Goal: Task Accomplishment & Management: Manage account settings

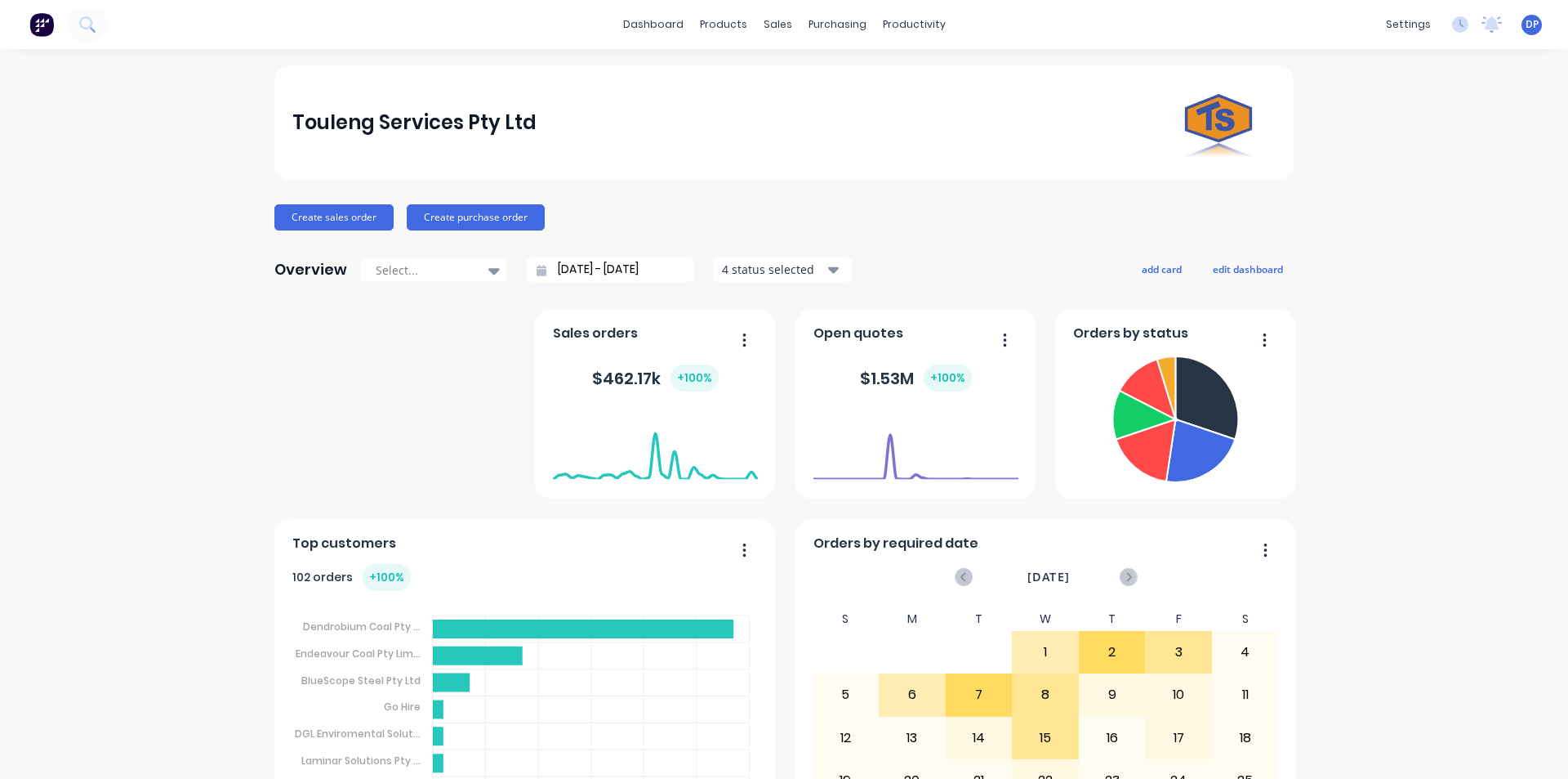
click at [329, 231] on div "Touleng Services Pty Ltd Create sales order Create purchase order Overview Sele…" at bounding box center [784, 491] width 1019 height 853
click at [329, 222] on button "Create sales order" at bounding box center [334, 217] width 119 height 26
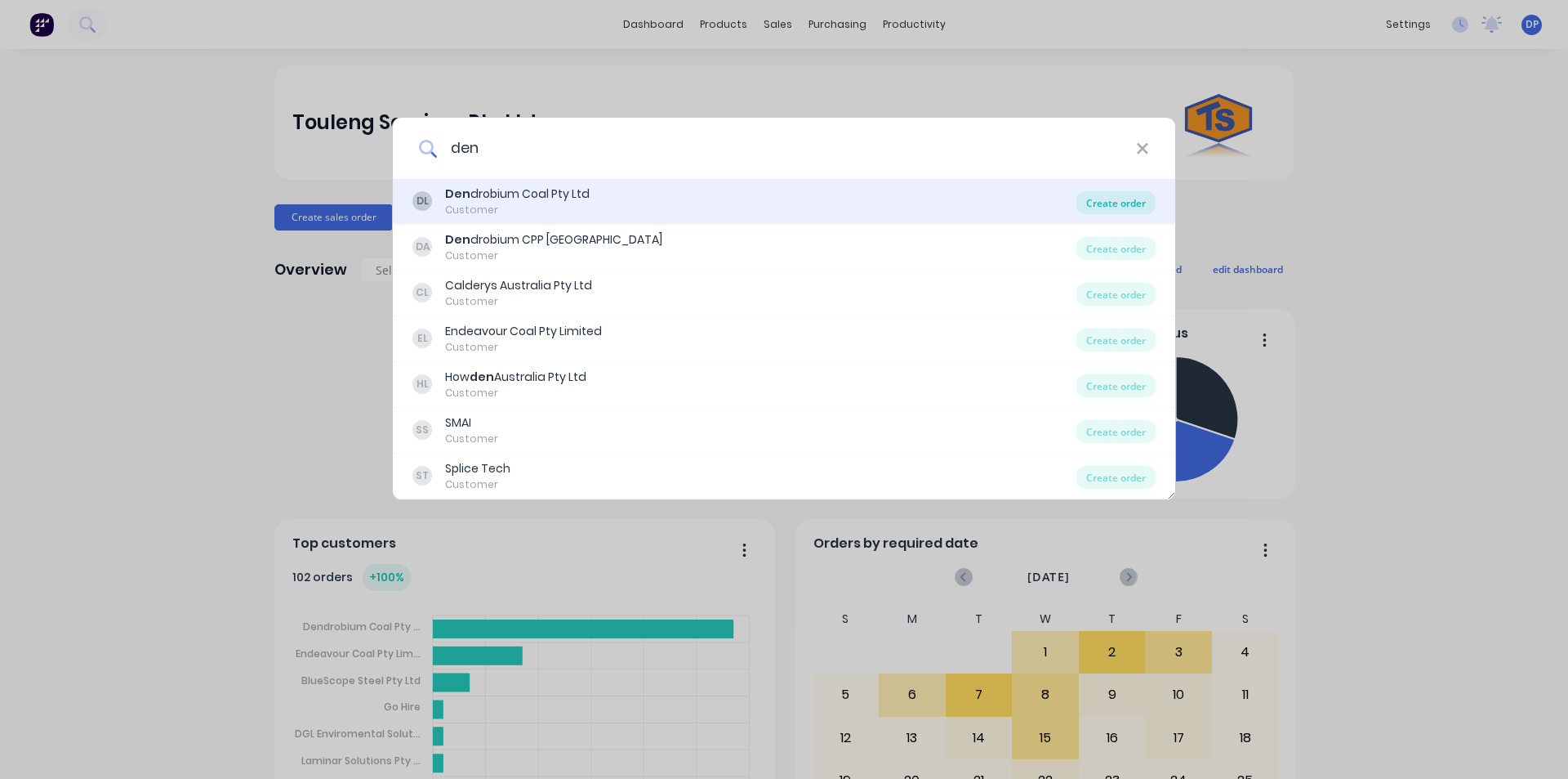
type input "den"
click at [1134, 207] on div "Create order" at bounding box center [1115, 202] width 79 height 23
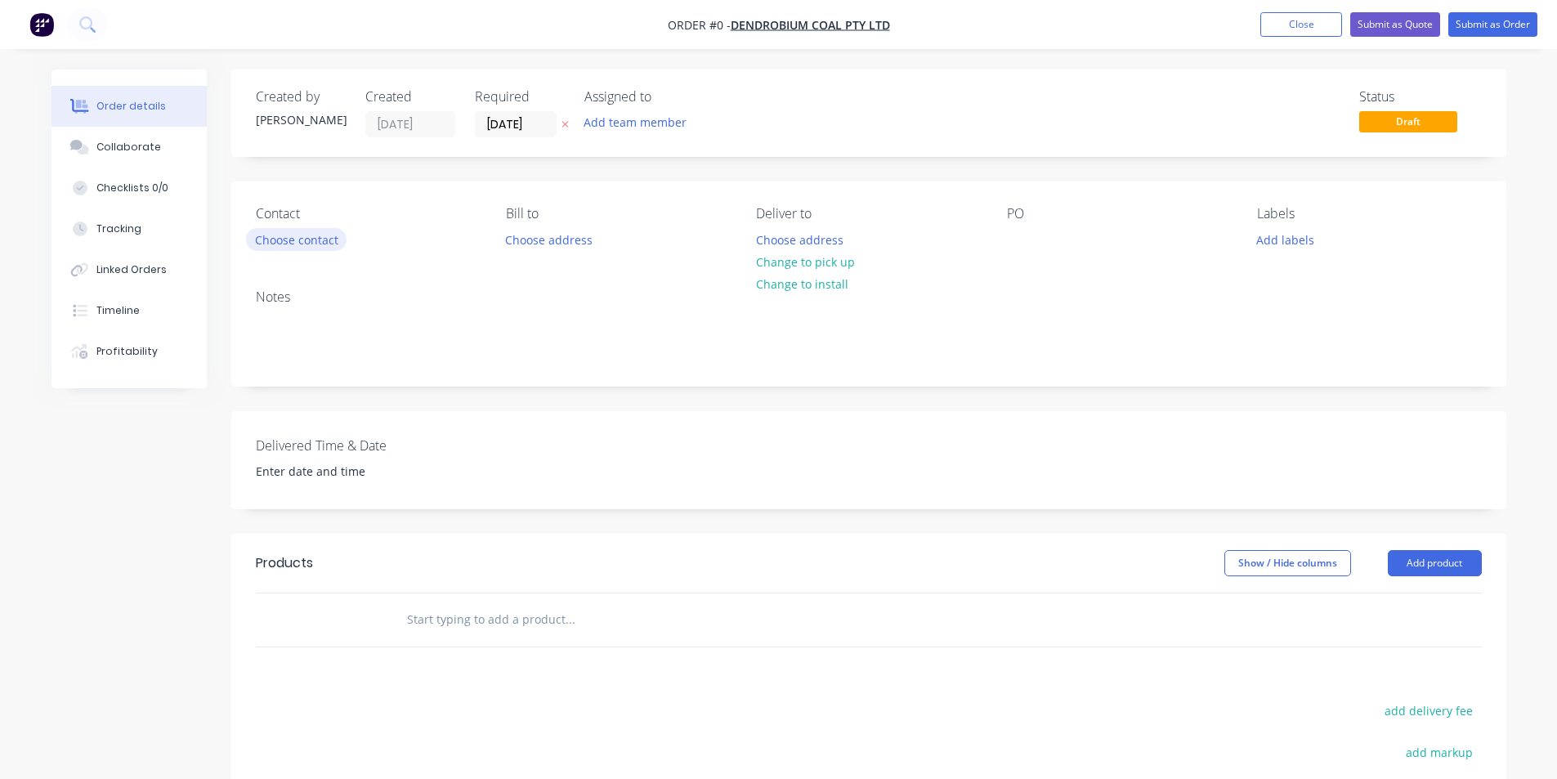
click at [316, 239] on button "Choose contact" at bounding box center [296, 239] width 101 height 22
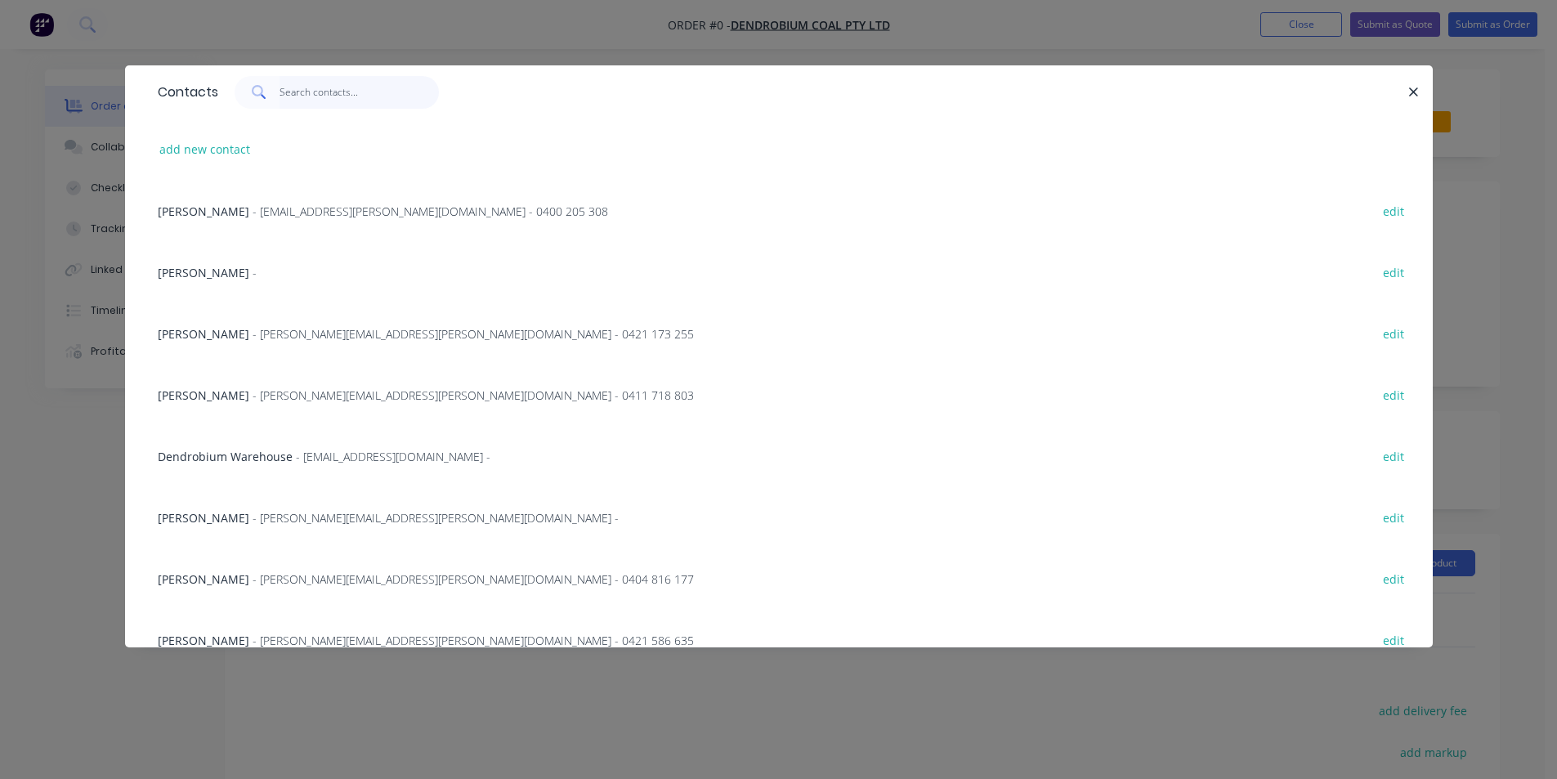
click at [338, 108] on input "text" at bounding box center [359, 92] width 159 height 33
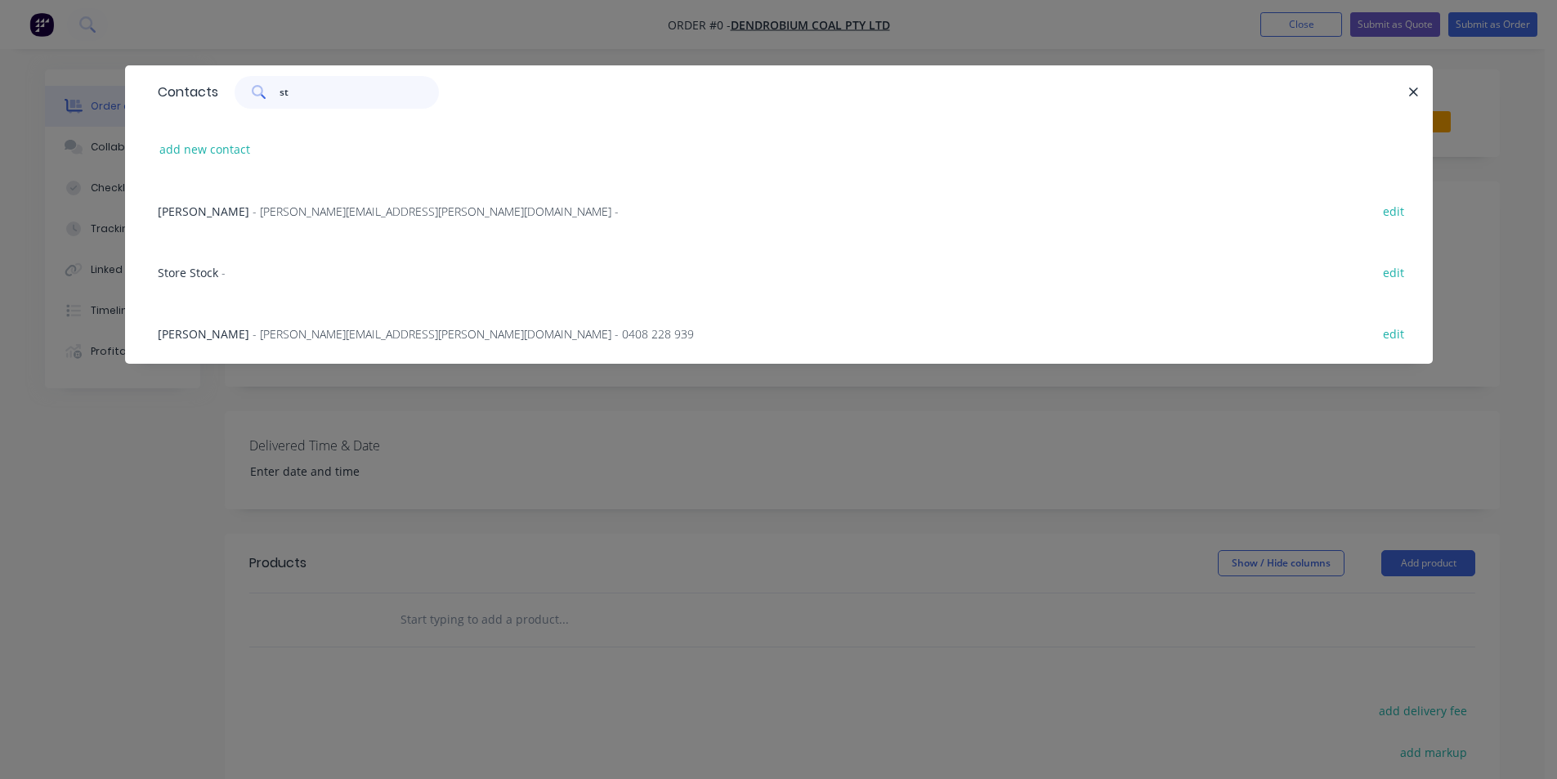
type input "st"
click at [208, 280] on div "Store Stock -" at bounding box center [192, 272] width 68 height 17
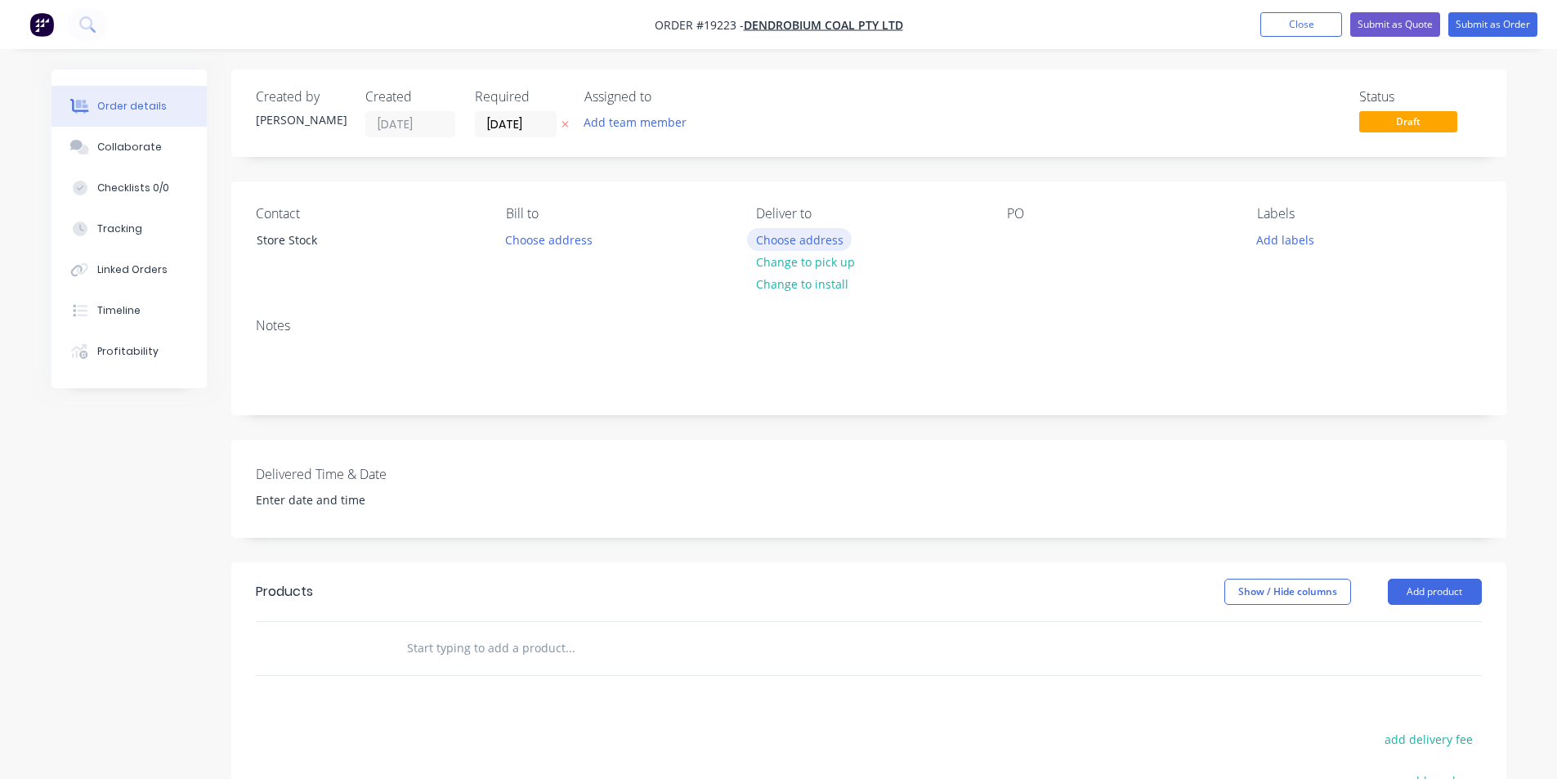
click at [810, 235] on button "Choose address" at bounding box center [799, 239] width 105 height 22
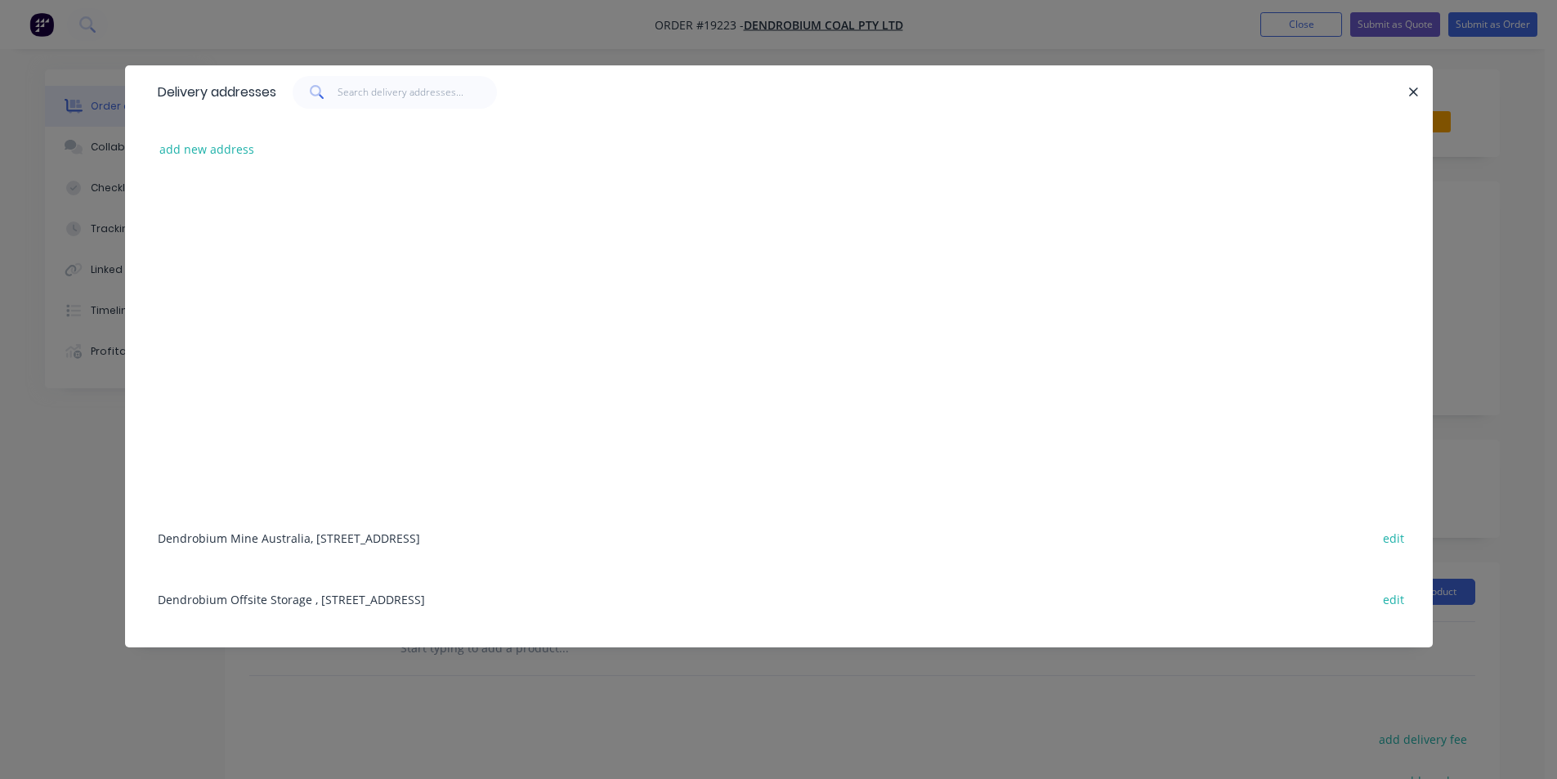
scroll to position [207, 0]
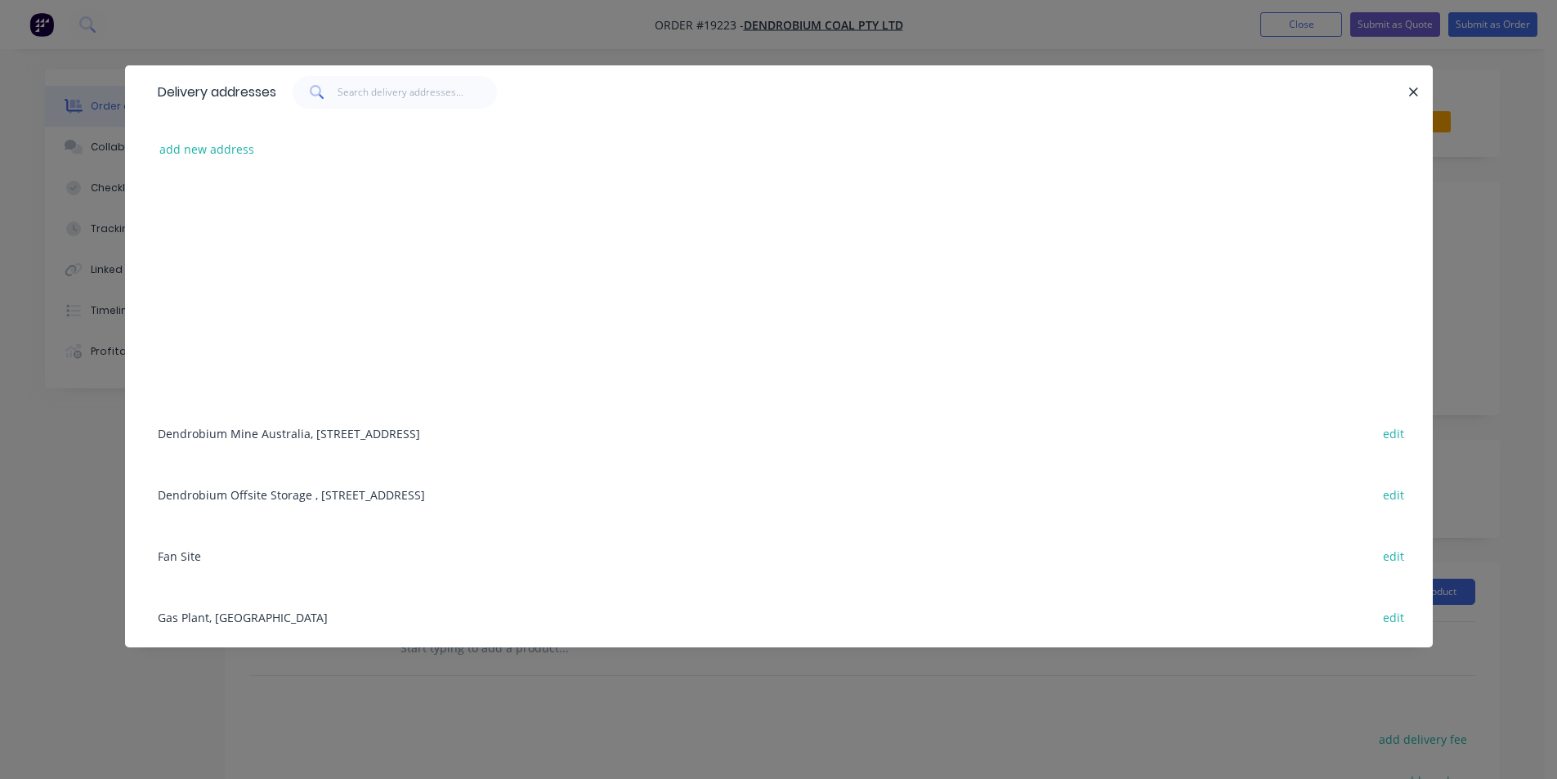
click at [320, 430] on div "Dendrobium Mine [GEOGRAPHIC_DATA], [STREET_ADDRESS] edit" at bounding box center [779, 432] width 1259 height 61
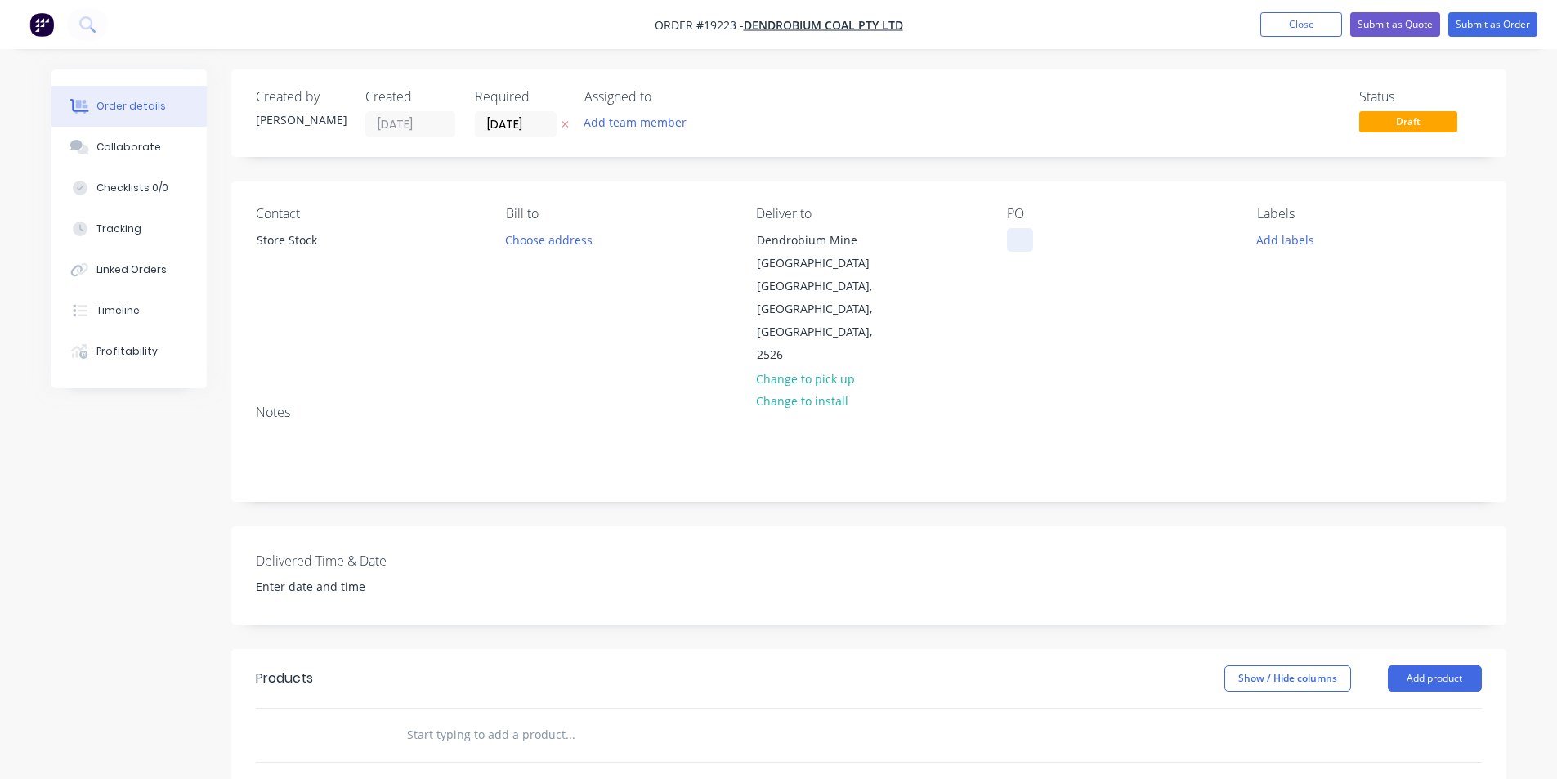
click at [1012, 238] on div at bounding box center [1020, 240] width 26 height 24
paste div
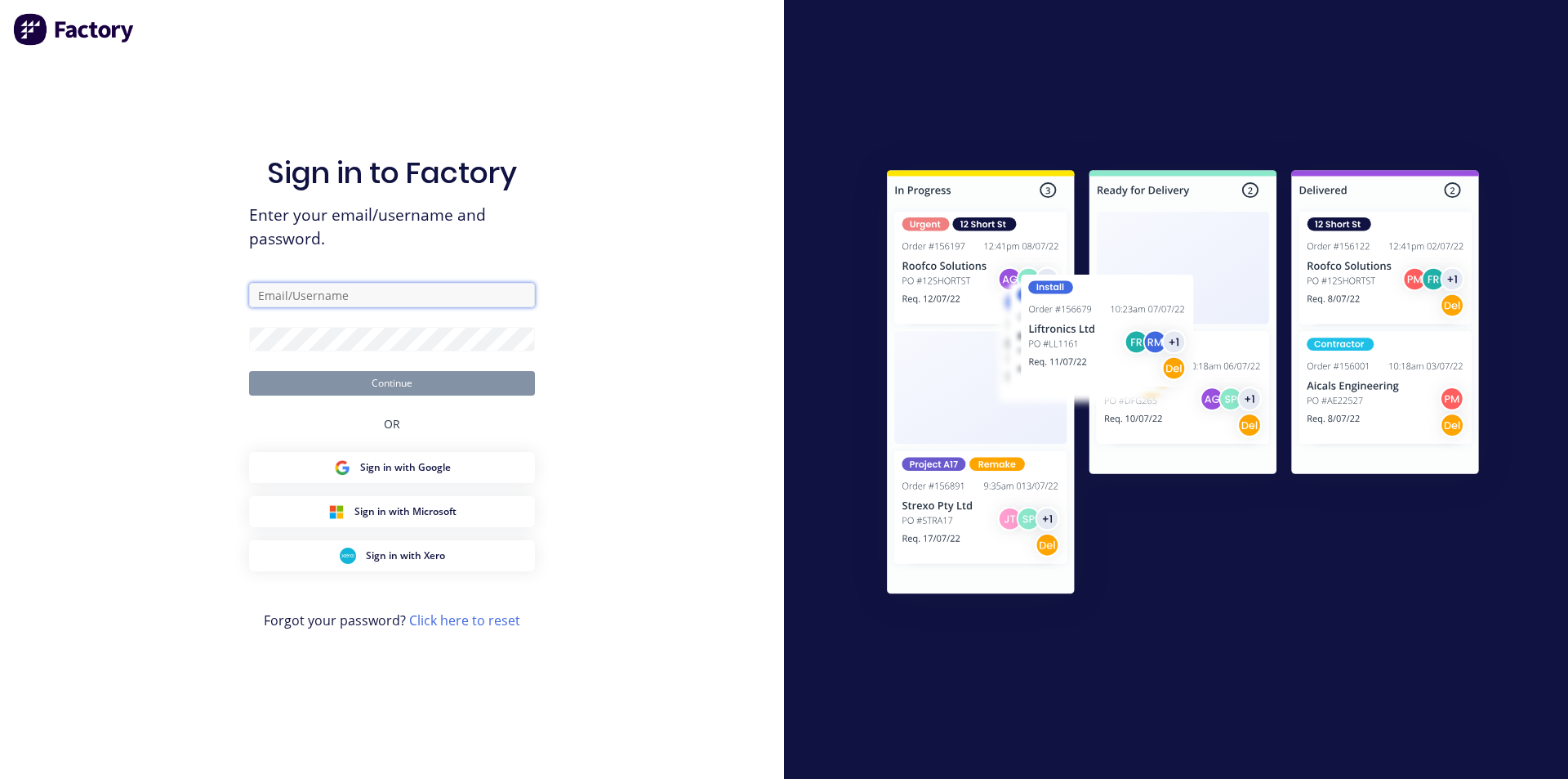
type input "[EMAIL_ADDRESS][DOMAIN_NAME]"
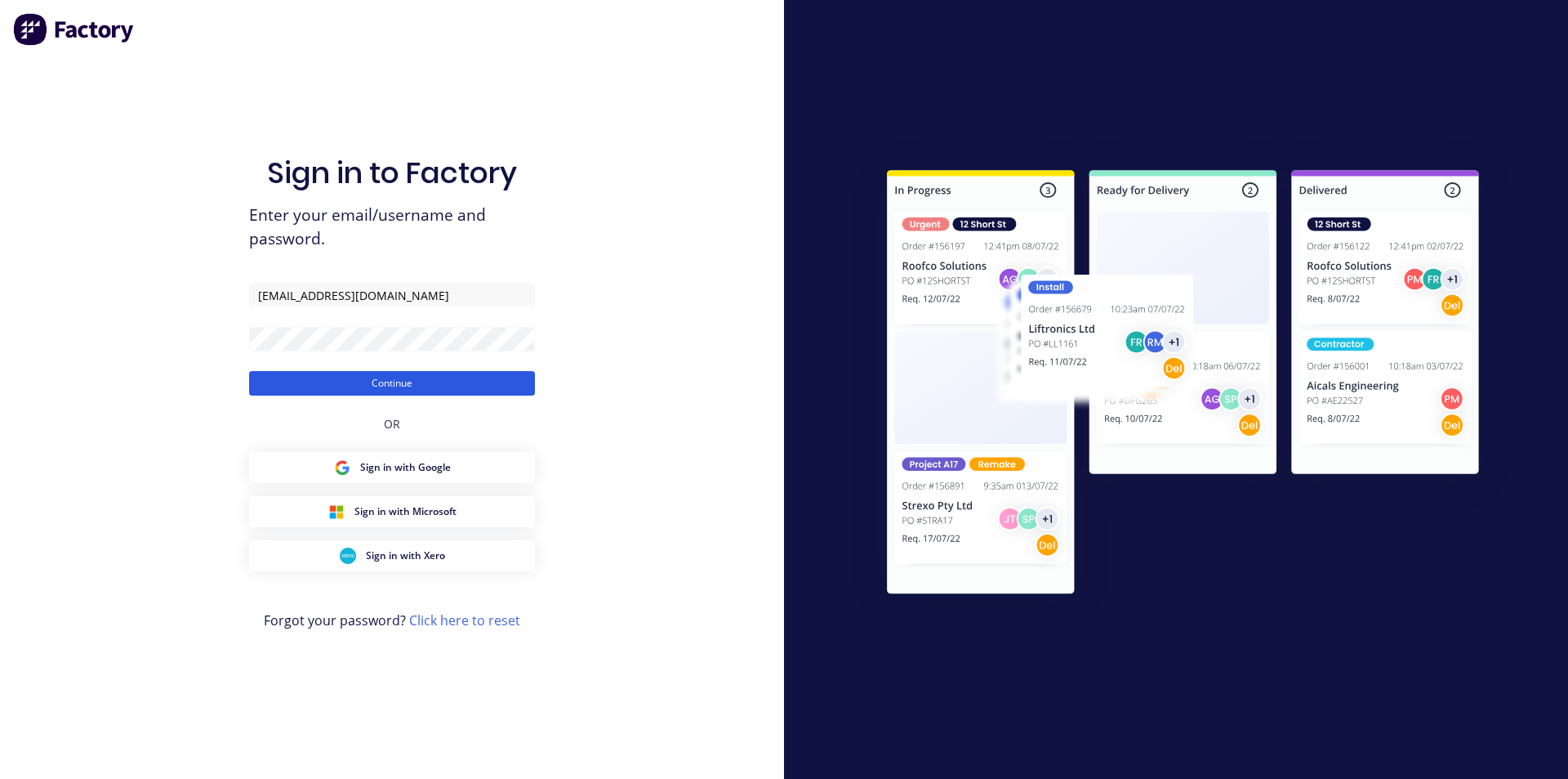
click at [354, 381] on button "Continue" at bounding box center [392, 383] width 286 height 25
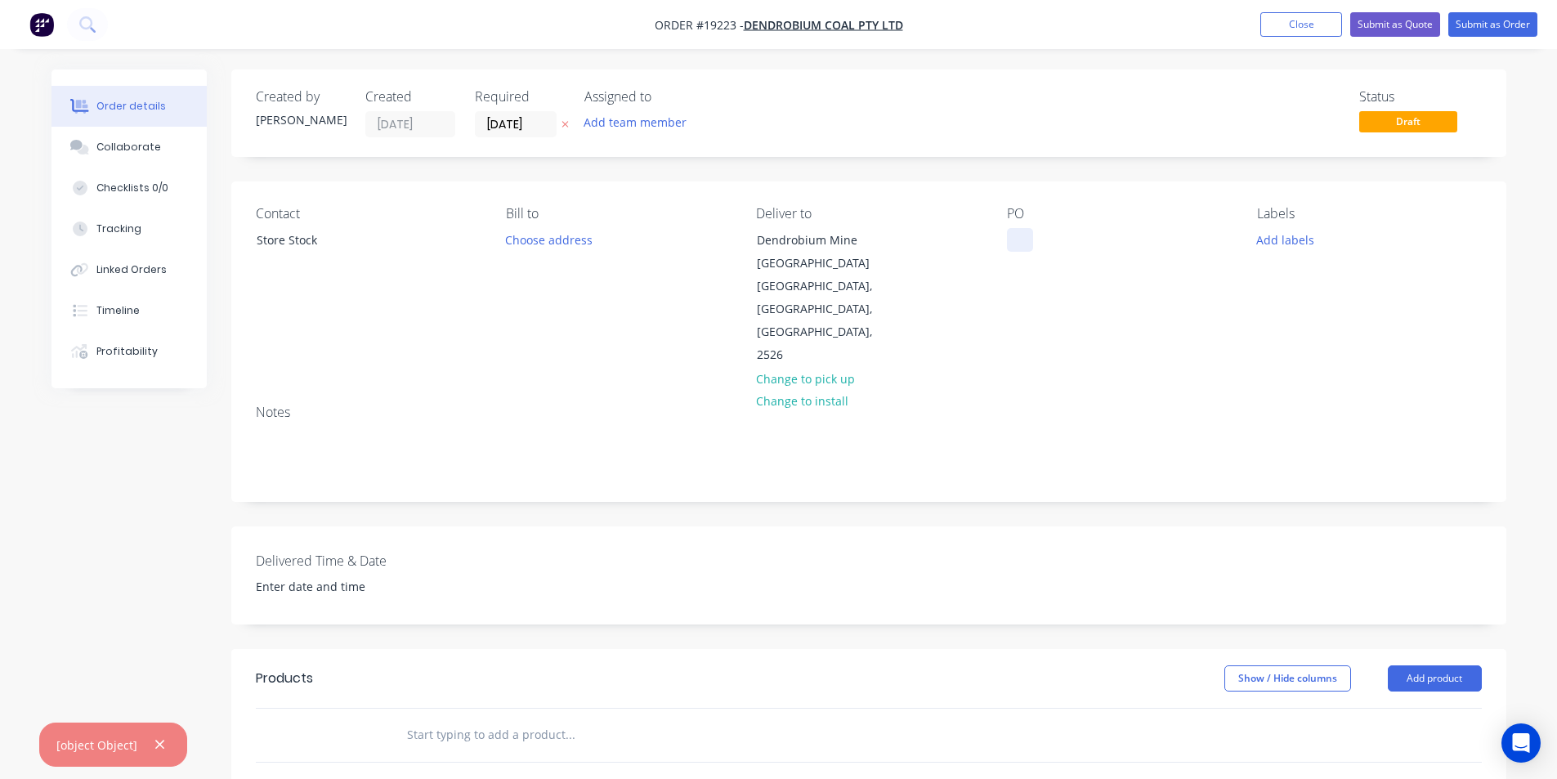
click at [1016, 242] on div at bounding box center [1020, 240] width 26 height 24
paste div
click at [1267, 361] on div "Contact Store Stock Bill to Choose address Deliver to Dendrobium Mine [GEOGRAPH…" at bounding box center [868, 286] width 1275 height 210
click at [1457, 665] on button "Add product" at bounding box center [1435, 678] width 94 height 26
click at [1427, 708] on div "Product catalogue" at bounding box center [1404, 720] width 126 height 24
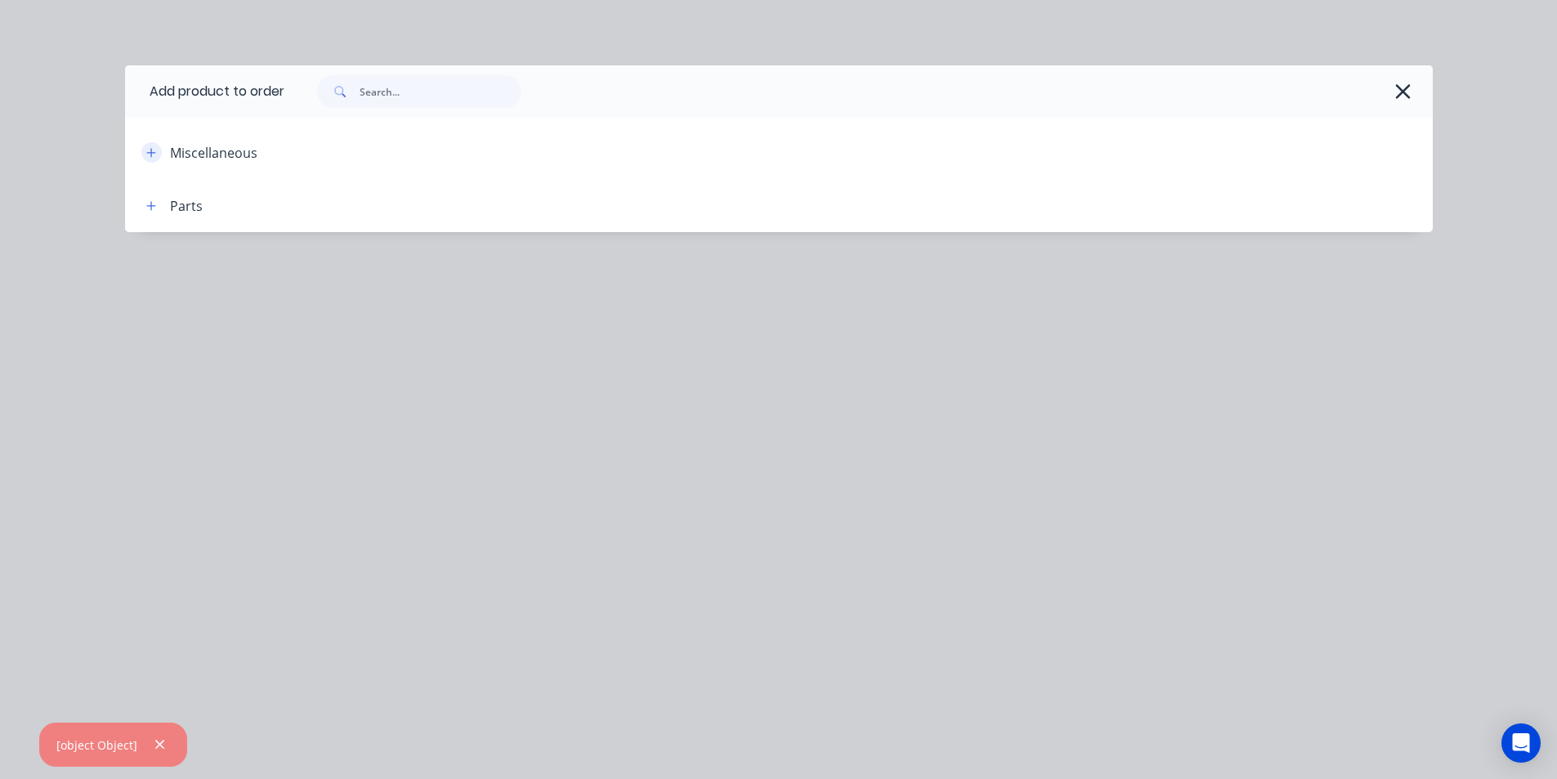
click at [154, 148] on icon "button" at bounding box center [151, 152] width 10 height 11
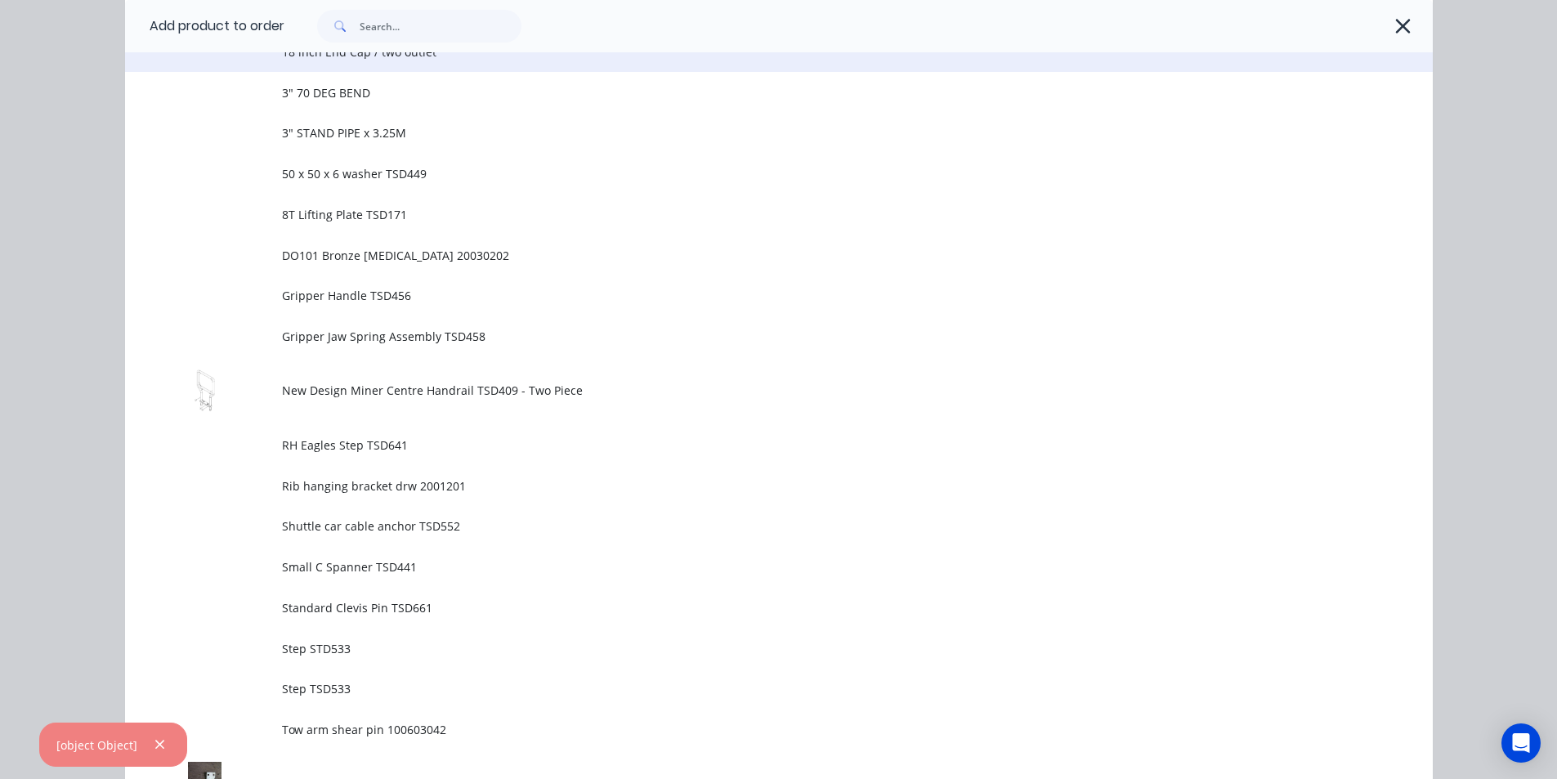
scroll to position [188, 0]
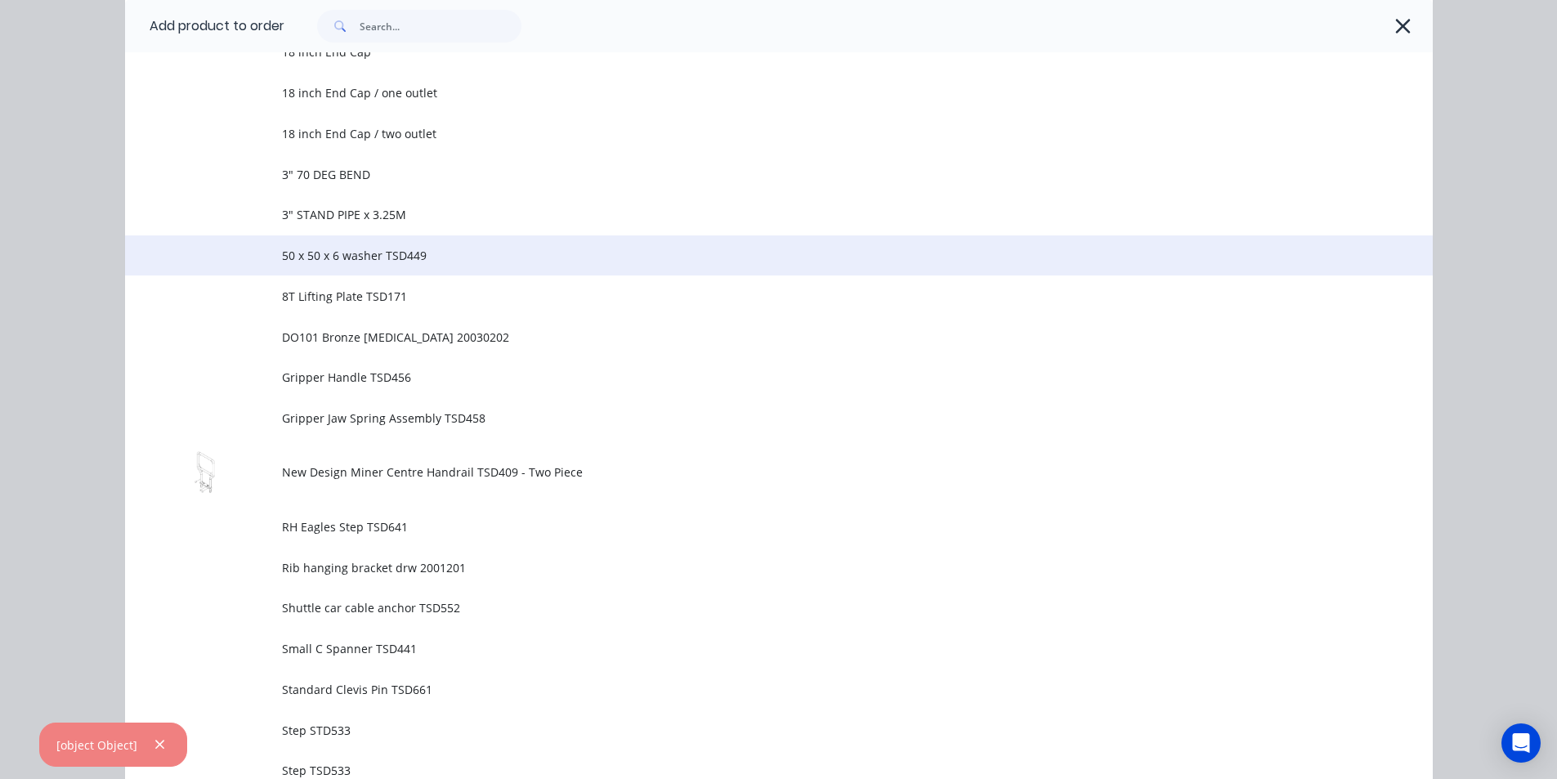
click at [462, 273] on td "50 x 50 x 6 washer TSD449" at bounding box center [857, 255] width 1151 height 41
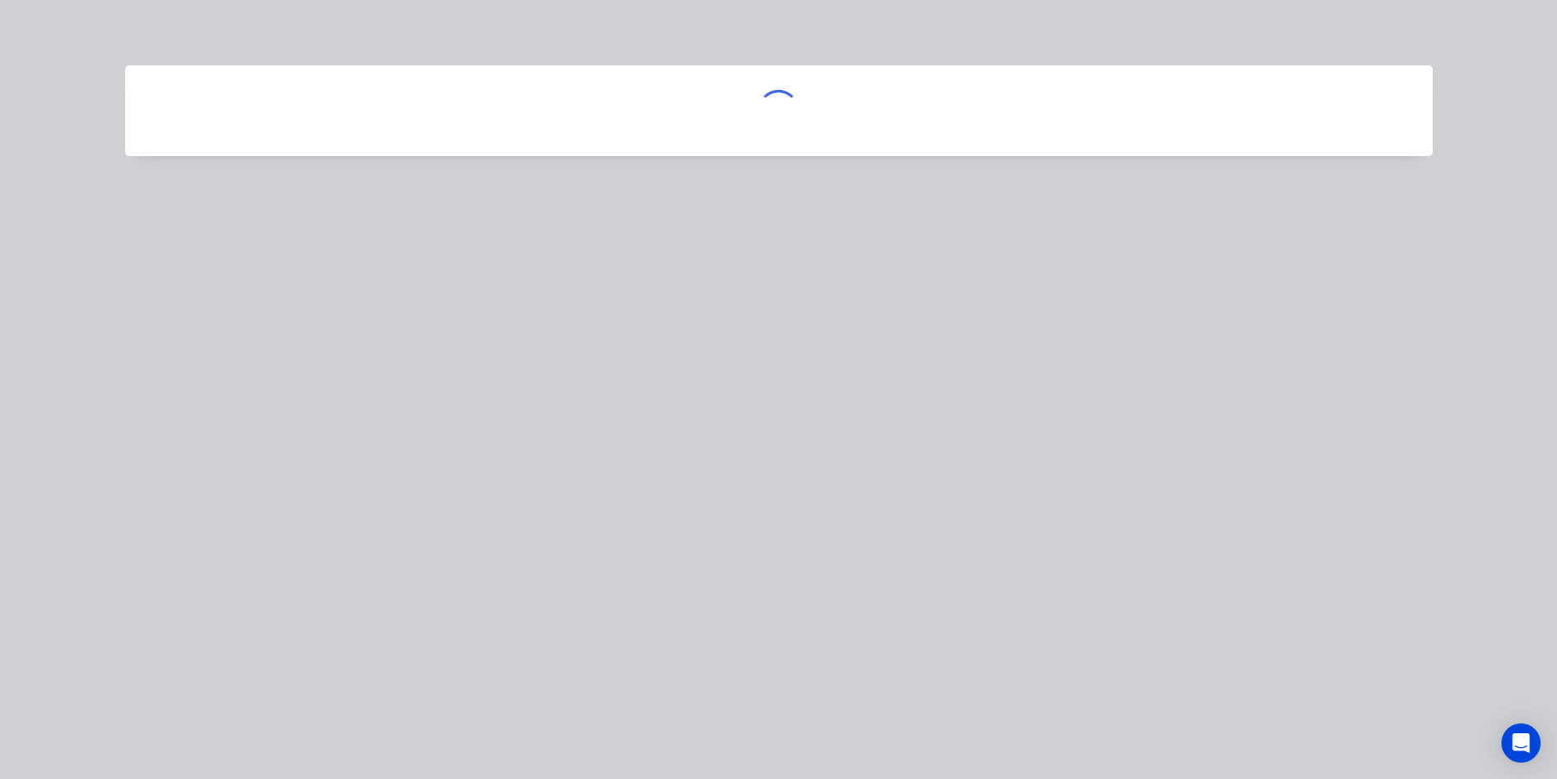
scroll to position [0, 0]
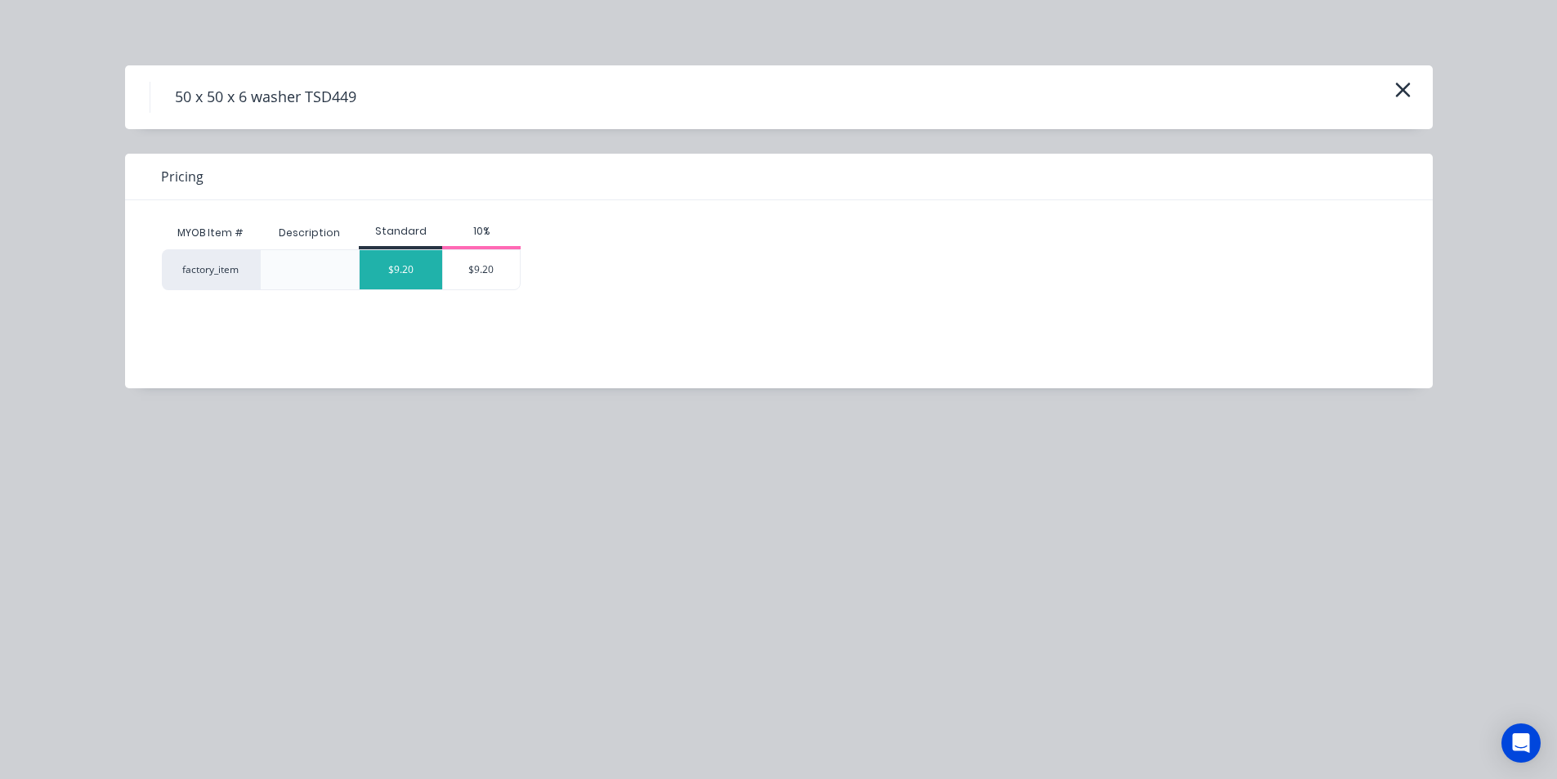
click at [401, 280] on div "$9.20" at bounding box center [401, 269] width 83 height 39
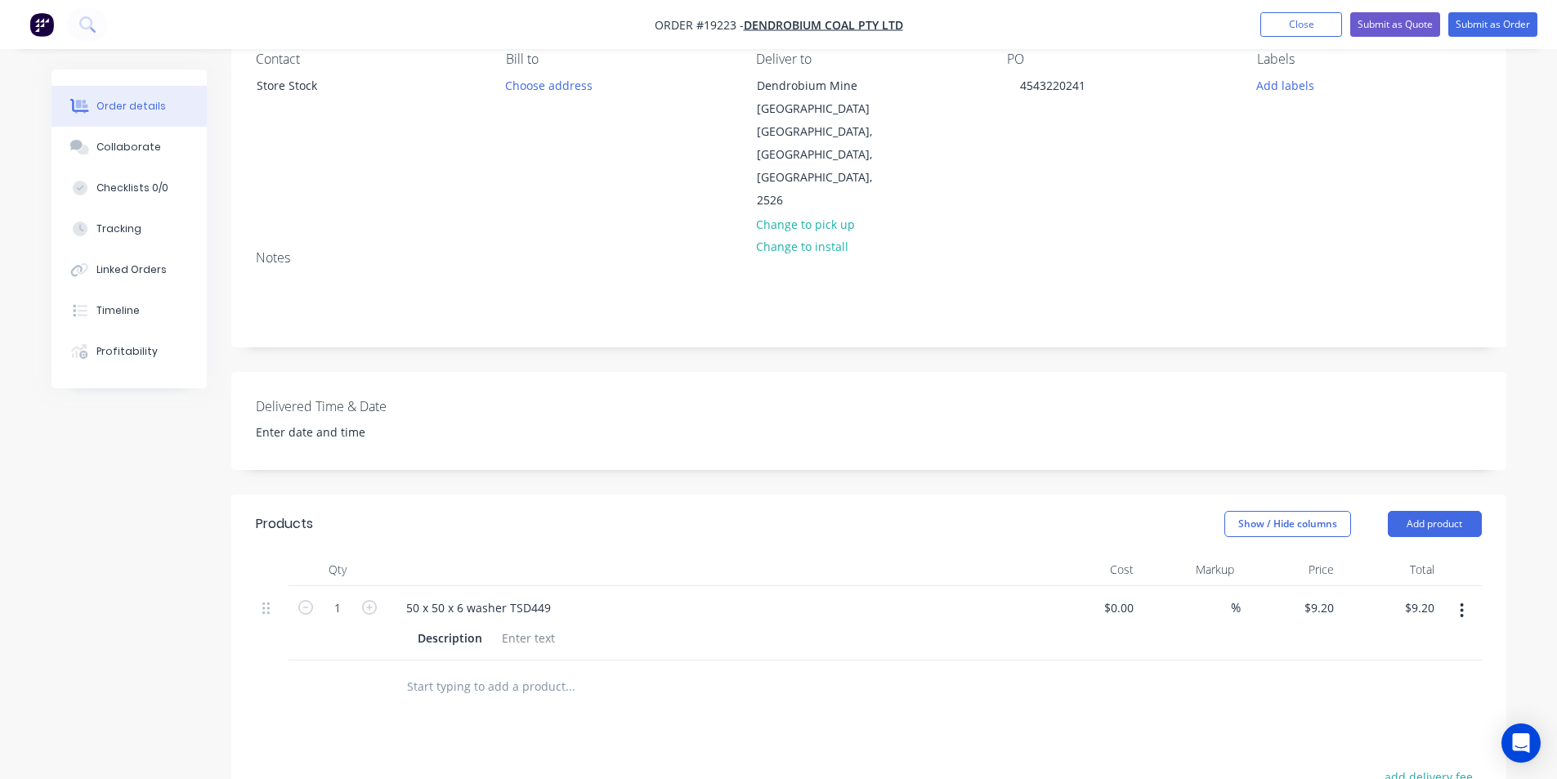
scroll to position [245, 0]
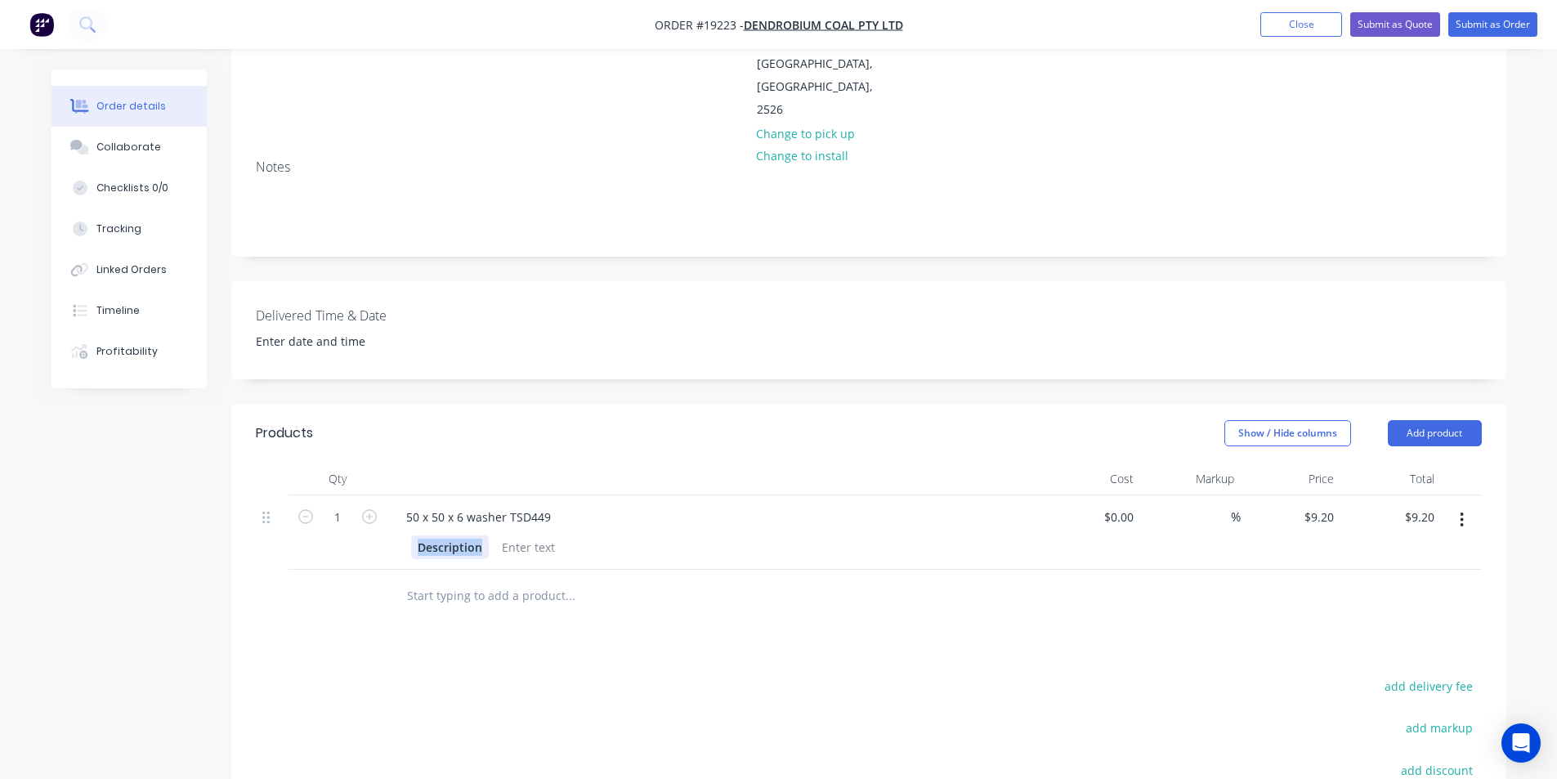
drag, startPoint x: 482, startPoint y: 523, endPoint x: 338, endPoint y: 530, distance: 144.1
click at [338, 530] on div "1 50 x 50 x 6 washer TSD449 Description $0.00 $0.00 % $9.20 $9.20 $9.20 $9.20" at bounding box center [869, 532] width 1226 height 74
drag, startPoint x: 346, startPoint y: 496, endPoint x: 364, endPoint y: 496, distance: 18.0
click at [346, 505] on input "1" at bounding box center [337, 517] width 43 height 25
type input "40"
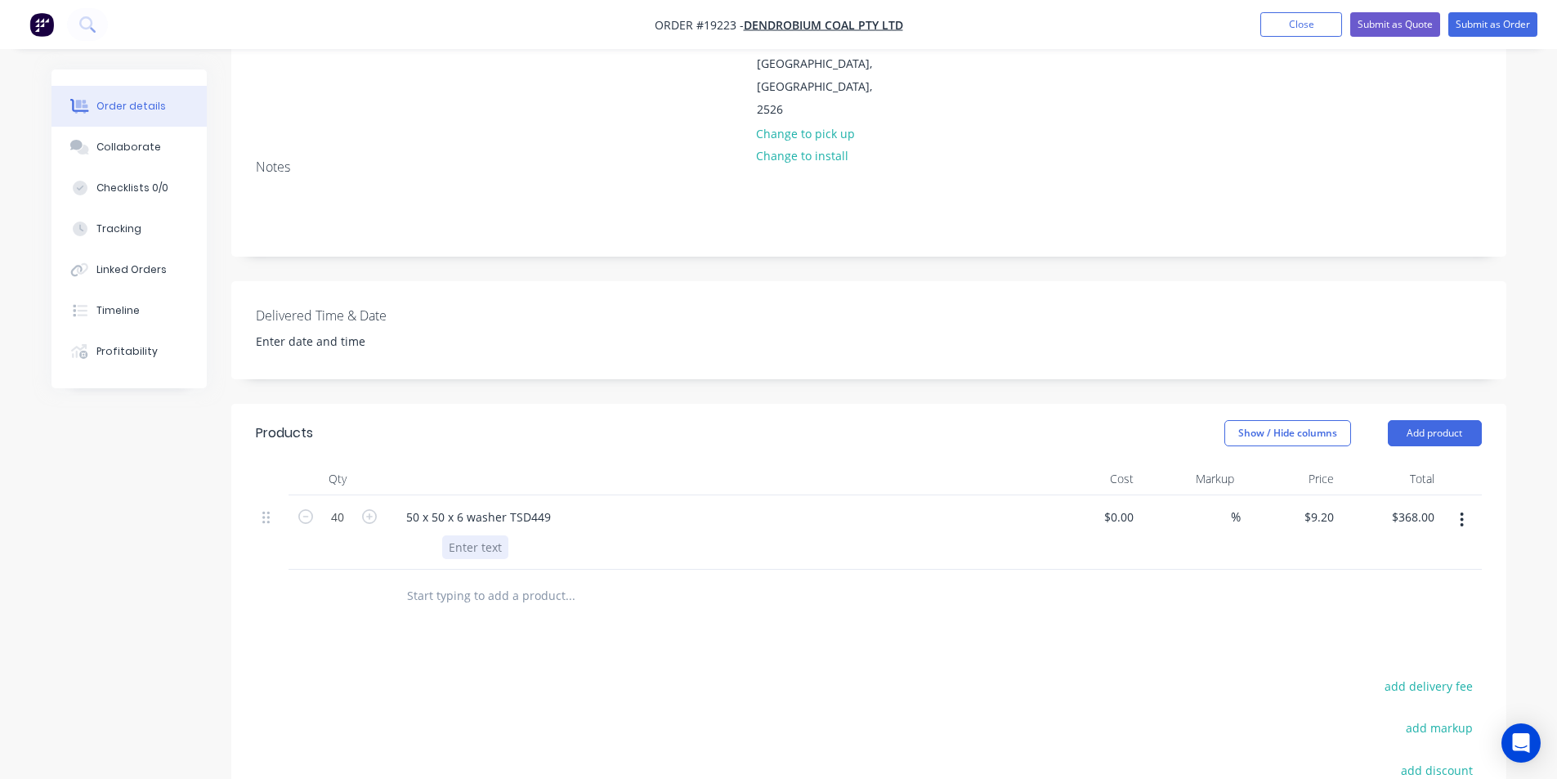
type input "$368.00"
click at [926, 532] on div at bounding box center [713, 545] width 641 height 27
click at [124, 143] on div "Collaborate" at bounding box center [128, 147] width 65 height 15
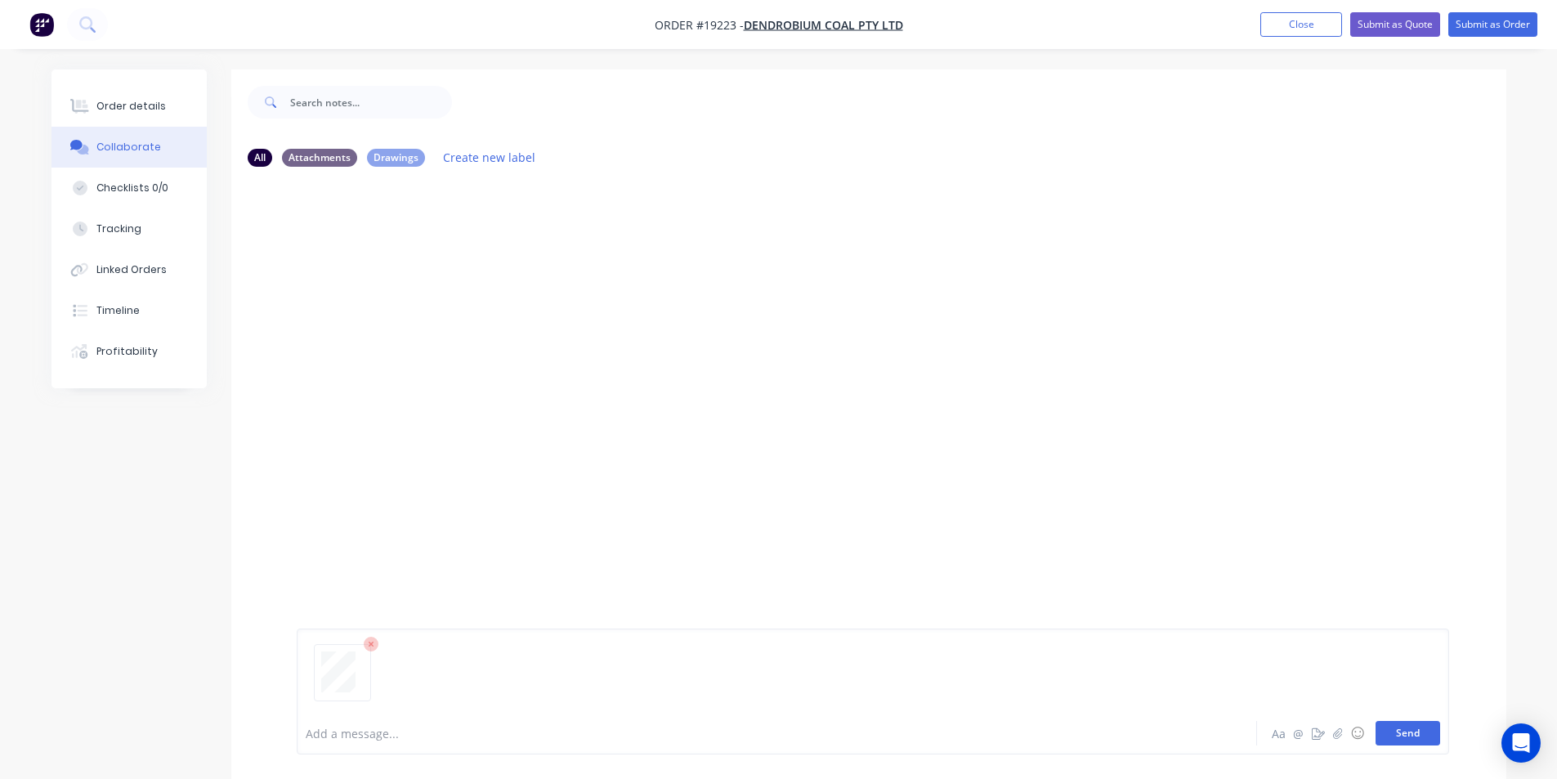
click at [1410, 734] on button "Send" at bounding box center [1408, 733] width 65 height 25
click at [143, 107] on div "Order details" at bounding box center [130, 106] width 69 height 15
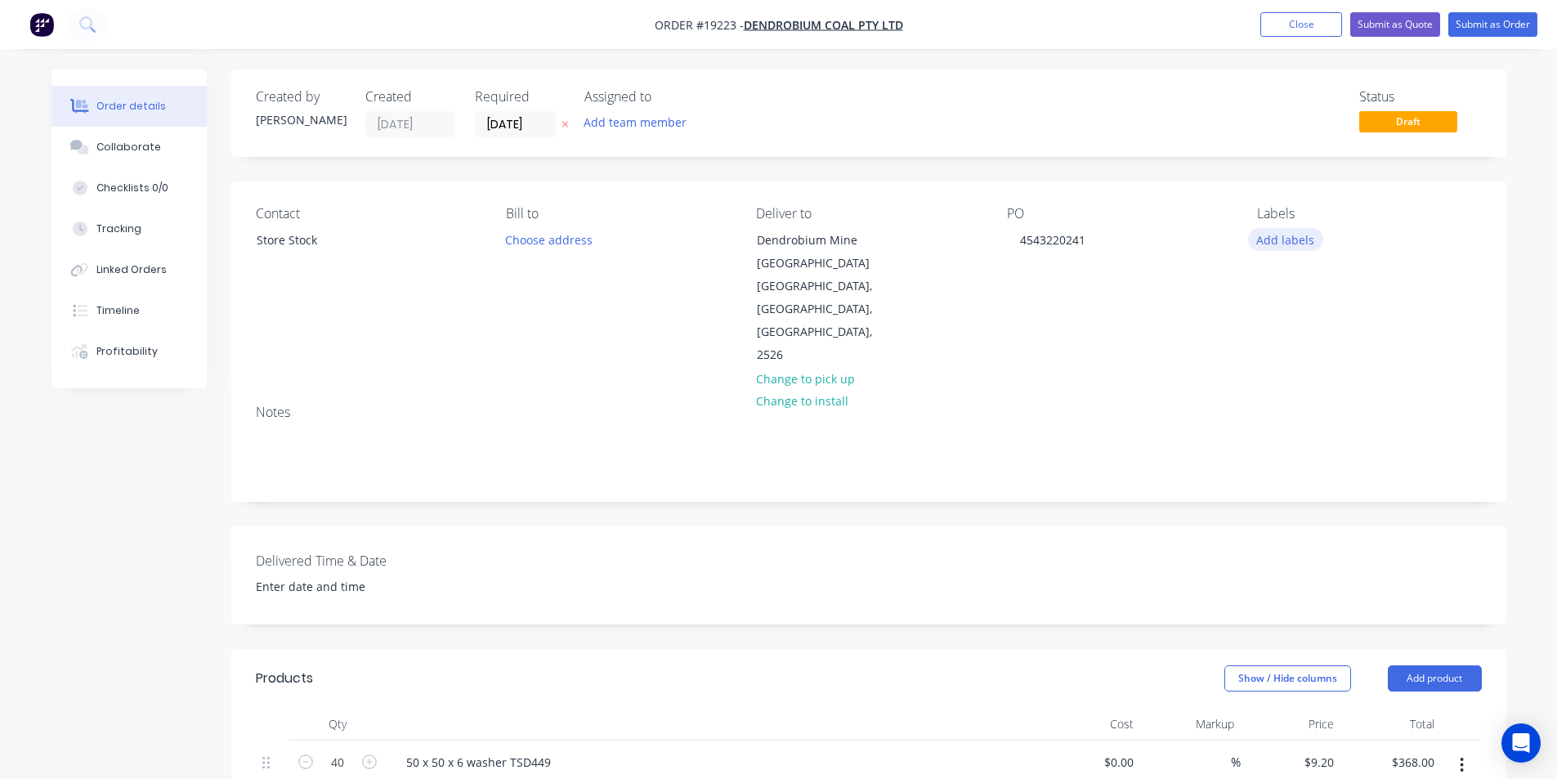
click at [1290, 228] on button "Add labels" at bounding box center [1285, 239] width 75 height 22
click at [1403, 292] on input "text" at bounding box center [1392, 287] width 171 height 33
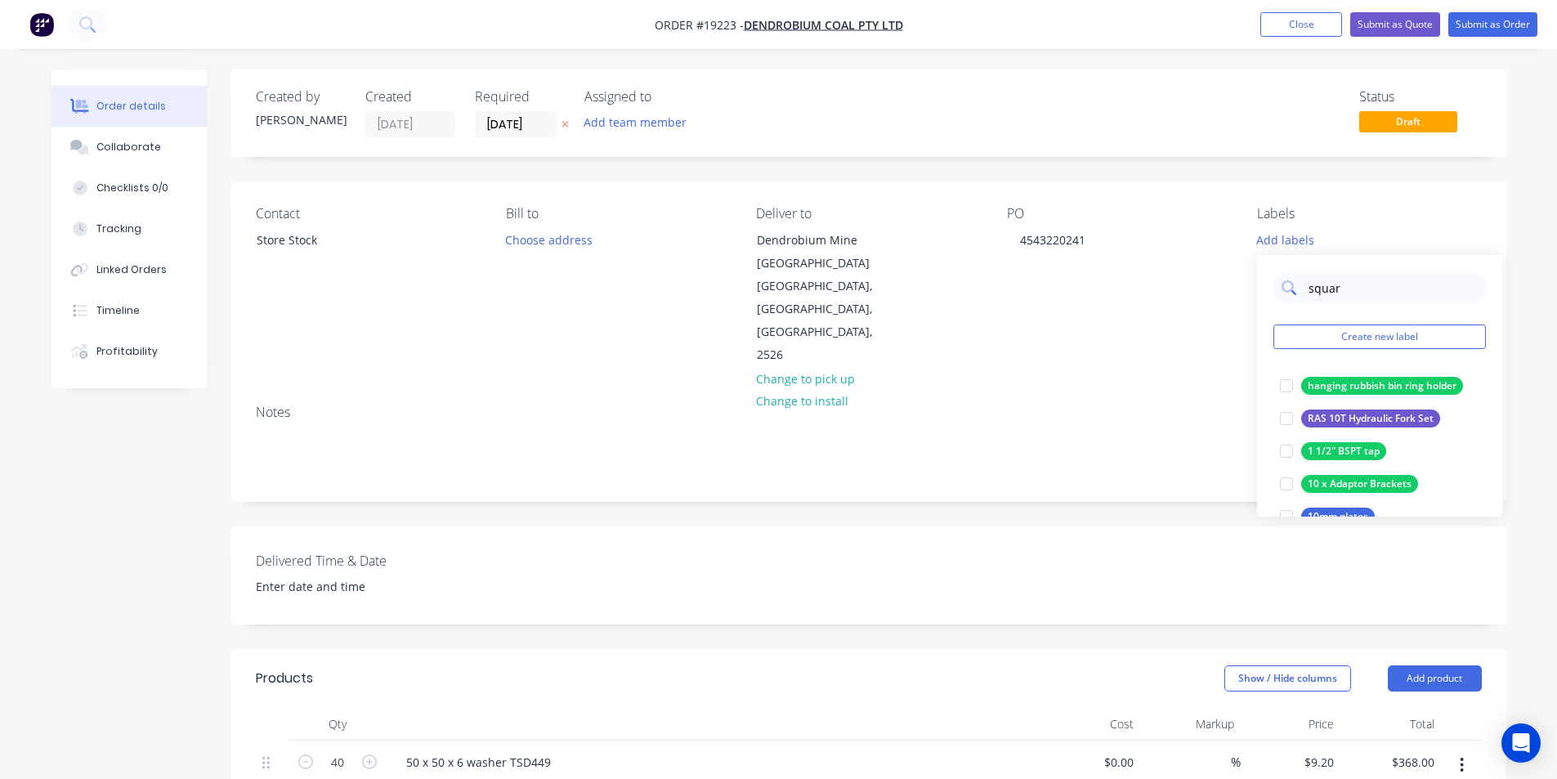
type input "square"
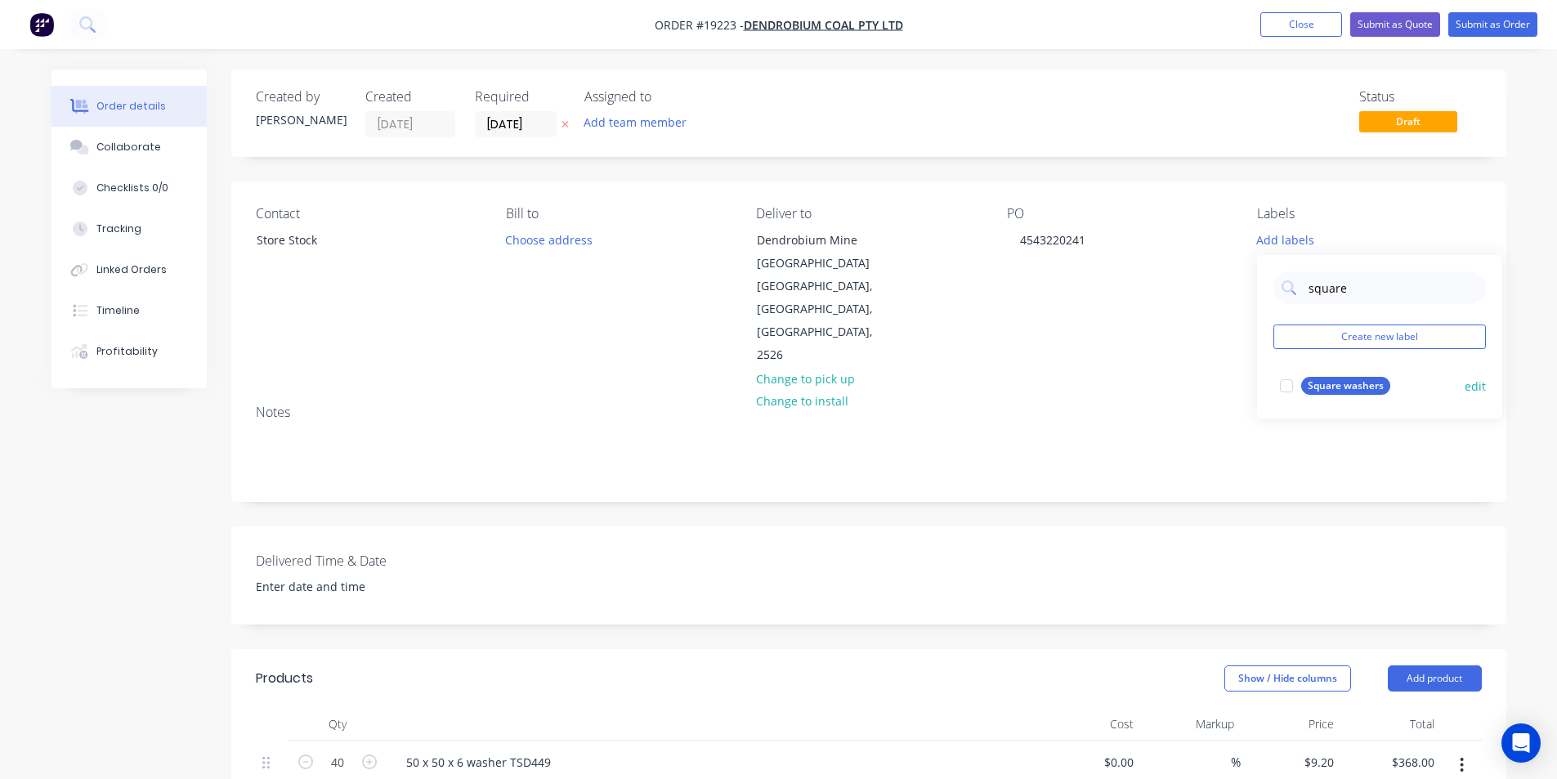
click at [1287, 385] on div at bounding box center [1286, 385] width 33 height 33
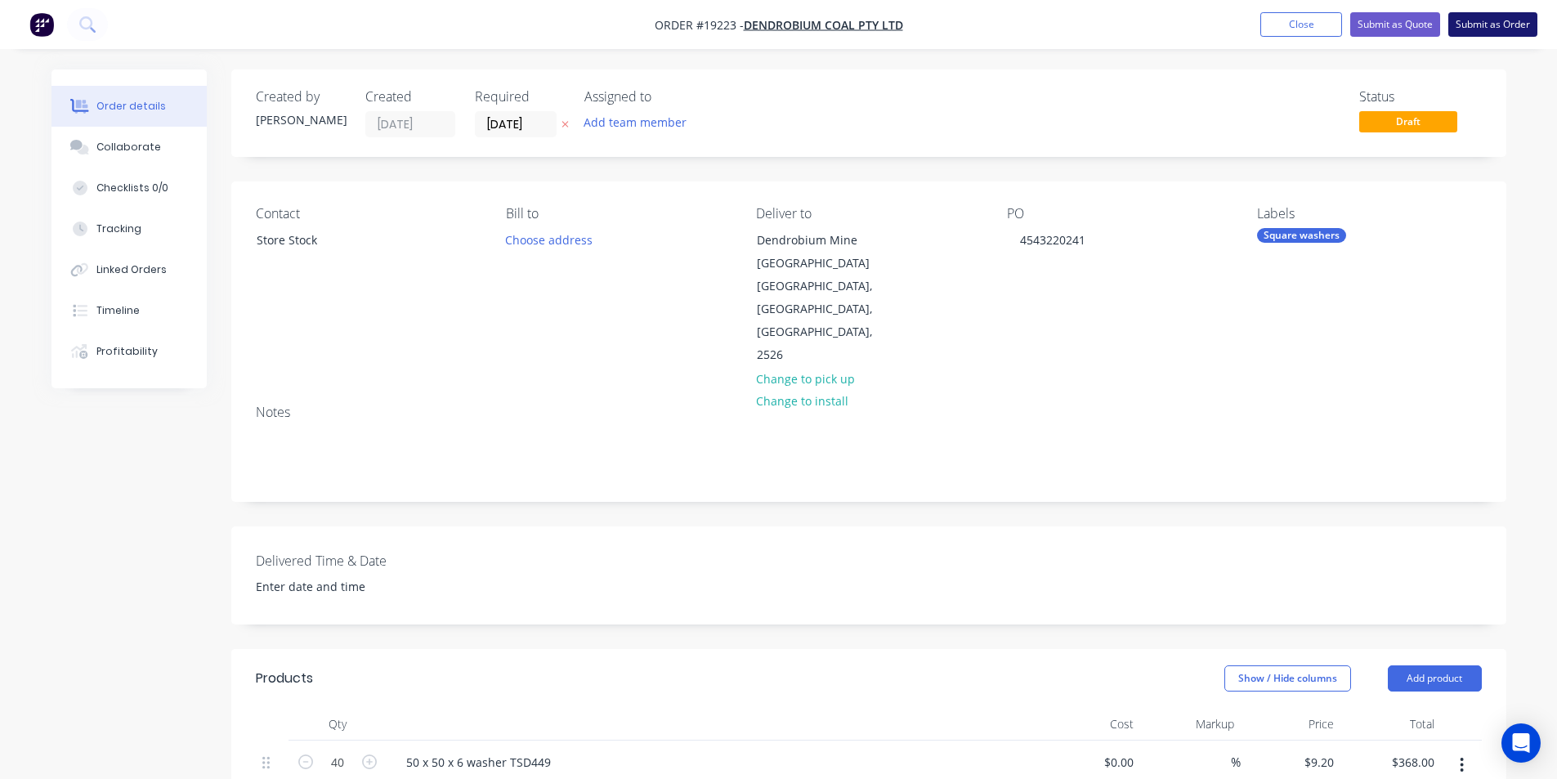
click at [1507, 25] on button "Submit as Order" at bounding box center [1492, 24] width 89 height 25
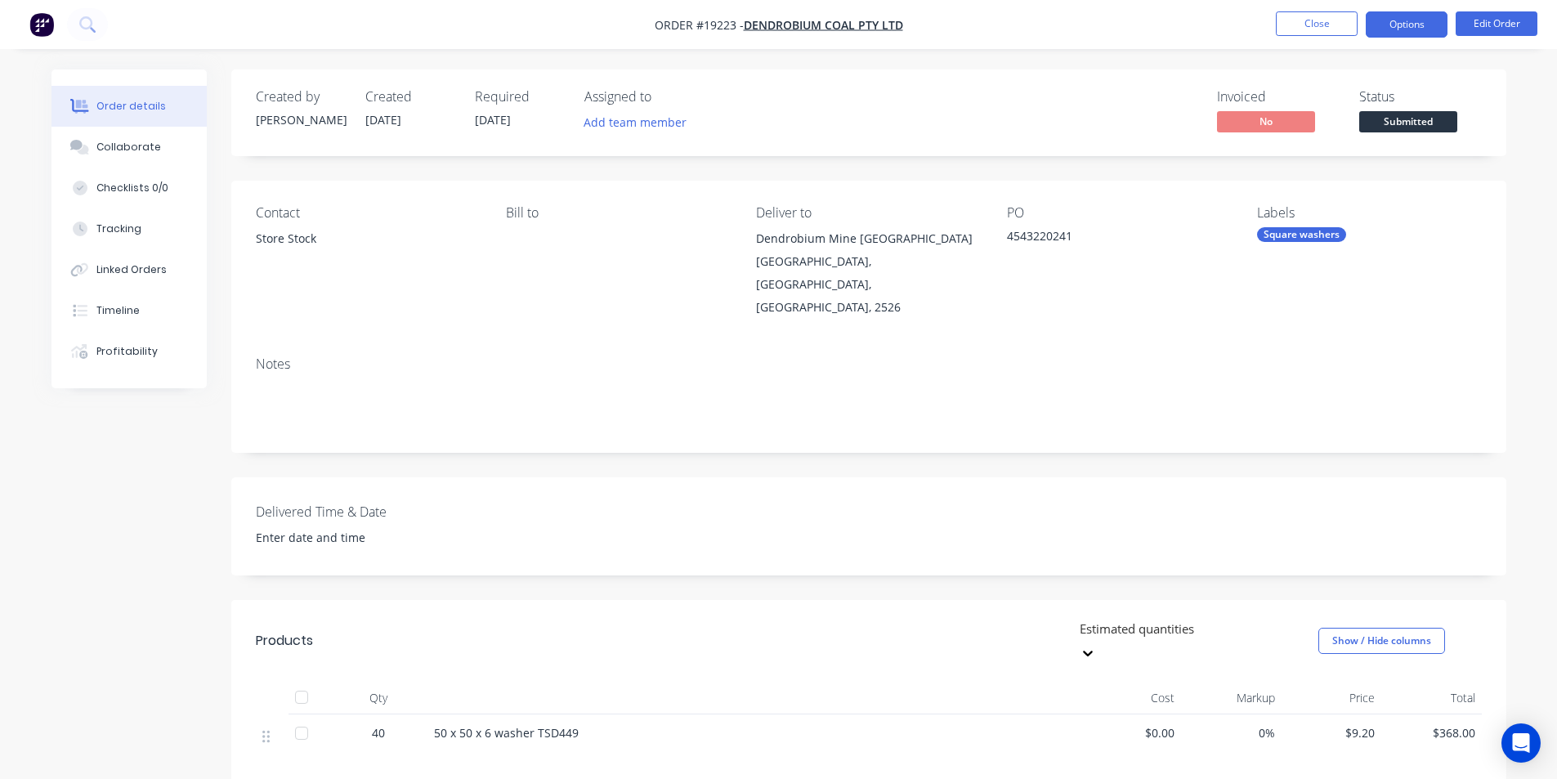
click at [1422, 20] on button "Options" at bounding box center [1407, 24] width 82 height 26
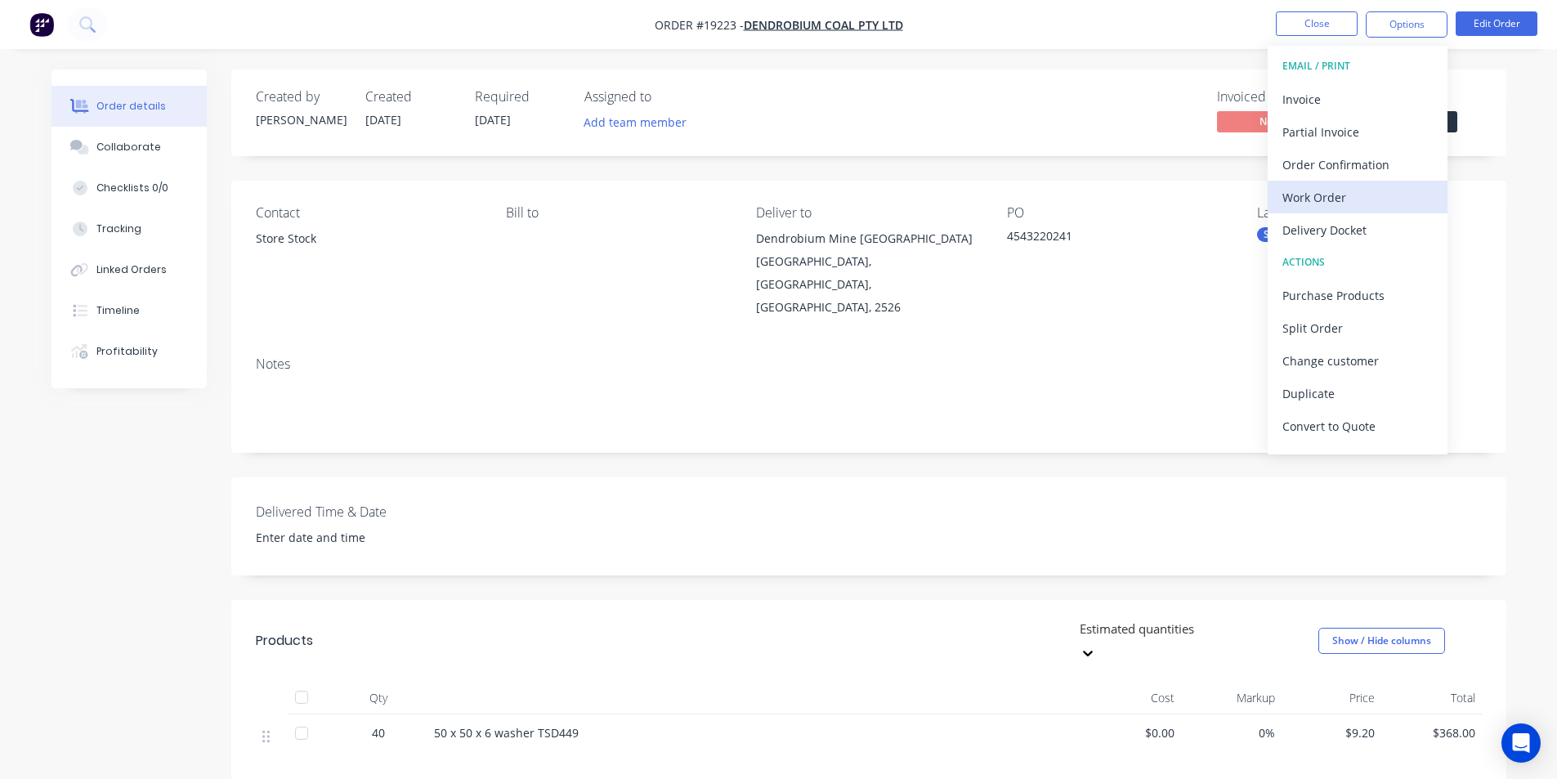
click at [1364, 199] on div "Work Order" at bounding box center [1358, 198] width 150 height 24
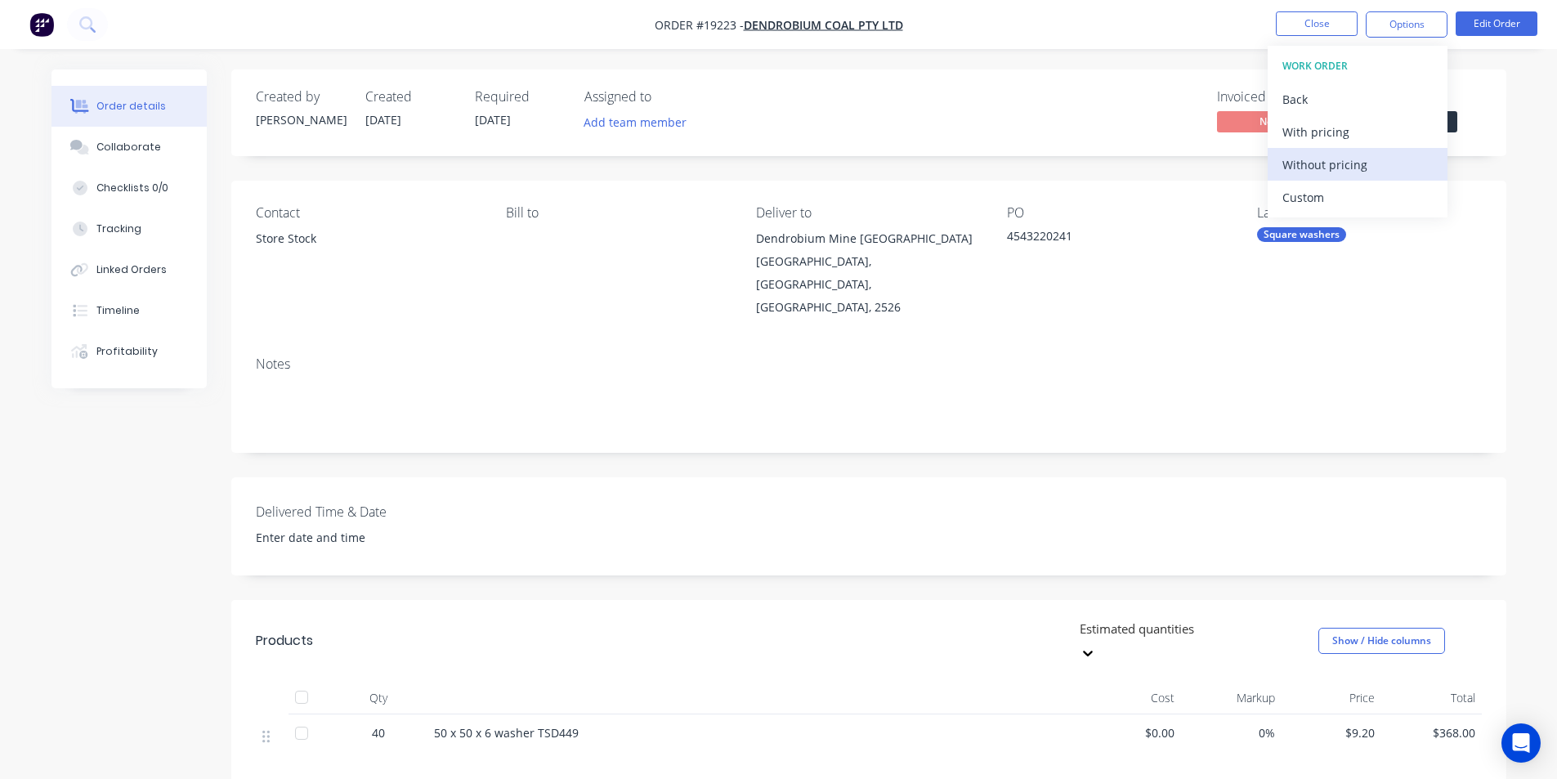
click at [1344, 170] on div "Without pricing" at bounding box center [1358, 165] width 150 height 24
click at [808, 117] on div "Invoiced No Status Submitted" at bounding box center [1115, 112] width 734 height 47
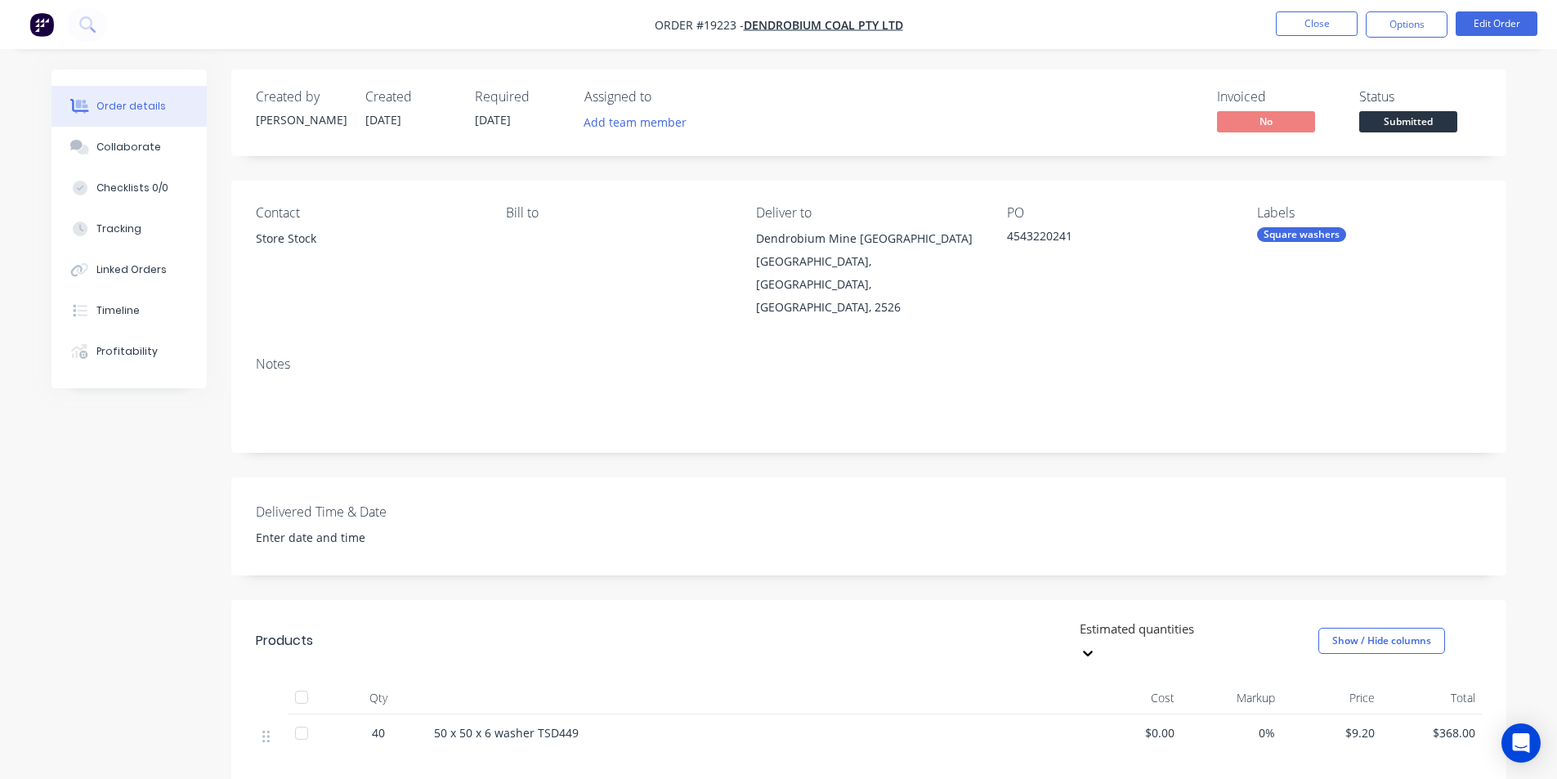
click at [42, 27] on img "button" at bounding box center [41, 24] width 25 height 25
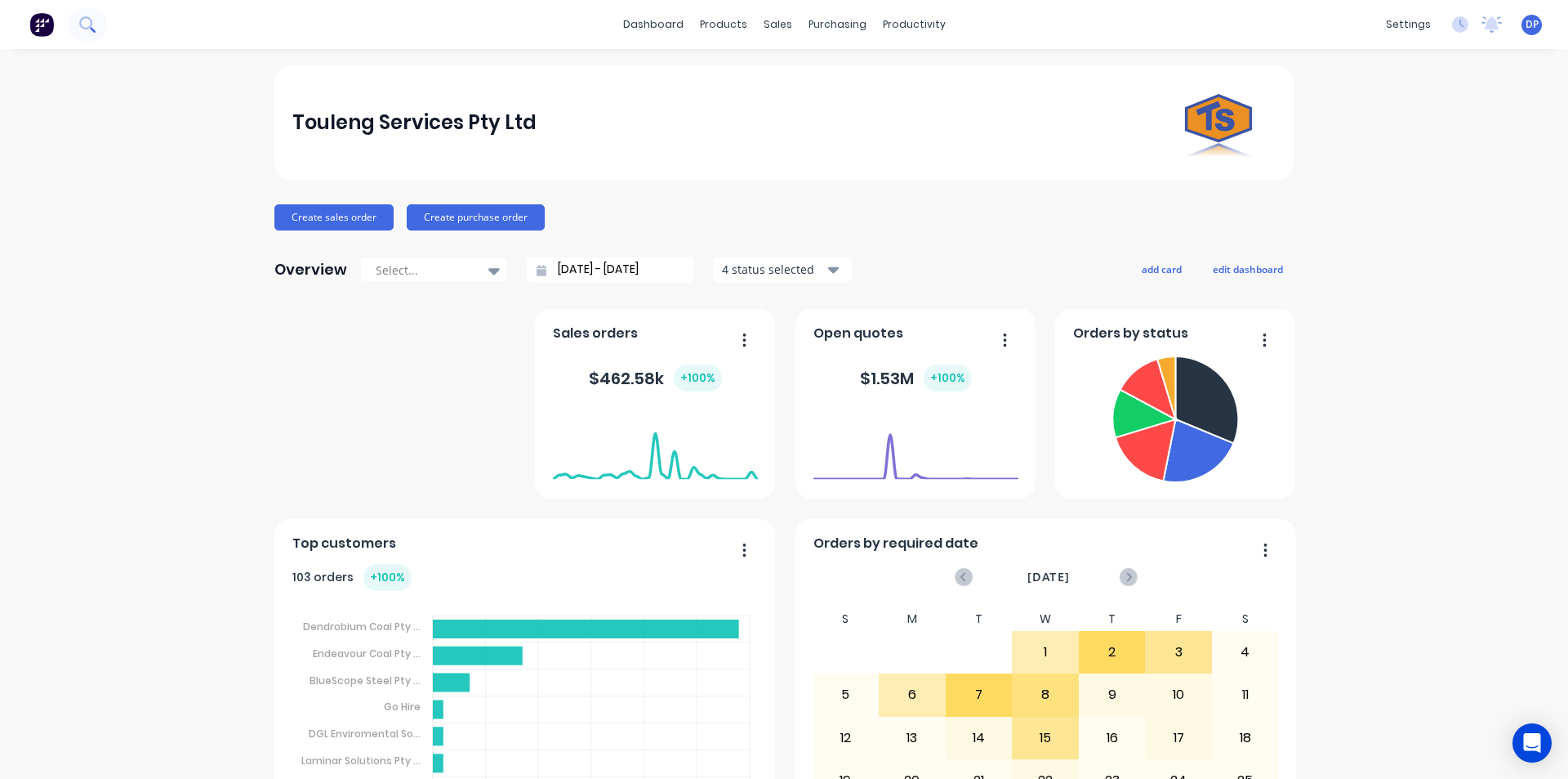
click at [97, 29] on button at bounding box center [87, 24] width 41 height 33
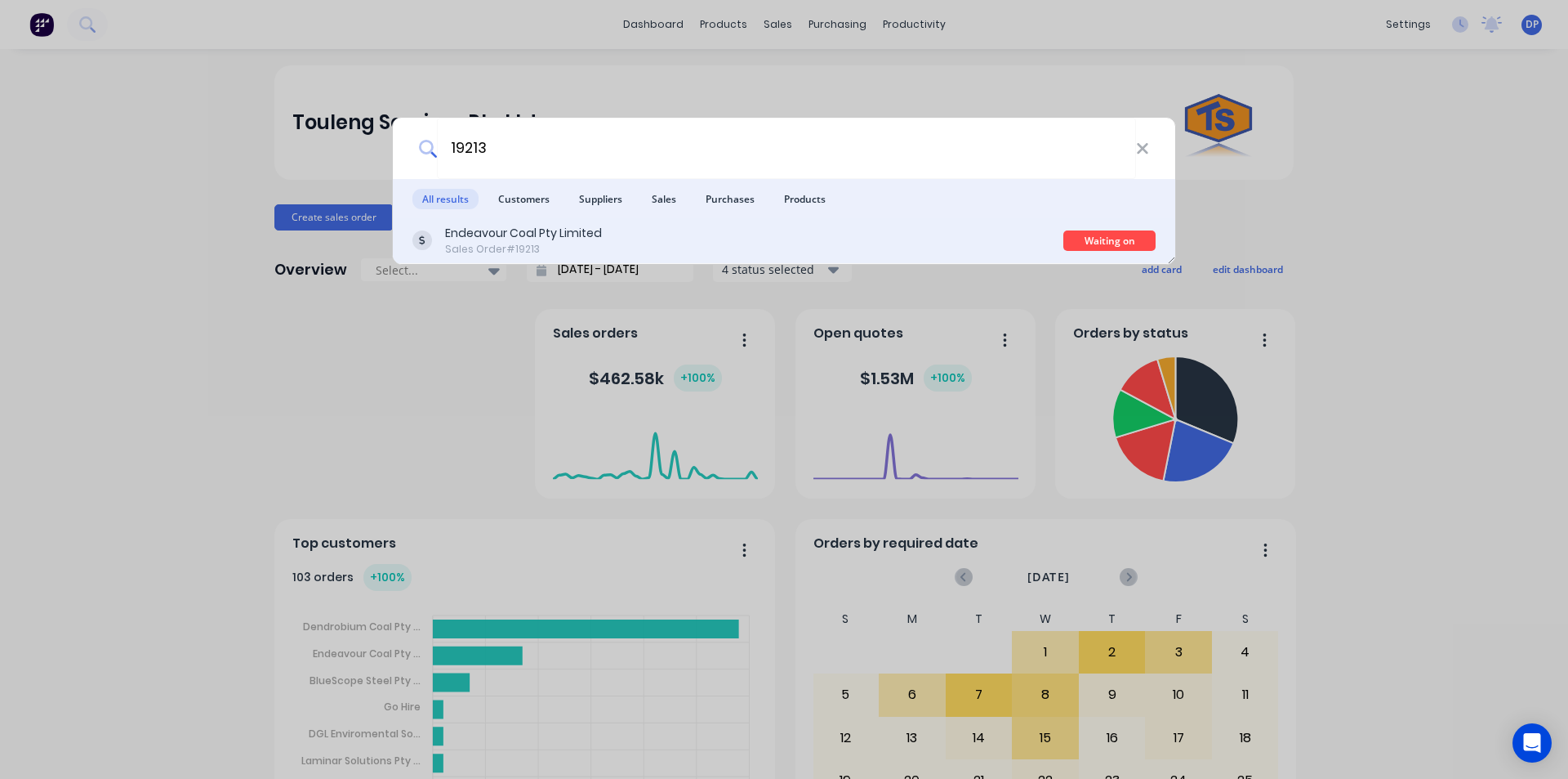
type input "19213"
click at [587, 248] on div "Sales Order #19213" at bounding box center [523, 249] width 157 height 15
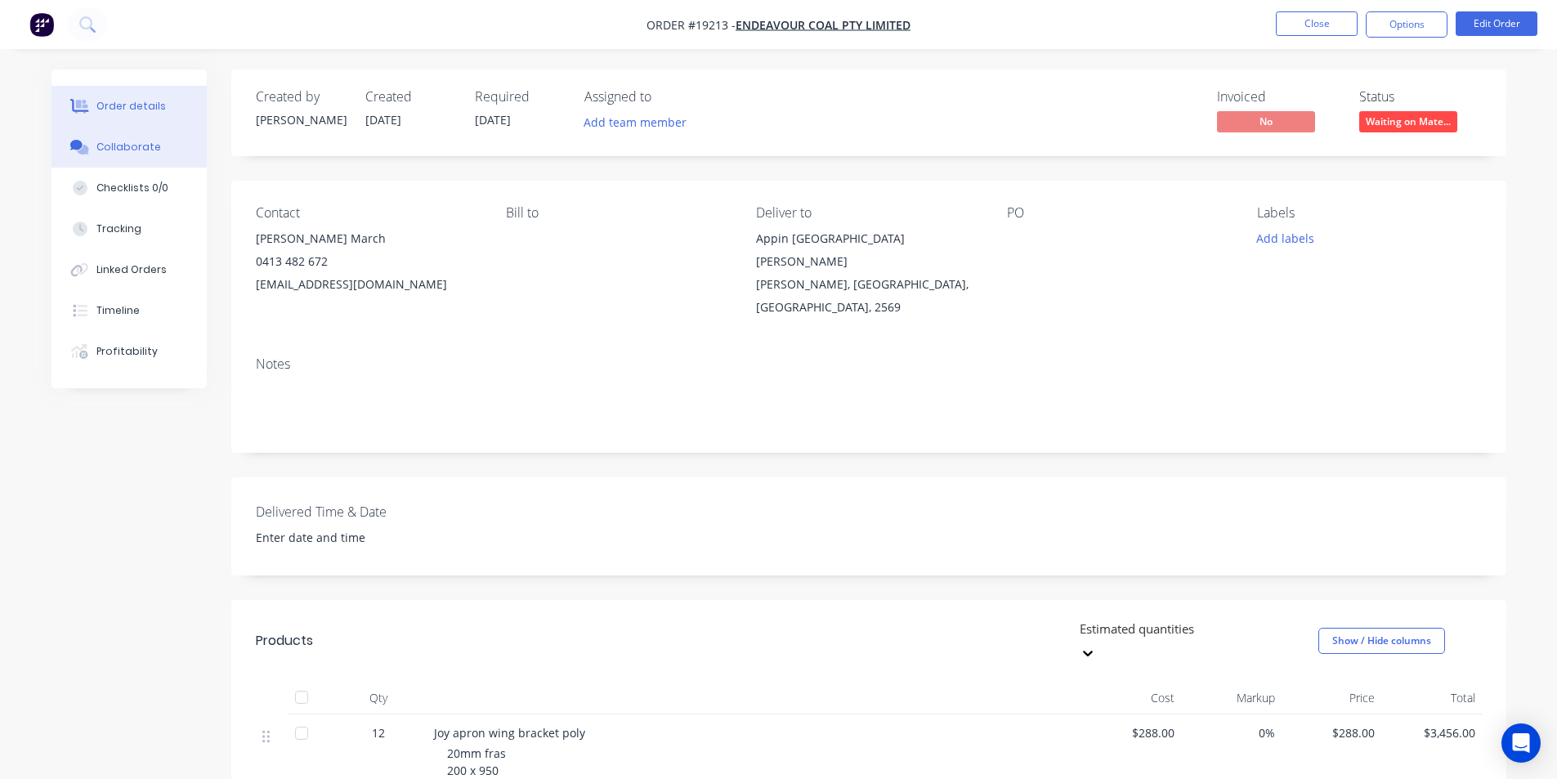
click at [142, 156] on button "Collaborate" at bounding box center [128, 147] width 155 height 41
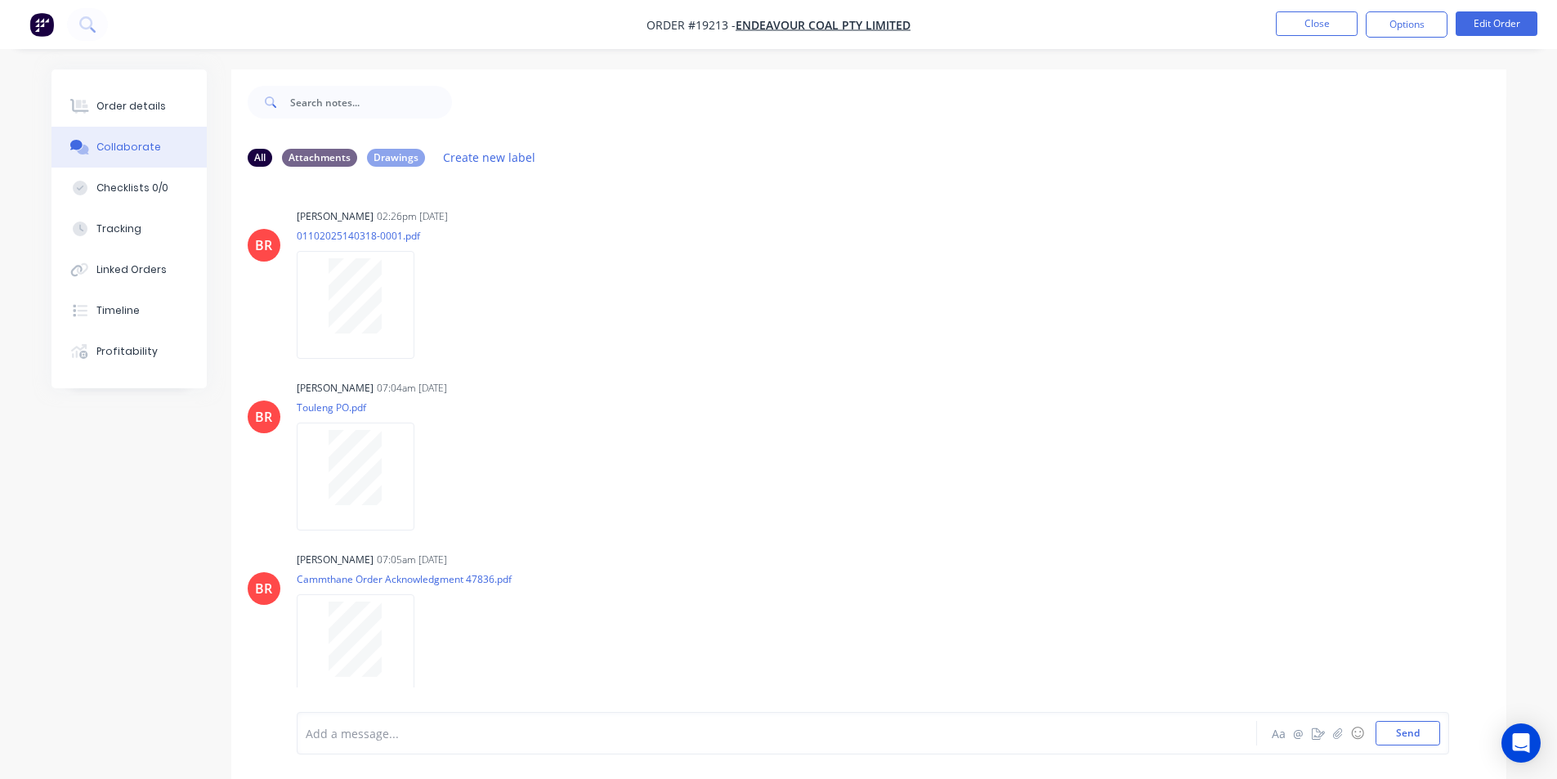
click at [41, 29] on img "button" at bounding box center [41, 24] width 25 height 25
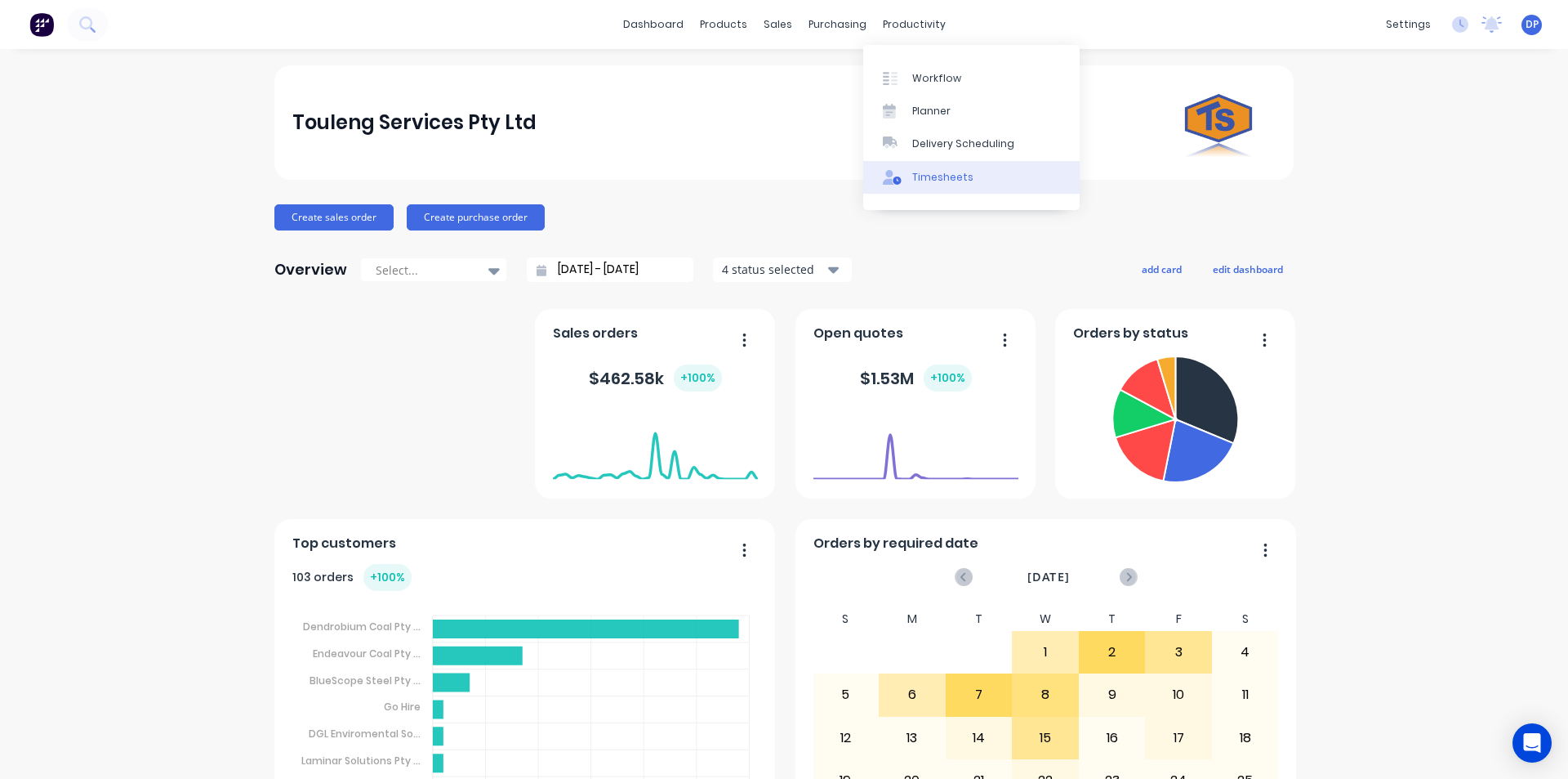
click at [956, 182] on div "Timesheets" at bounding box center [942, 177] width 61 height 15
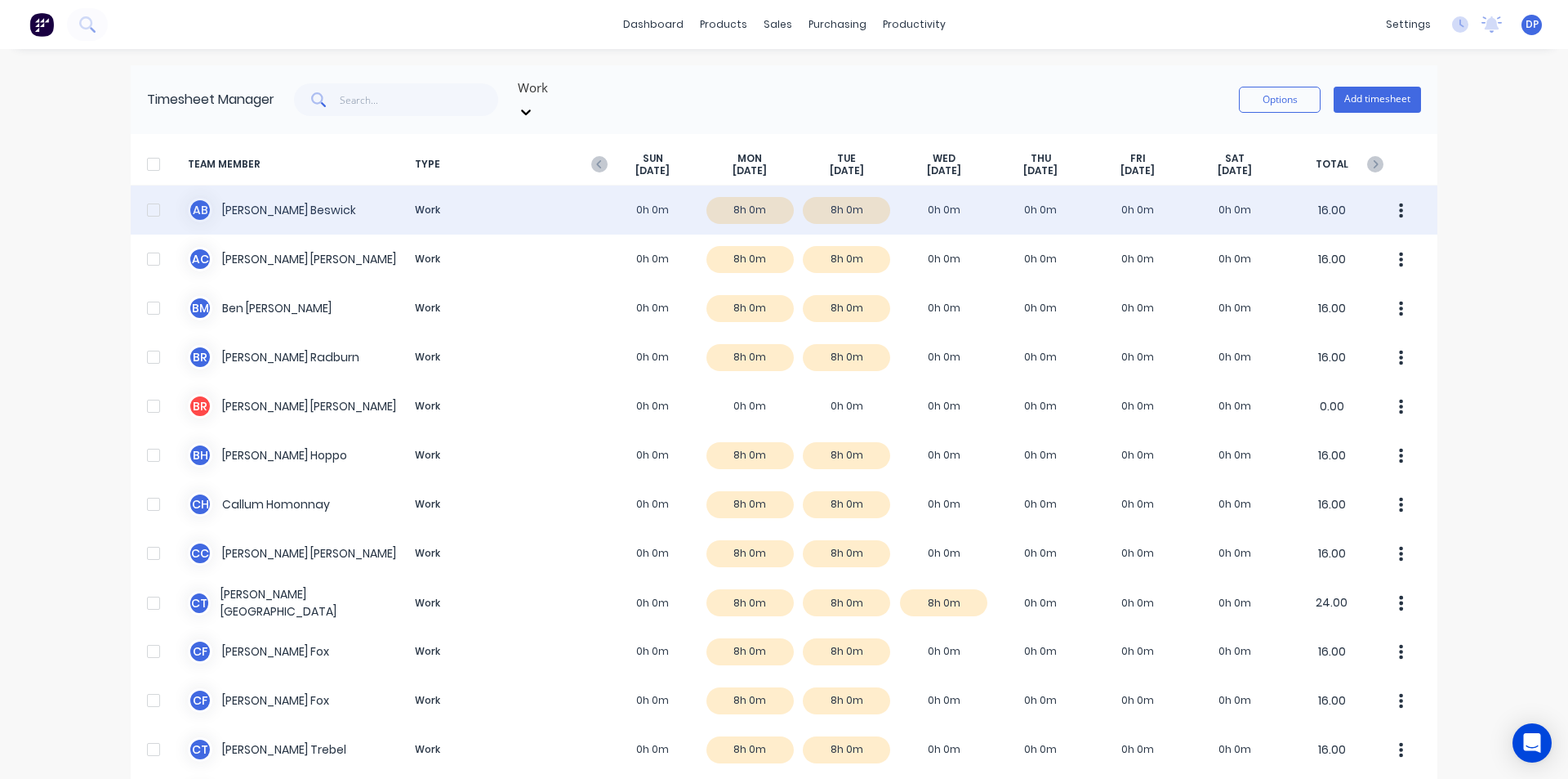
click at [226, 195] on div "A B [PERSON_NAME] Work 0h 0m 8h 0m 8h 0m 0h 0m 0h 0m 0h 0m 0h 0m 16.00" at bounding box center [784, 210] width 1307 height 49
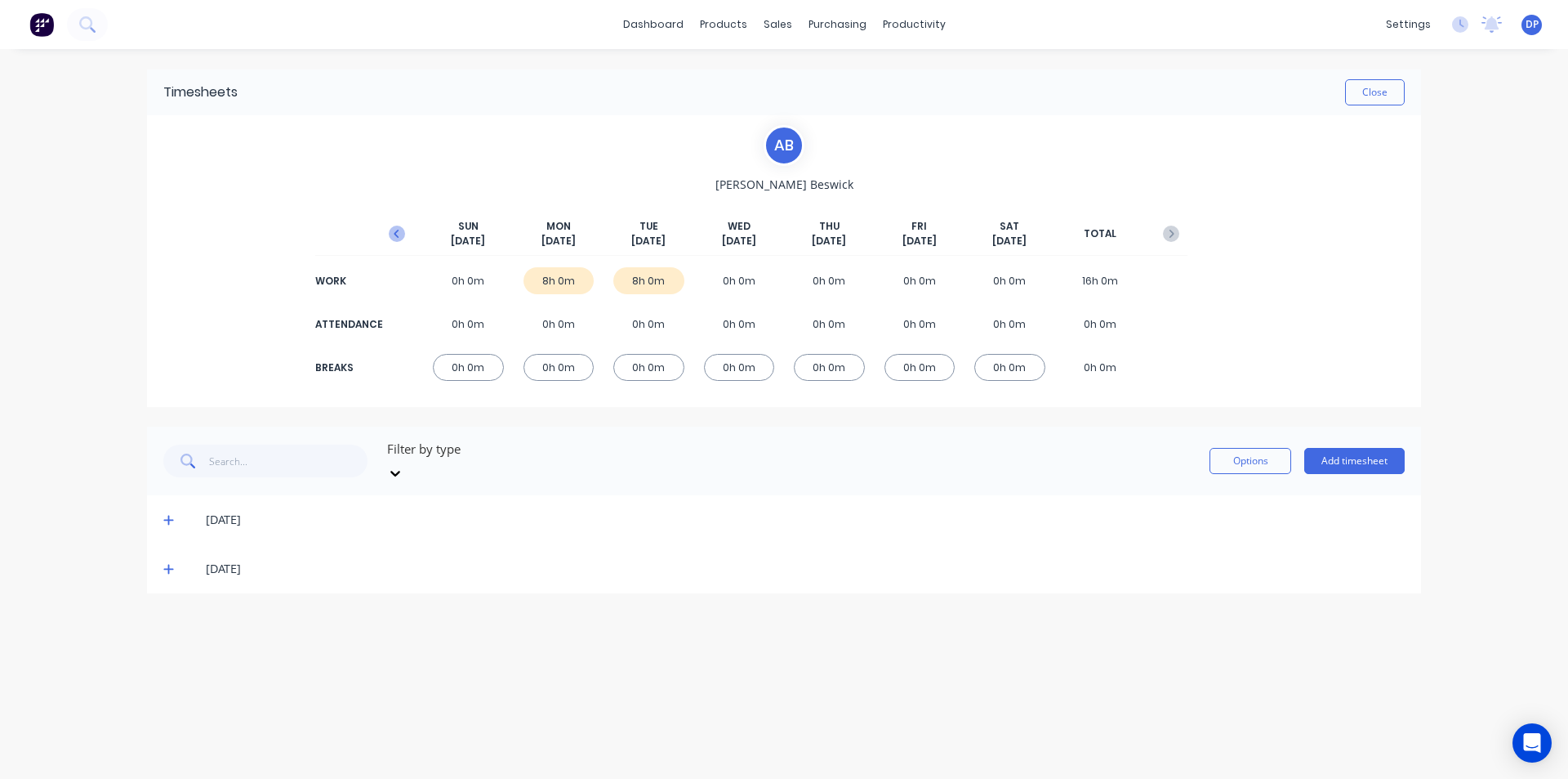
click at [395, 231] on icon "button" at bounding box center [397, 234] width 16 height 16
click at [171, 612] on icon at bounding box center [168, 617] width 11 height 11
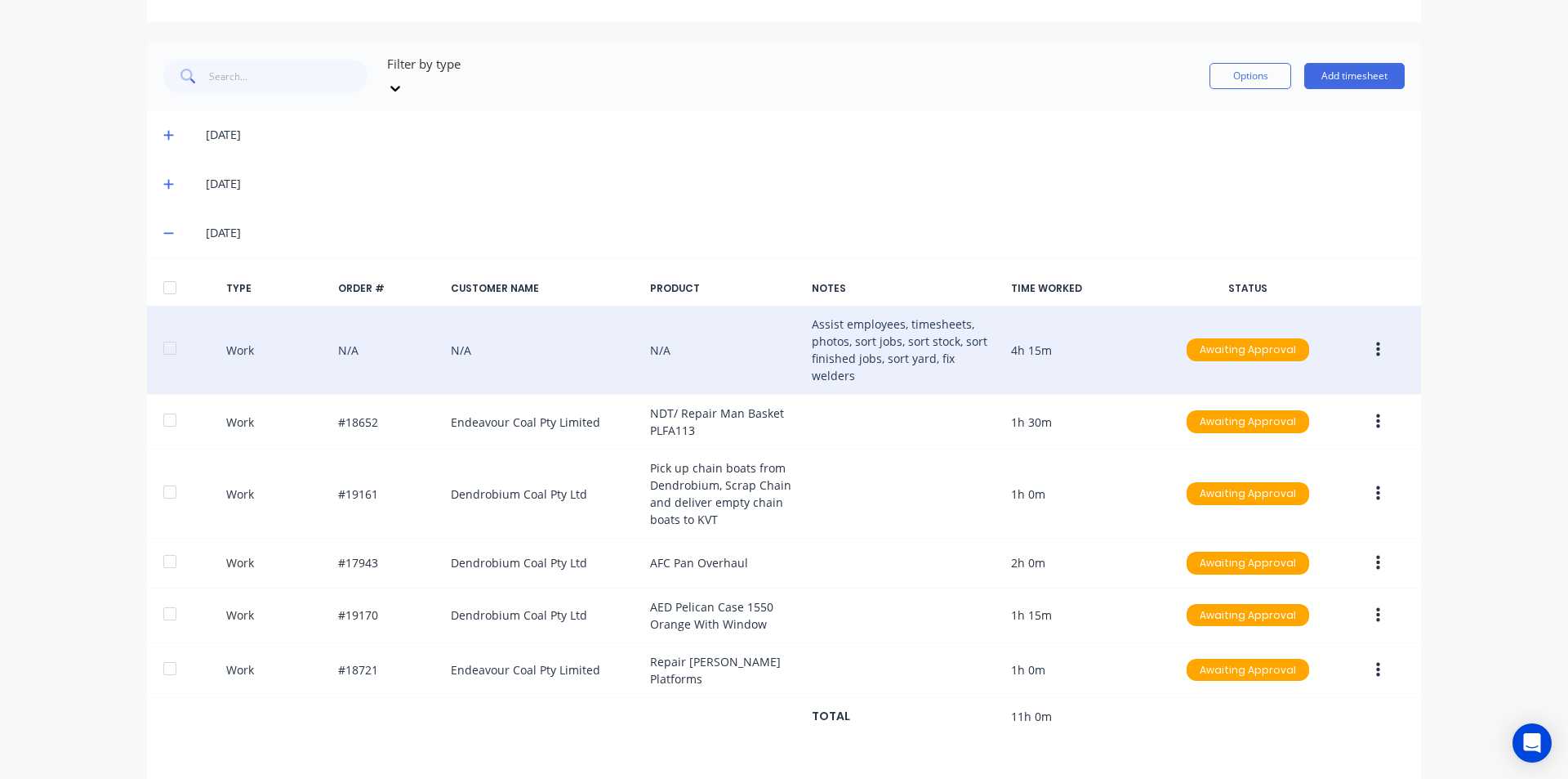
scroll to position [447, 0]
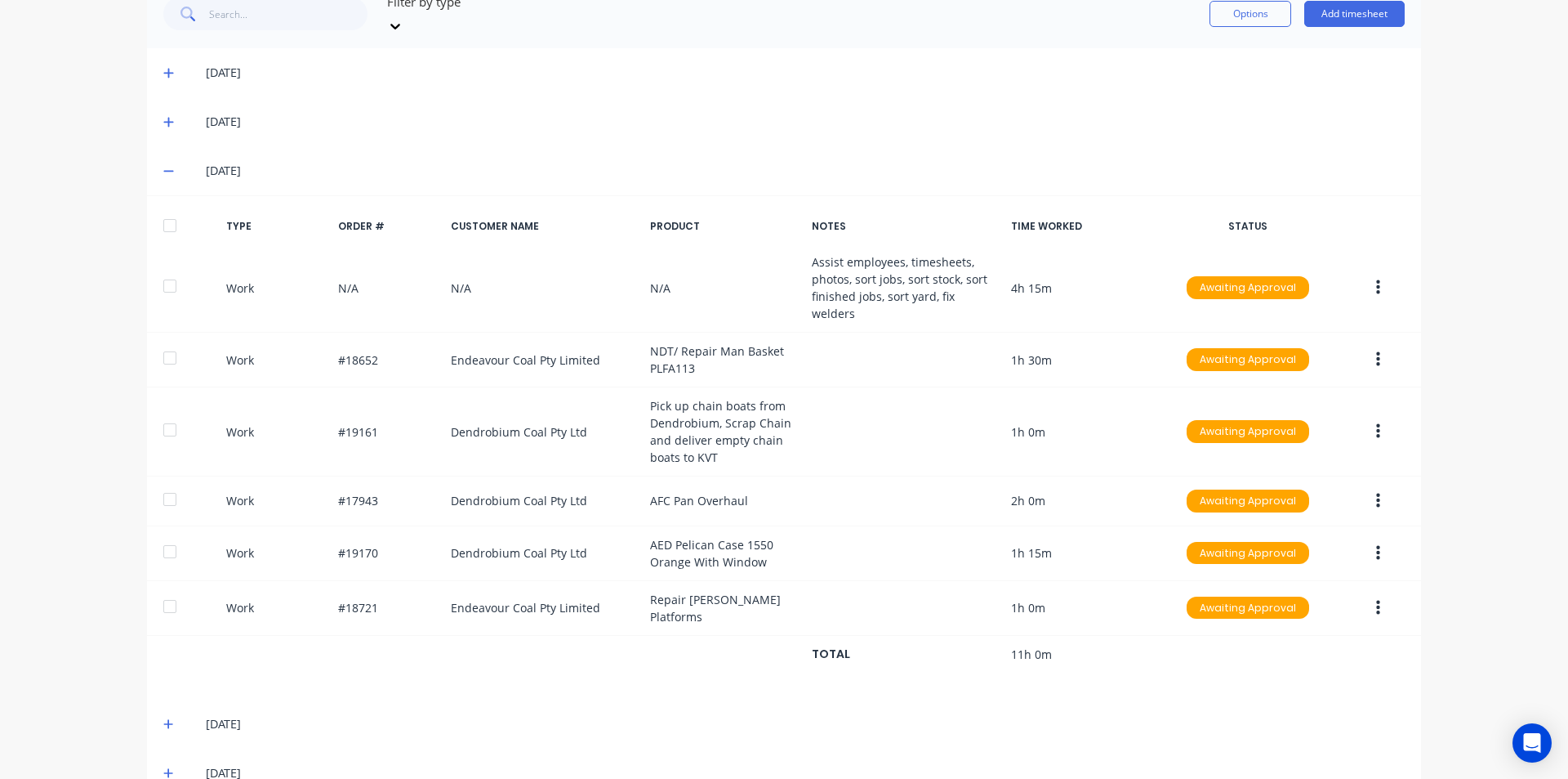
click at [169, 210] on div at bounding box center [170, 225] width 33 height 33
click at [163, 719] on icon at bounding box center [168, 724] width 11 height 11
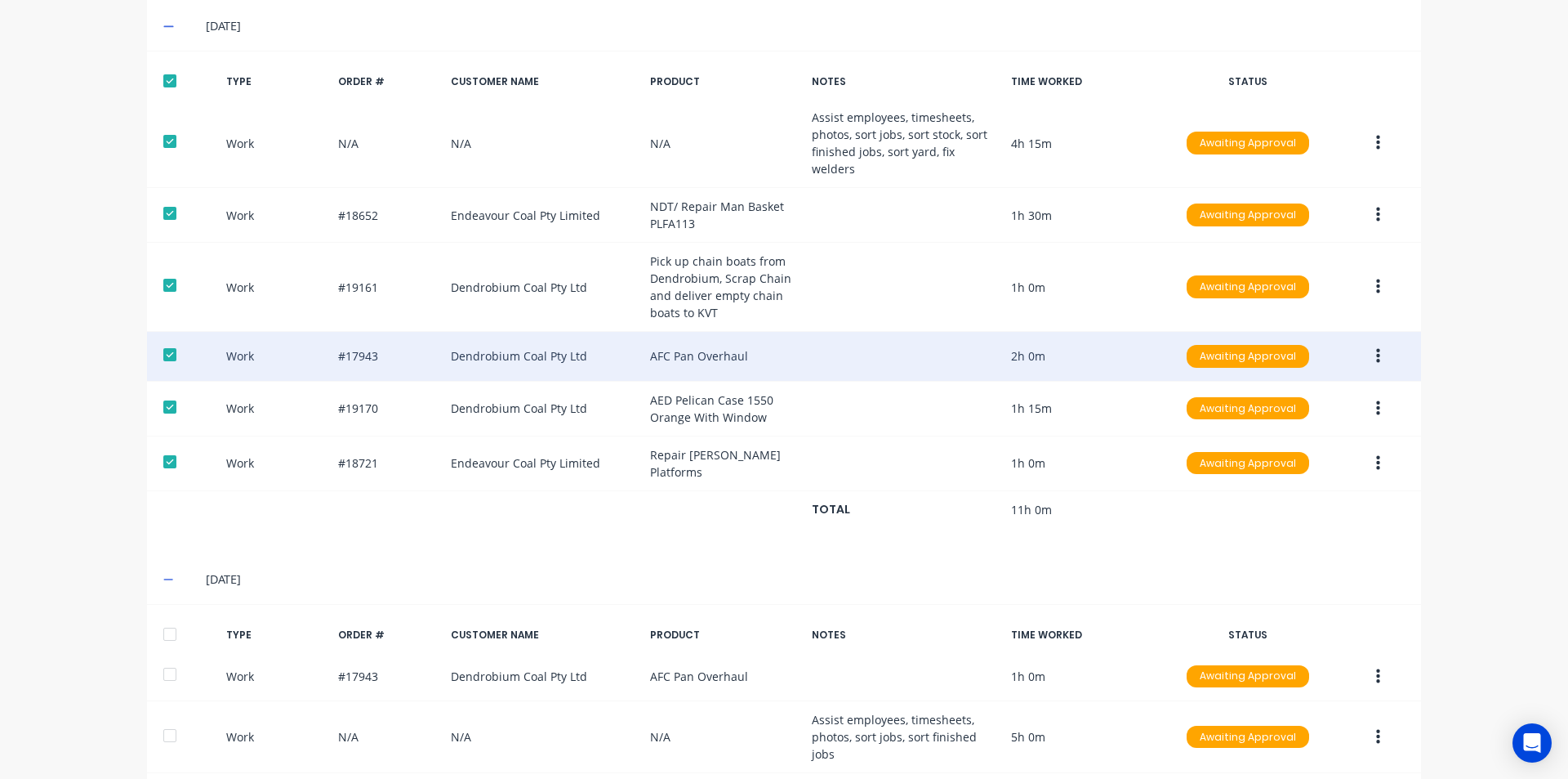
scroll to position [785, 0]
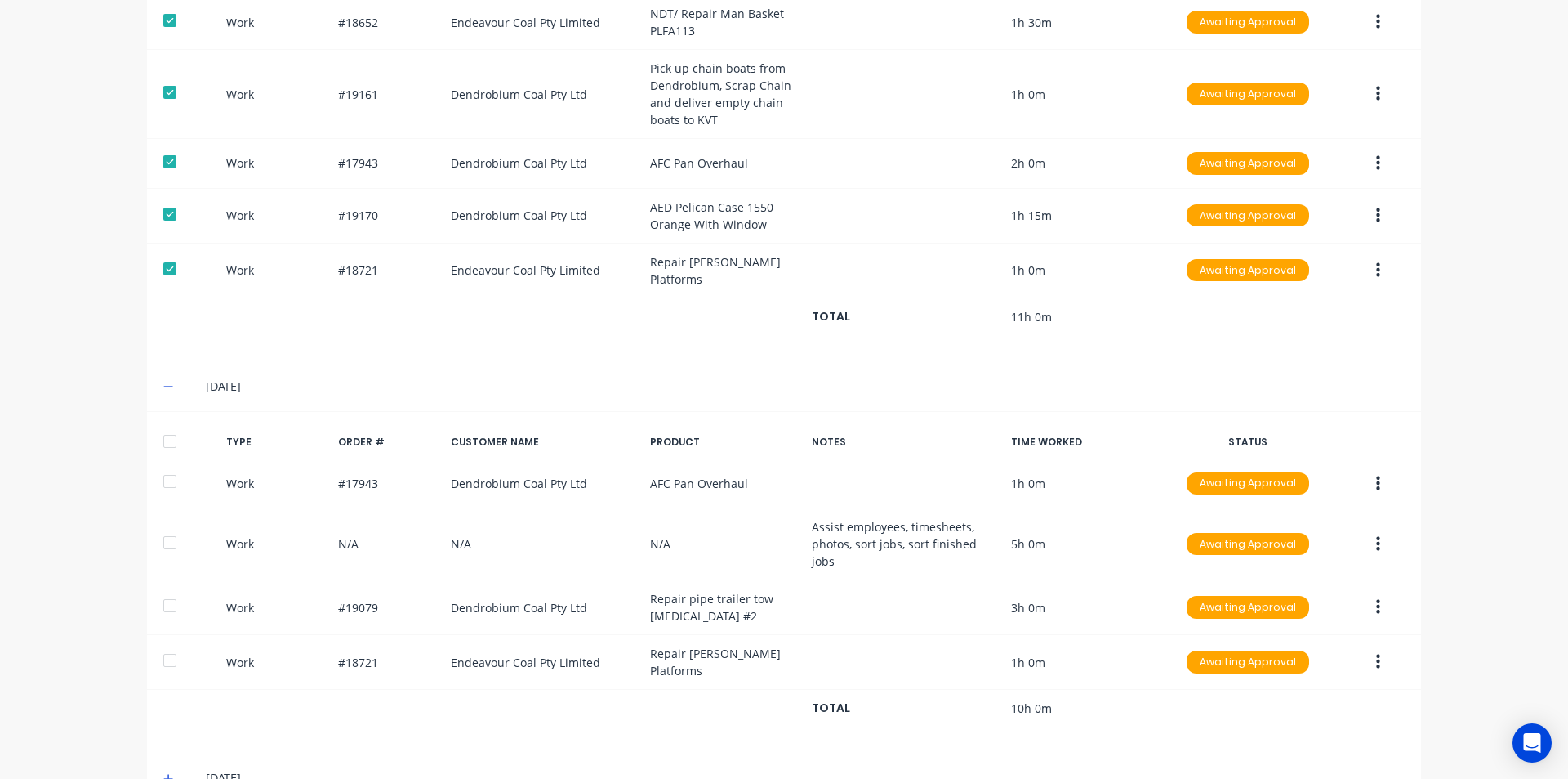
click at [166, 425] on div at bounding box center [170, 441] width 33 height 33
click at [163, 773] on icon at bounding box center [168, 778] width 11 height 11
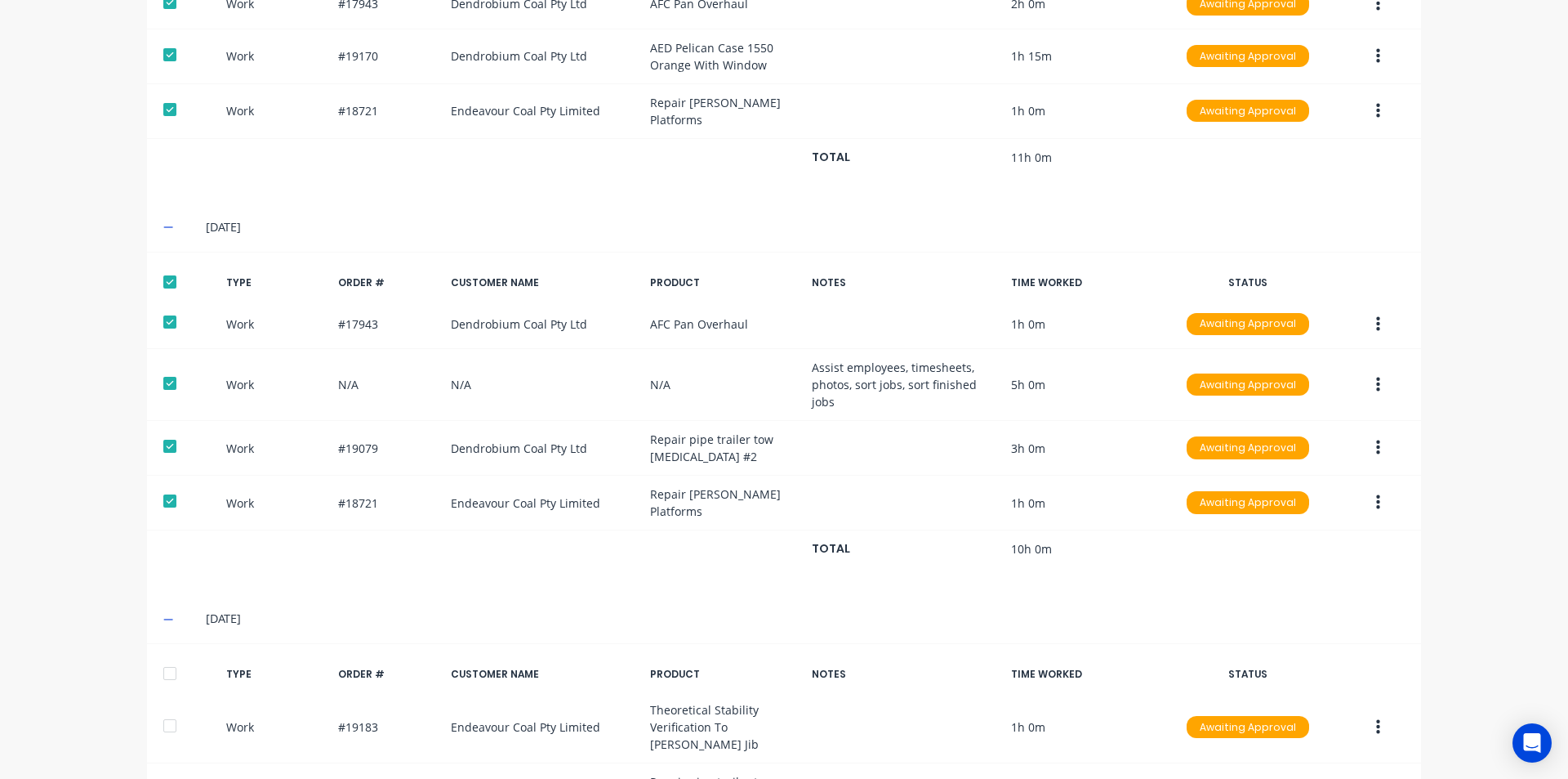
scroll to position [1111, 0]
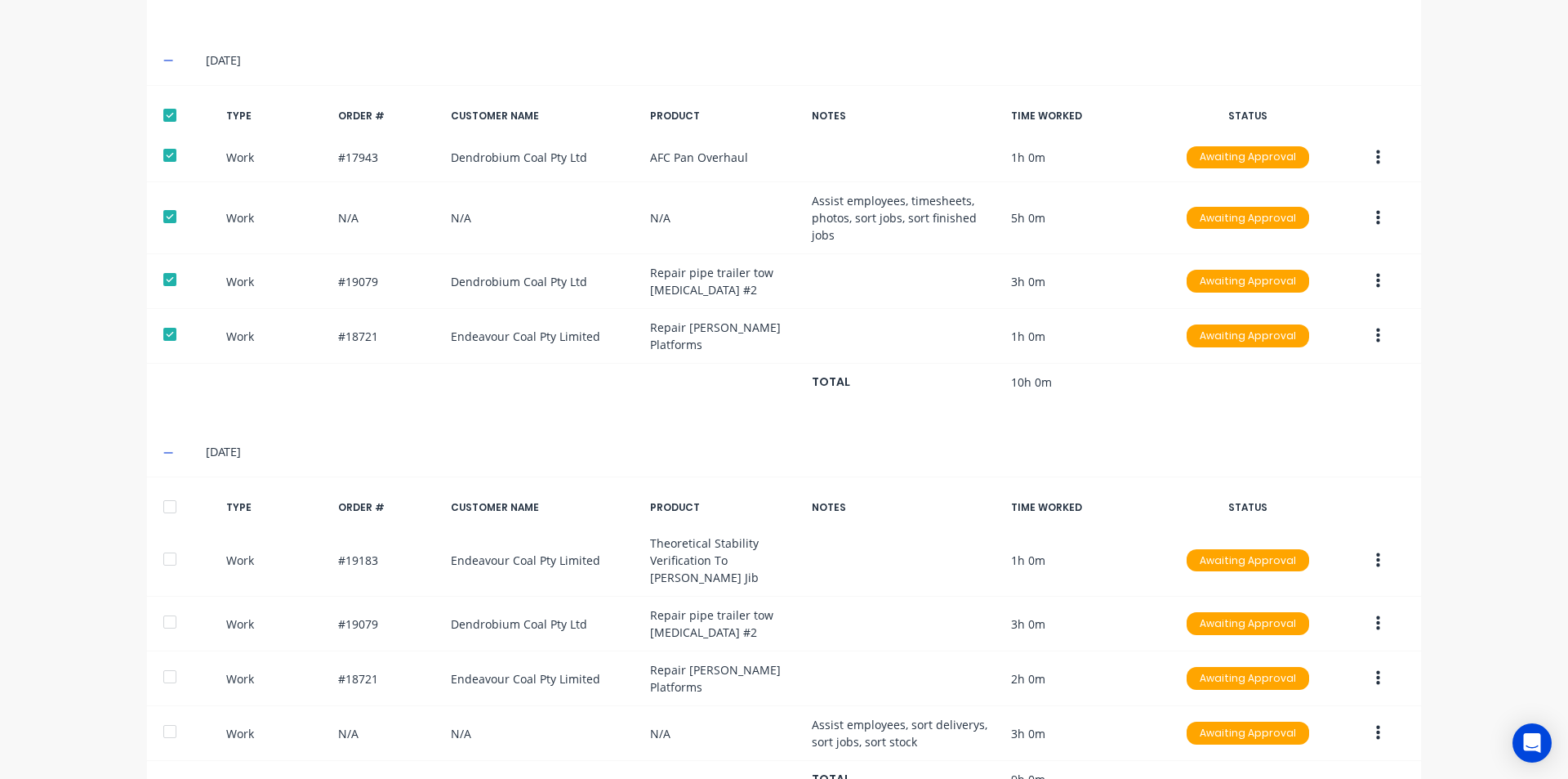
click at [164, 490] on div at bounding box center [170, 506] width 33 height 33
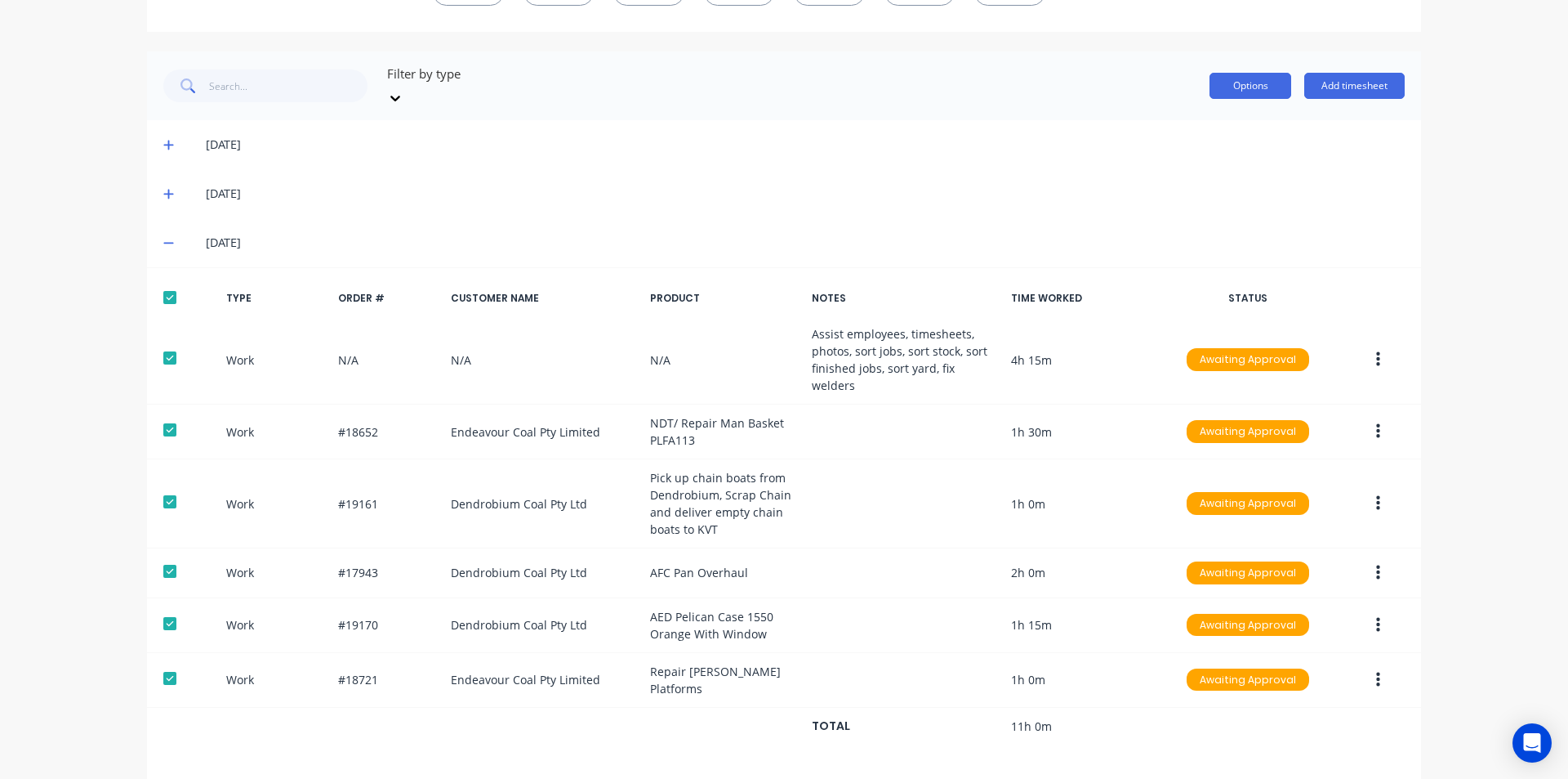
click at [1260, 78] on button "Options" at bounding box center [1251, 86] width 82 height 26
click at [1212, 117] on div "Approve" at bounding box center [1214, 128] width 126 height 24
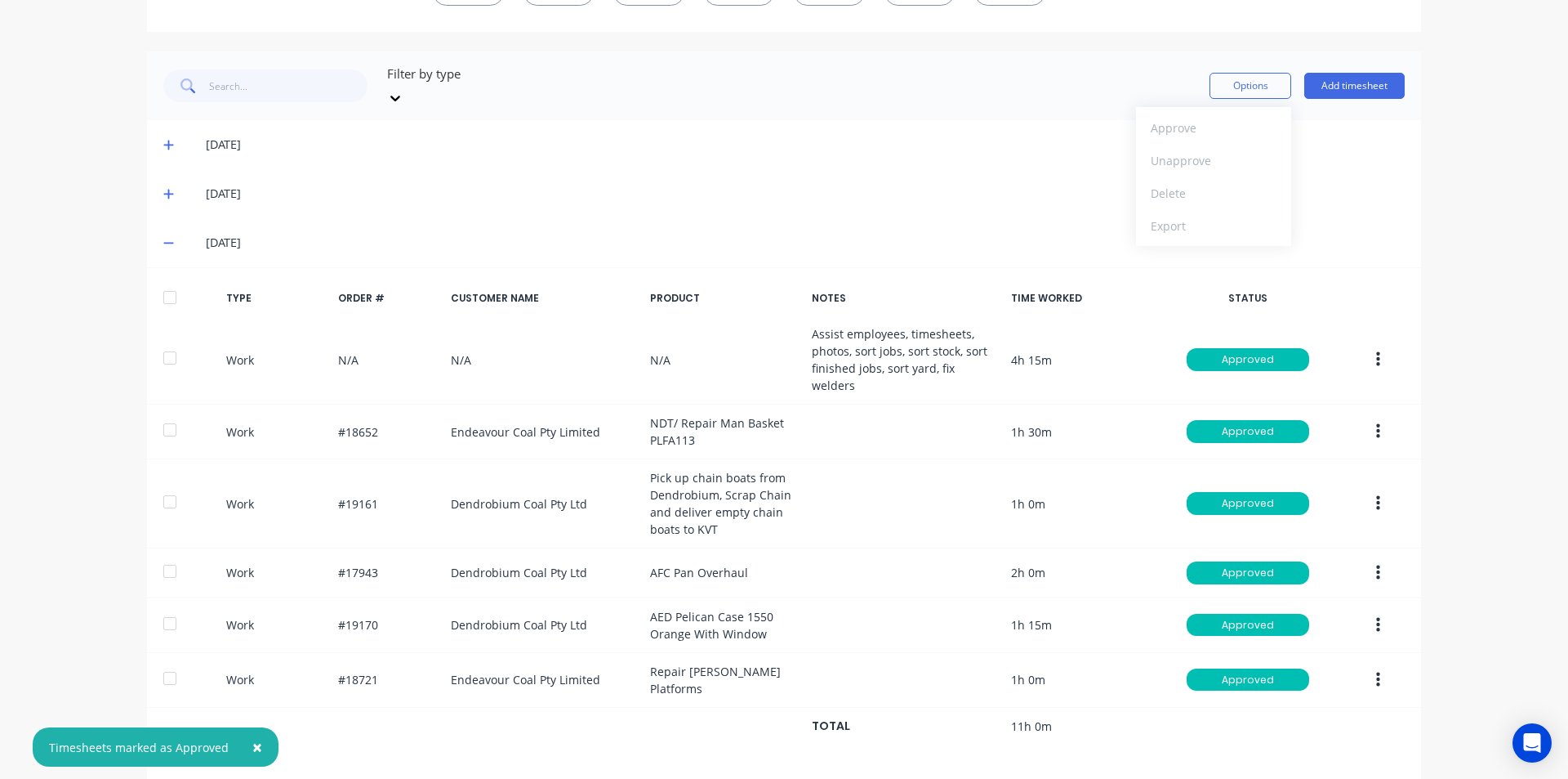
scroll to position [130, 0]
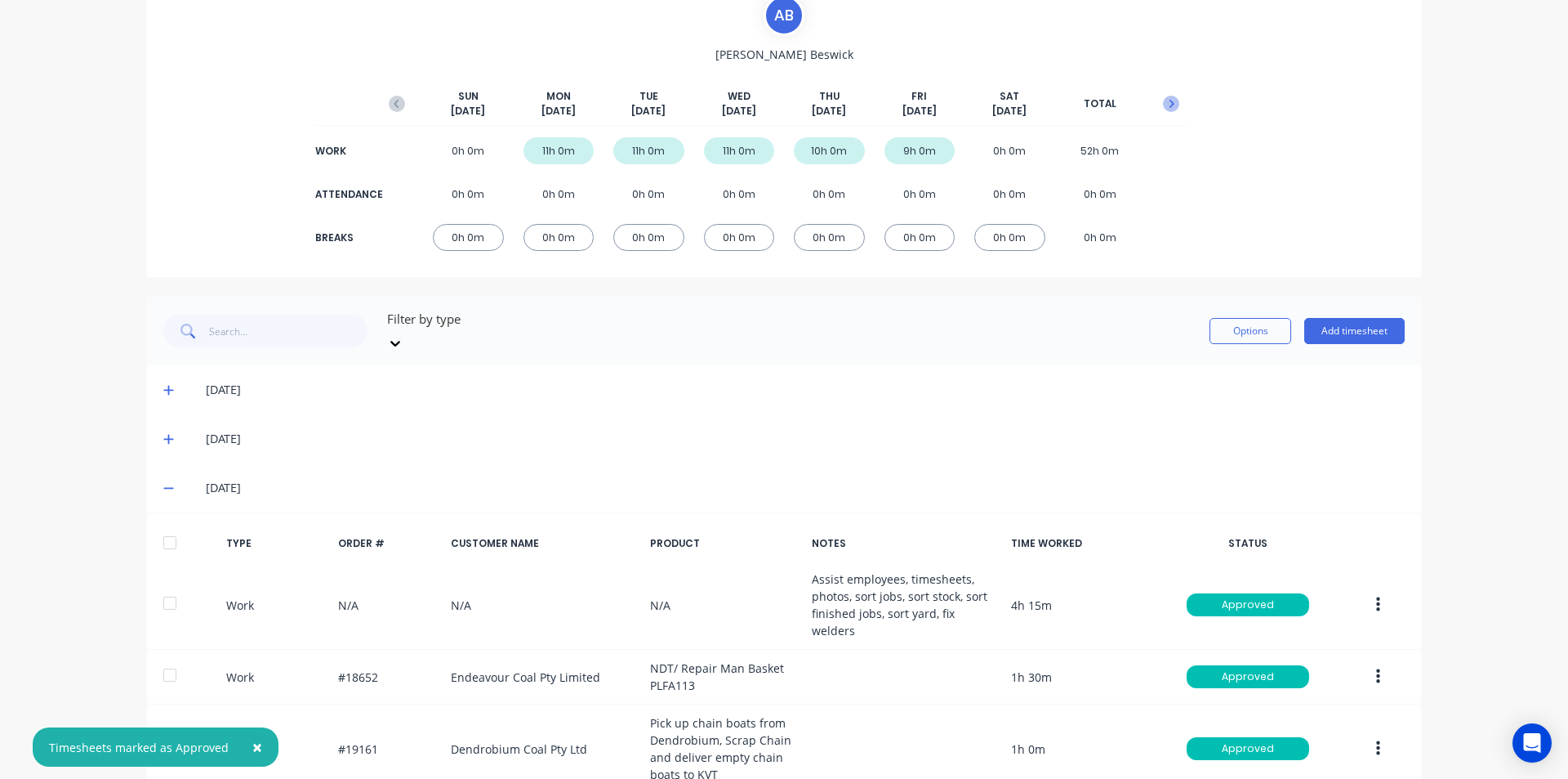
click at [1167, 93] on button "button" at bounding box center [1171, 103] width 33 height 29
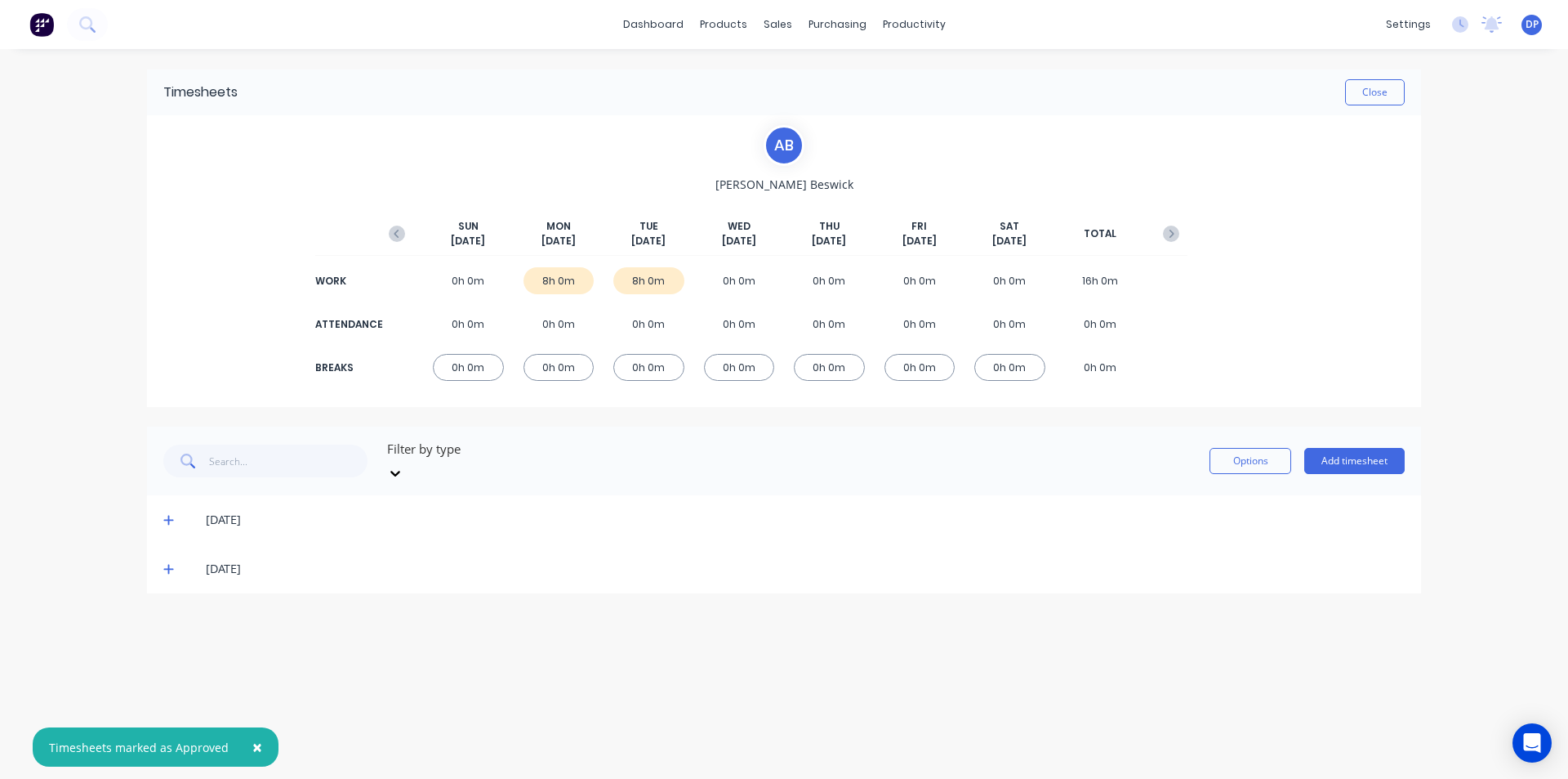
click at [168, 516] on icon at bounding box center [168, 521] width 10 height 10
click at [181, 558] on div at bounding box center [170, 574] width 33 height 33
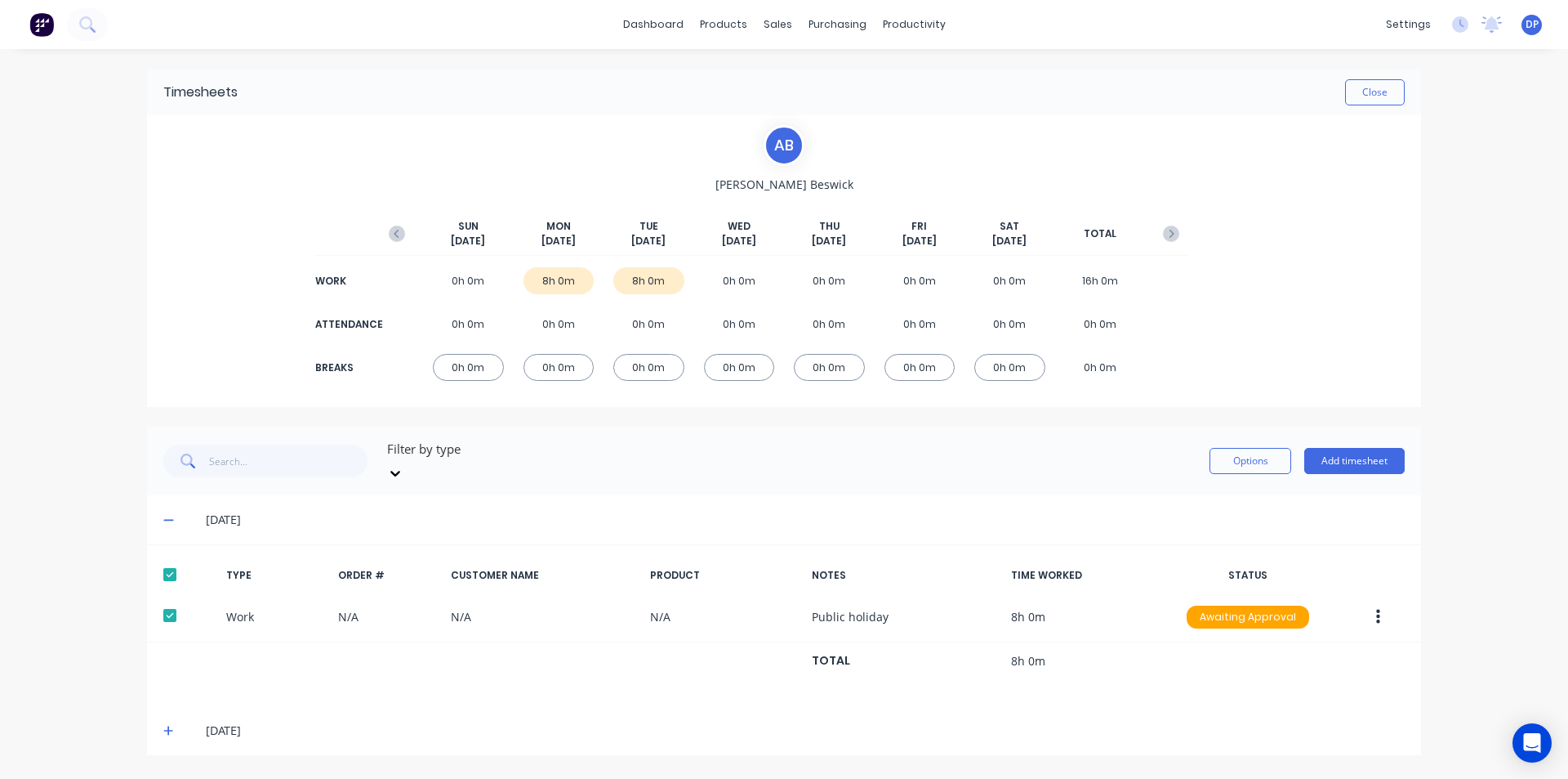
click at [174, 723] on span at bounding box center [171, 731] width 16 height 16
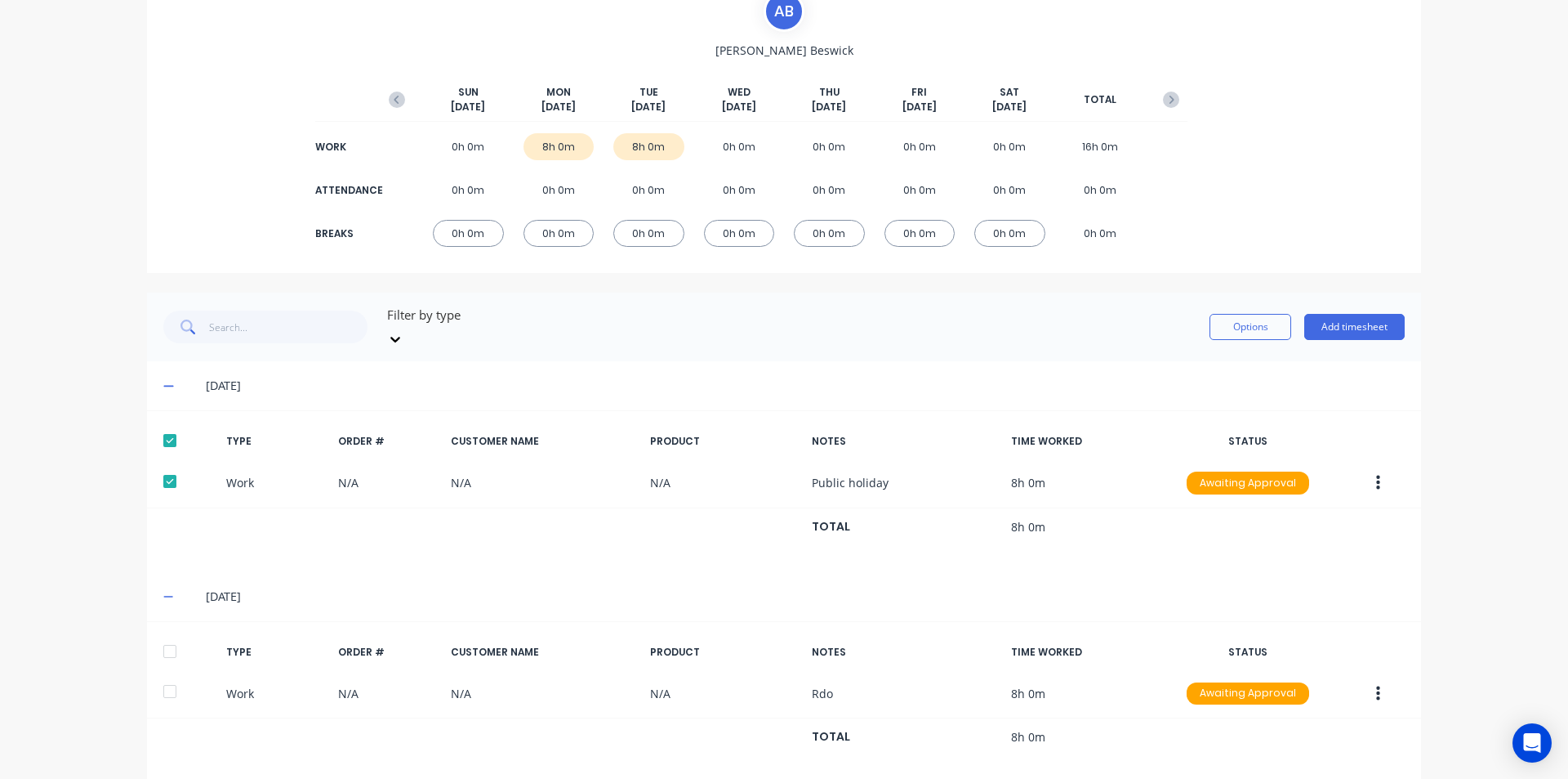
scroll to position [141, 0]
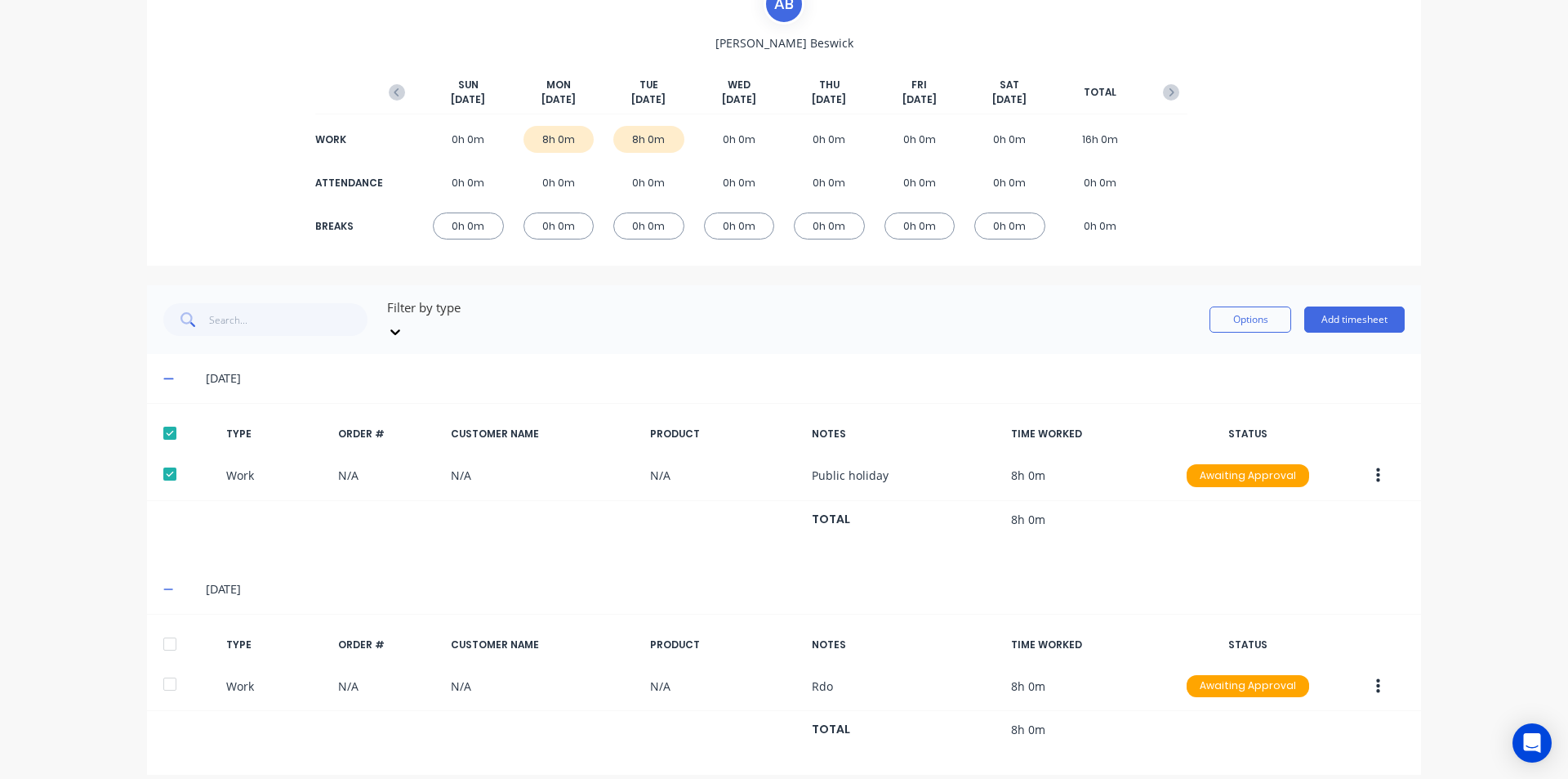
click at [172, 630] on div at bounding box center [170, 644] width 33 height 33
click at [1282, 308] on button "Options" at bounding box center [1251, 320] width 82 height 26
click at [1237, 361] on div "Approve" at bounding box center [1214, 362] width 126 height 24
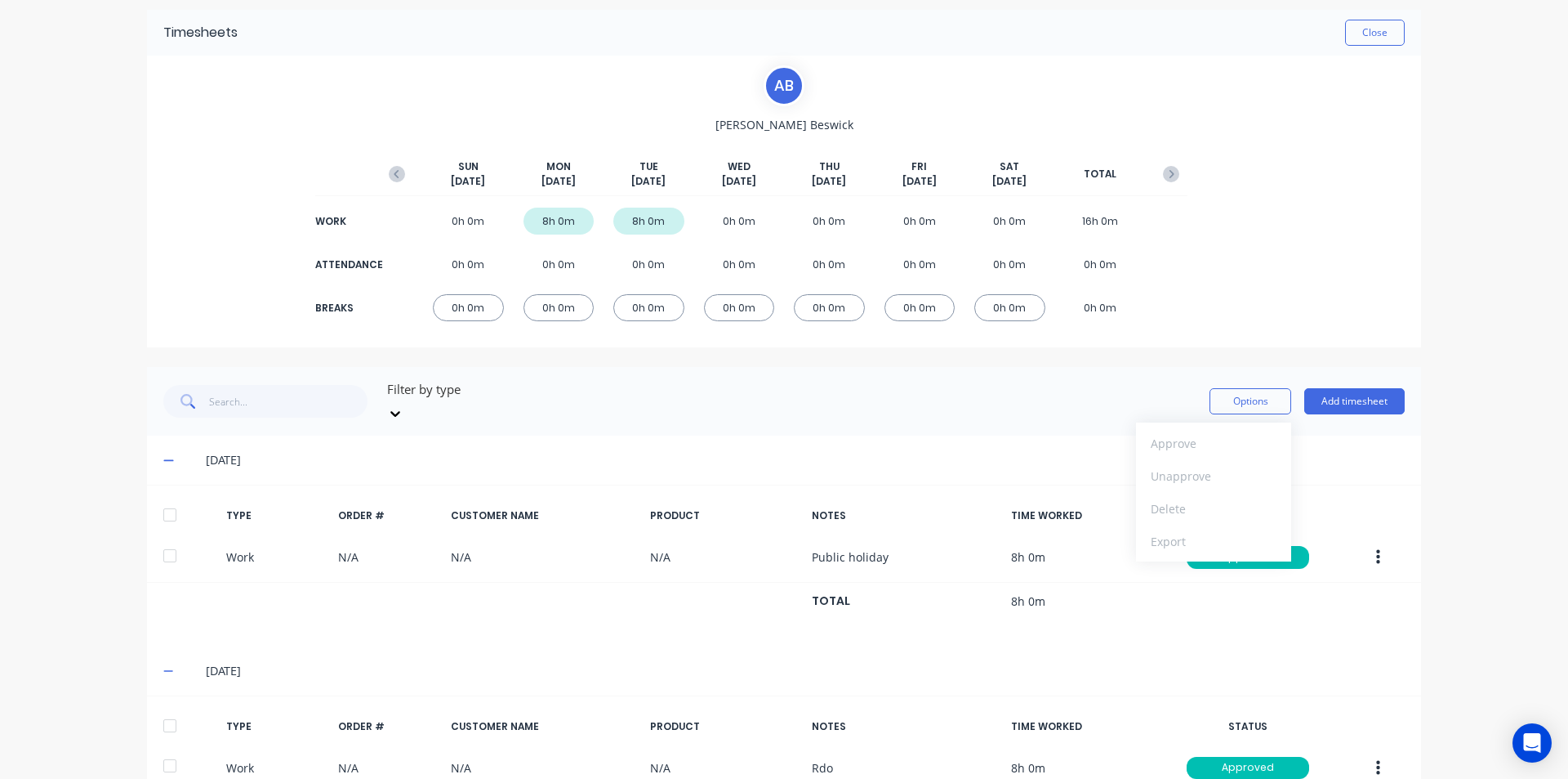
scroll to position [0, 0]
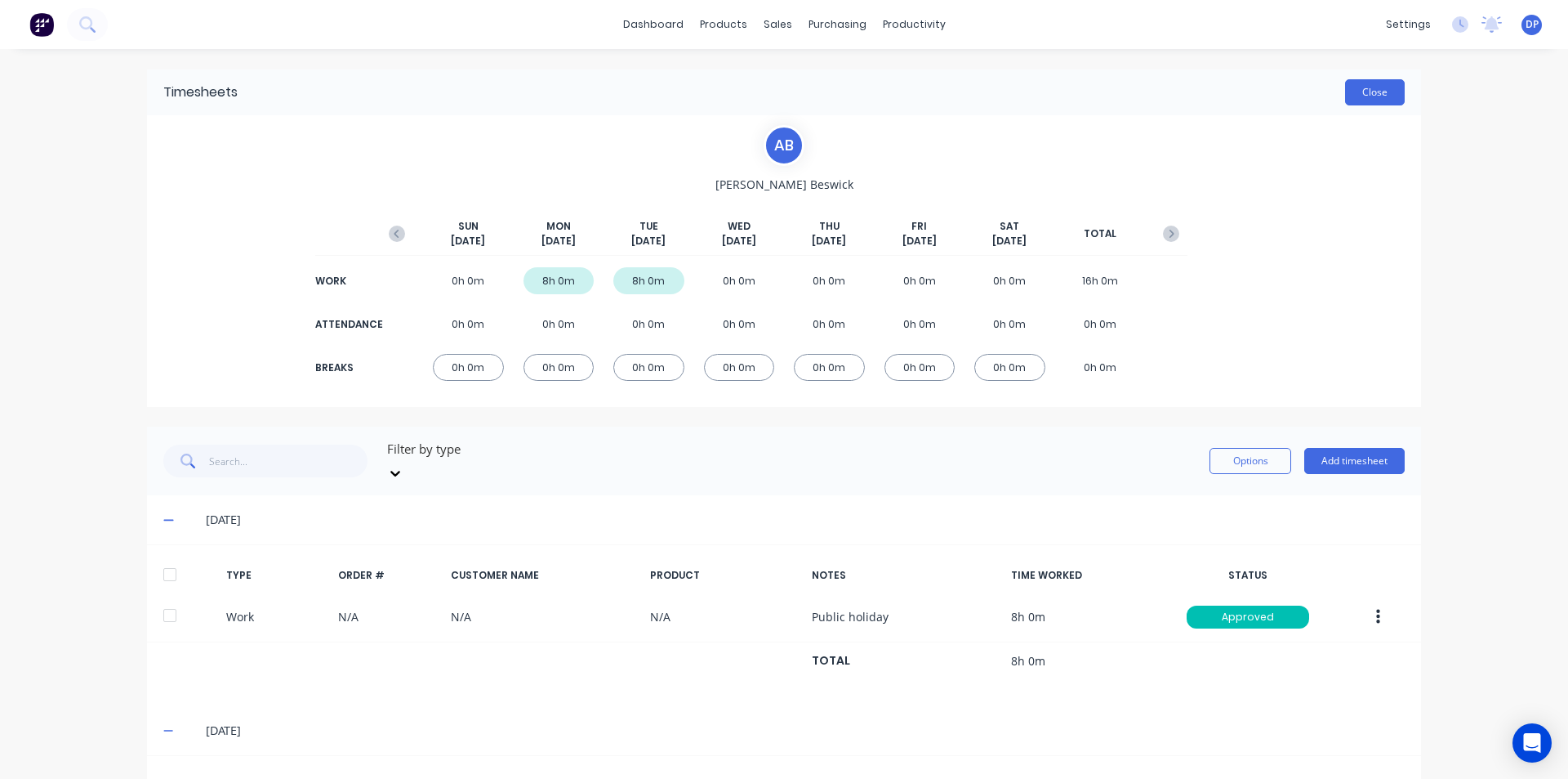
click at [1376, 92] on button "Close" at bounding box center [1375, 92] width 60 height 26
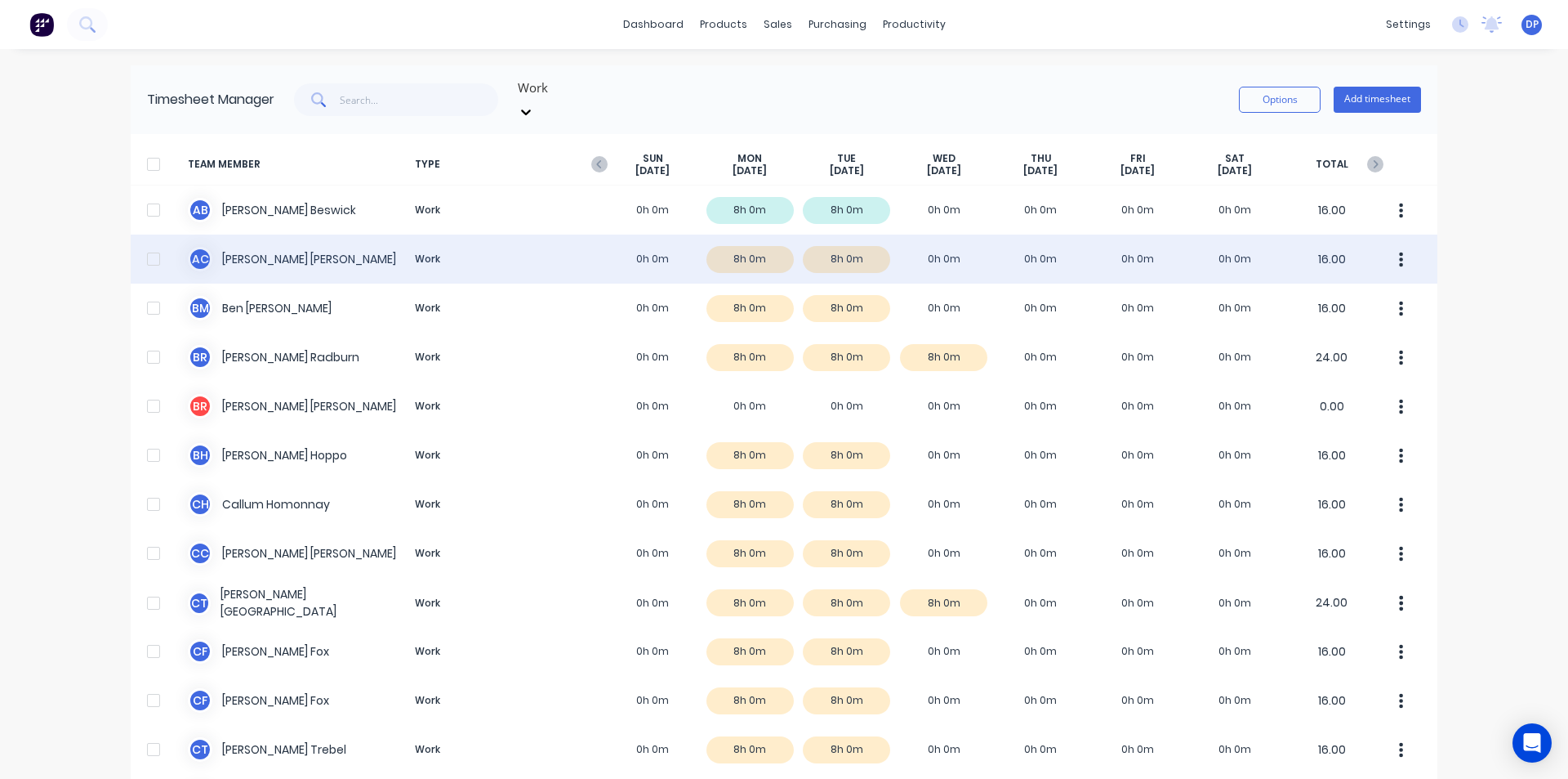
click at [251, 243] on div "A C [PERSON_NAME] Work 0h 0m 8h 0m 8h 0m 0h 0m 0h 0m 0h 0m 0h 0m 16.00" at bounding box center [784, 259] width 1307 height 49
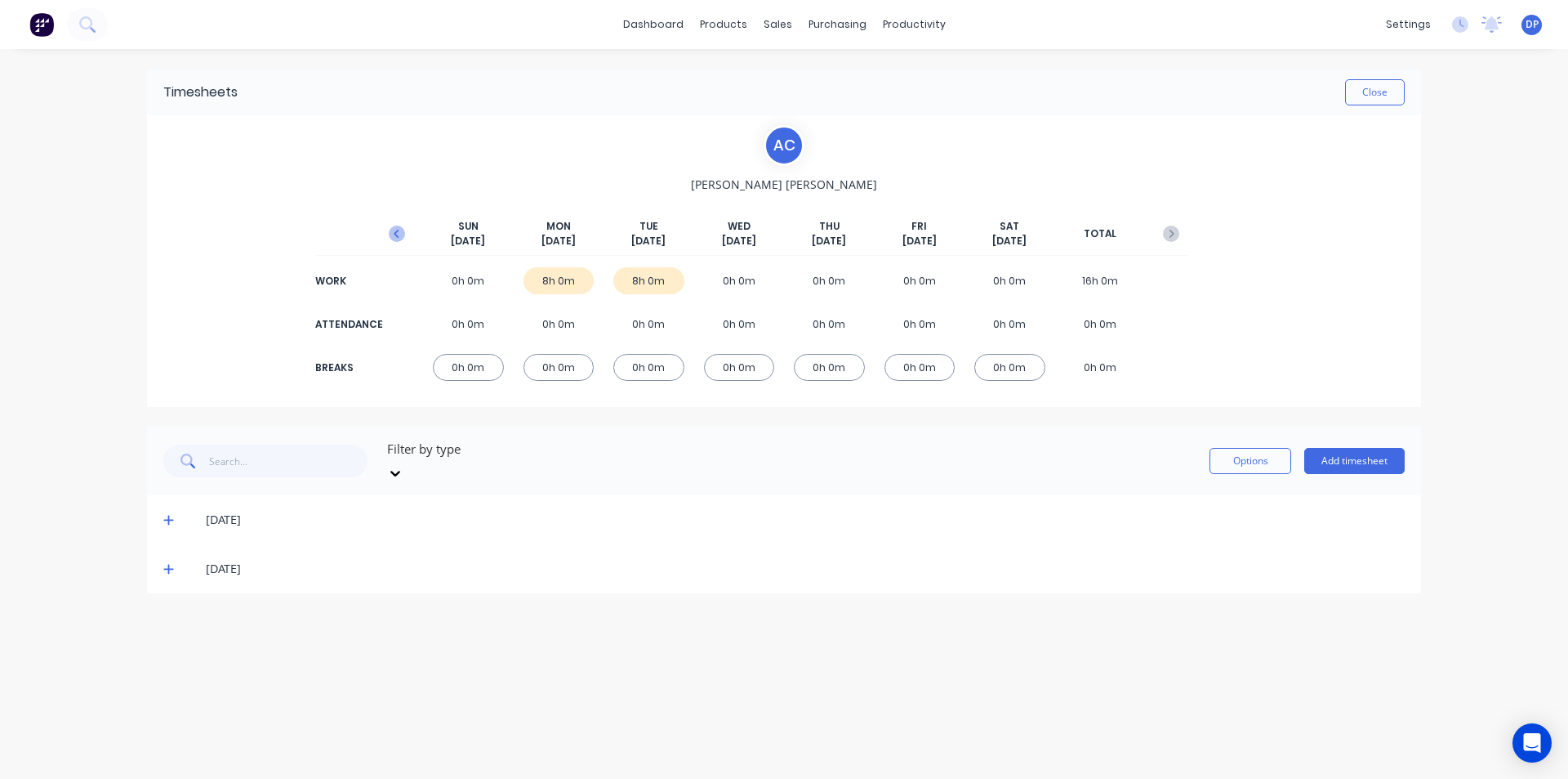
click at [395, 231] on icon "button" at bounding box center [397, 234] width 16 height 16
click at [167, 614] on icon at bounding box center [168, 619] width 10 height 10
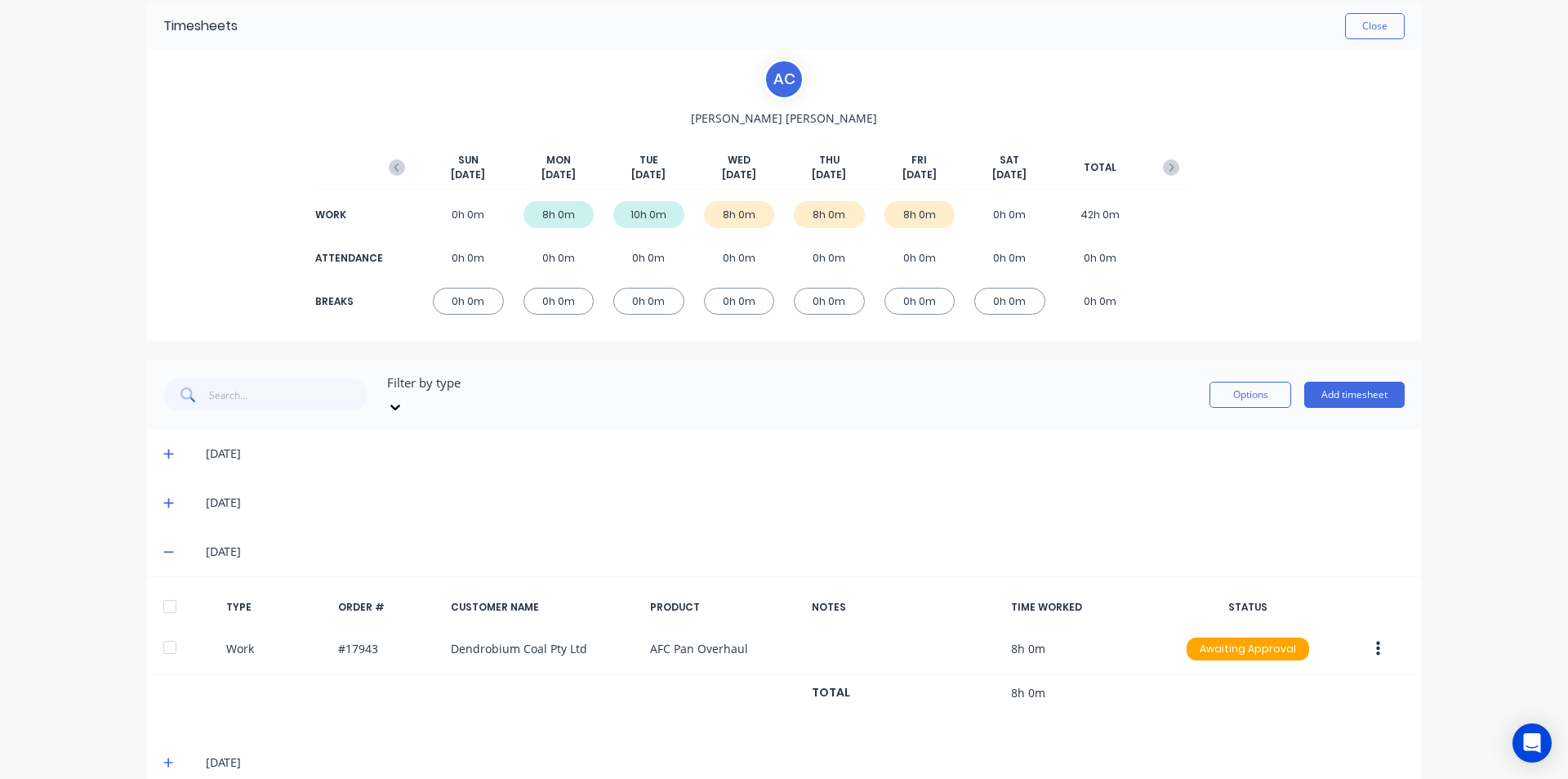
scroll to position [128, 0]
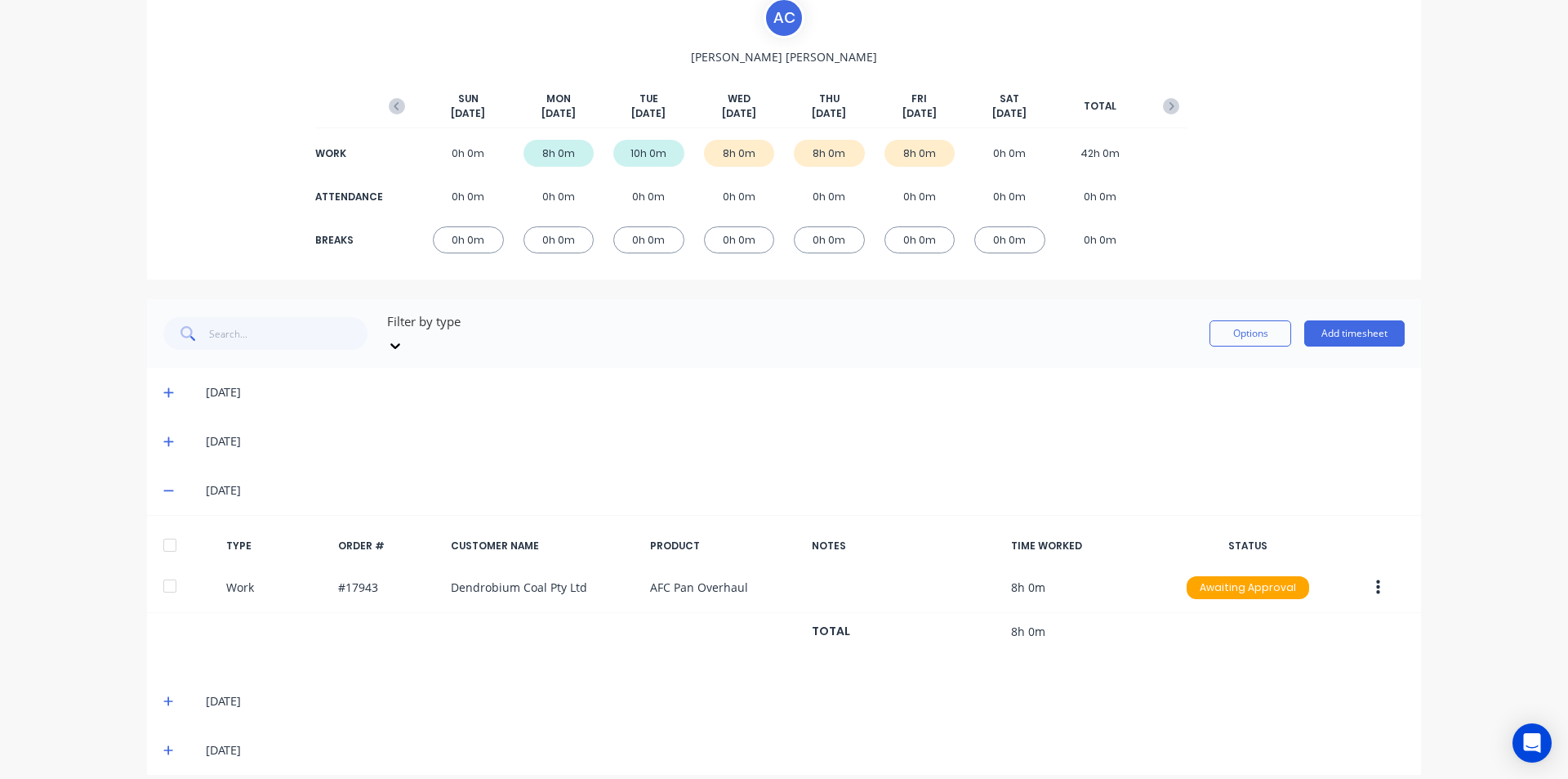
click at [168, 537] on div at bounding box center [170, 545] width 33 height 33
click at [163, 693] on span at bounding box center [171, 701] width 16 height 16
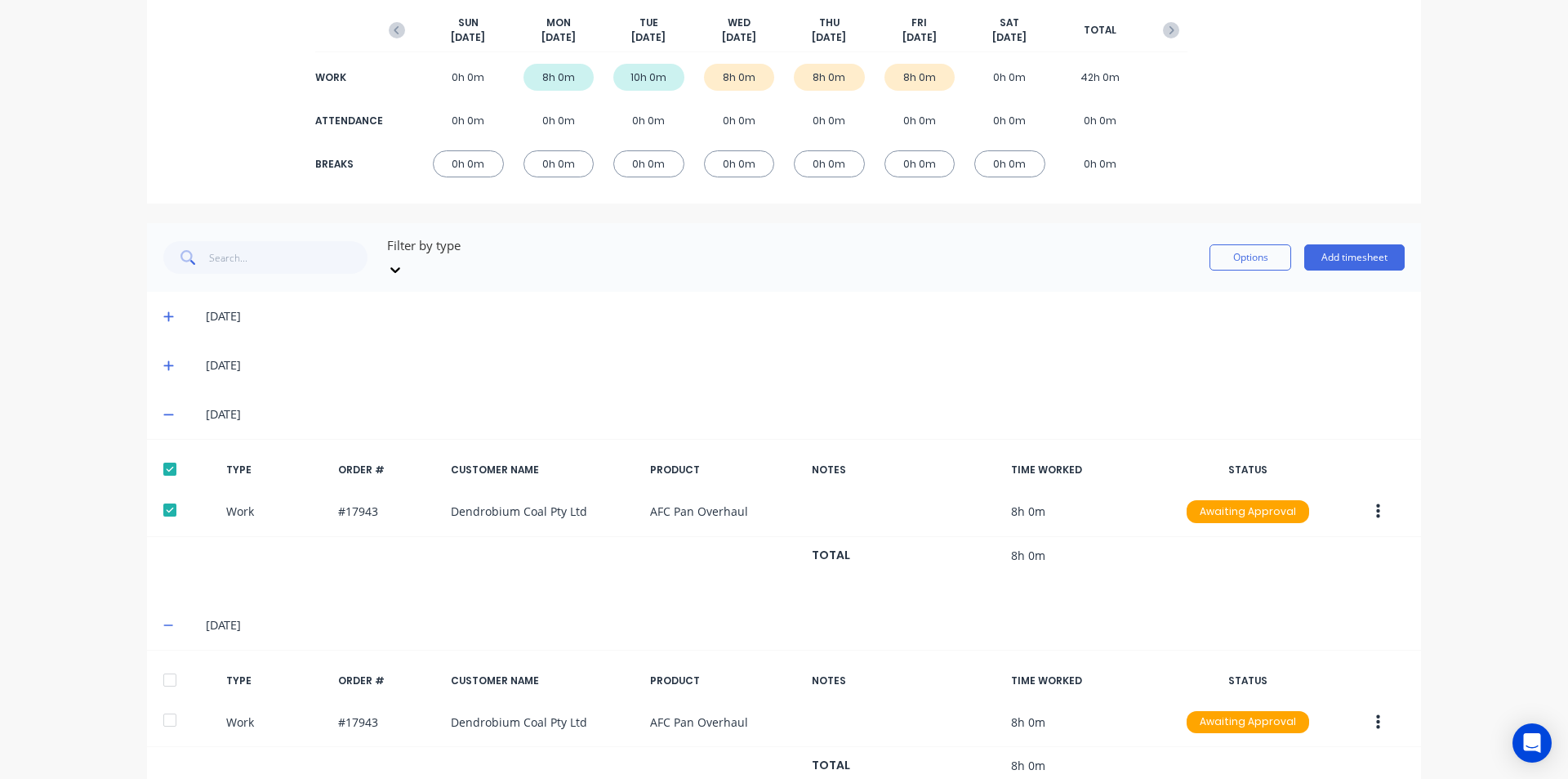
scroll to position [289, 0]
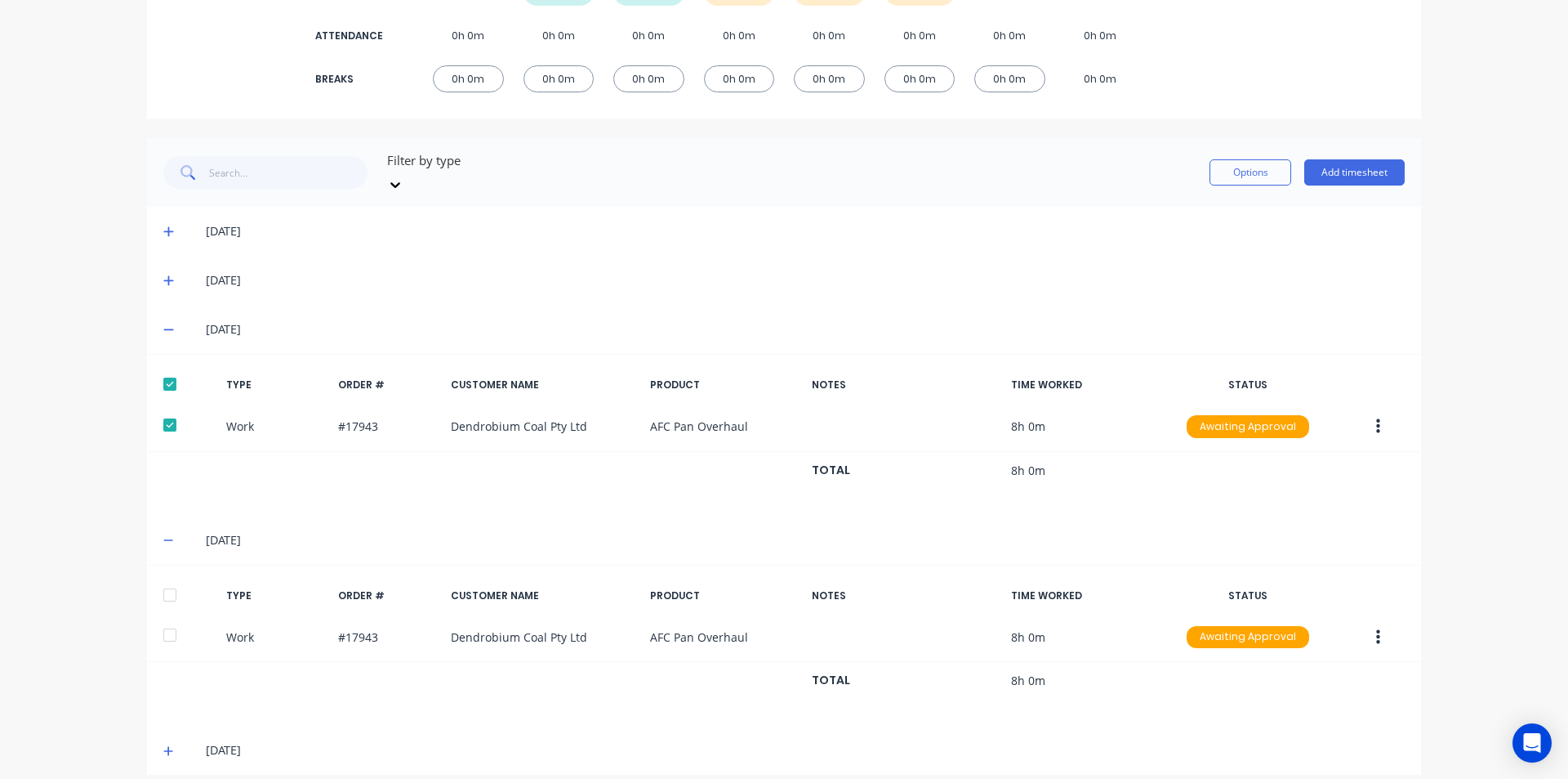
click at [167, 581] on div at bounding box center [170, 595] width 33 height 33
click at [163, 745] on icon at bounding box center [168, 750] width 11 height 11
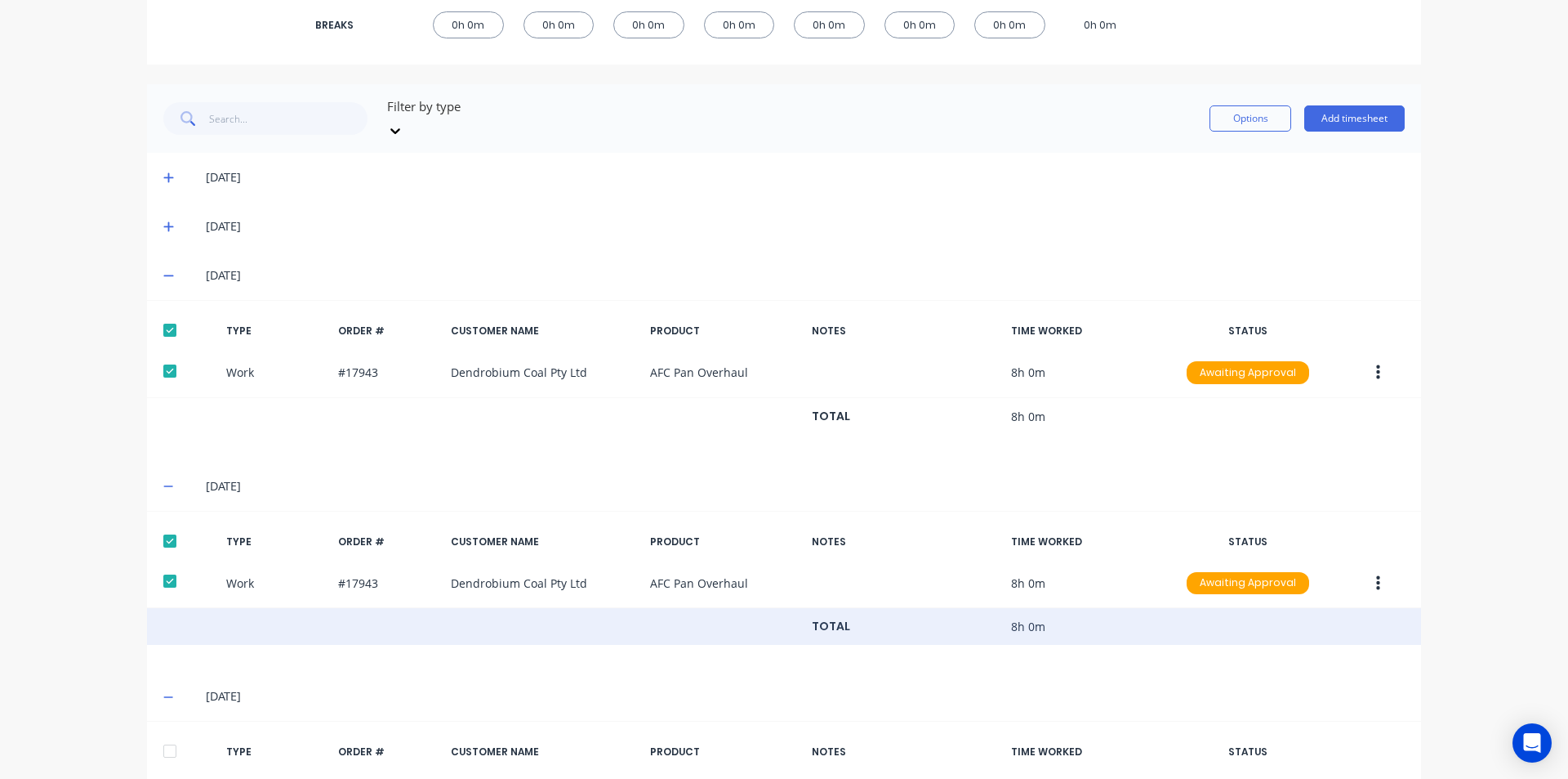
scroll to position [450, 0]
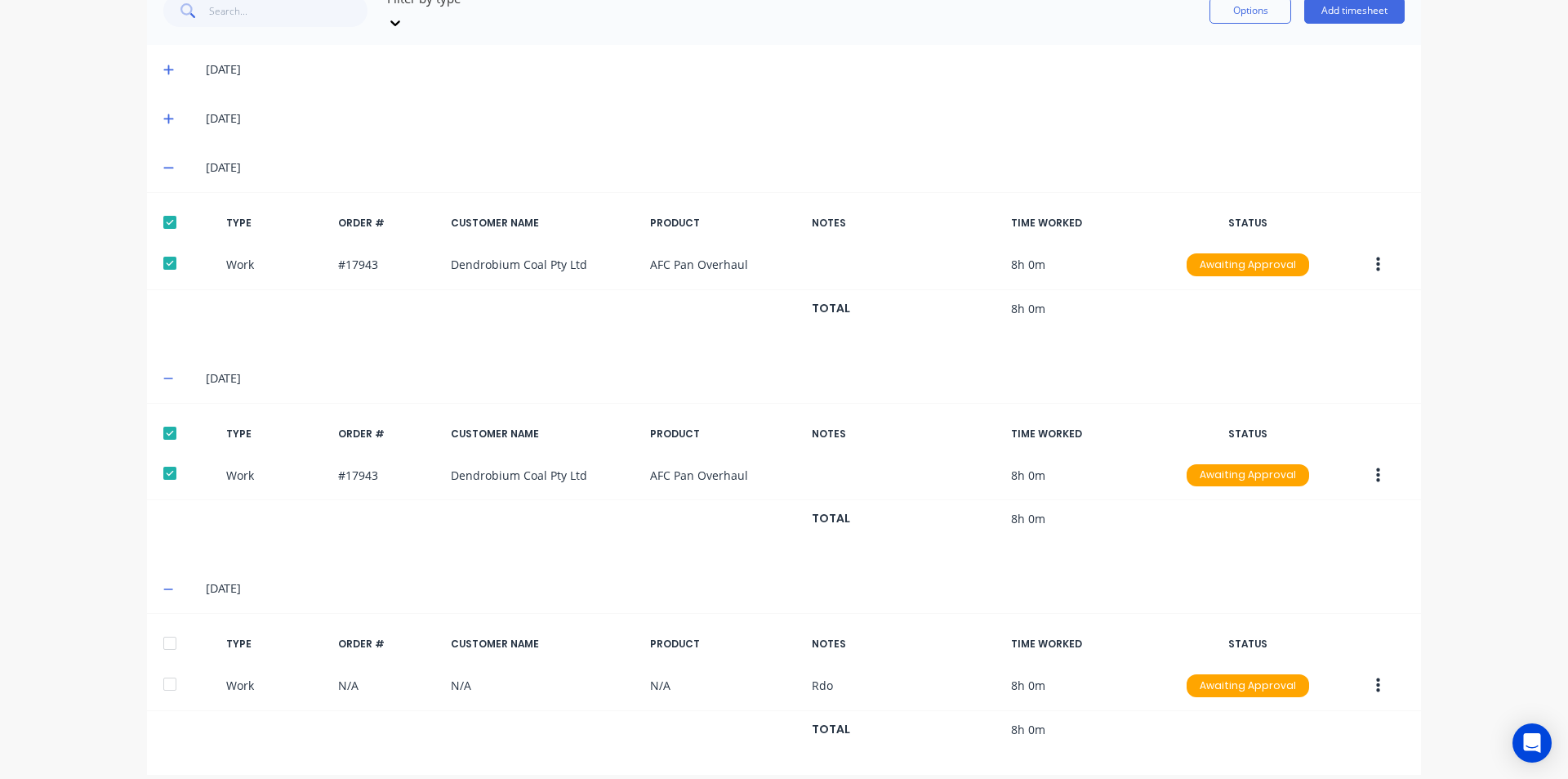
click at [164, 627] on div at bounding box center [170, 643] width 33 height 33
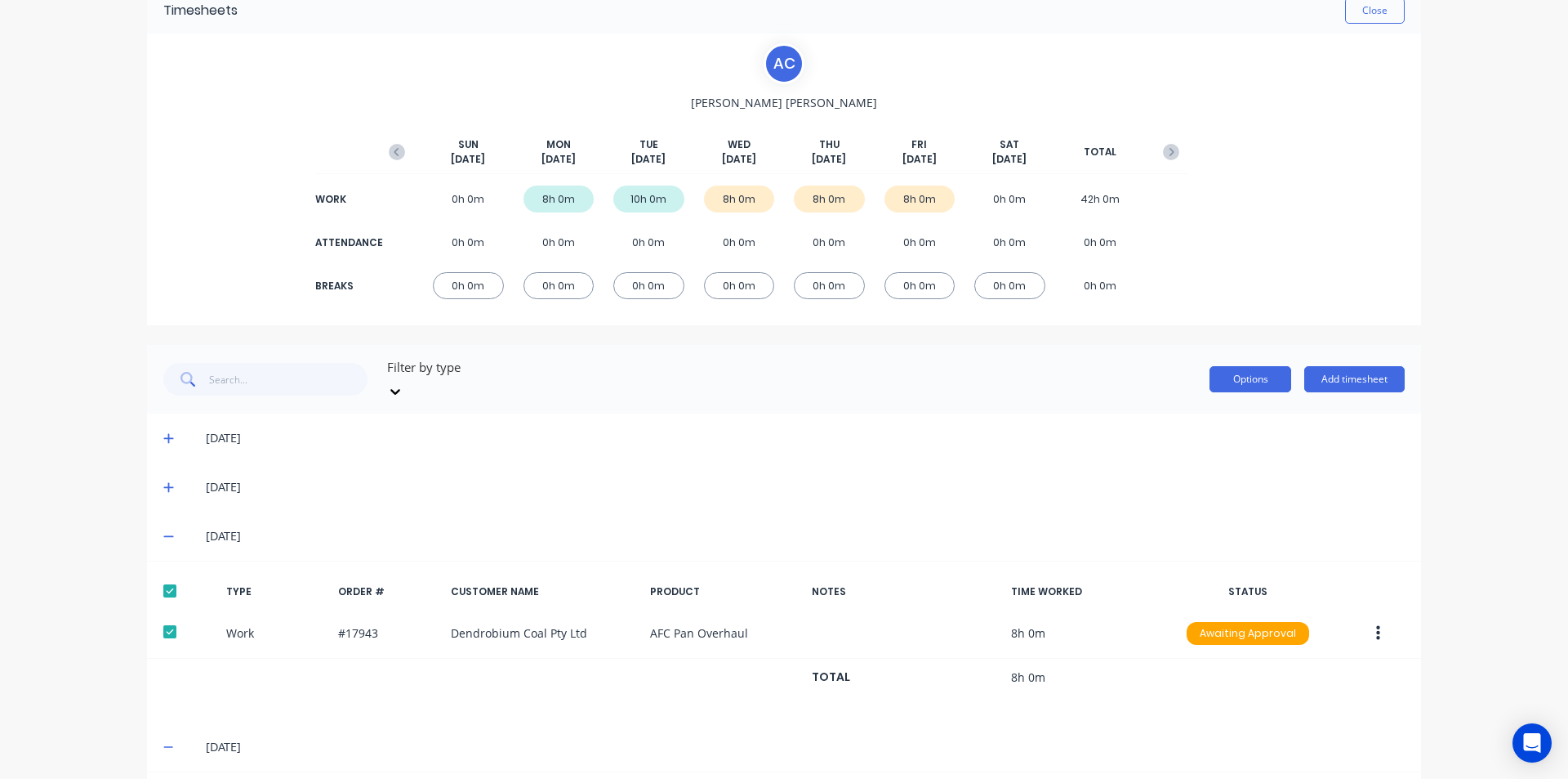
click at [1248, 380] on button "Options" at bounding box center [1251, 379] width 82 height 26
click at [1227, 410] on div "Approve" at bounding box center [1214, 422] width 126 height 24
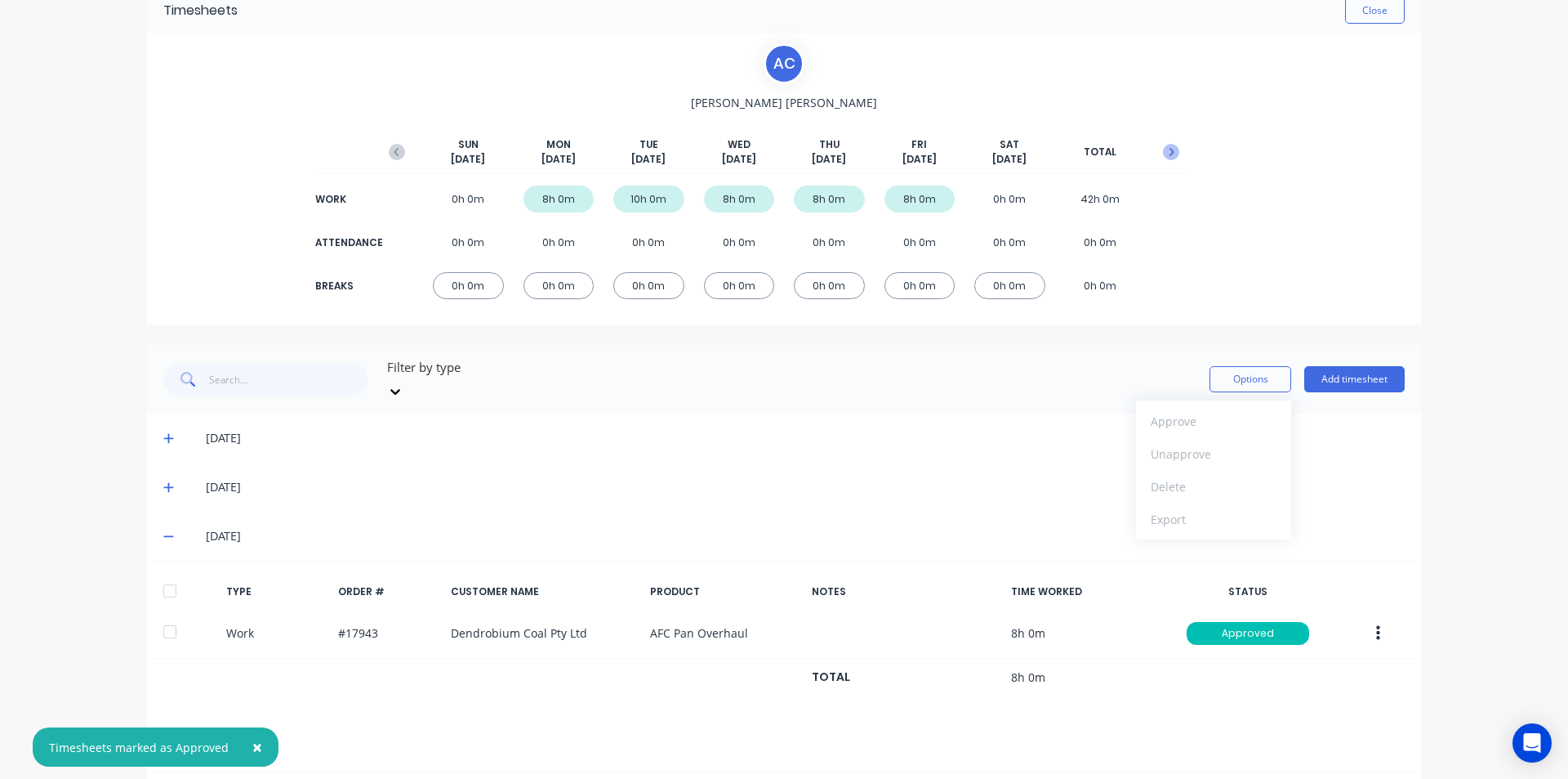
click at [1170, 154] on icon "button" at bounding box center [1172, 152] width 5 height 8
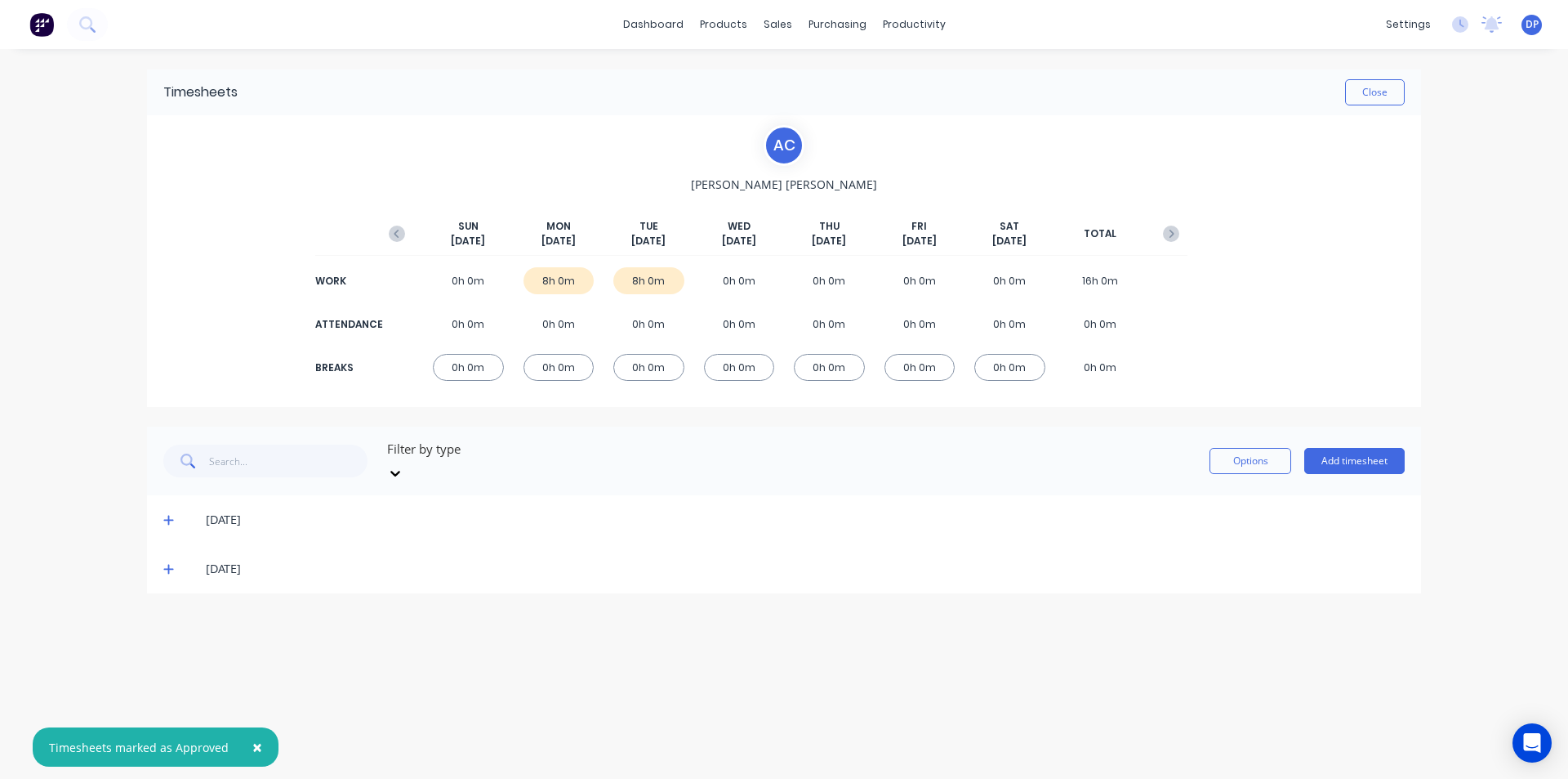
scroll to position [0, 0]
click at [171, 514] on icon at bounding box center [168, 519] width 11 height 11
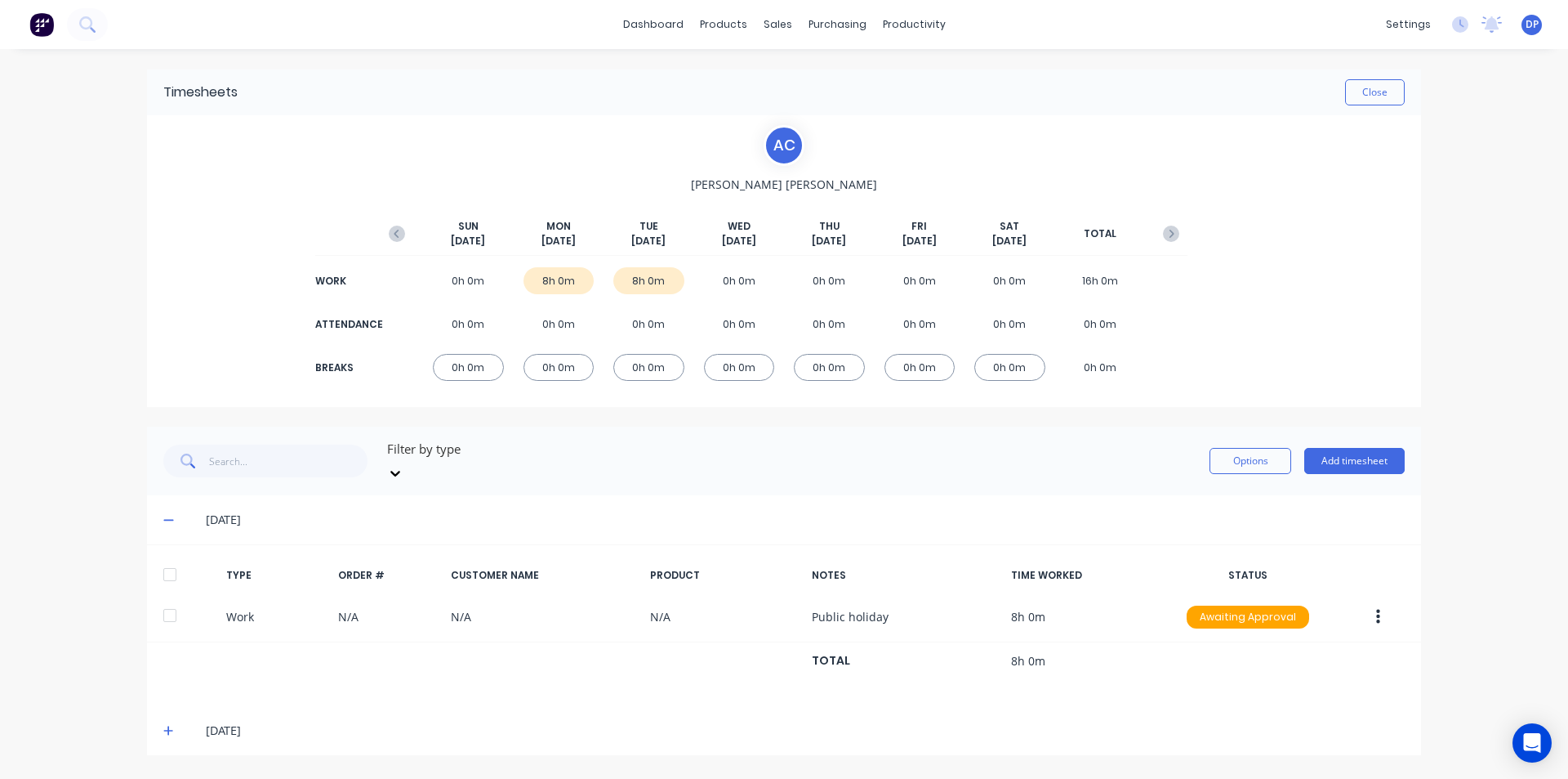
click at [178, 558] on div at bounding box center [170, 574] width 33 height 33
click at [172, 725] on icon at bounding box center [168, 730] width 11 height 11
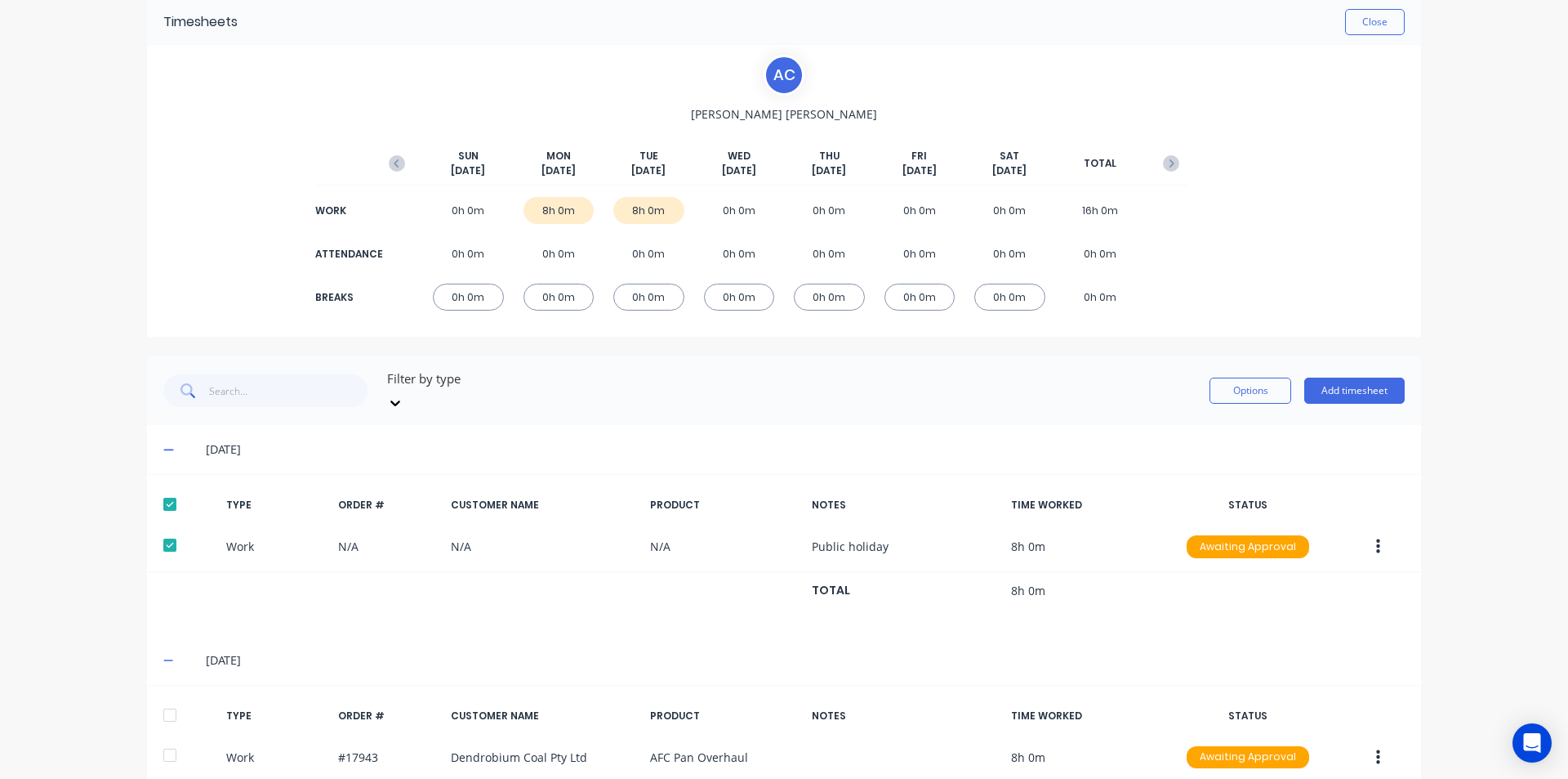
scroll to position [141, 0]
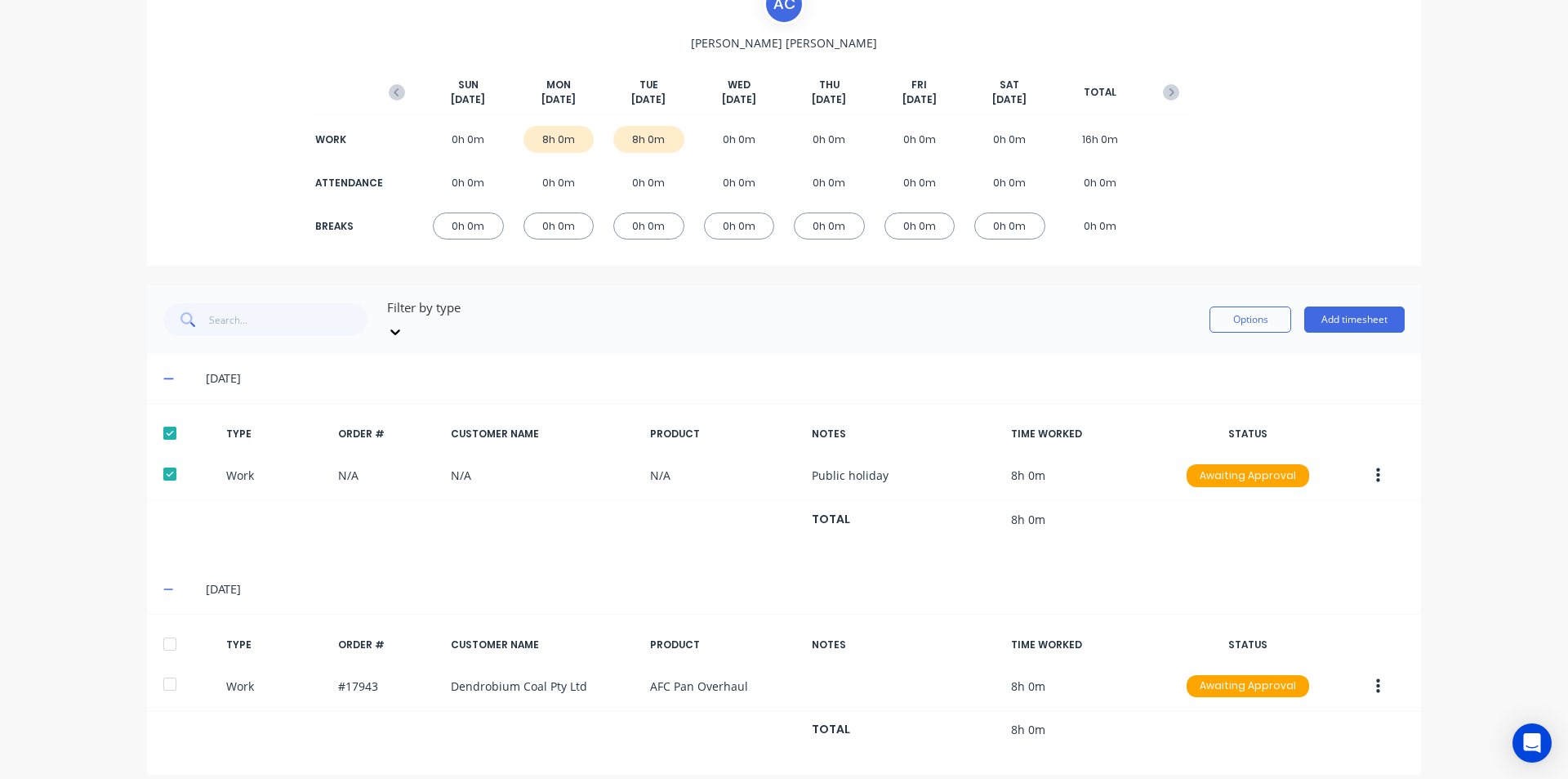
click at [158, 628] on div at bounding box center [170, 644] width 33 height 33
click at [1225, 317] on button "Options" at bounding box center [1251, 320] width 82 height 26
click at [1219, 350] on div "Approve" at bounding box center [1214, 362] width 126 height 24
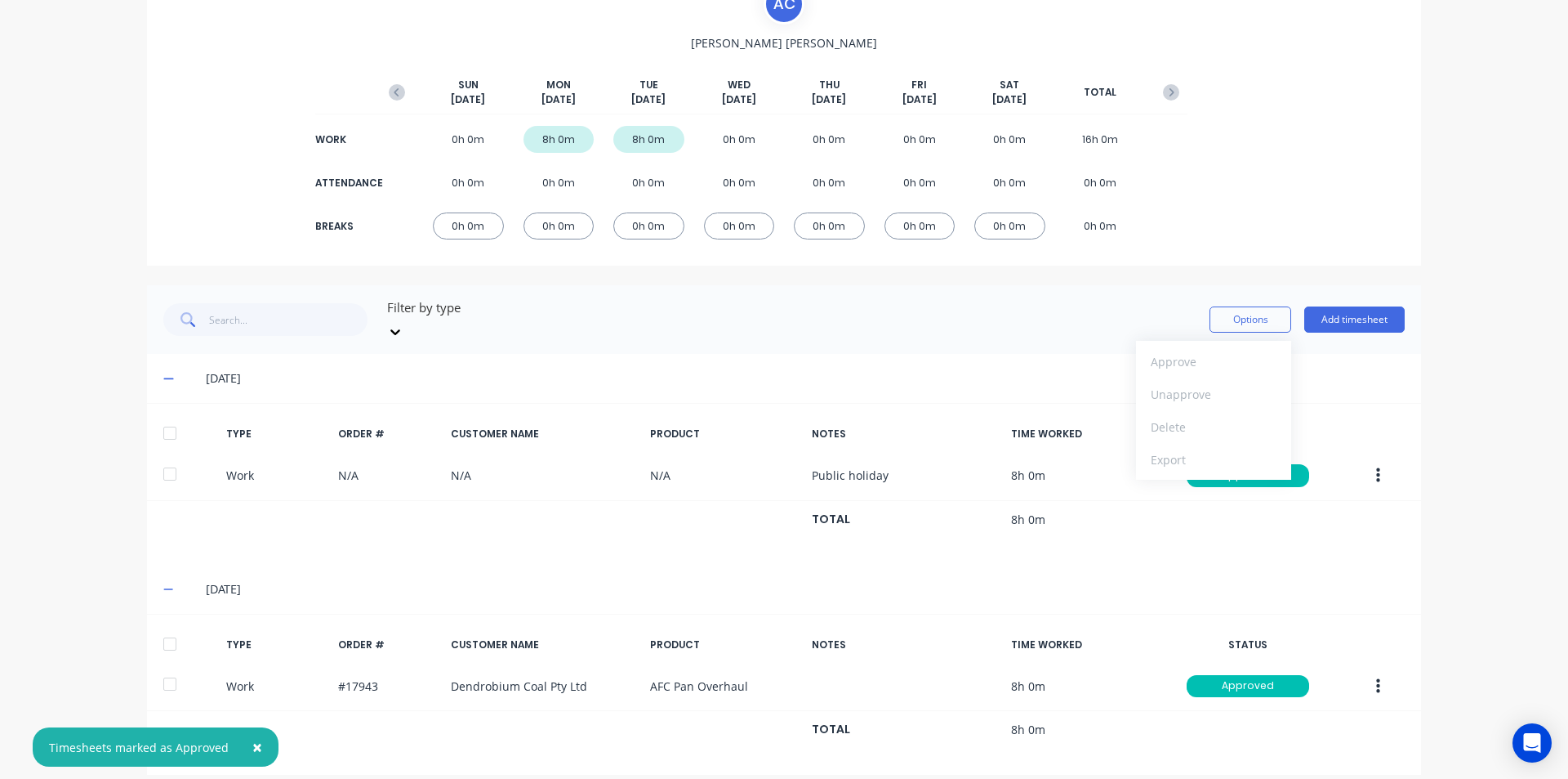
scroll to position [0, 0]
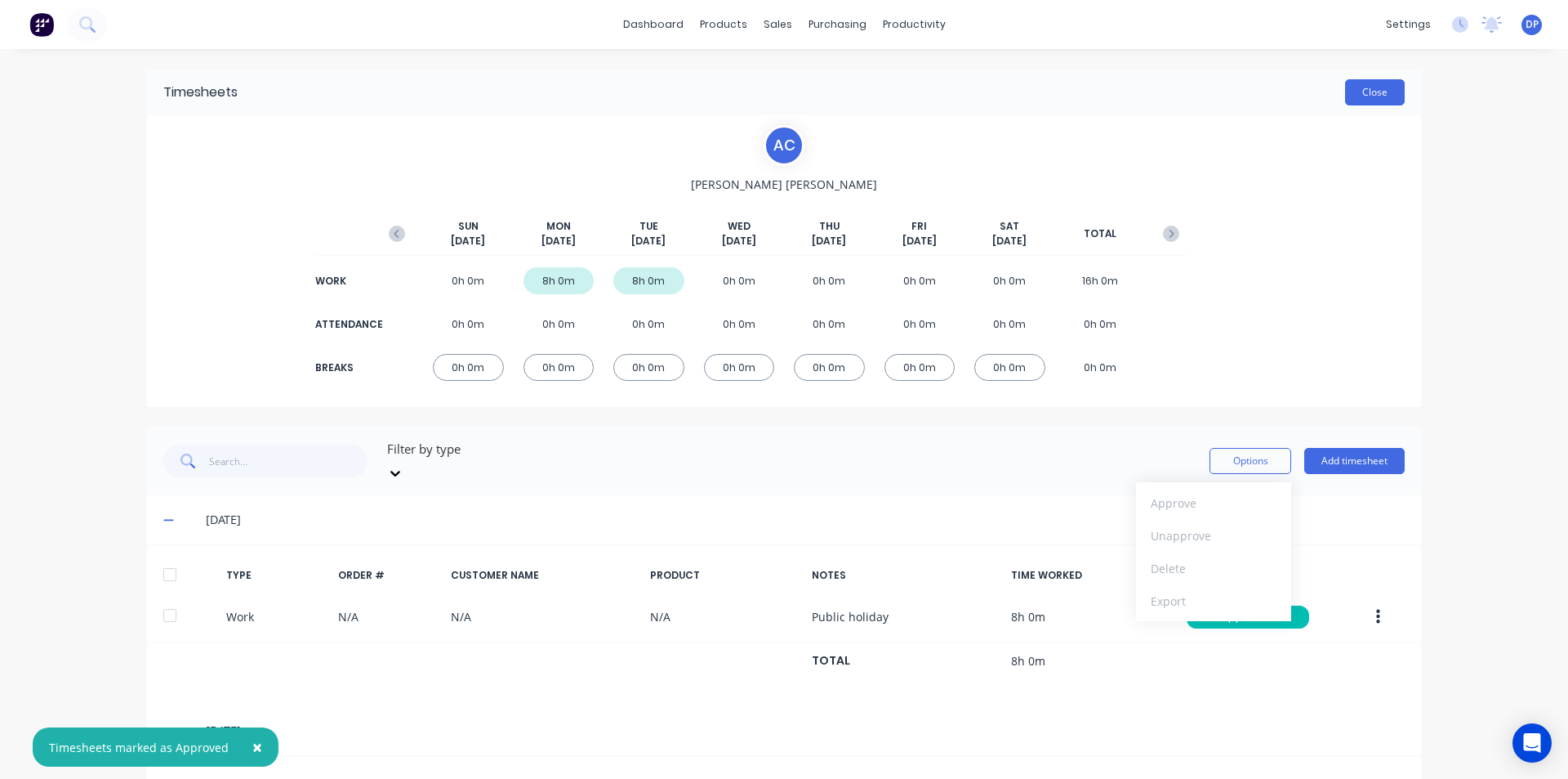
click at [1379, 91] on button "Close" at bounding box center [1375, 92] width 60 height 26
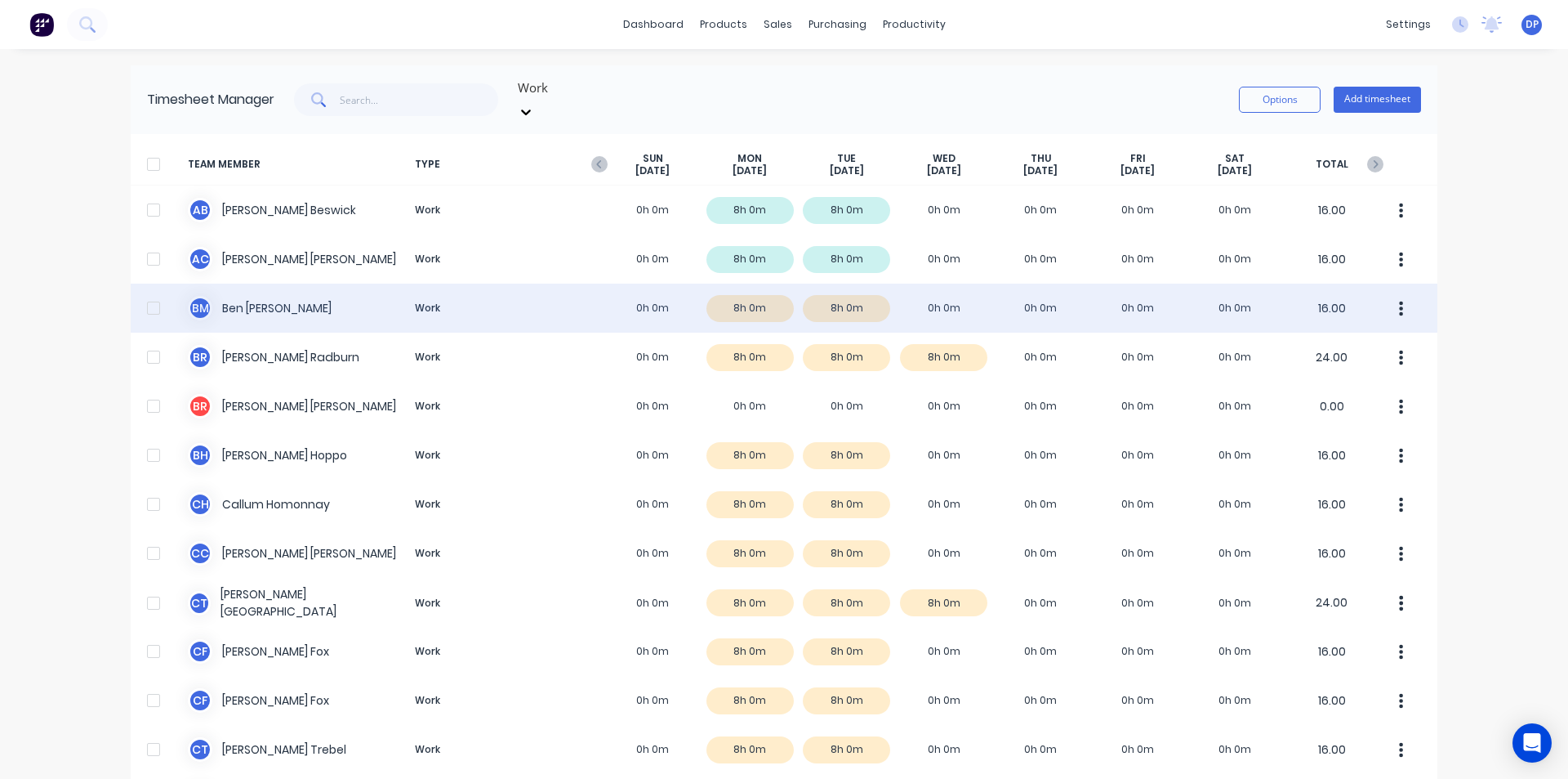
click at [243, 289] on div "B M [PERSON_NAME] Work 0h 0m 8h 0m 8h 0m 0h 0m 0h 0m 0h 0m 0h 0m 16.00" at bounding box center [784, 308] width 1307 height 49
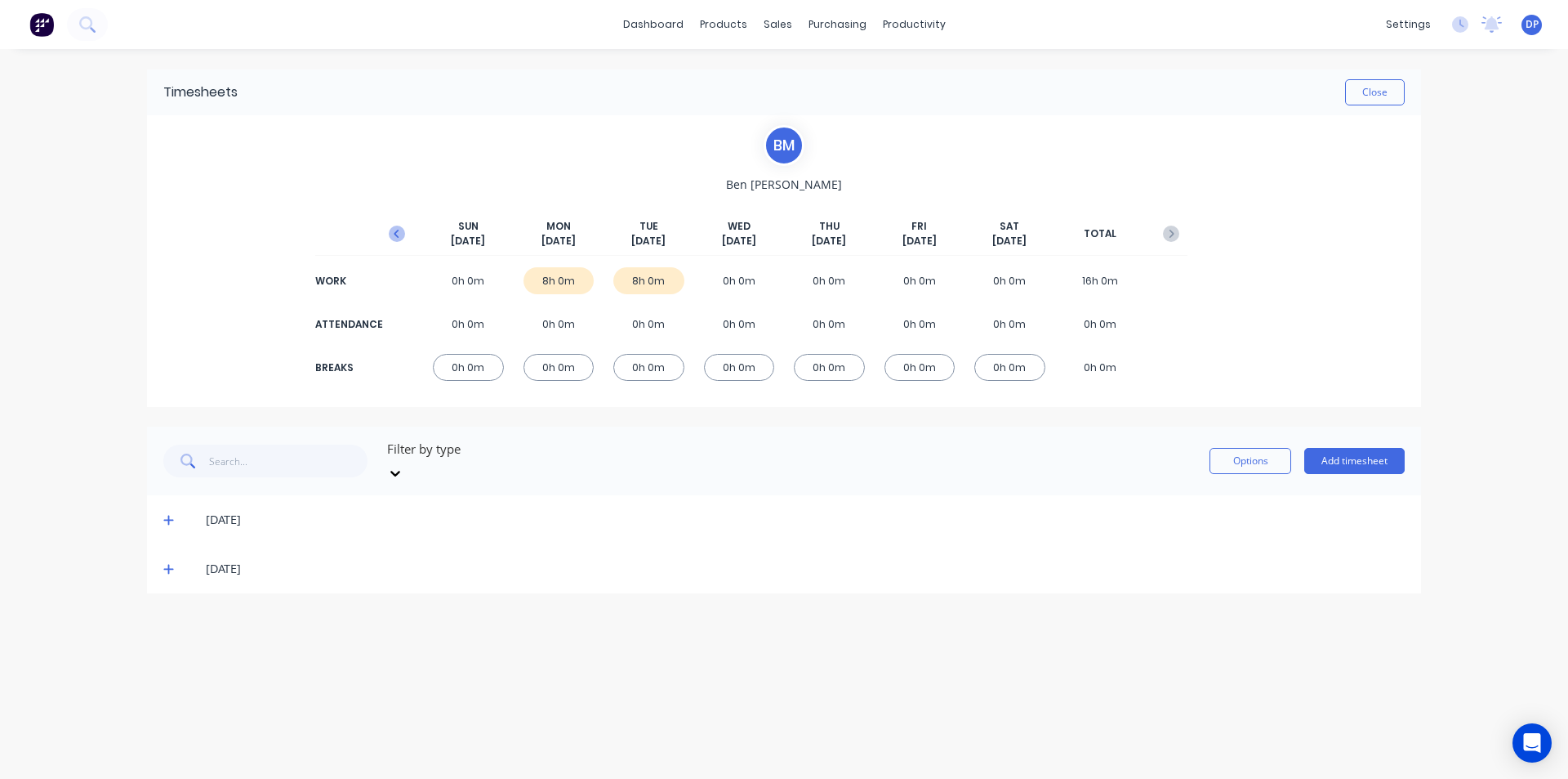
click at [401, 235] on icon "button" at bounding box center [397, 234] width 16 height 16
click at [165, 612] on icon at bounding box center [168, 617] width 11 height 11
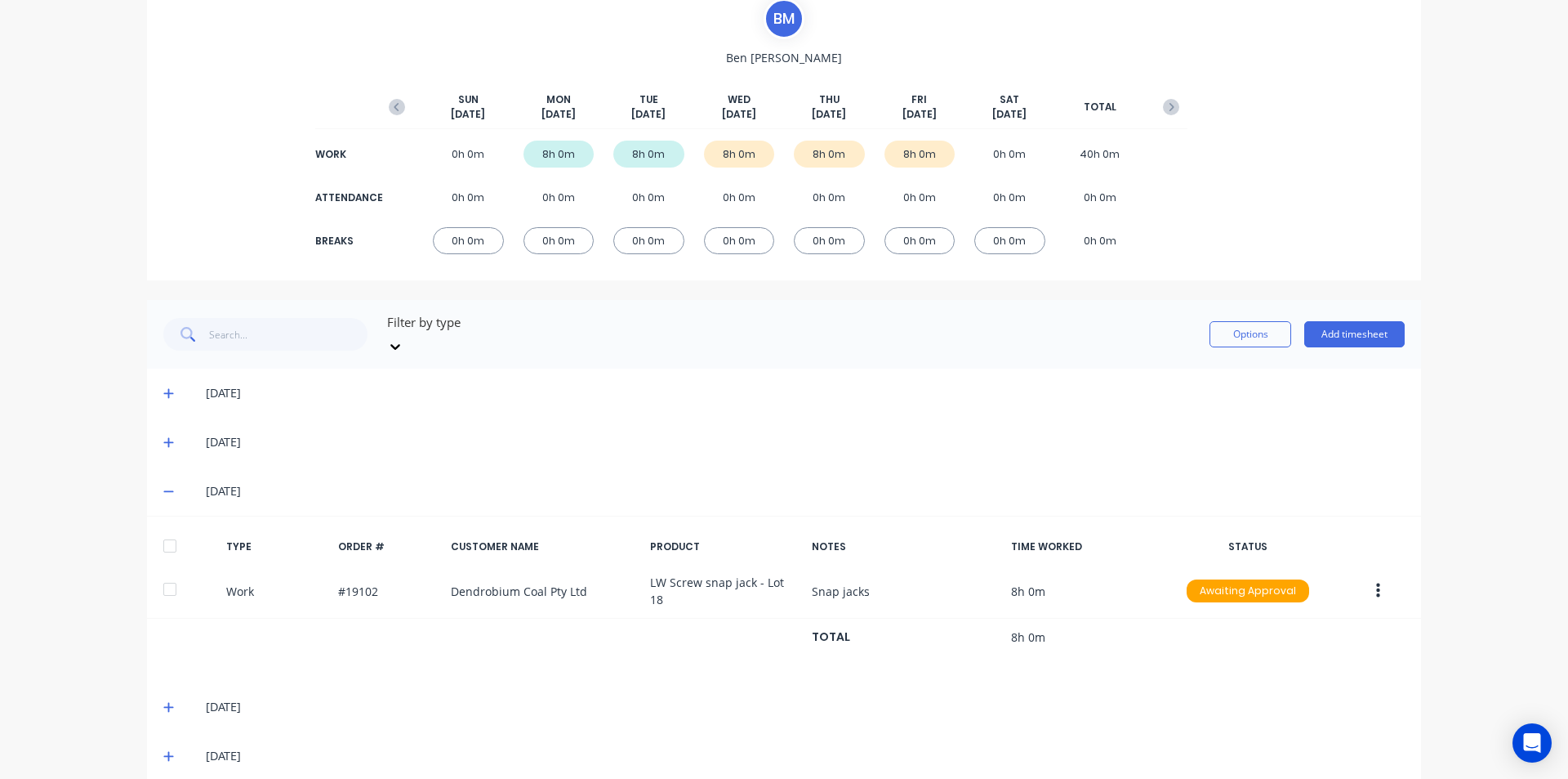
scroll to position [128, 0]
click at [163, 701] on icon at bounding box center [168, 706] width 11 height 11
click at [170, 529] on div at bounding box center [170, 545] width 33 height 33
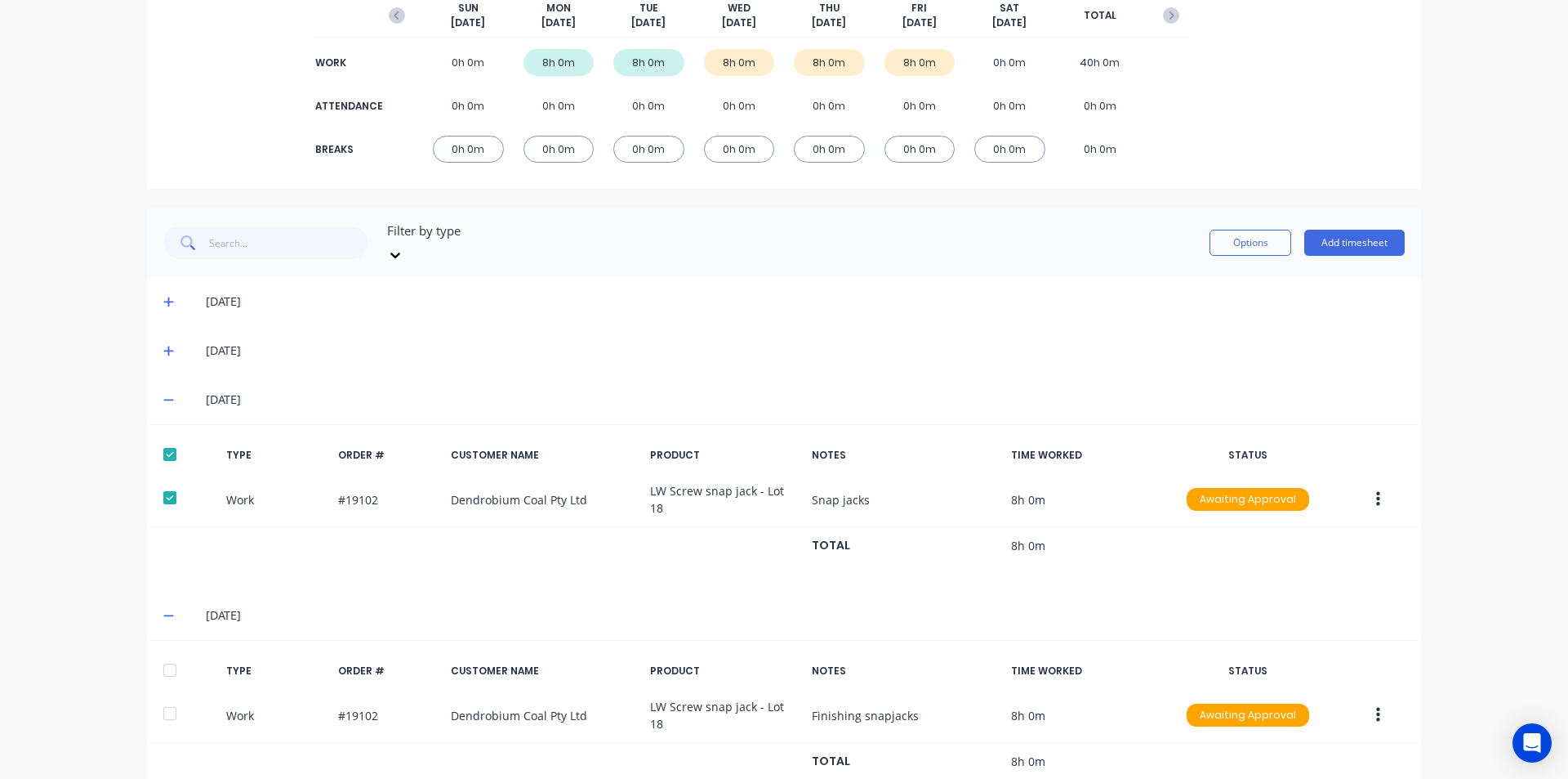
scroll to position [289, 0]
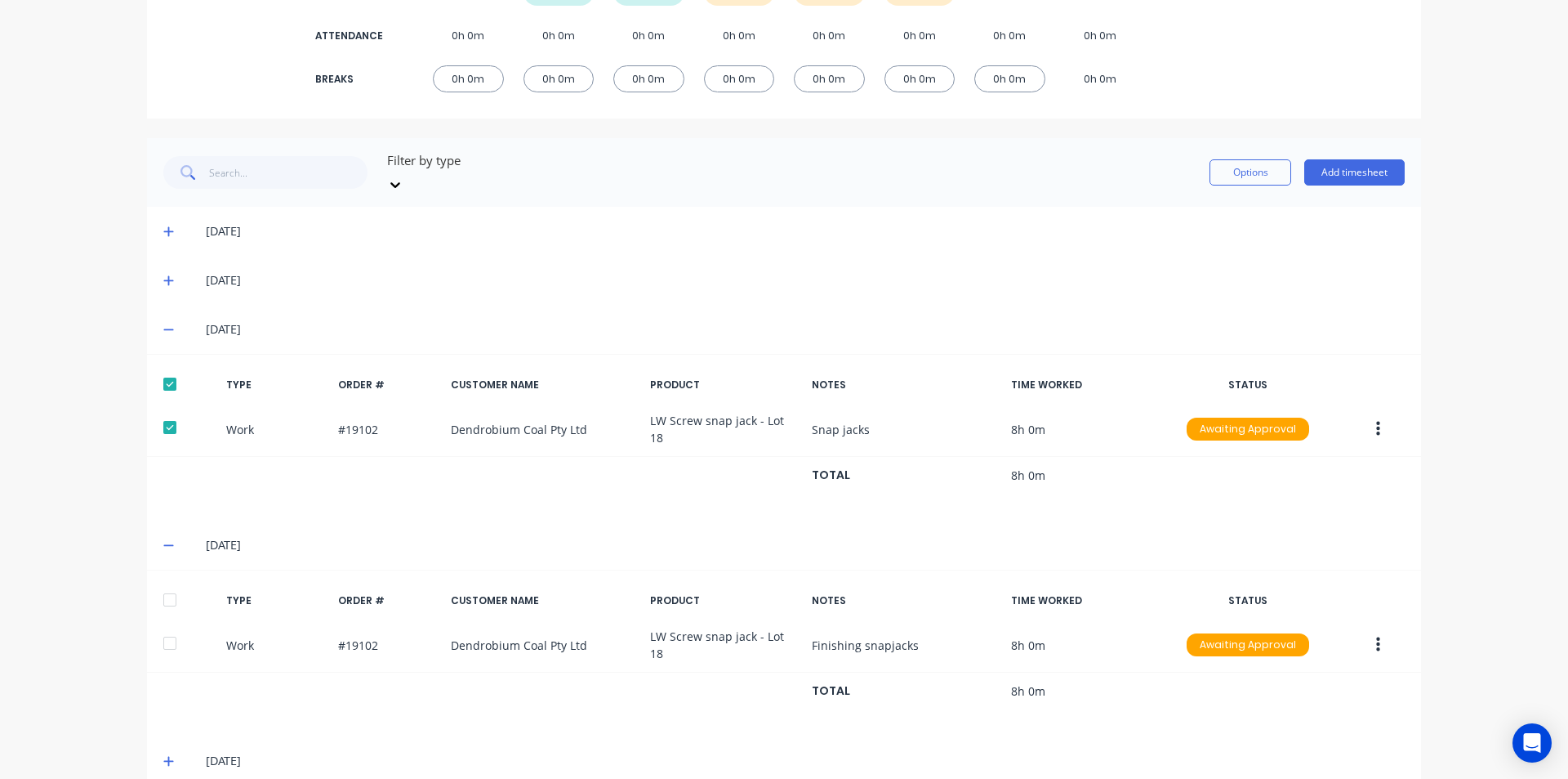
click at [163, 584] on div at bounding box center [170, 600] width 33 height 33
click at [166, 755] on icon at bounding box center [168, 760] width 11 height 11
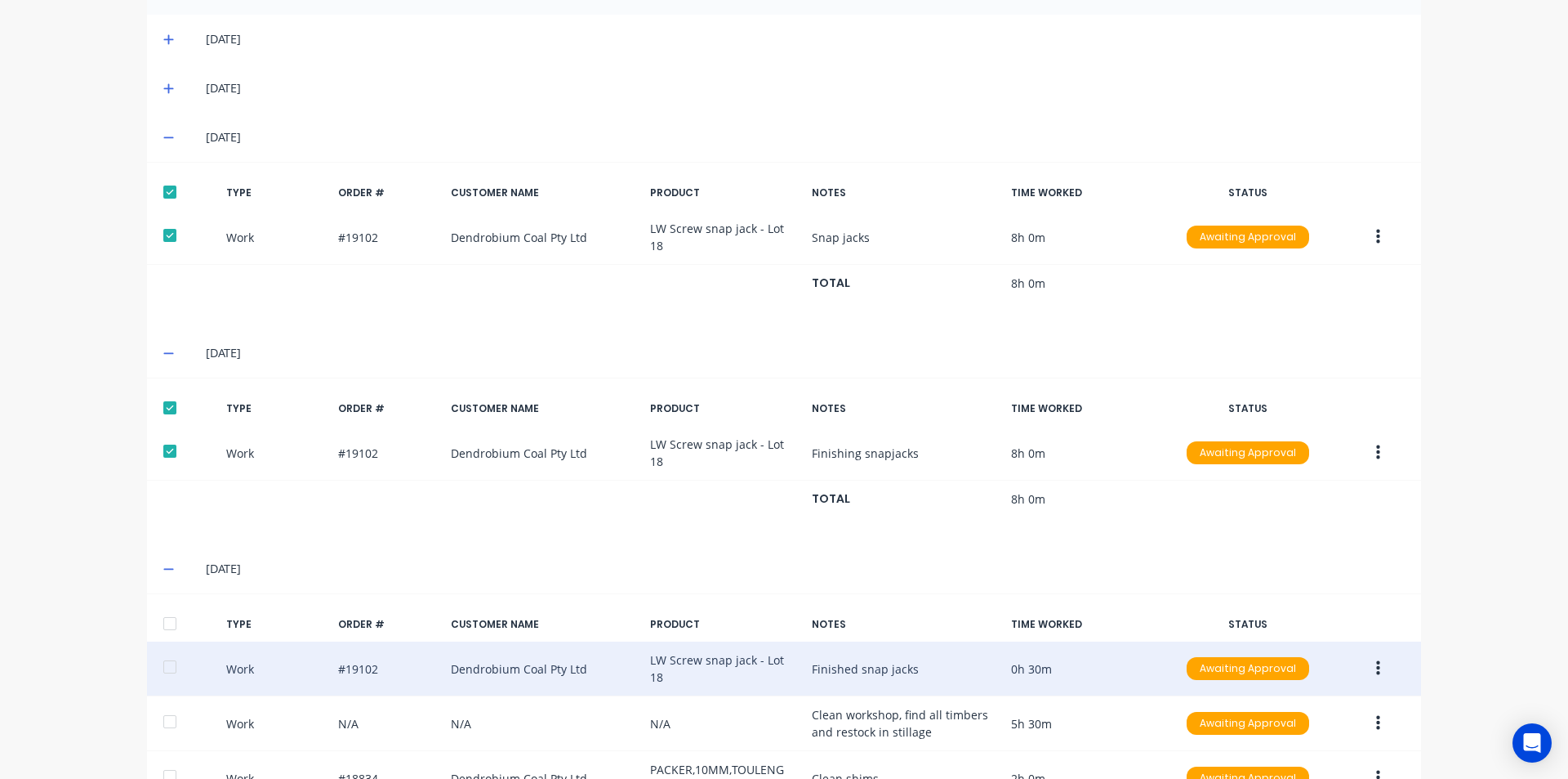
scroll to position [560, 0]
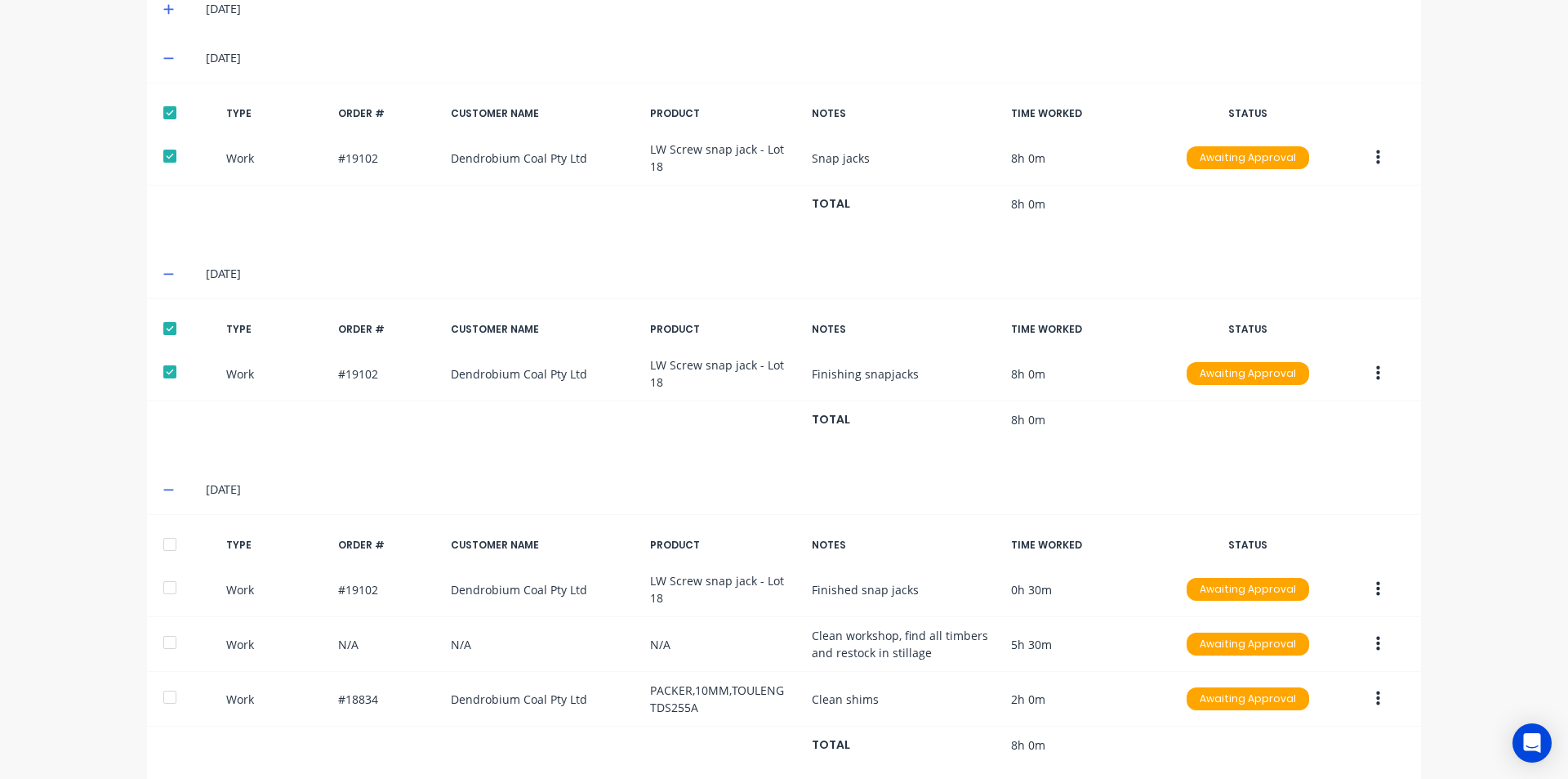
click at [170, 528] on div at bounding box center [170, 544] width 33 height 33
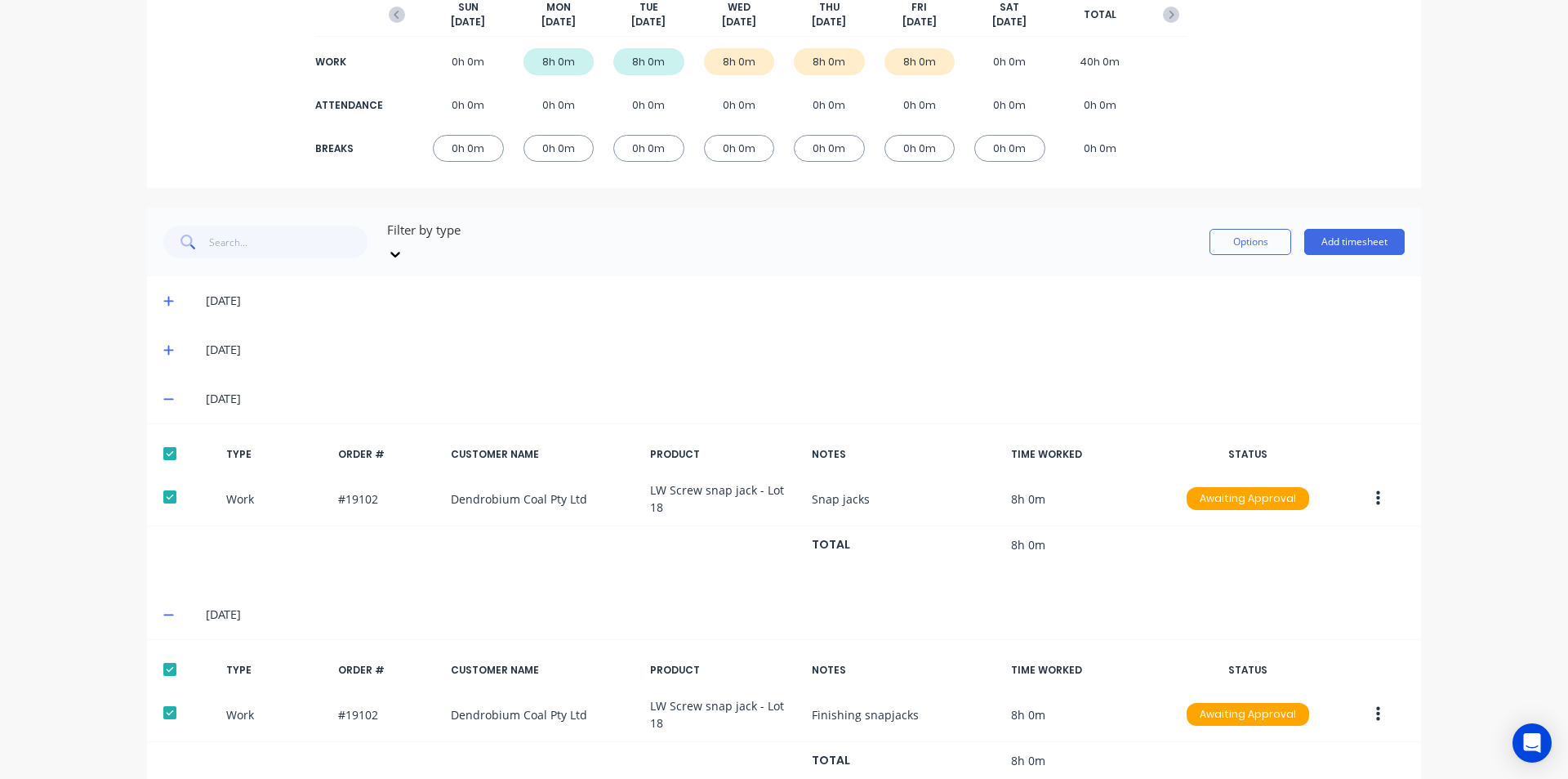
scroll to position [151, 0]
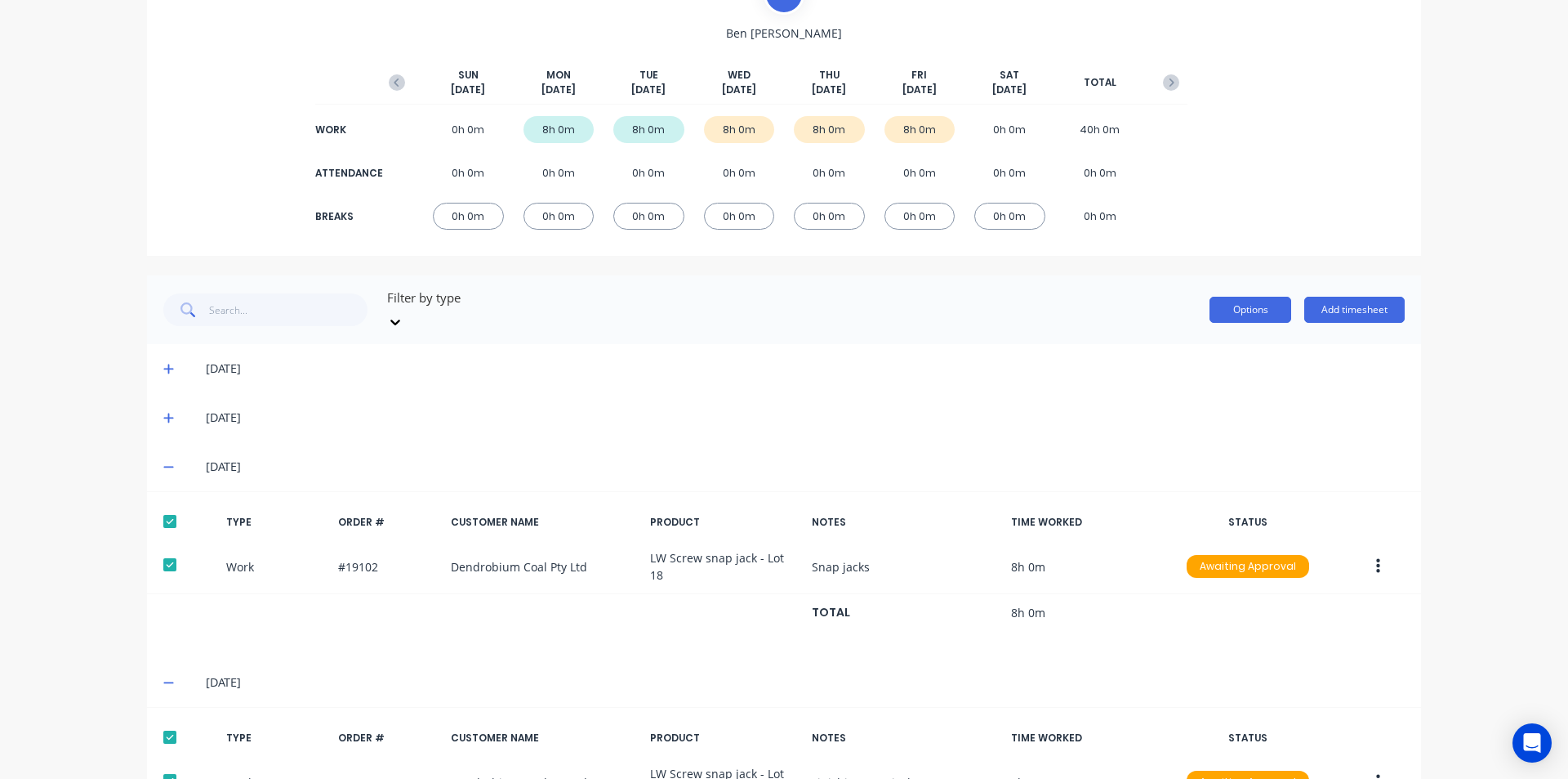
click at [1248, 297] on button "Options" at bounding box center [1251, 310] width 82 height 26
click at [1182, 351] on div "Approve" at bounding box center [1214, 352] width 126 height 24
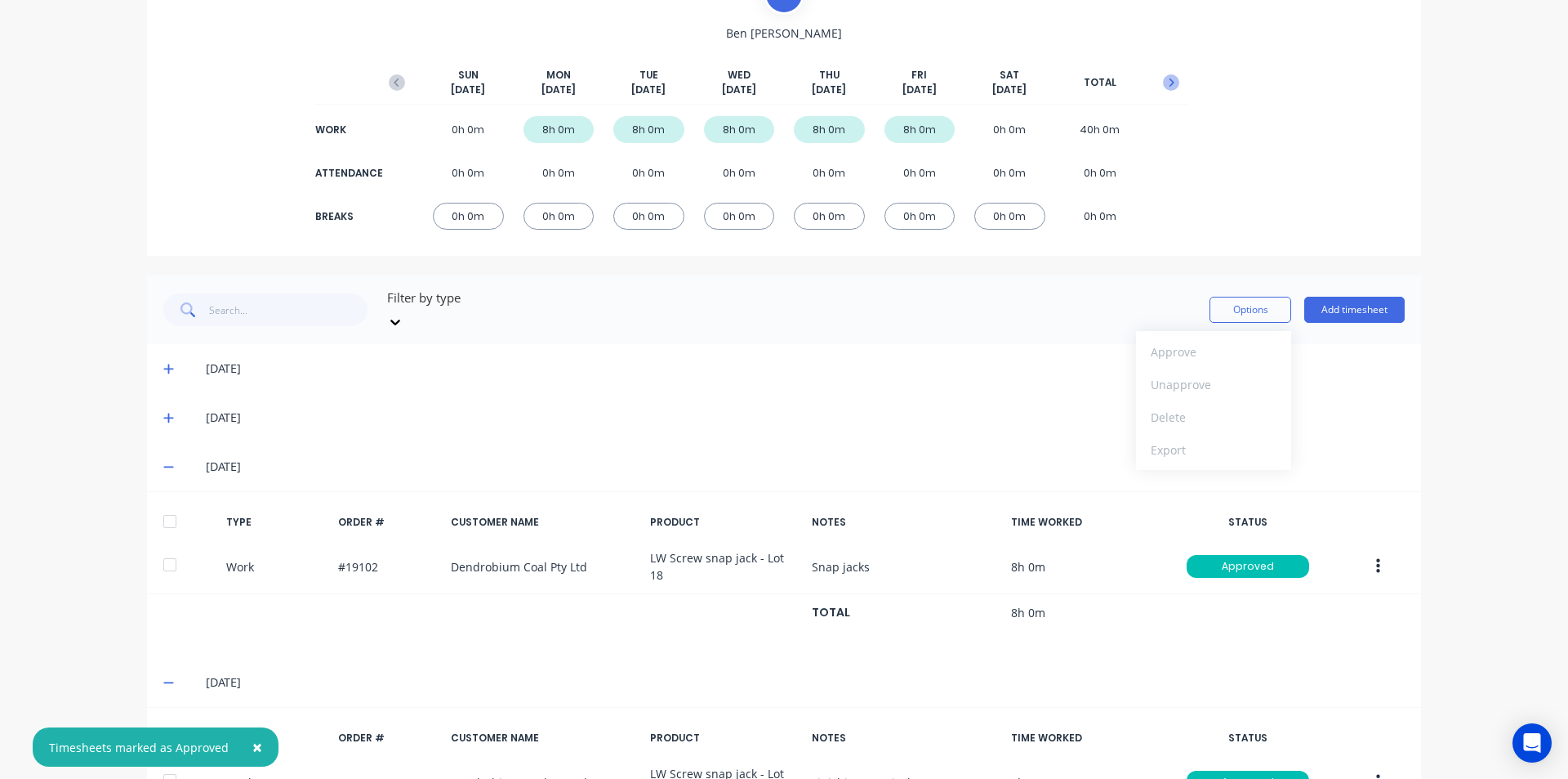
click at [1165, 83] on icon "button" at bounding box center [1171, 82] width 16 height 16
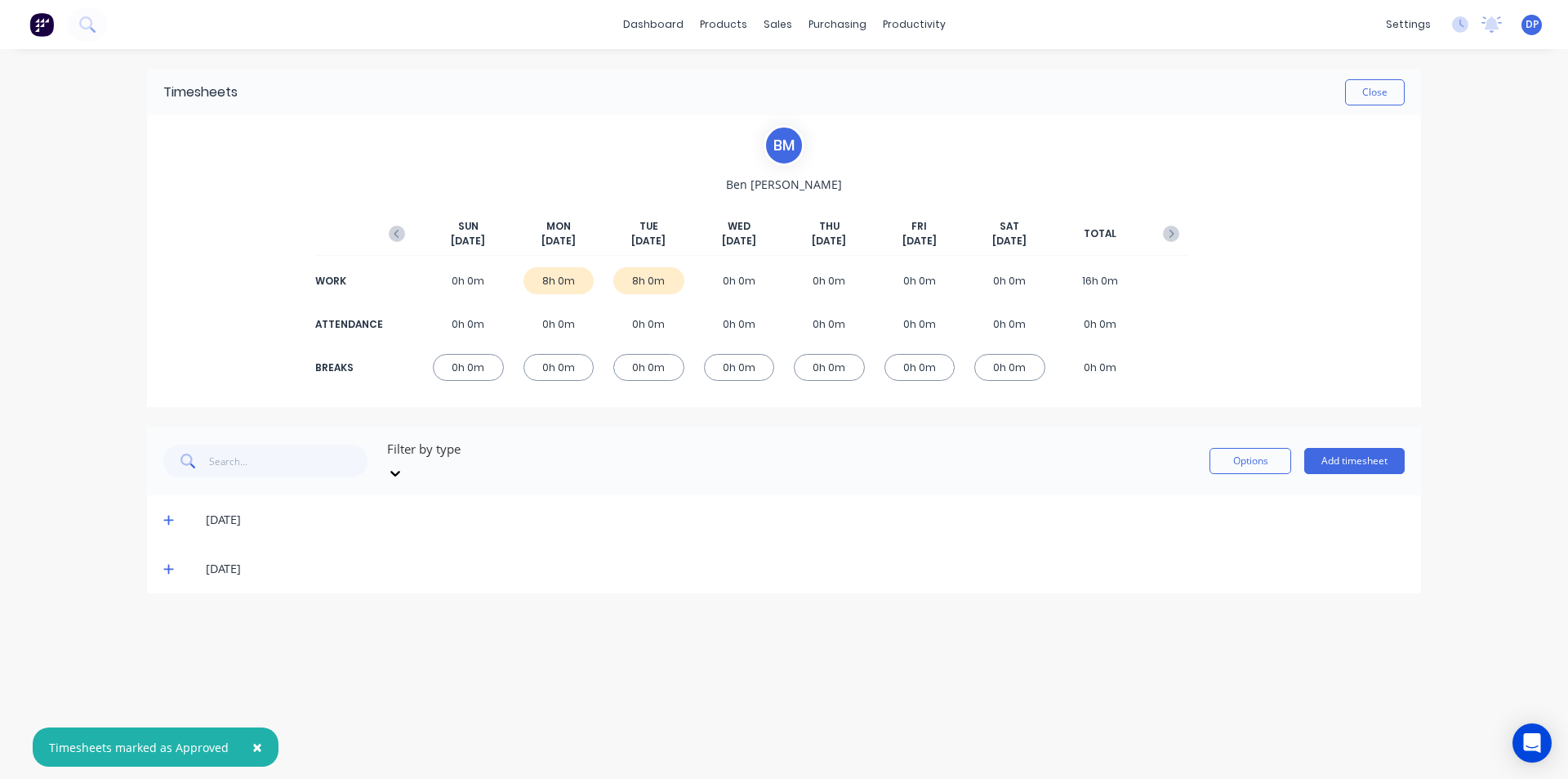
scroll to position [0, 0]
click at [169, 516] on icon at bounding box center [168, 521] width 10 height 10
click at [179, 558] on div at bounding box center [170, 574] width 33 height 33
click at [172, 725] on icon at bounding box center [168, 730] width 11 height 11
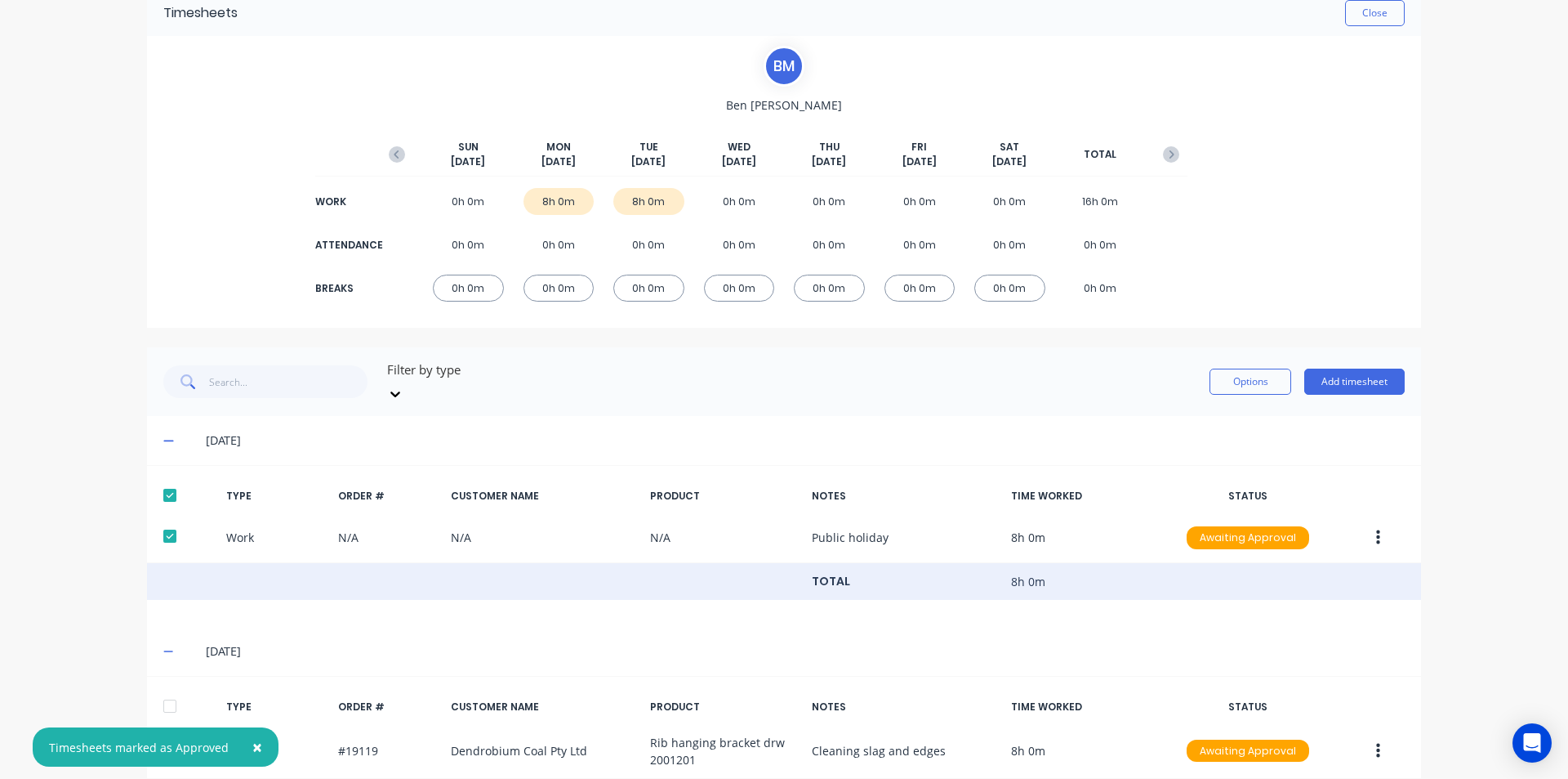
scroll to position [147, 0]
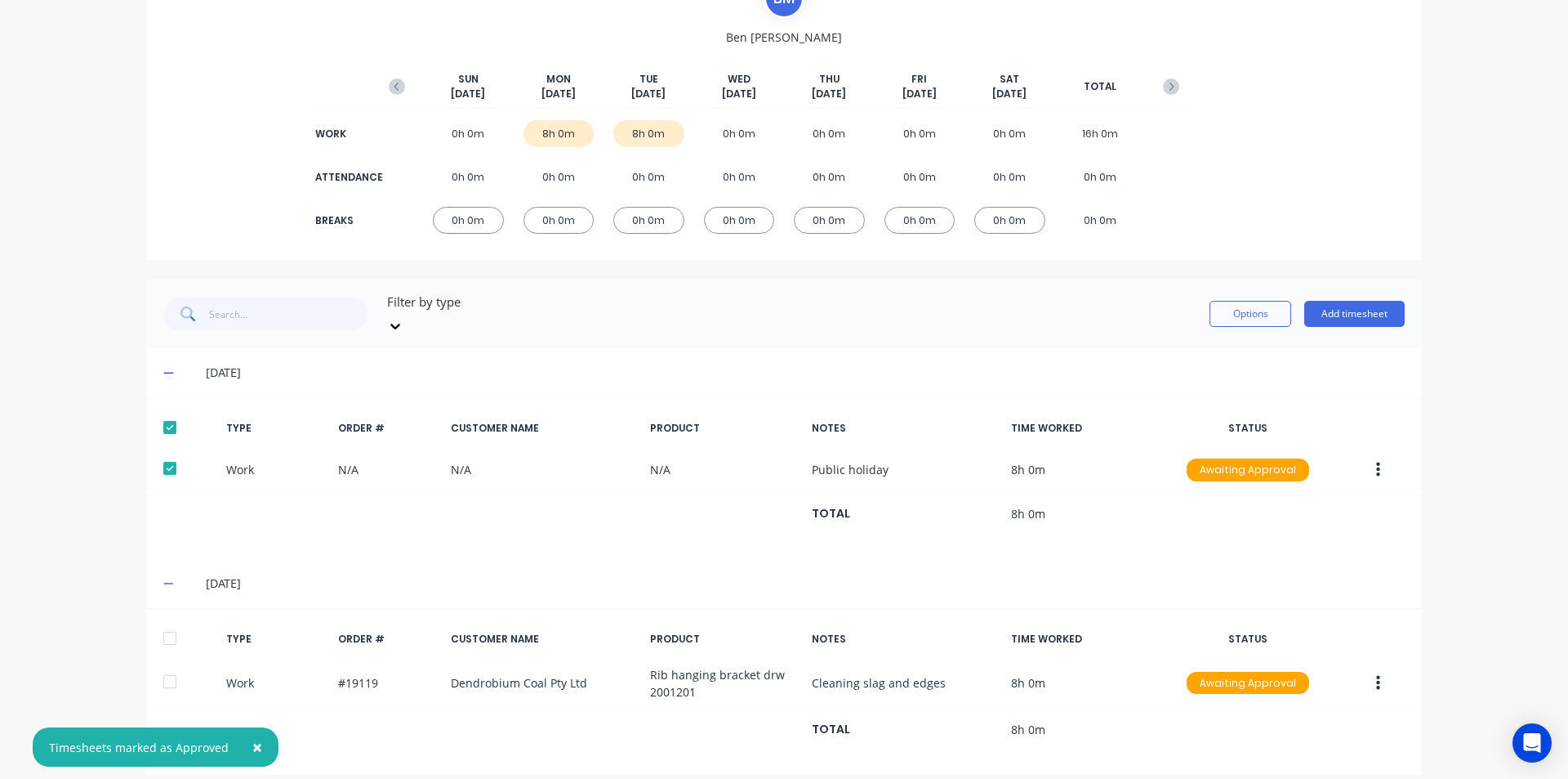
click at [160, 622] on div at bounding box center [170, 638] width 33 height 33
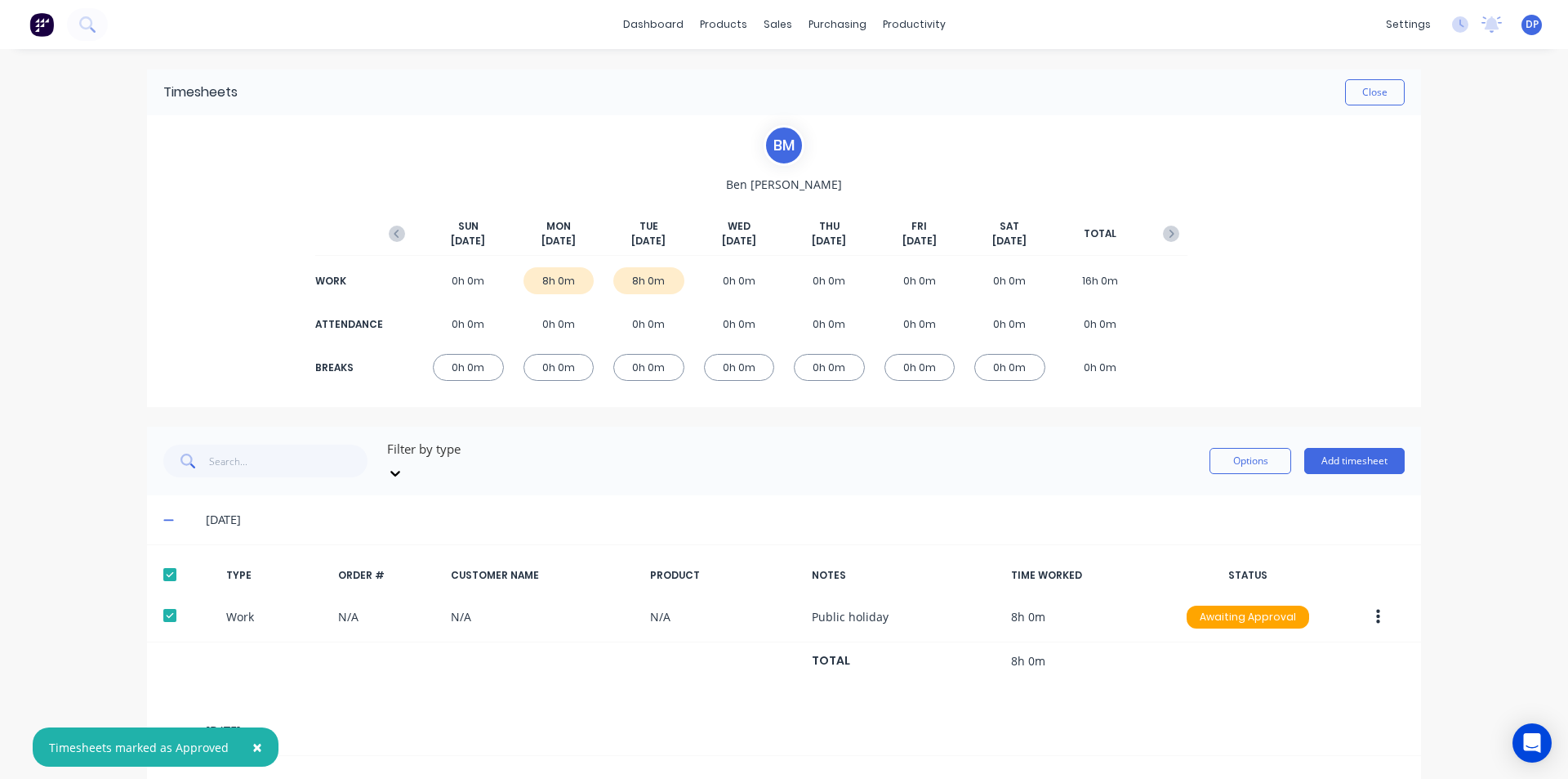
scroll to position [82, 0]
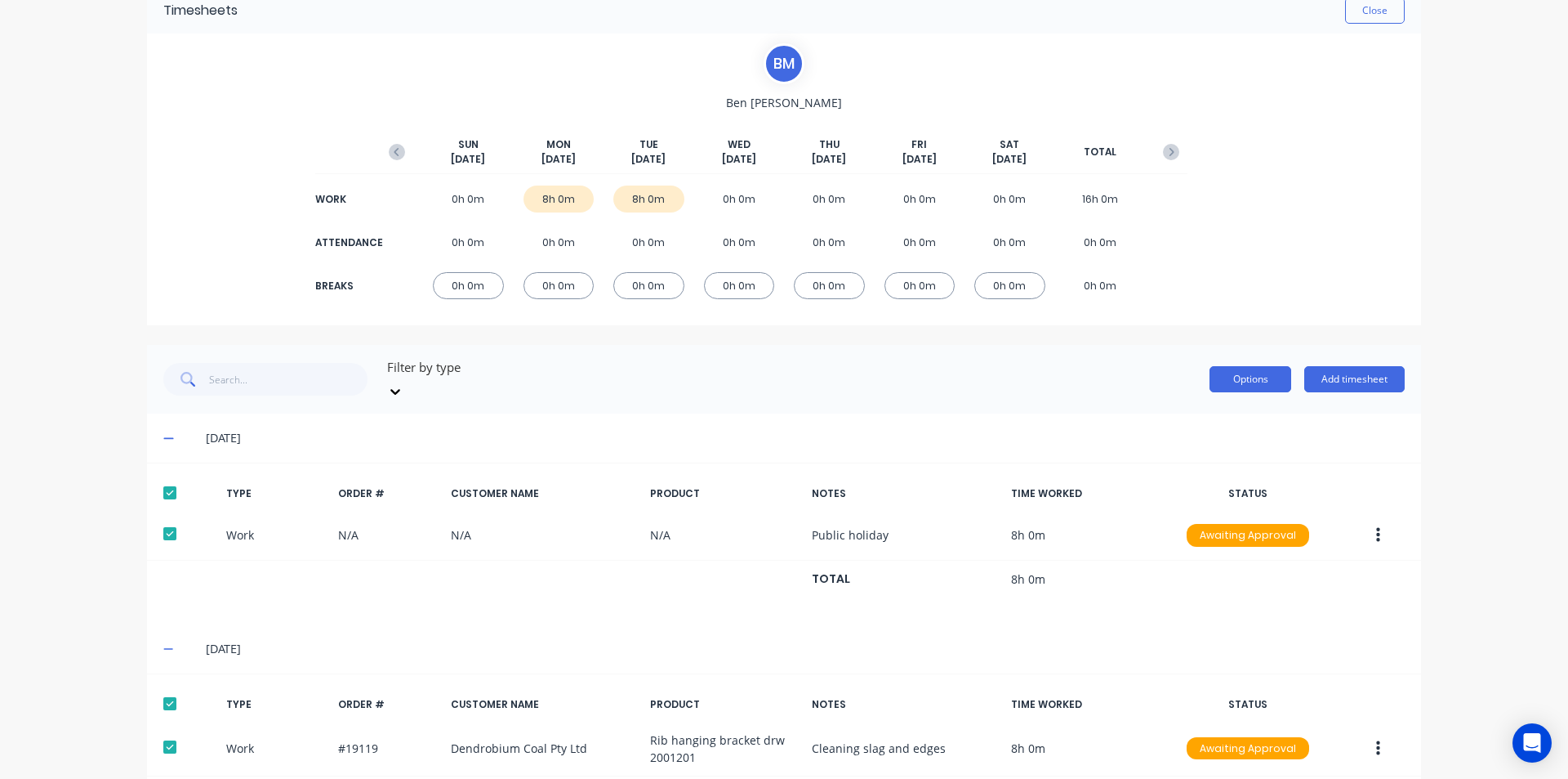
click at [1255, 366] on button "Options" at bounding box center [1251, 379] width 82 height 26
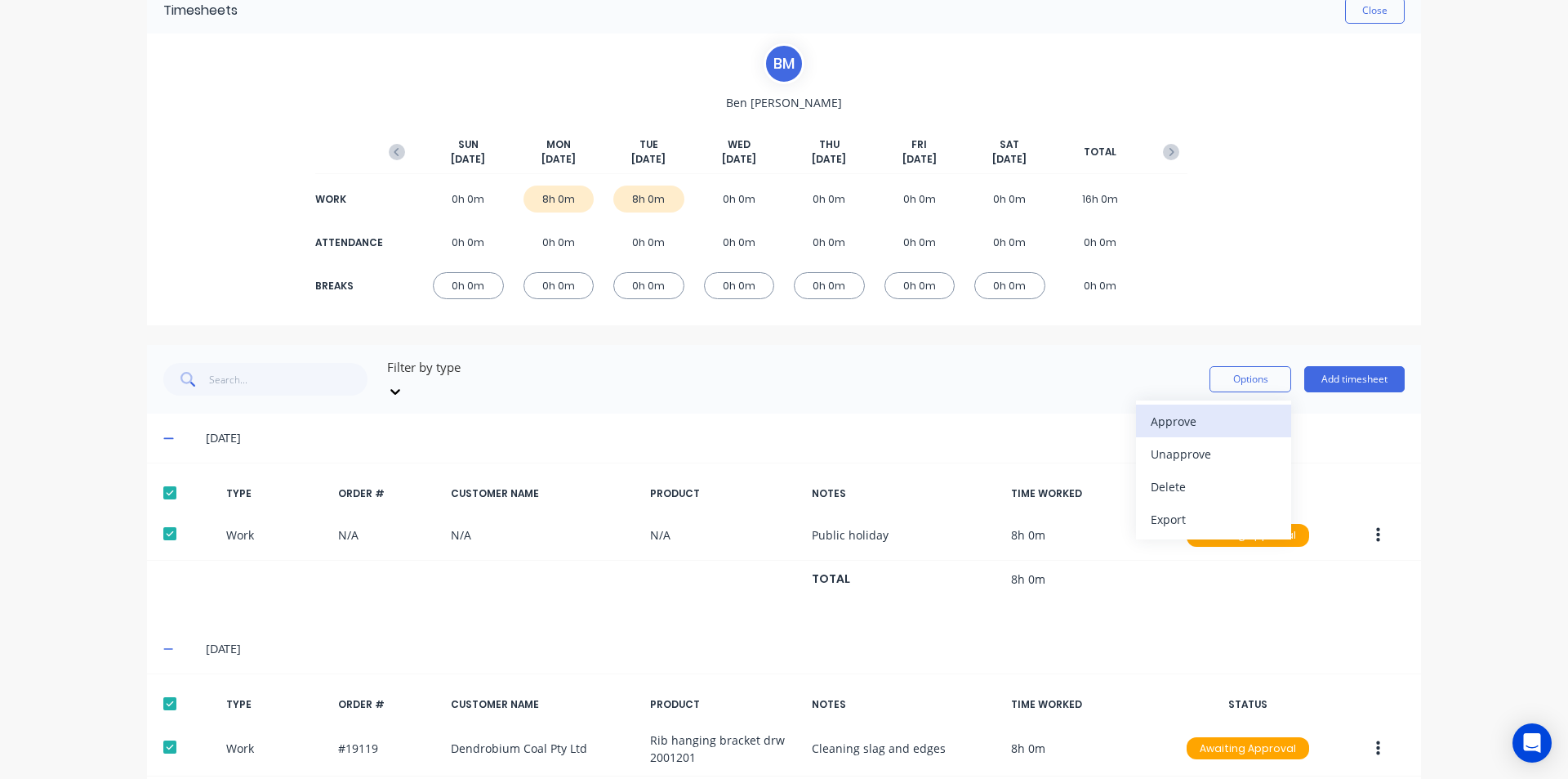
click at [1215, 415] on div "Approve" at bounding box center [1214, 422] width 126 height 24
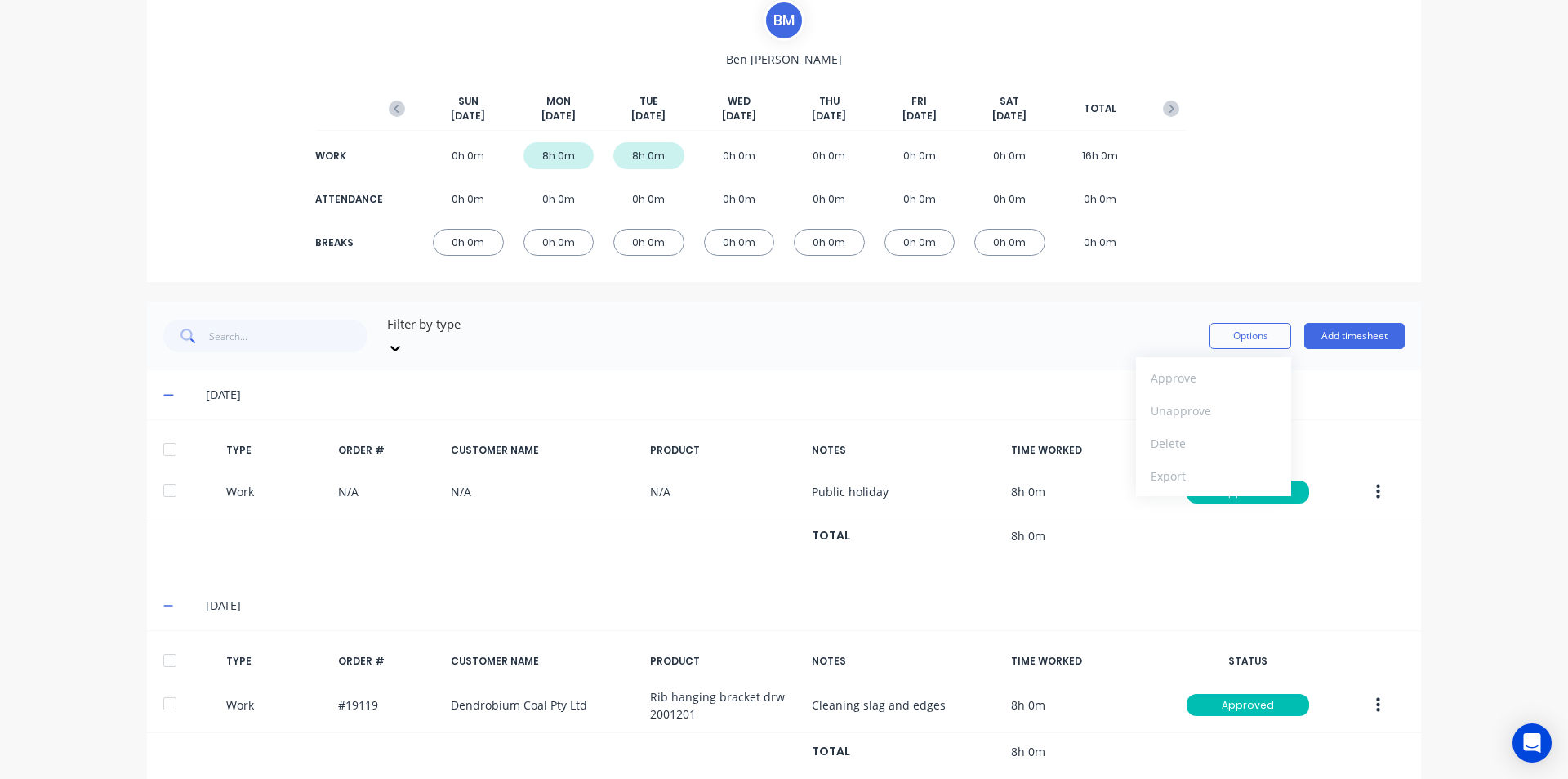
scroll to position [147, 0]
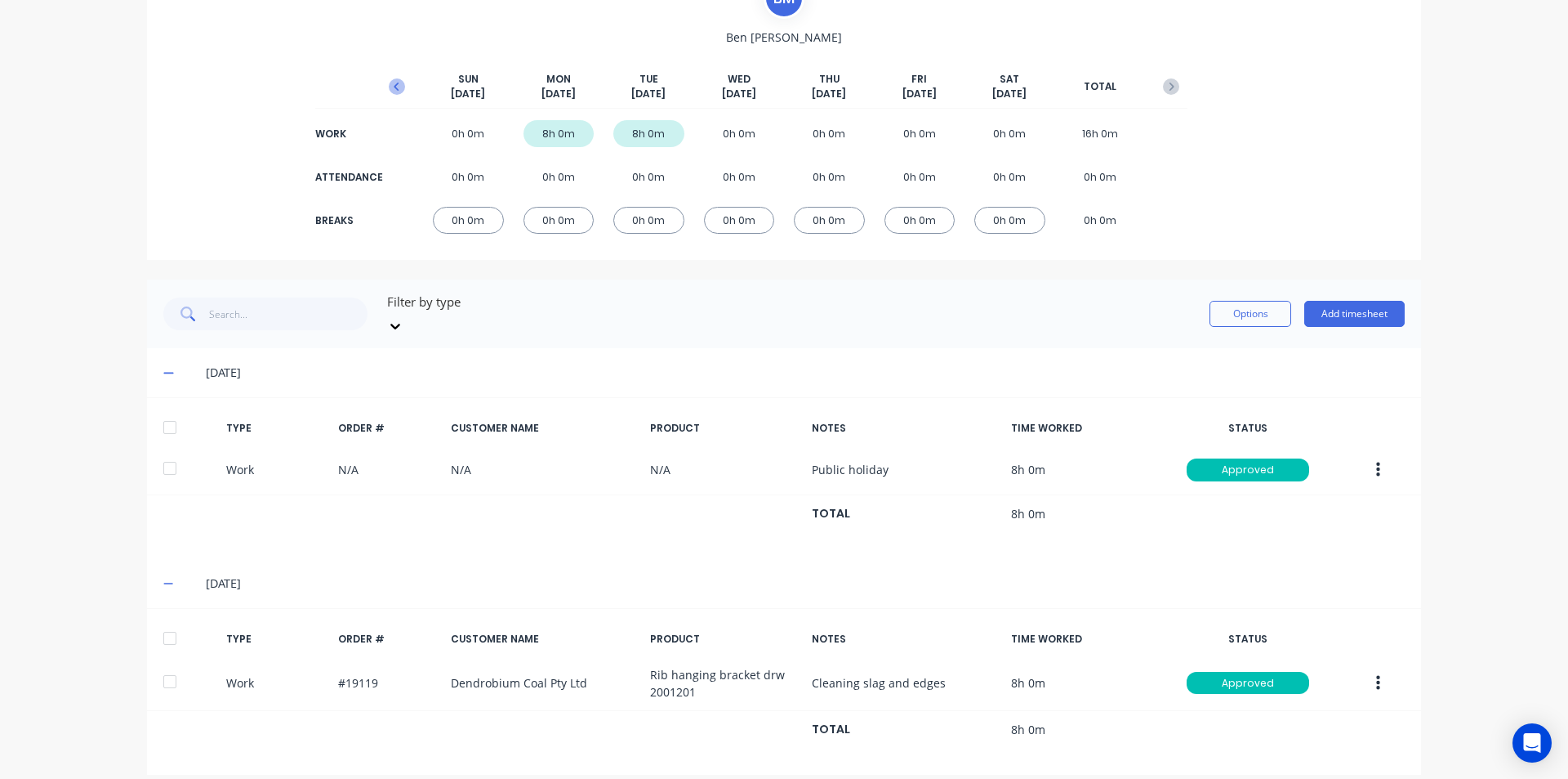
click at [399, 83] on icon "button" at bounding box center [397, 86] width 16 height 16
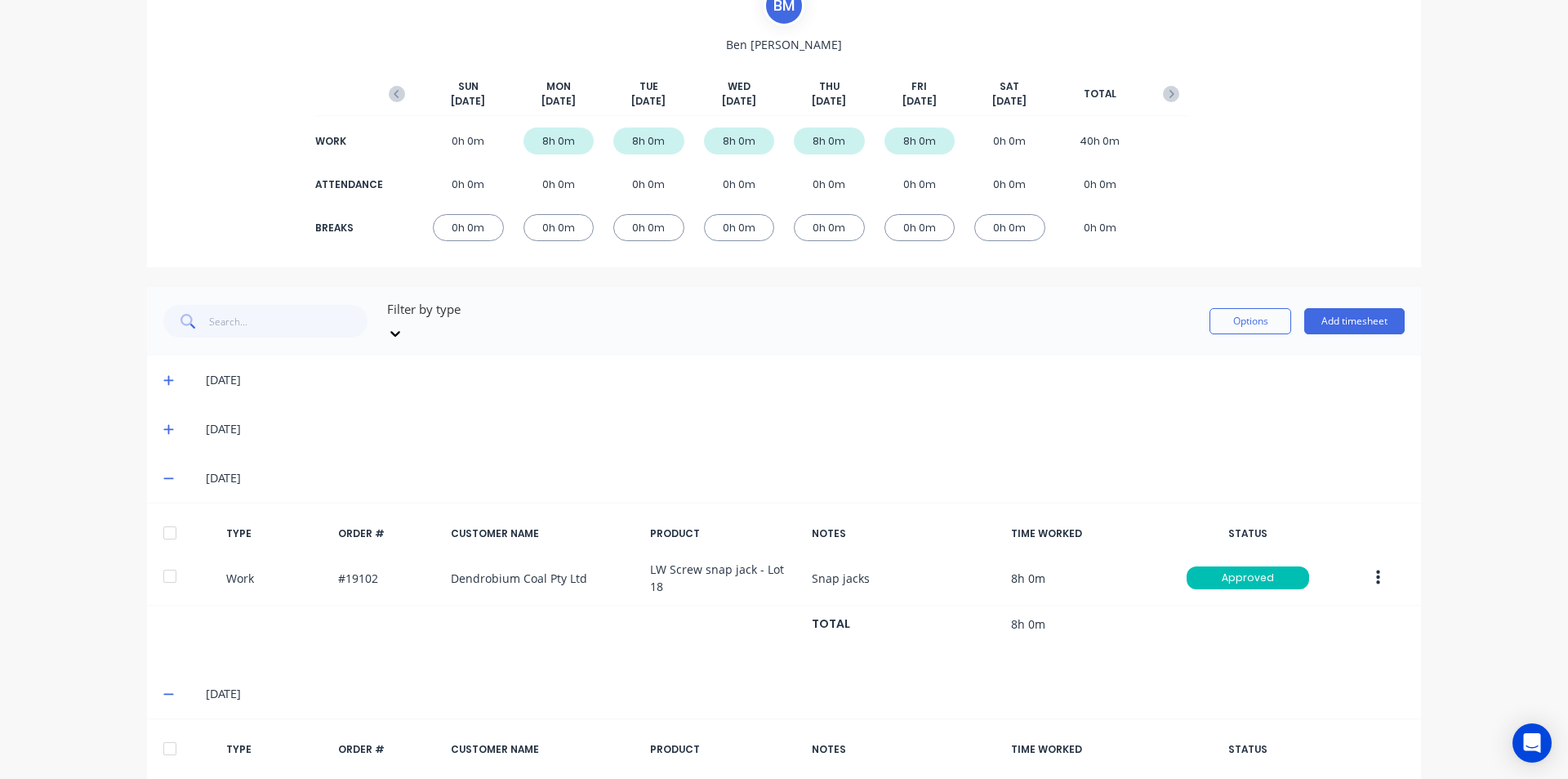
scroll to position [69, 0]
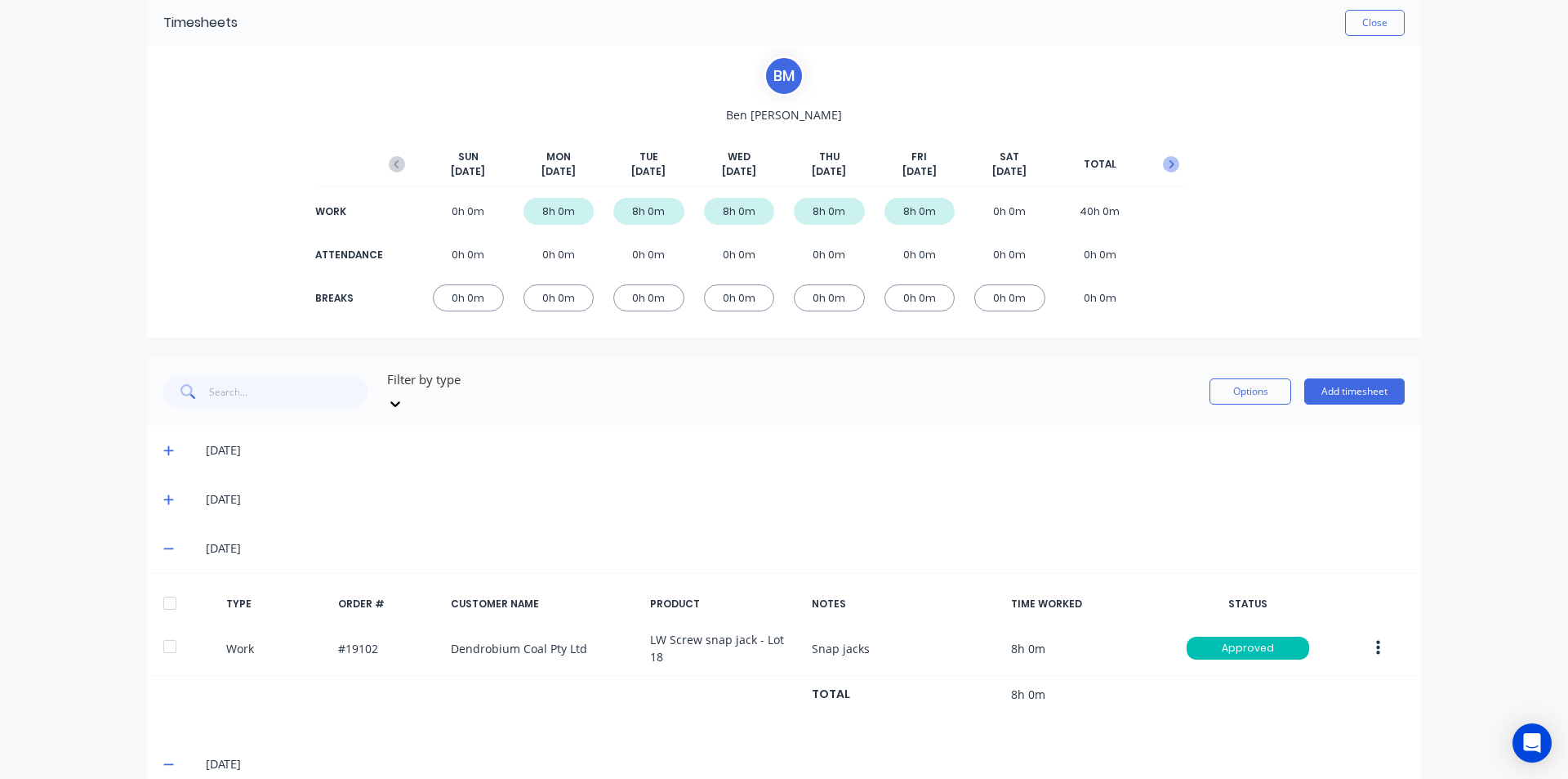
click at [1165, 155] on button "button" at bounding box center [1171, 164] width 33 height 29
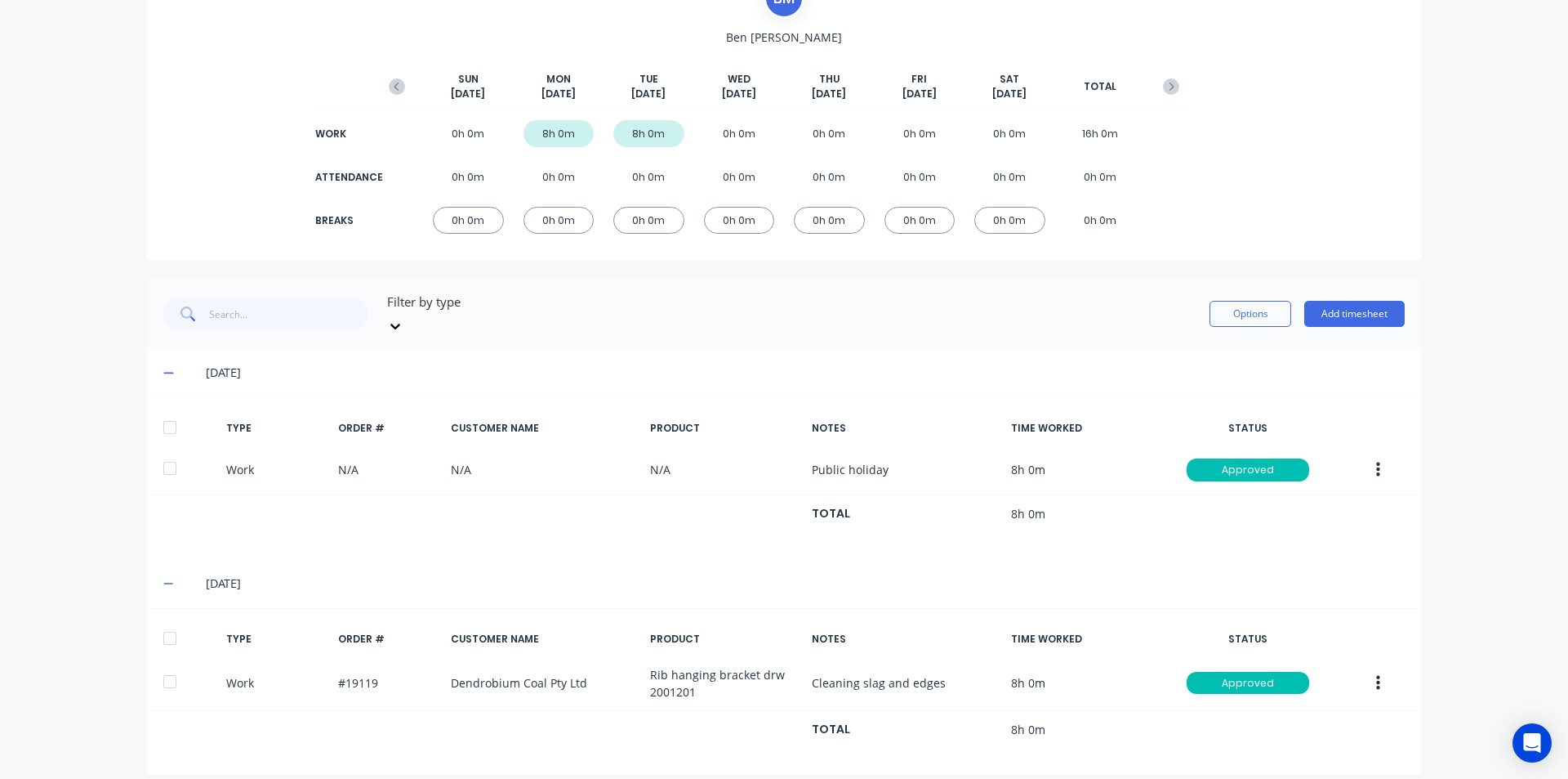
scroll to position [0, 0]
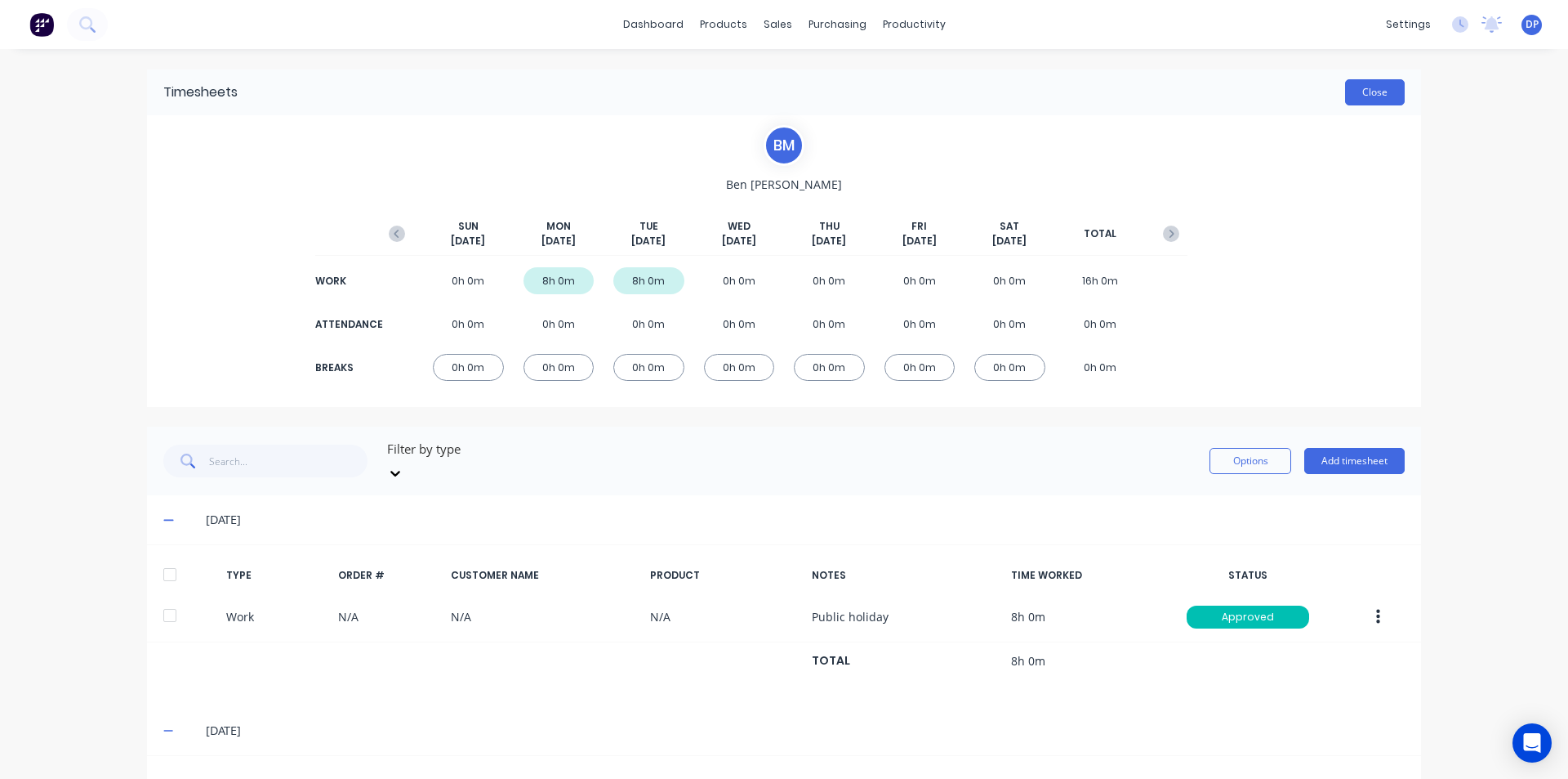
click at [1377, 88] on button "Close" at bounding box center [1375, 92] width 60 height 26
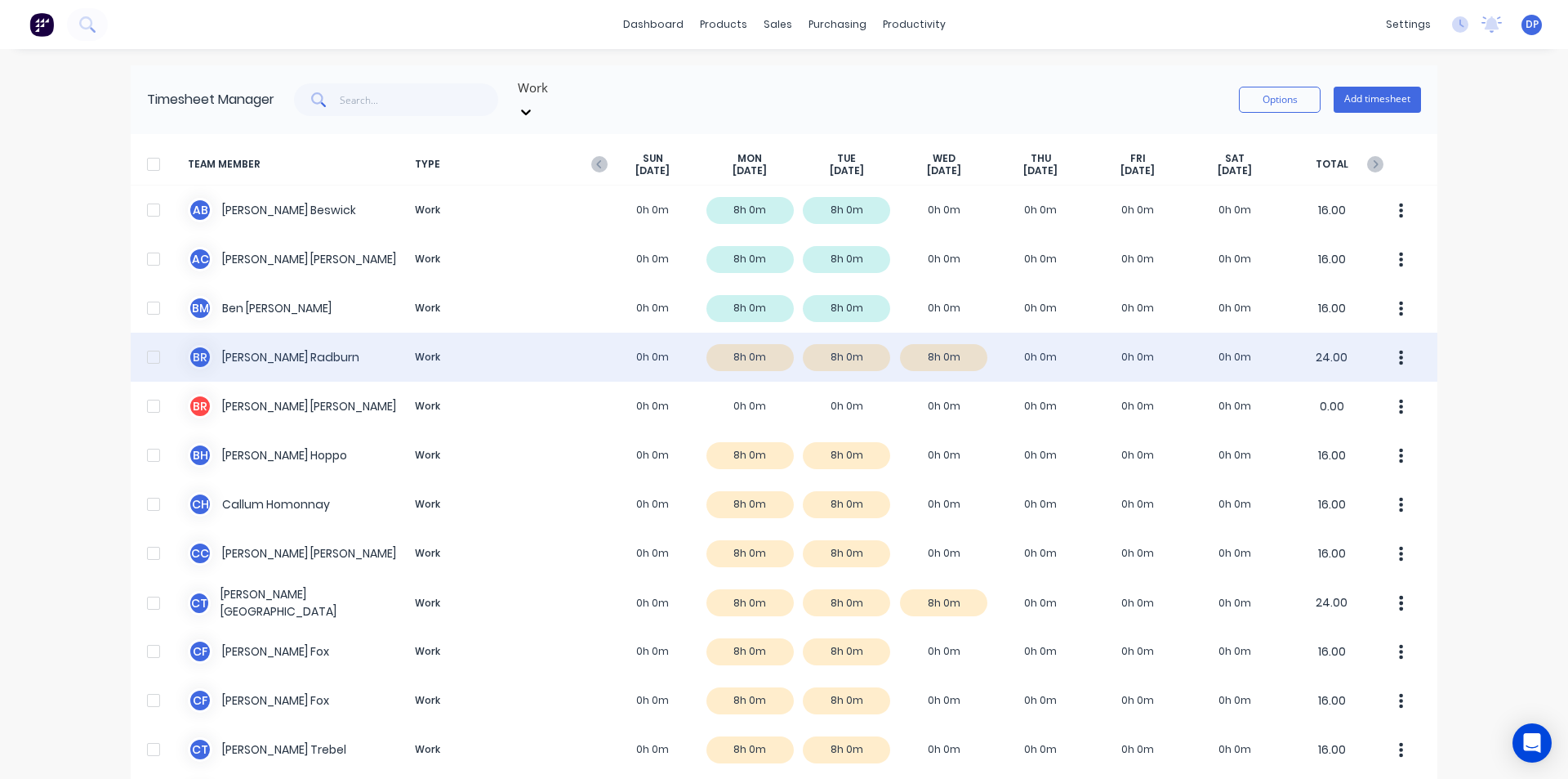
click at [235, 350] on div "B R [PERSON_NAME] Work 0h 0m 8h 0m 8h 0m 8h 0m 0h 0m 0h 0m 0h 0m 24.00" at bounding box center [784, 357] width 1307 height 49
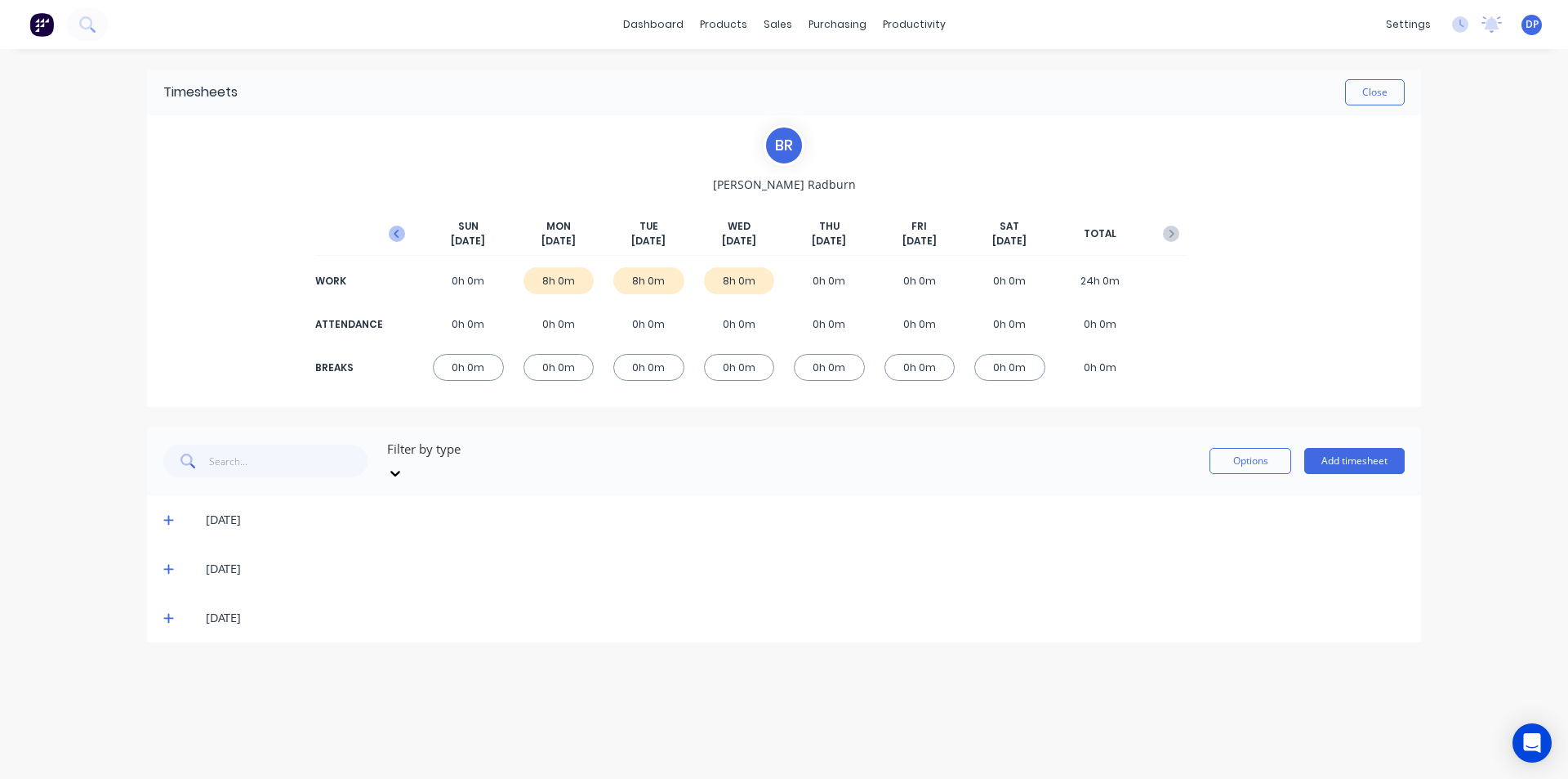
click at [401, 231] on icon "button" at bounding box center [397, 234] width 16 height 16
drag, startPoint x: 173, startPoint y: 602, endPoint x: 209, endPoint y: 595, distance: 36.7
click at [173, 612] on icon at bounding box center [168, 617] width 11 height 11
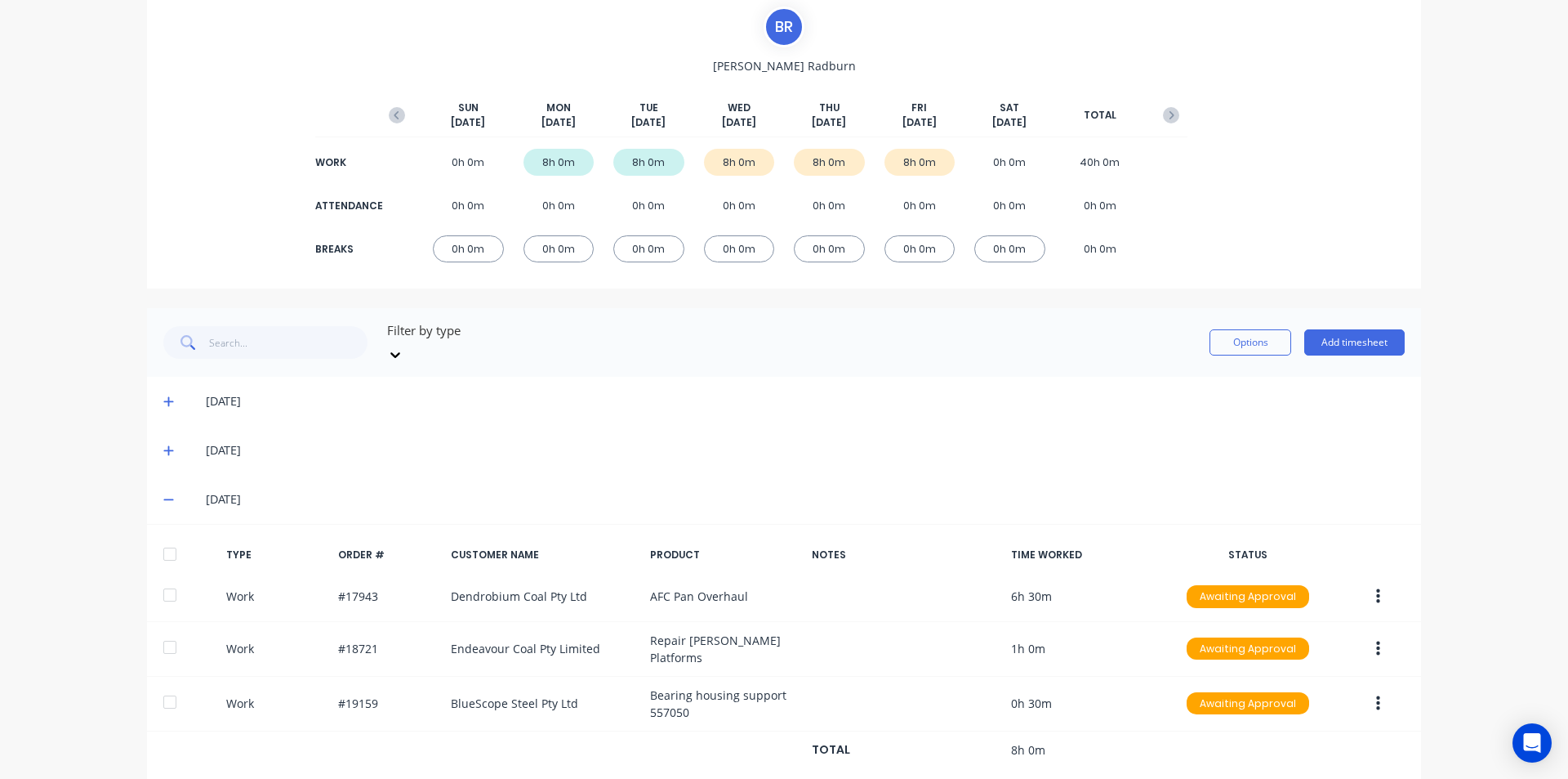
scroll to position [231, 0]
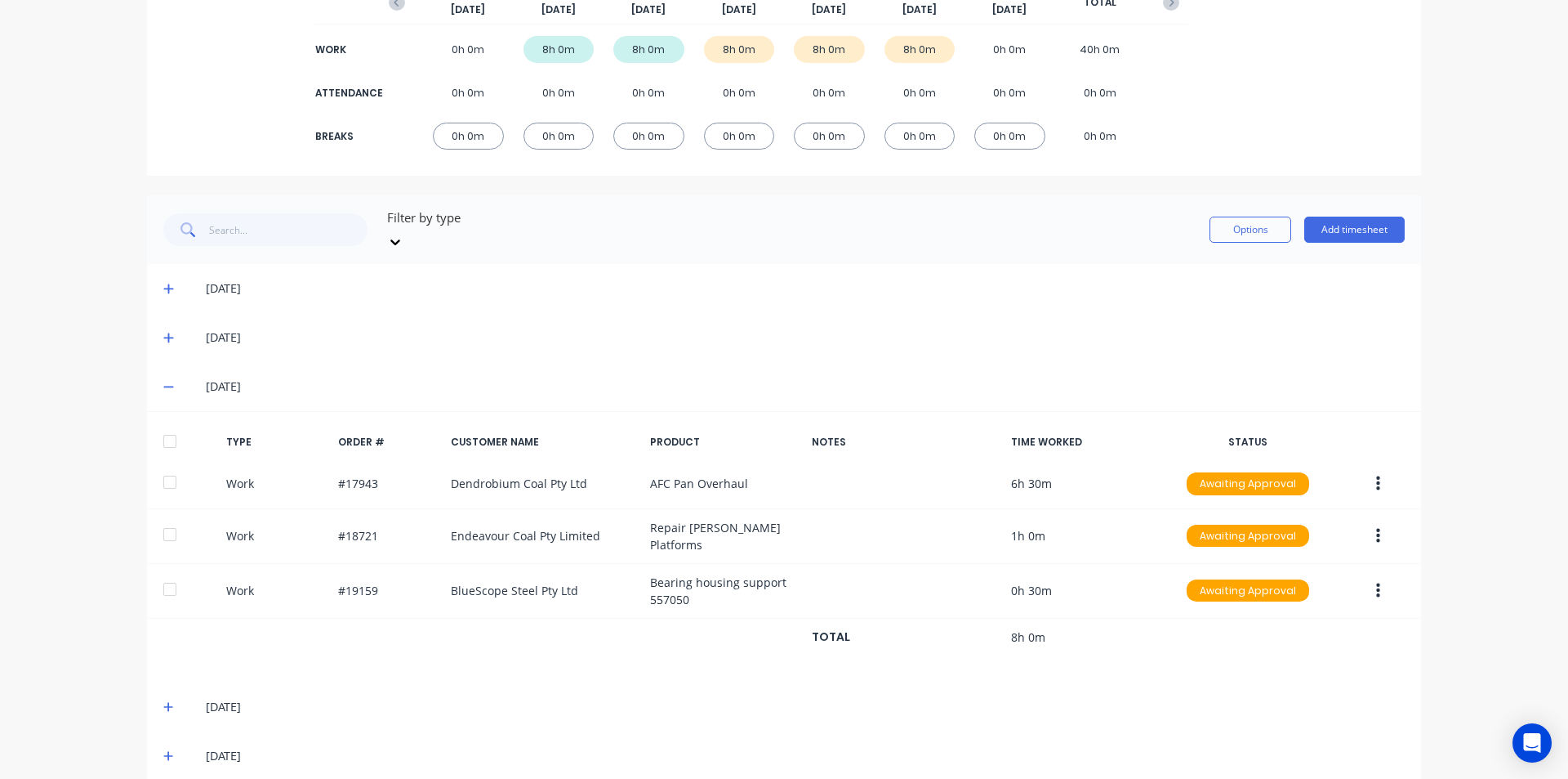
click at [168, 699] on span at bounding box center [171, 707] width 16 height 16
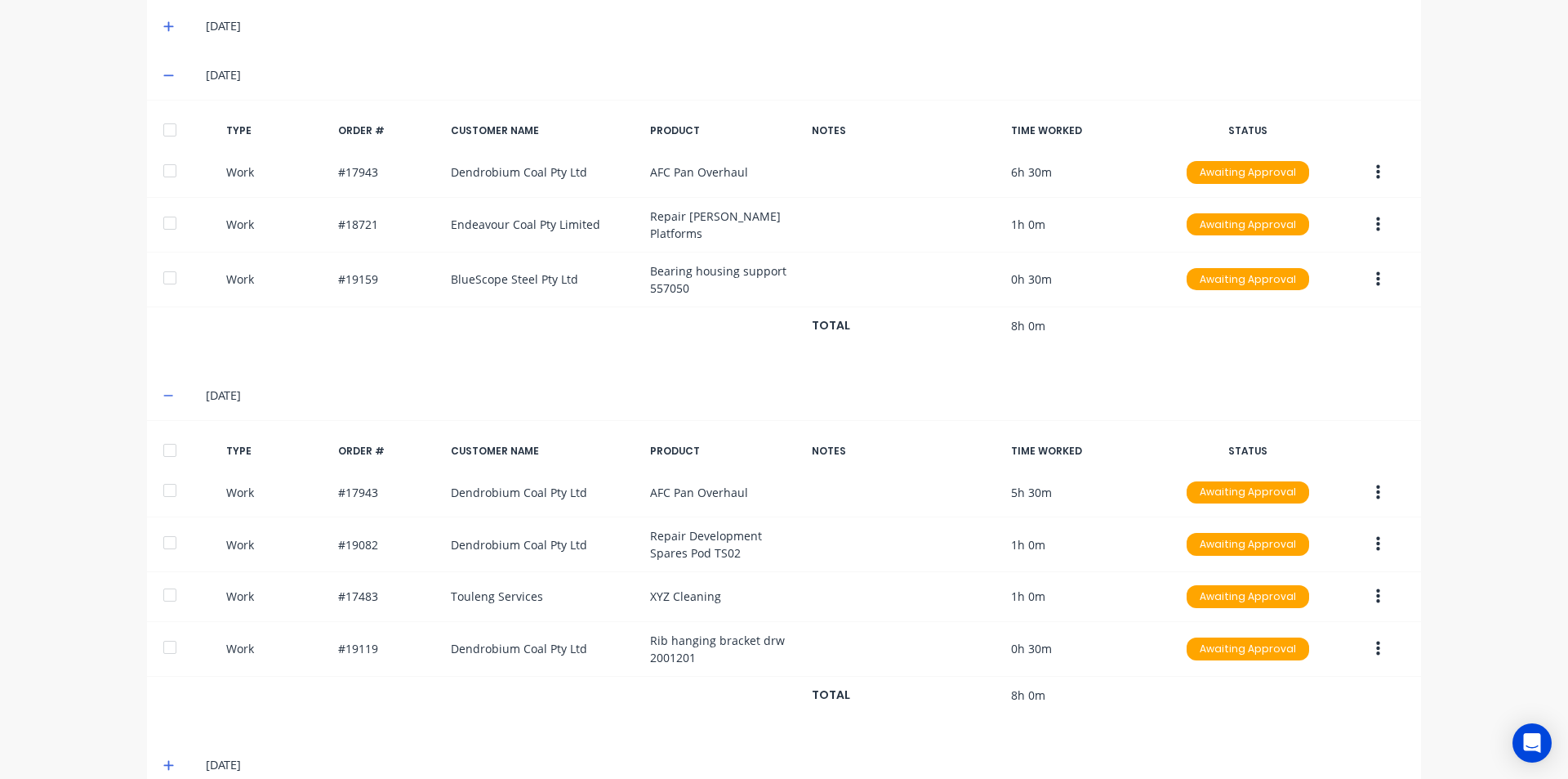
scroll to position [552, 0]
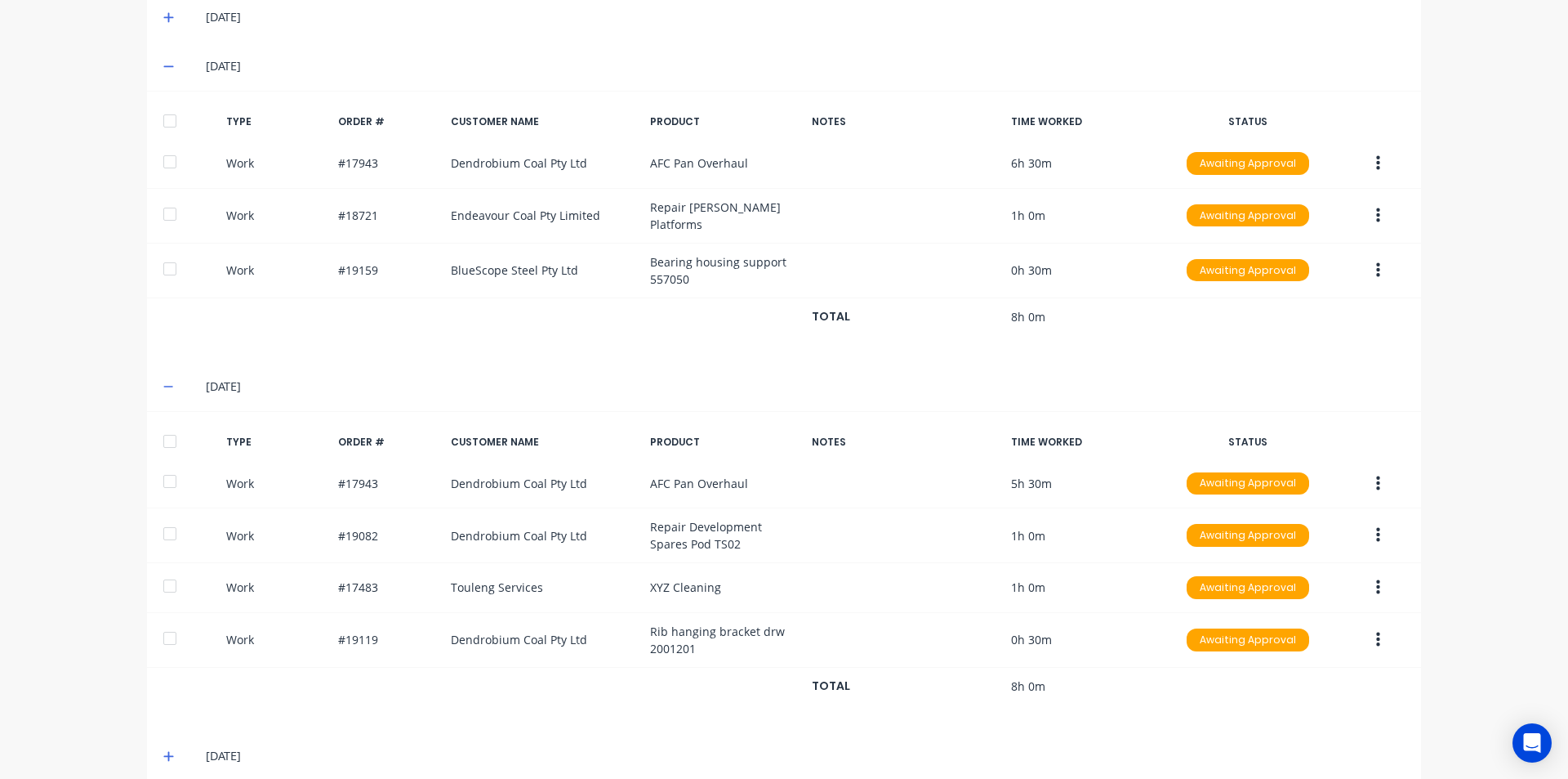
click at [168, 425] on div at bounding box center [170, 441] width 33 height 33
click at [151, 733] on div "[DATE]" at bounding box center [784, 756] width 1274 height 49
click at [163, 750] on icon at bounding box center [168, 755] width 11 height 11
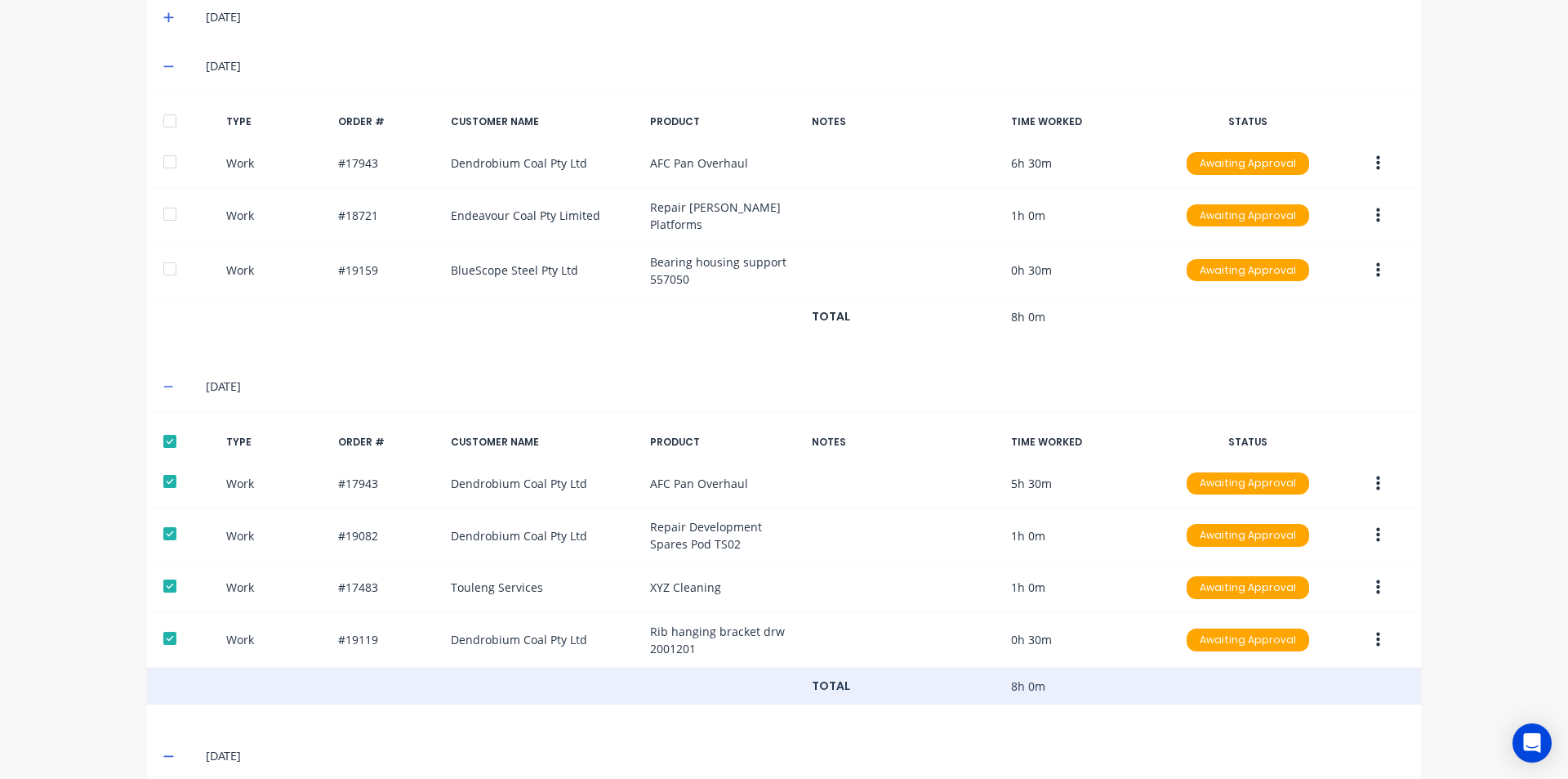
scroll to position [714, 0]
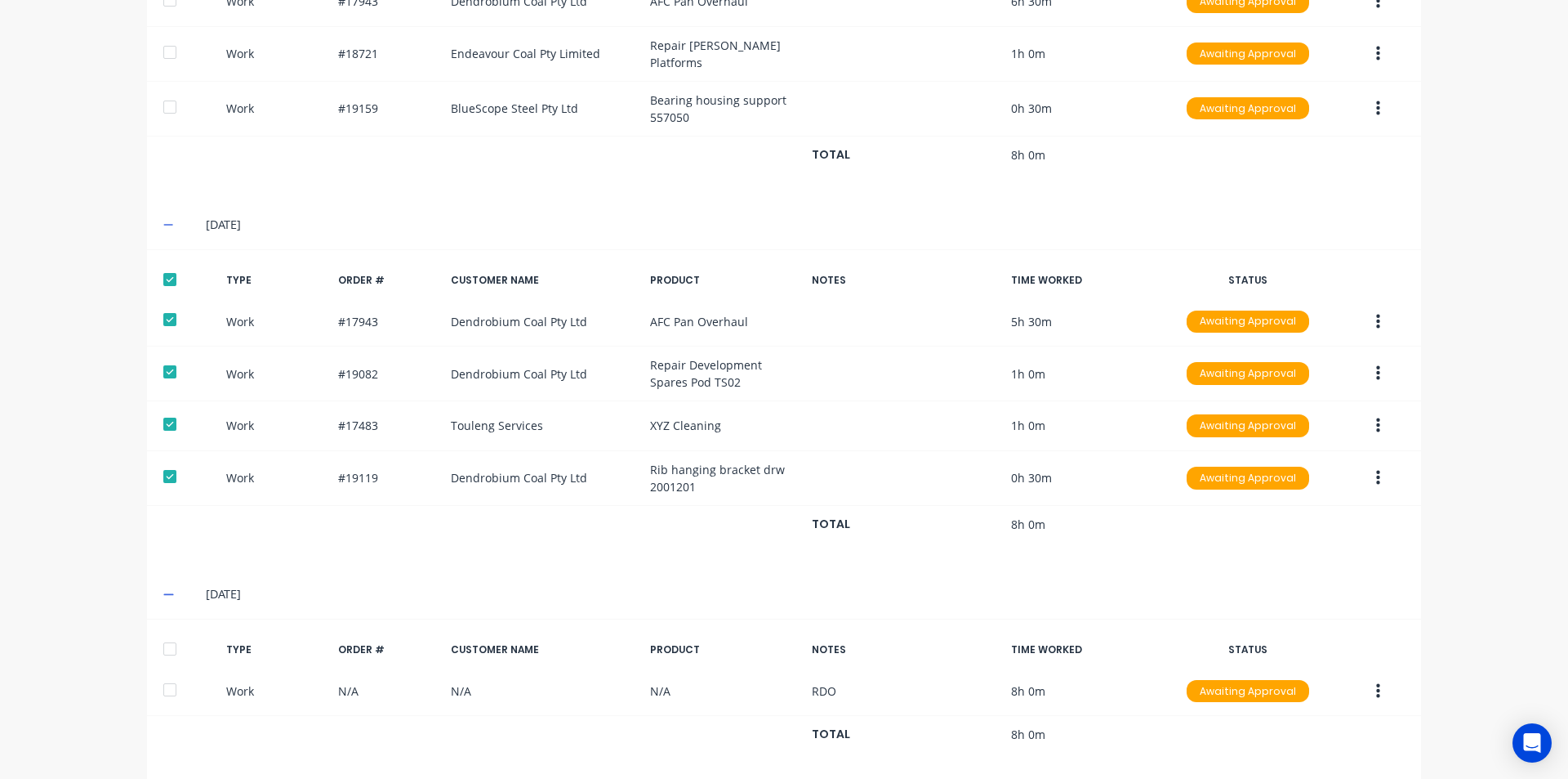
click at [163, 633] on div at bounding box center [170, 649] width 33 height 33
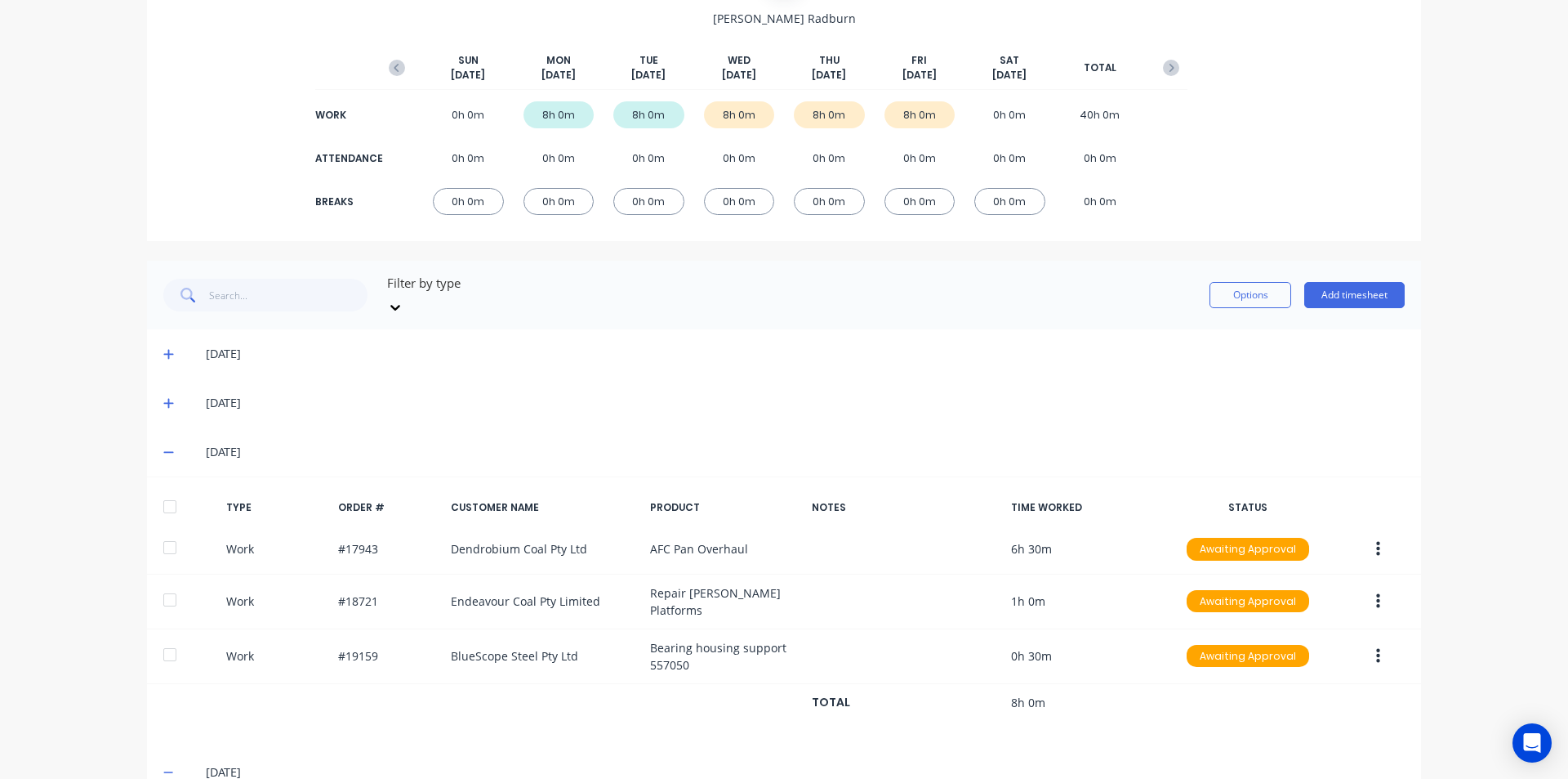
scroll to position [141, 0]
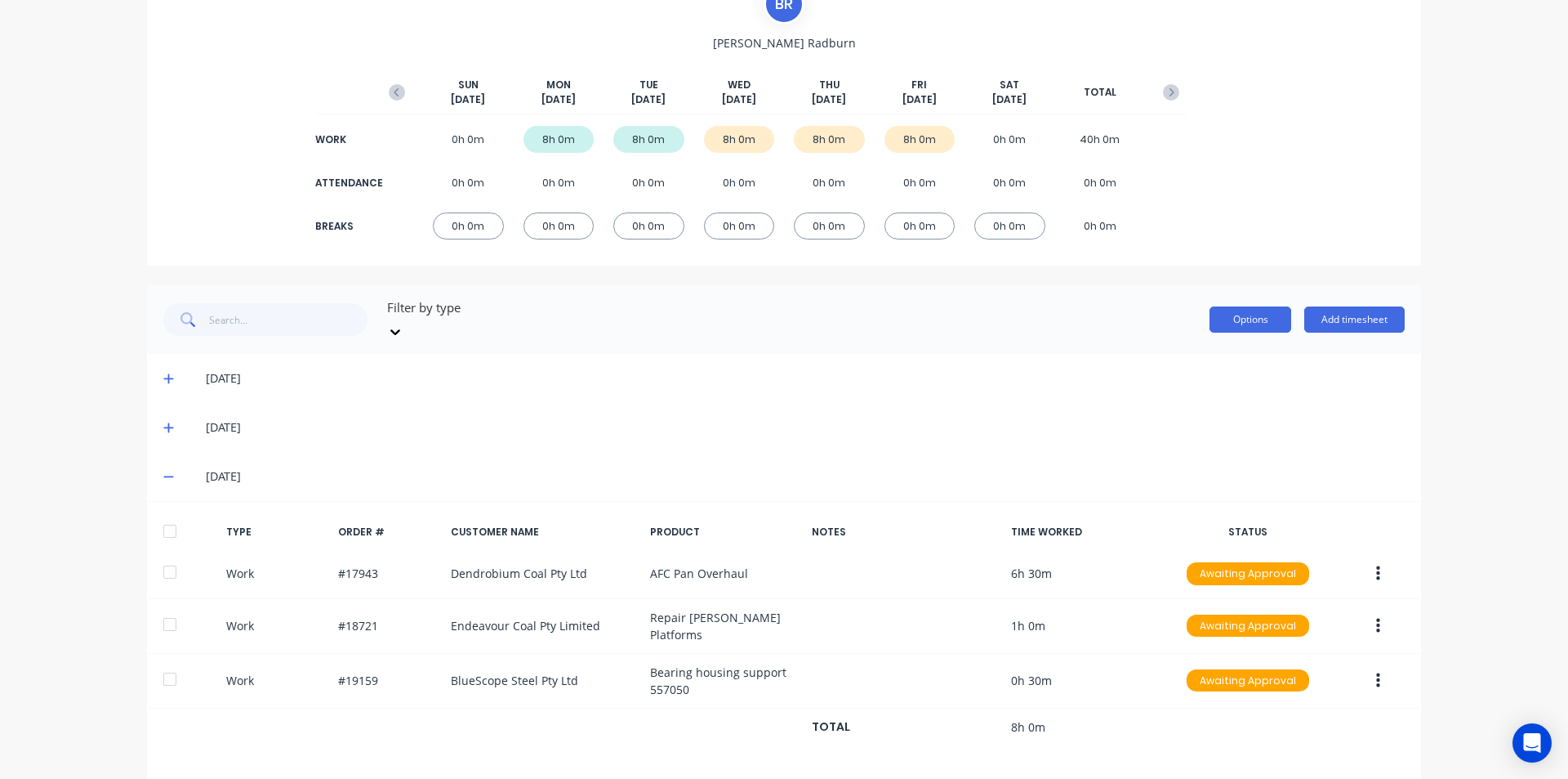
click at [1255, 311] on button "Options" at bounding box center [1251, 320] width 82 height 26
click at [1219, 350] on div "Approve" at bounding box center [1214, 362] width 126 height 24
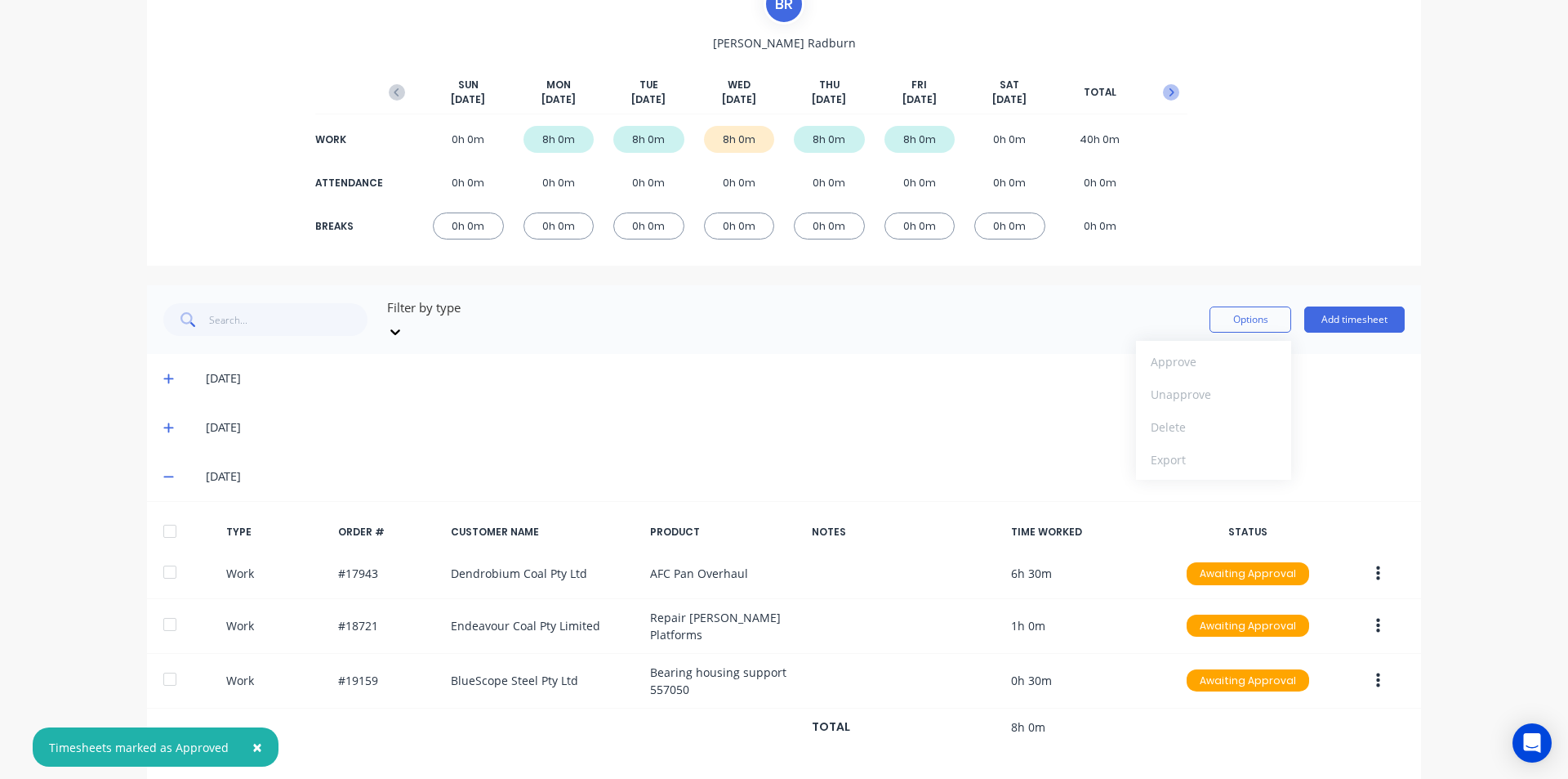
click at [1170, 95] on icon "button" at bounding box center [1172, 92] width 5 height 8
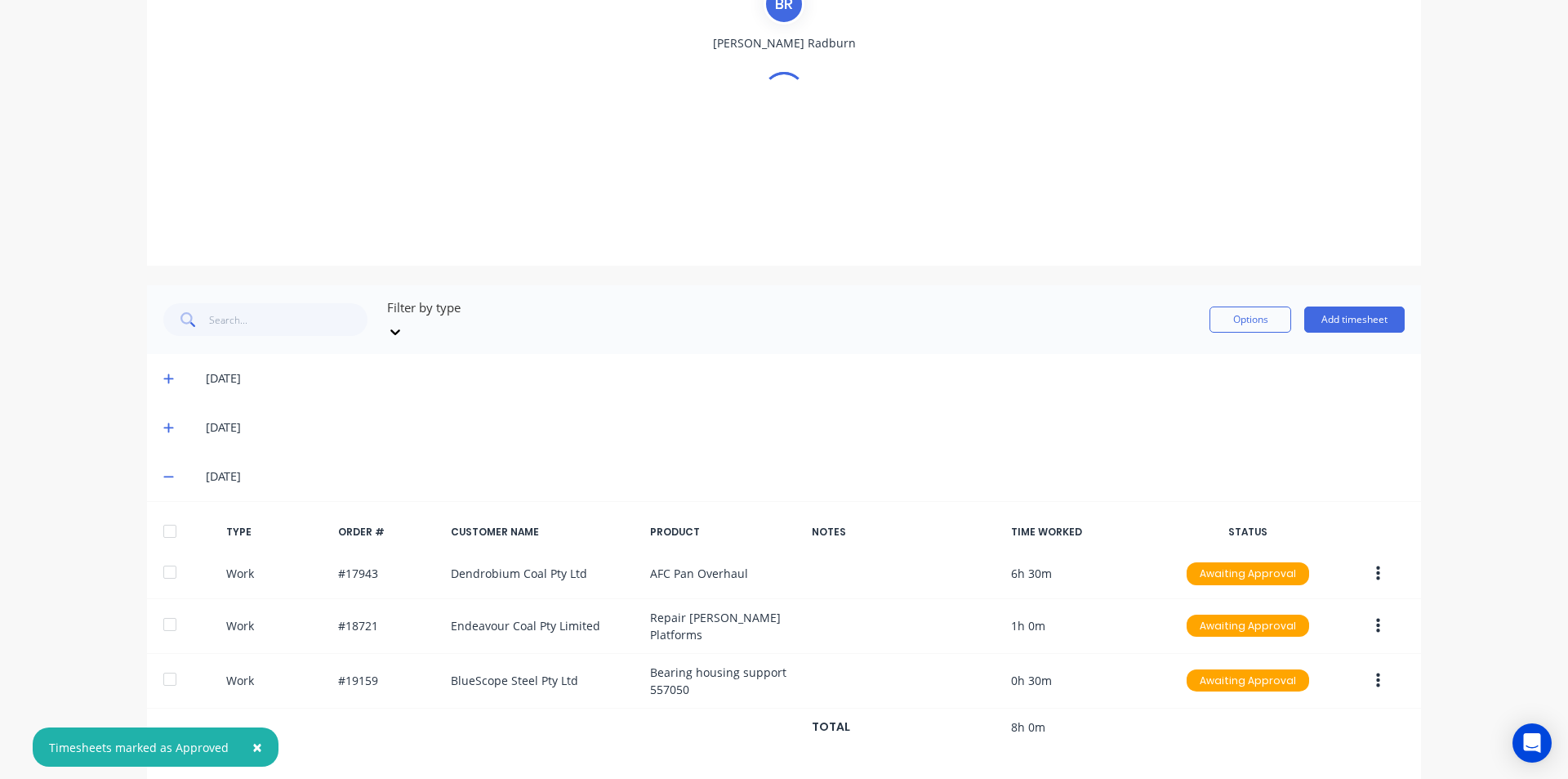
scroll to position [0, 0]
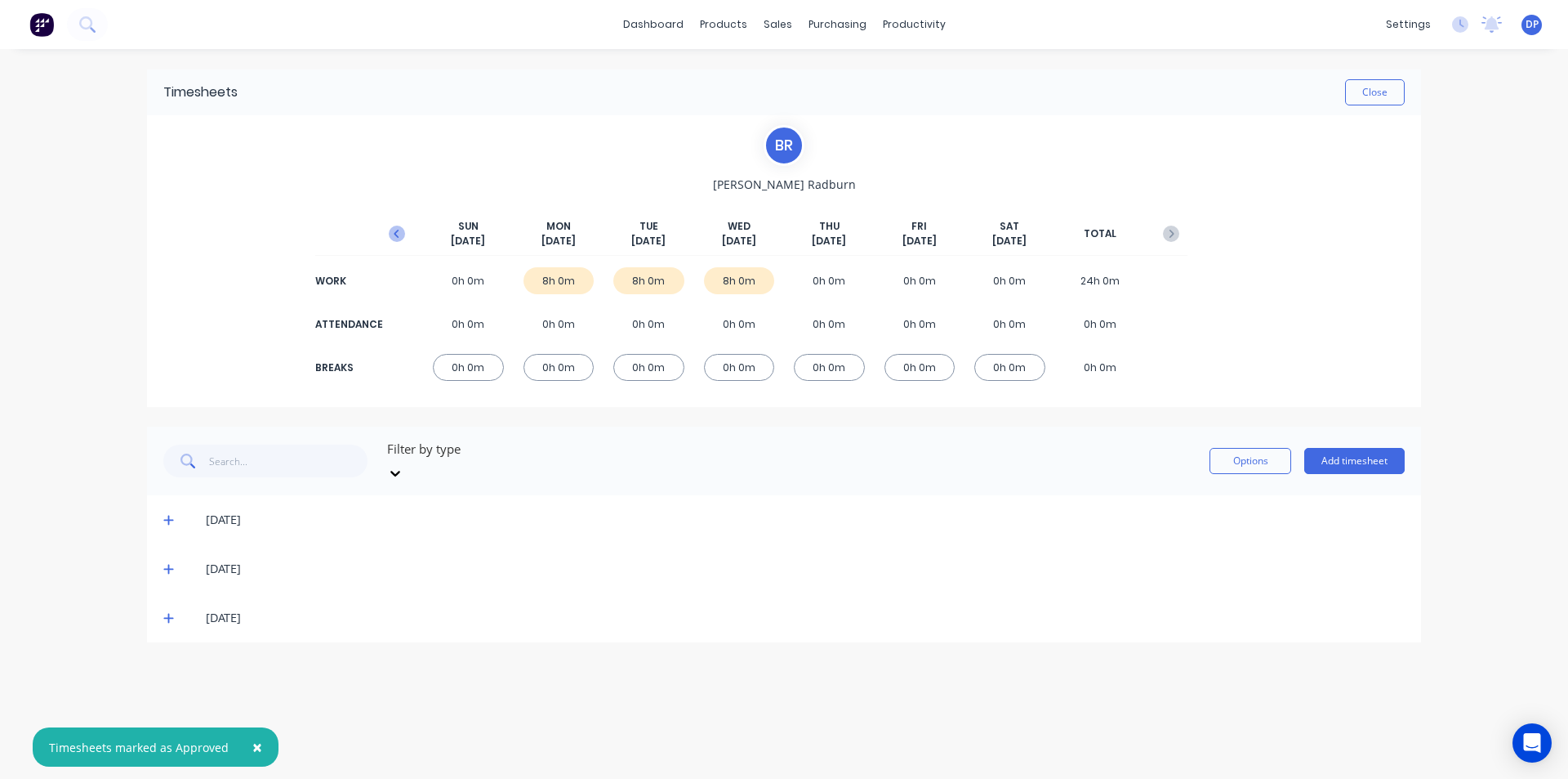
click at [388, 237] on button "button" at bounding box center [397, 233] width 33 height 29
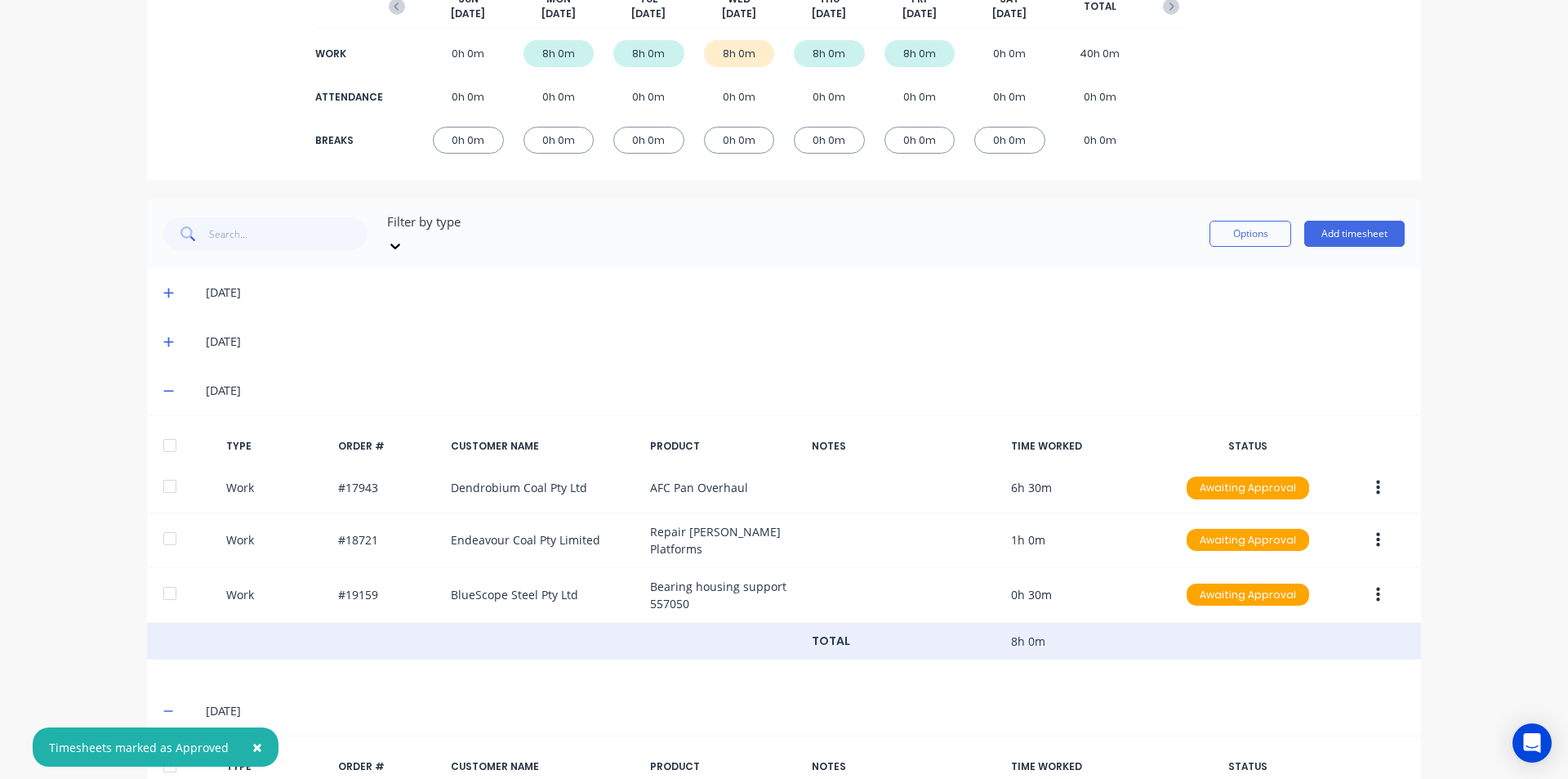
scroll to position [490, 0]
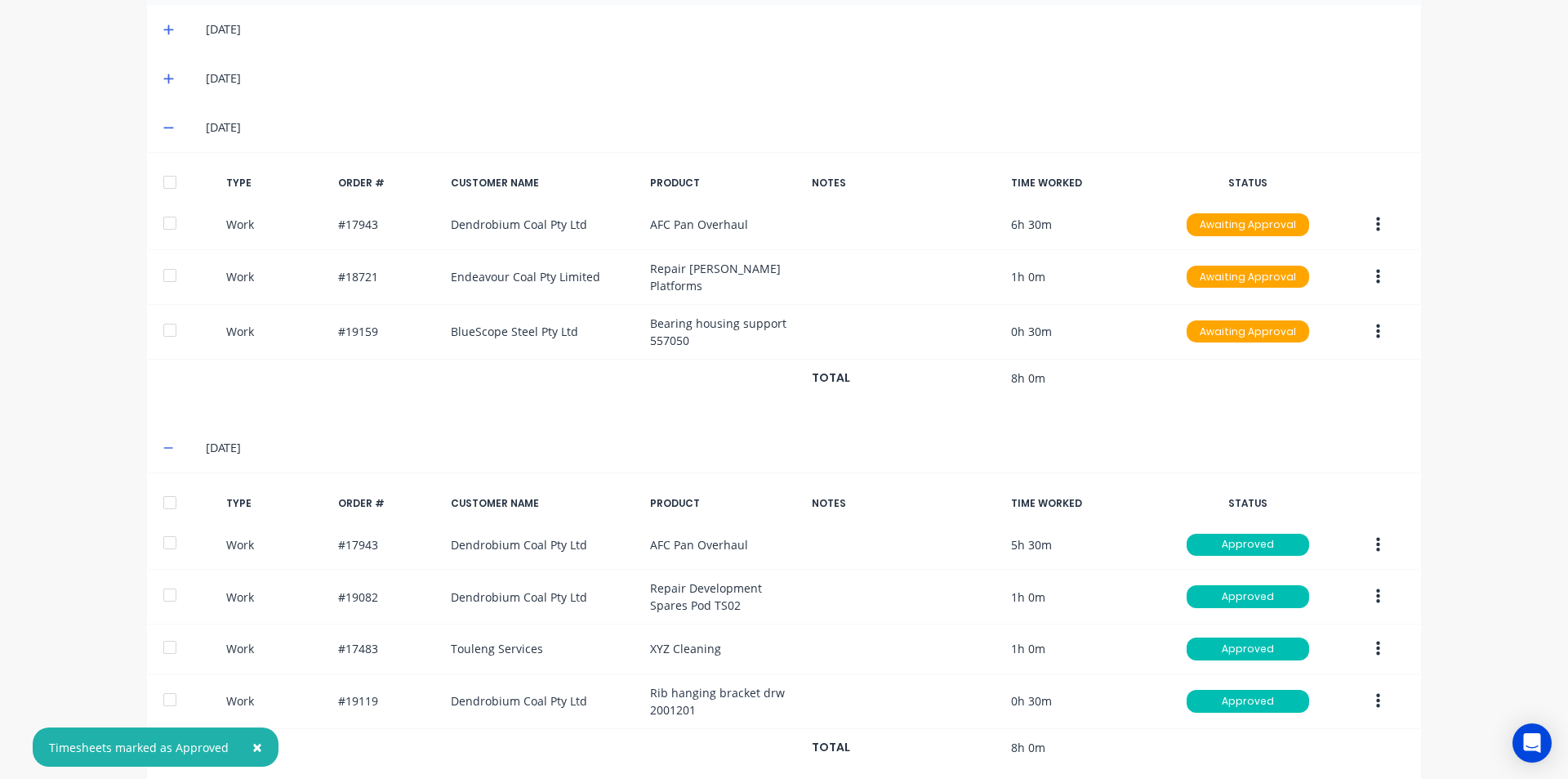
click at [168, 170] on div at bounding box center [170, 182] width 33 height 33
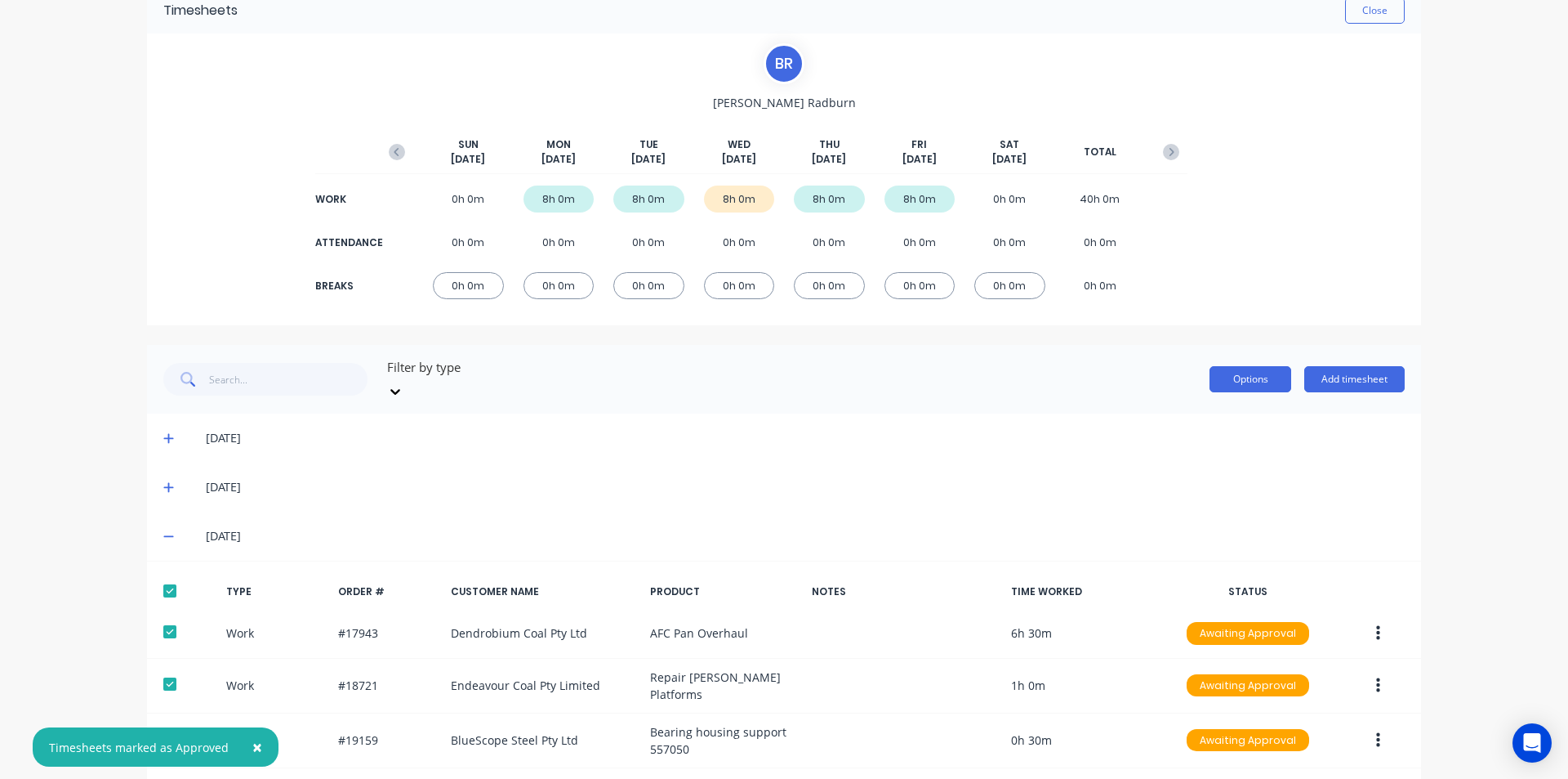
click at [1222, 381] on button "Options" at bounding box center [1251, 379] width 82 height 26
click at [1183, 417] on div "Approve" at bounding box center [1214, 422] width 126 height 24
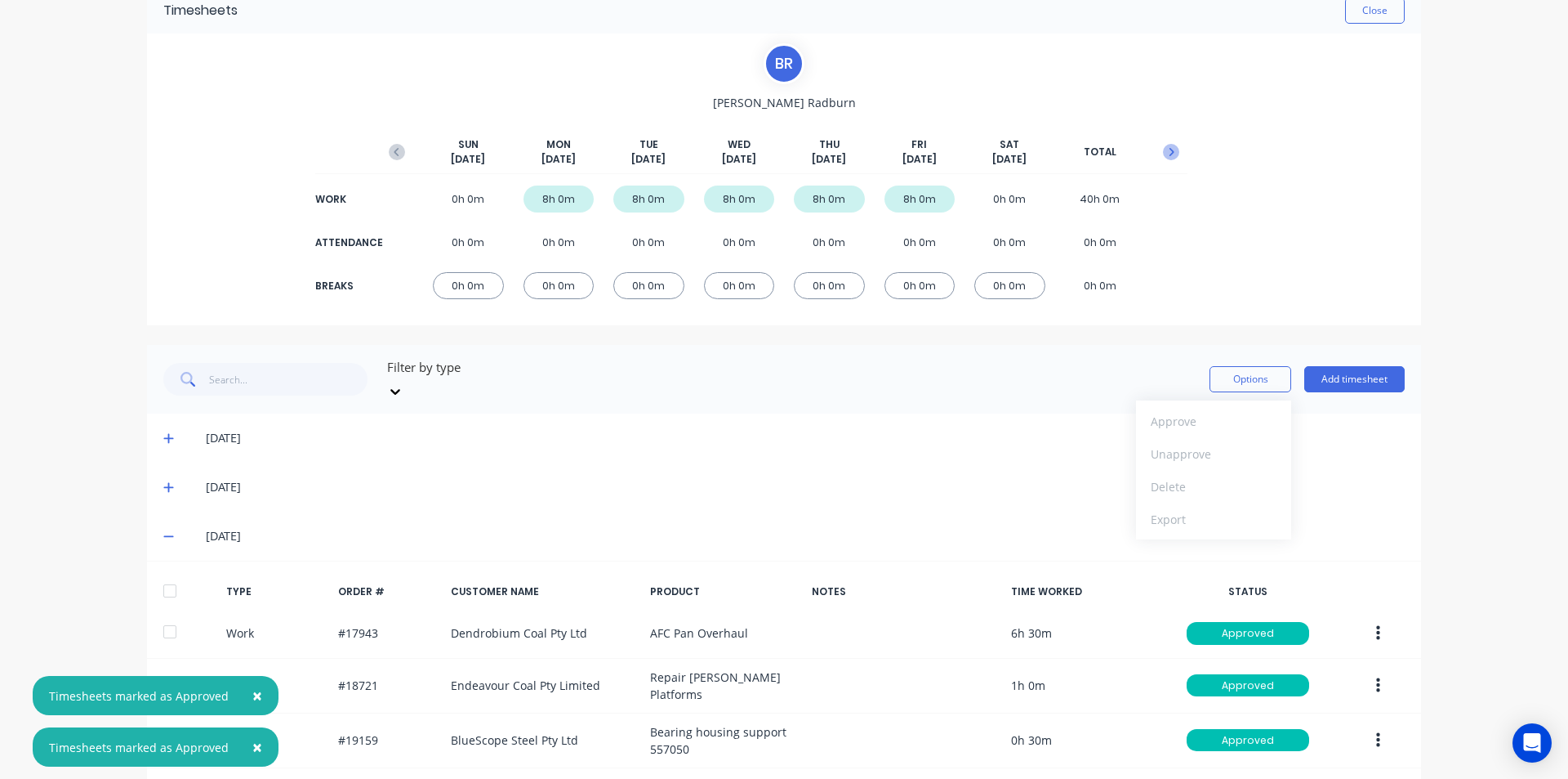
click at [1162, 141] on button "button" at bounding box center [1171, 151] width 33 height 29
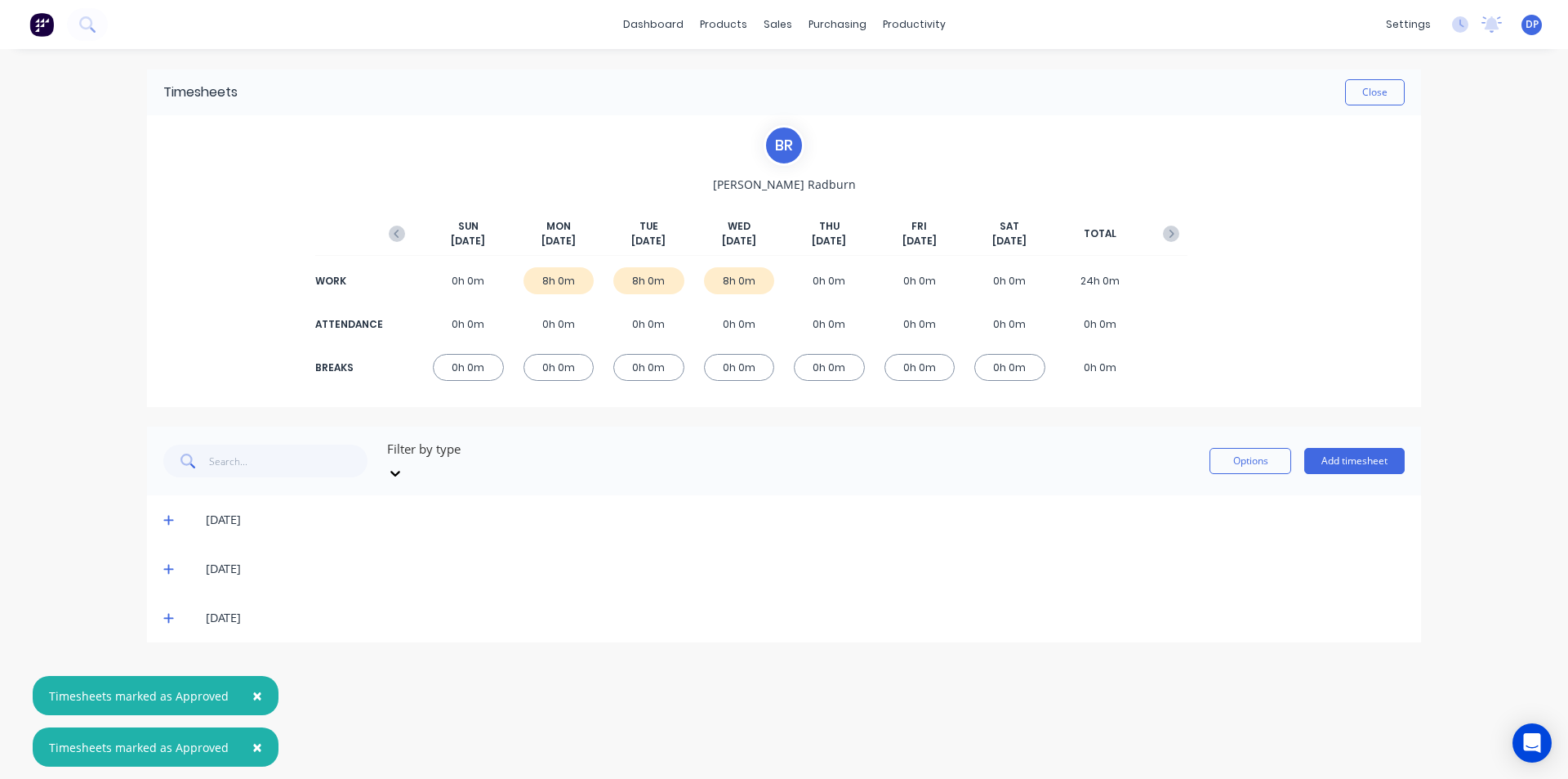
click at [171, 514] on icon at bounding box center [168, 519] width 11 height 11
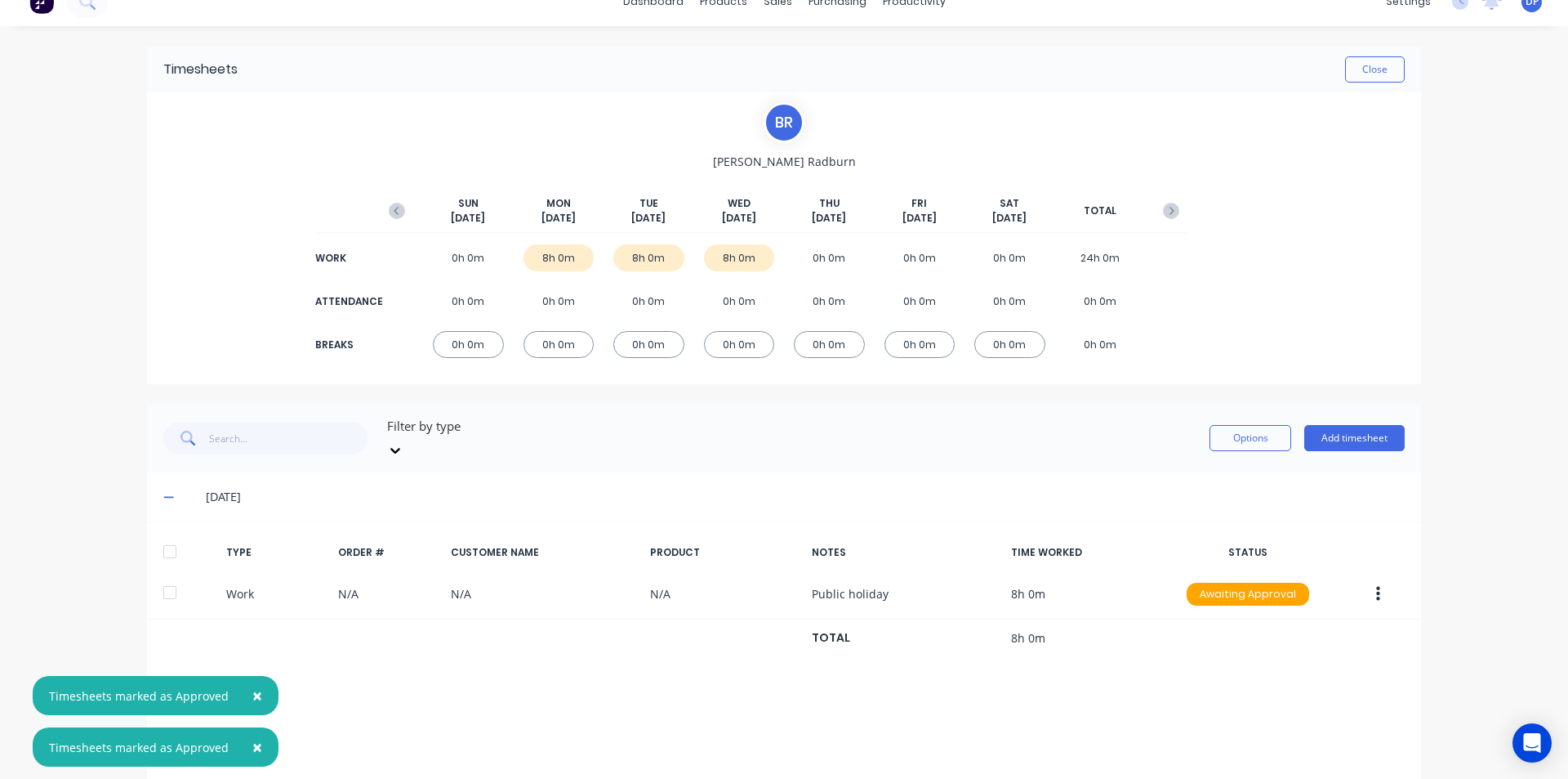
scroll to position [29, 0]
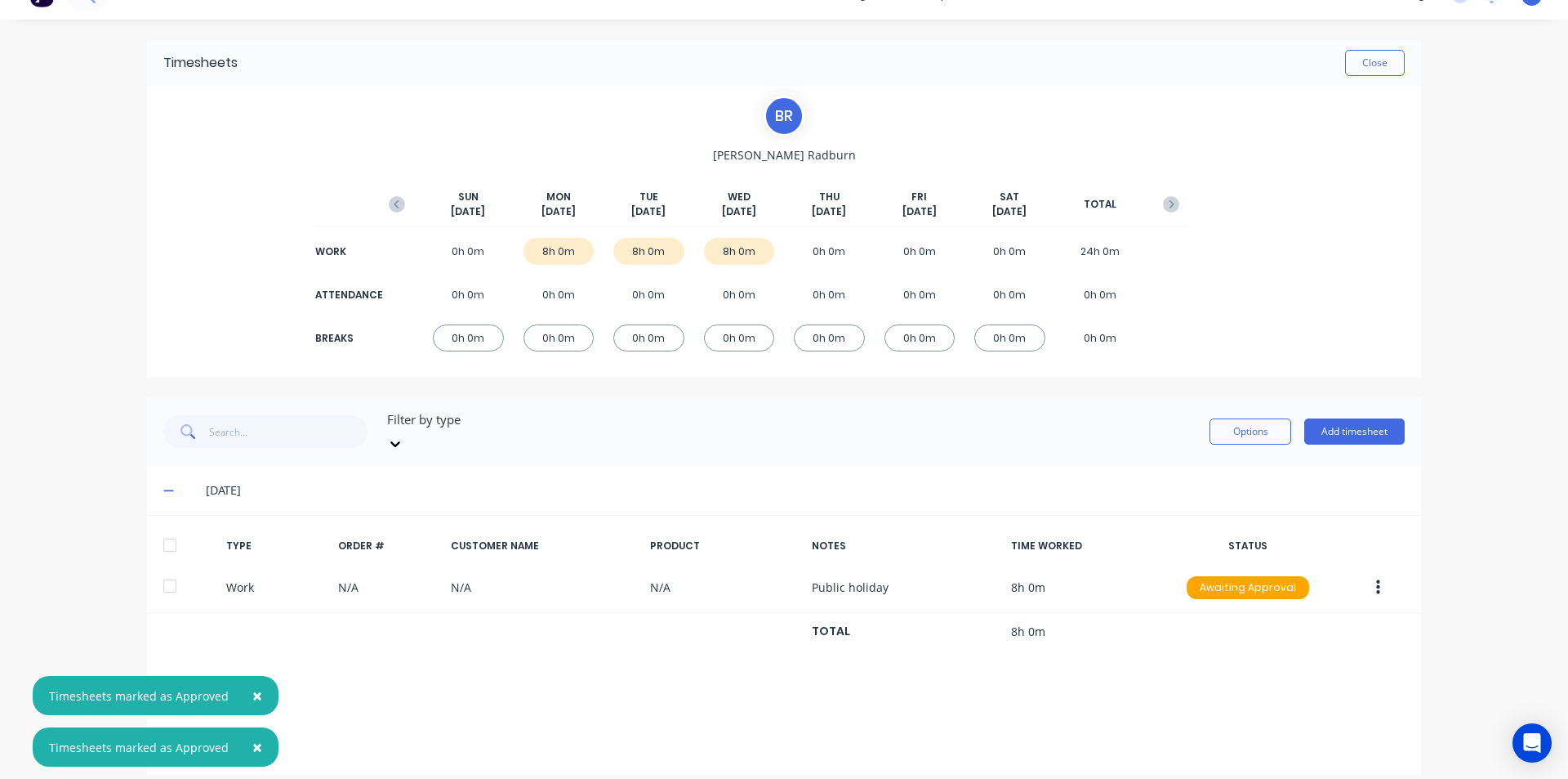
click at [171, 529] on div at bounding box center [170, 545] width 33 height 33
click at [253, 696] on span "×" at bounding box center [258, 695] width 10 height 23
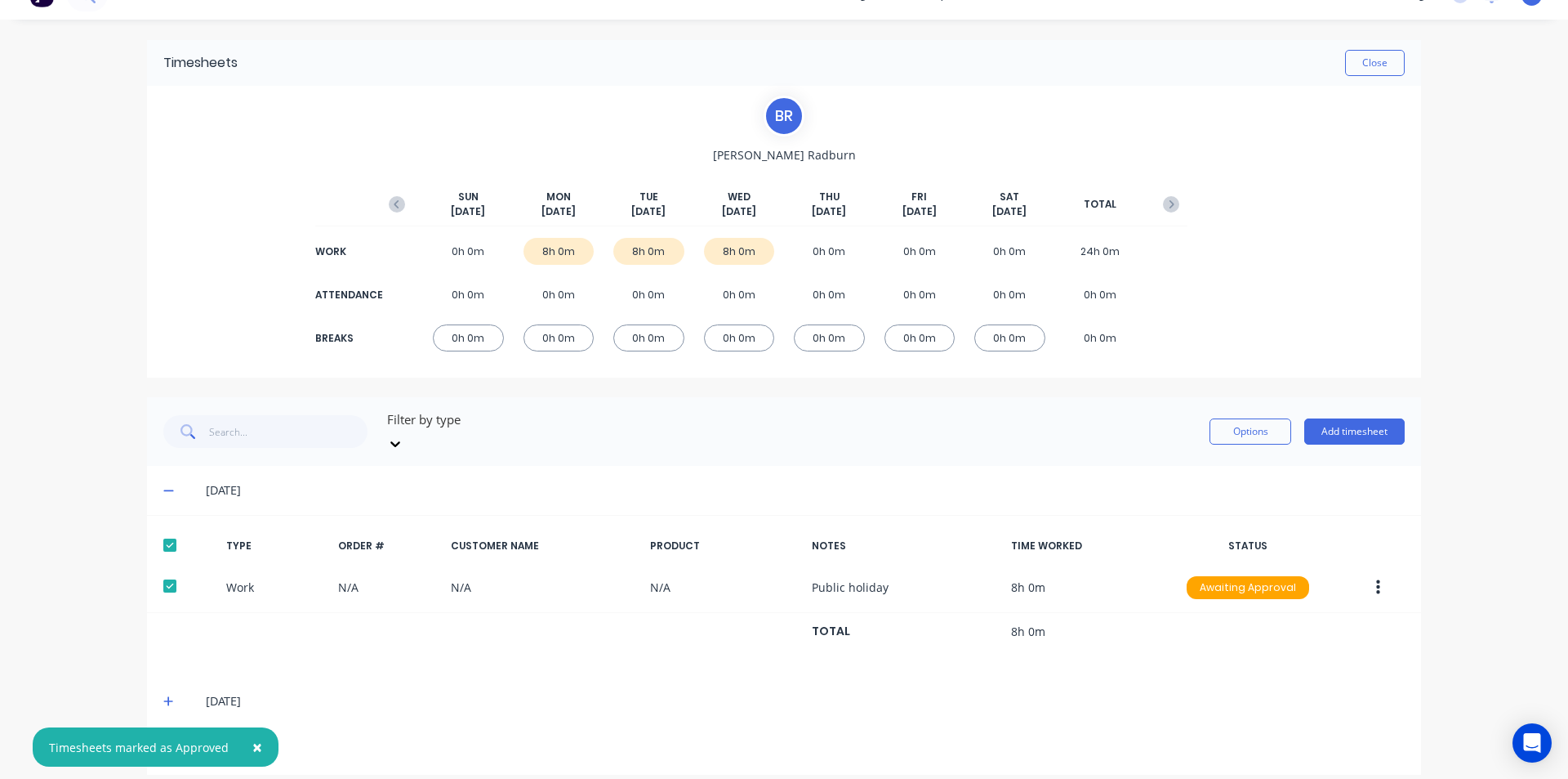
click at [164, 696] on icon at bounding box center [168, 701] width 11 height 11
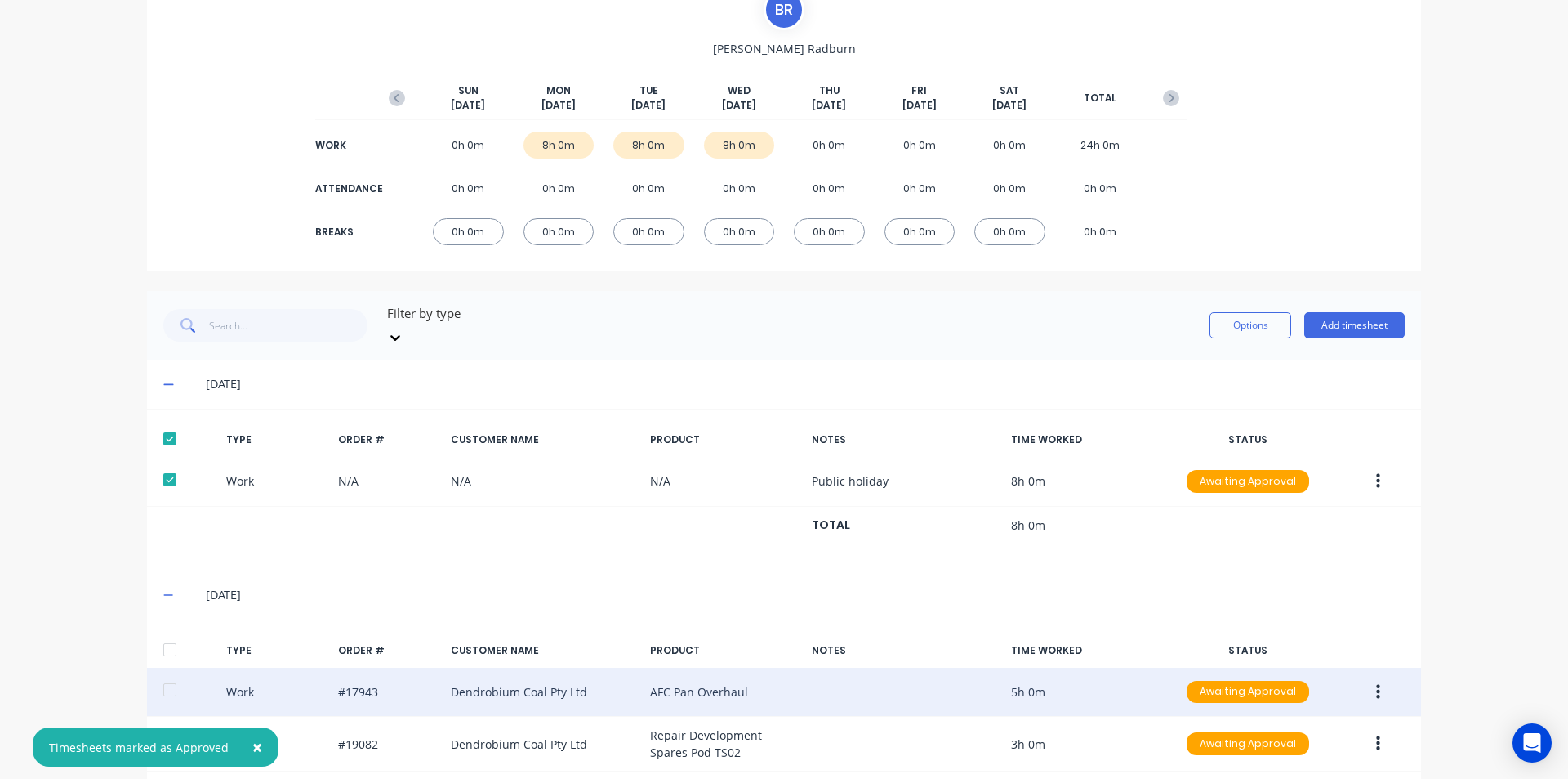
scroll to position [245, 0]
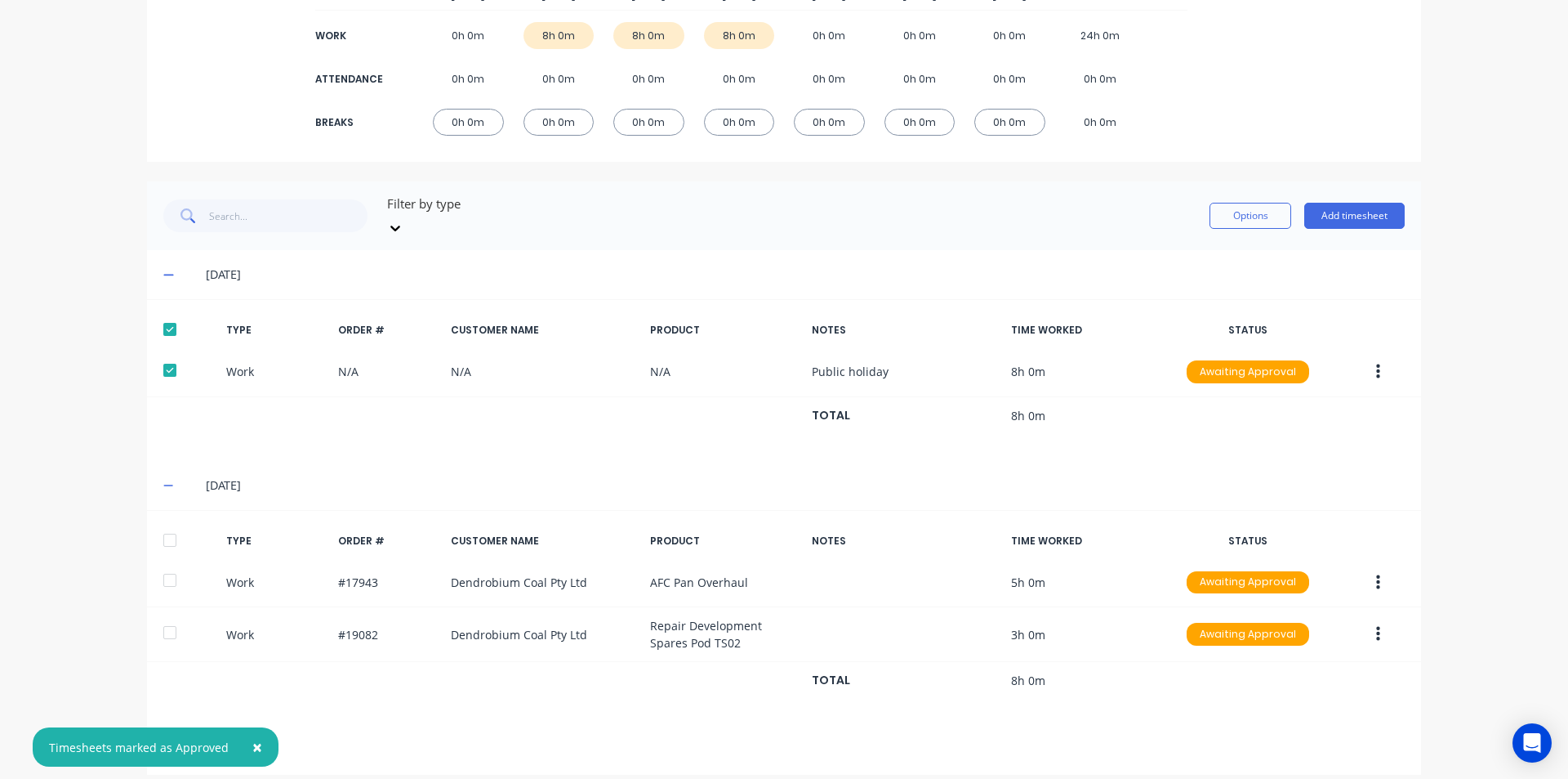
click at [169, 524] on div at bounding box center [170, 540] width 33 height 33
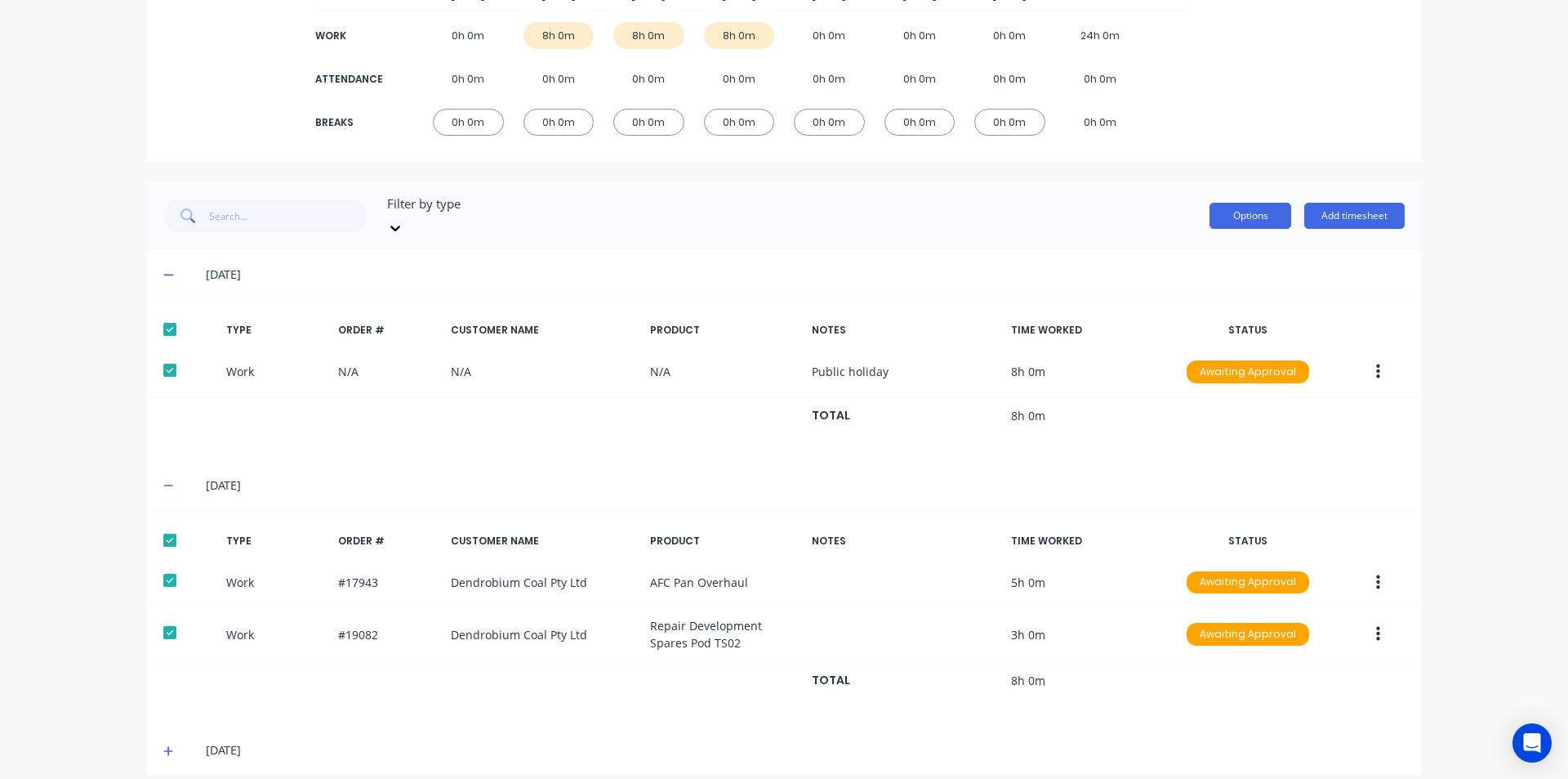
click at [1245, 213] on button "Options" at bounding box center [1251, 216] width 82 height 26
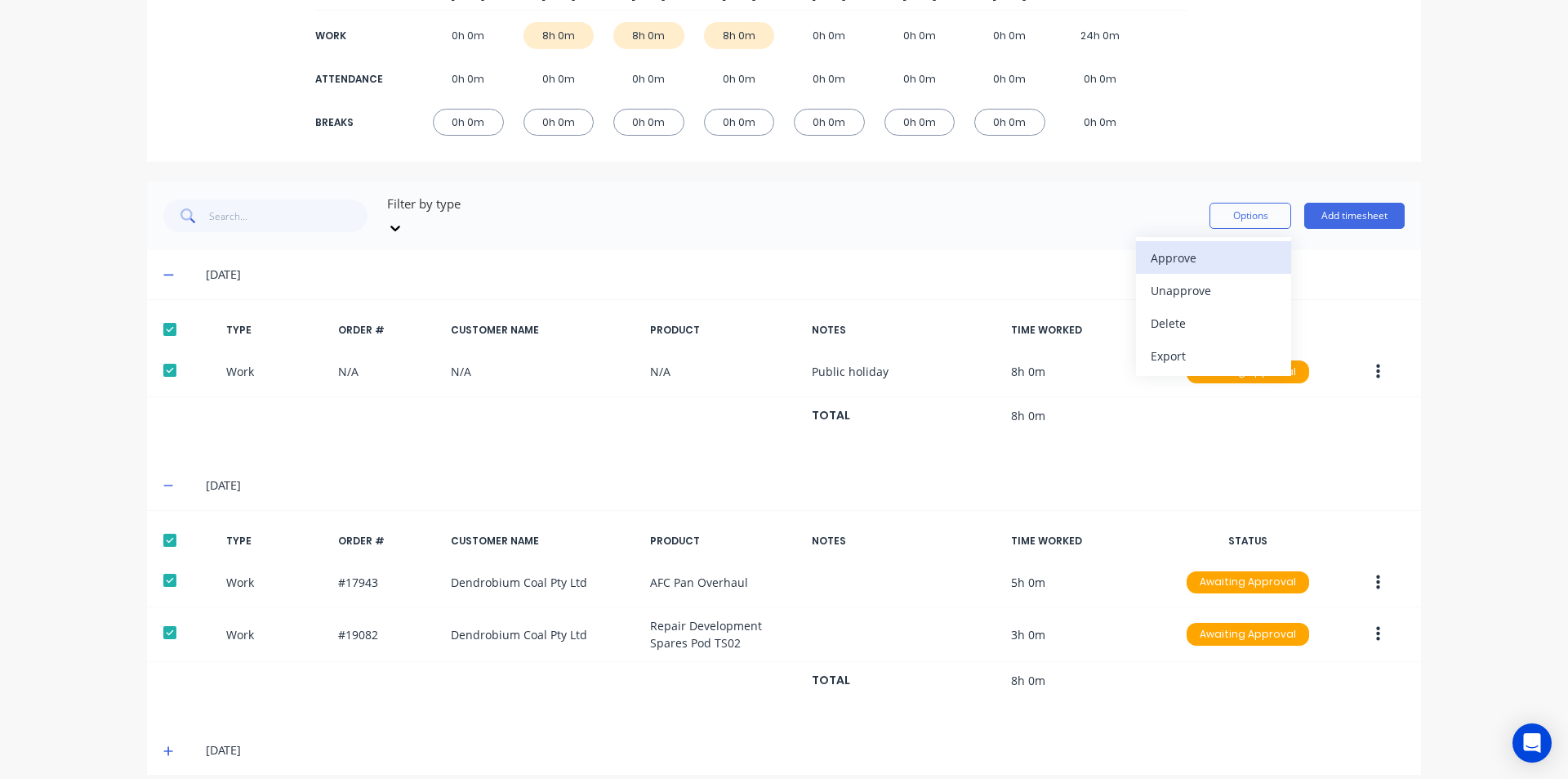
click at [1237, 249] on div "Approve" at bounding box center [1214, 258] width 126 height 24
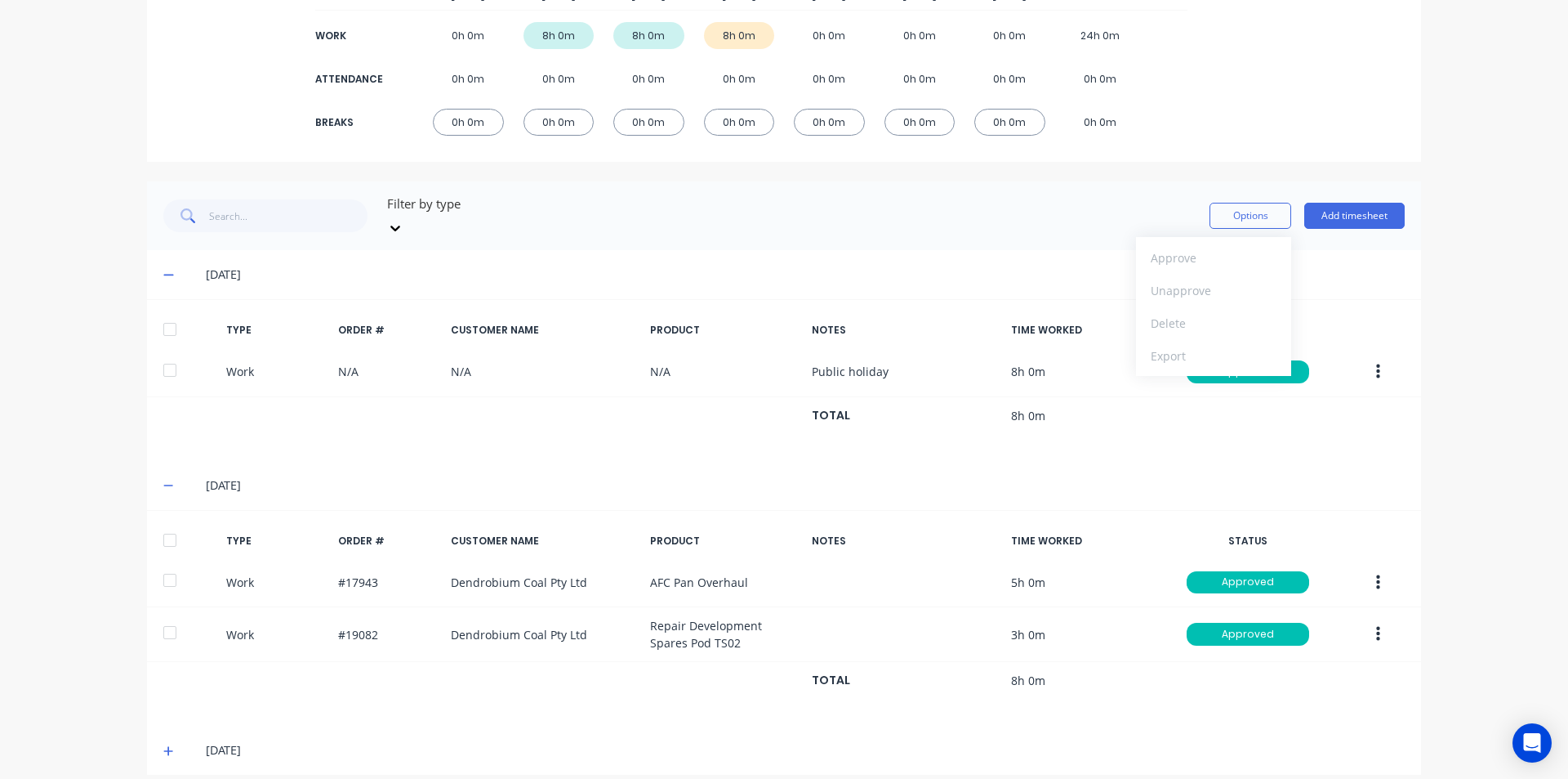
scroll to position [0, 0]
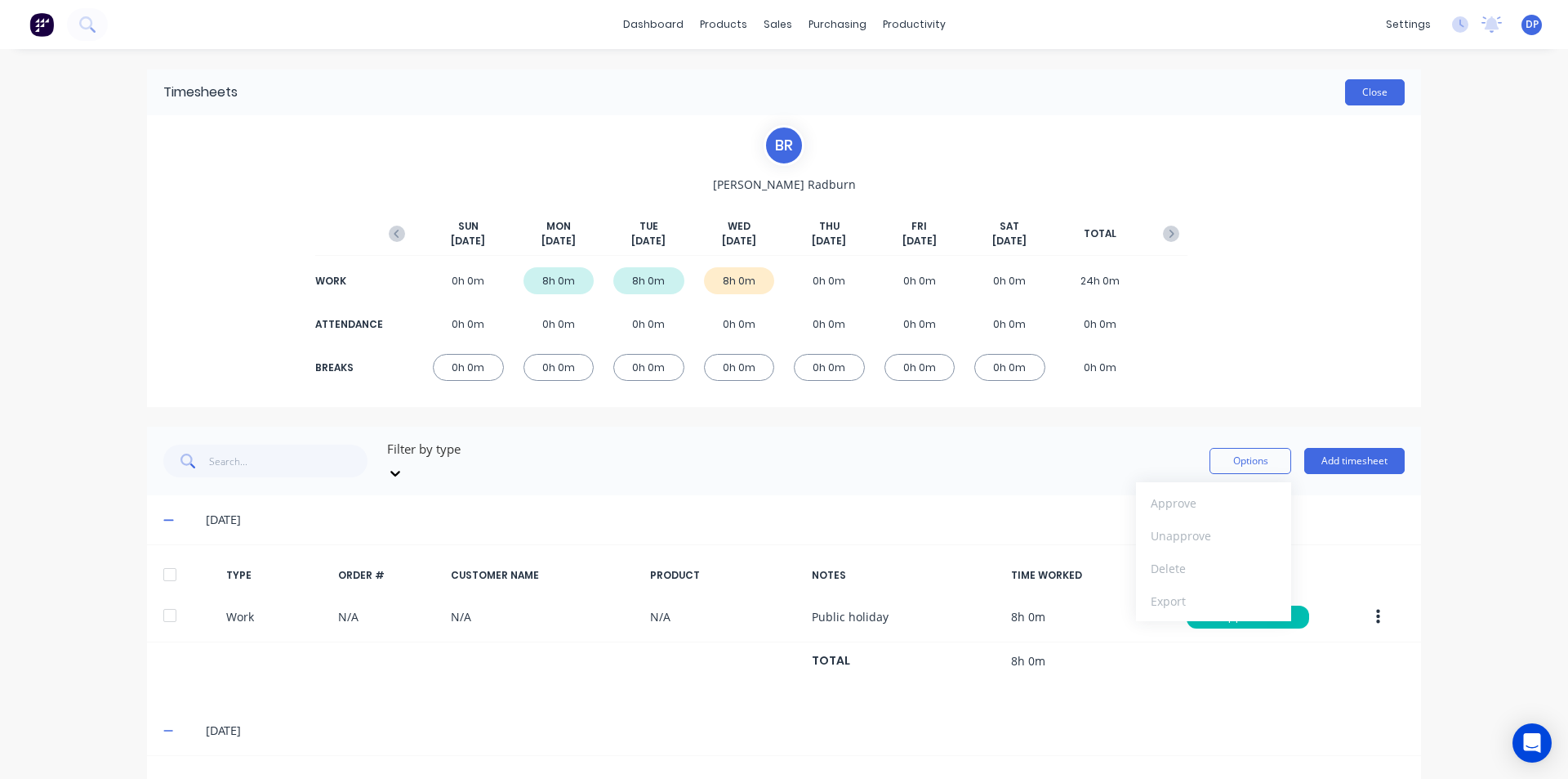
click at [1367, 87] on button "Close" at bounding box center [1375, 92] width 60 height 26
